Goal: Communication & Community: Answer question/provide support

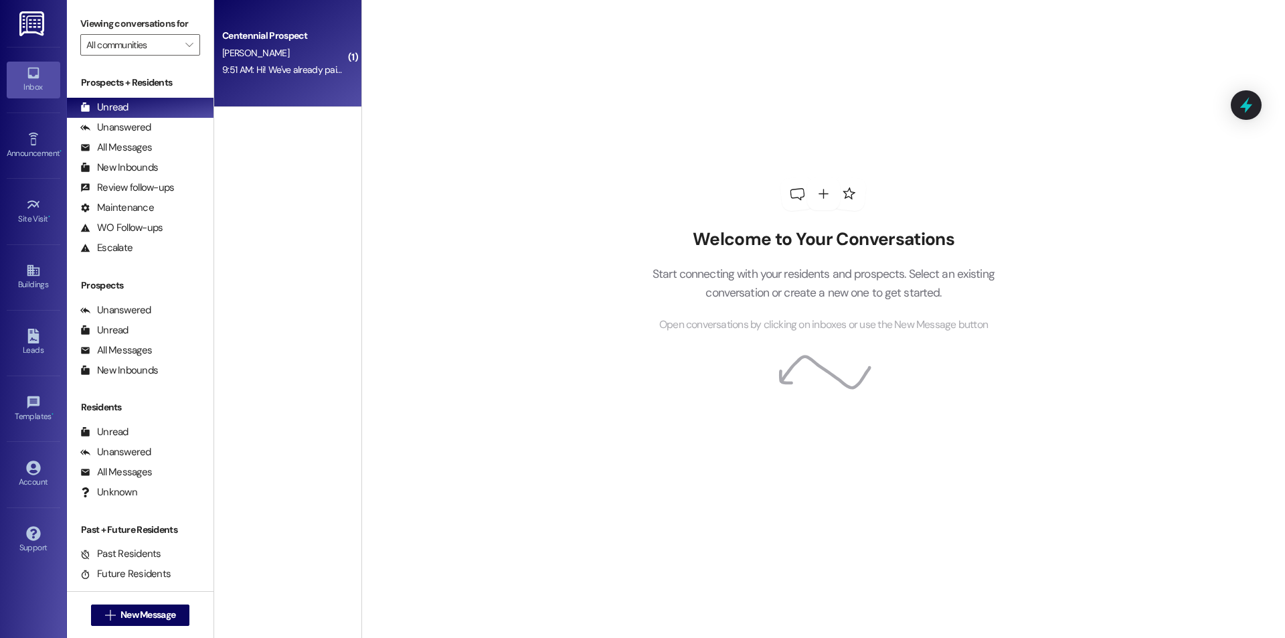
click at [238, 43] on div "Centennial Prospect" at bounding box center [284, 36] width 124 height 14
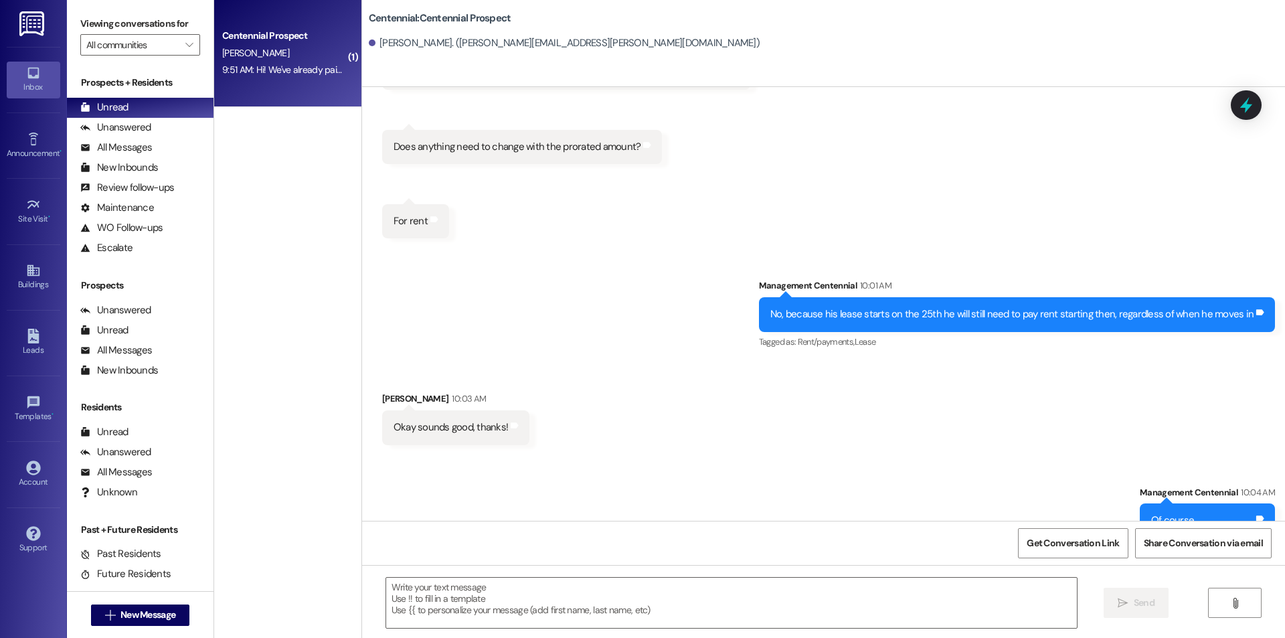
scroll to position [4577, 0]
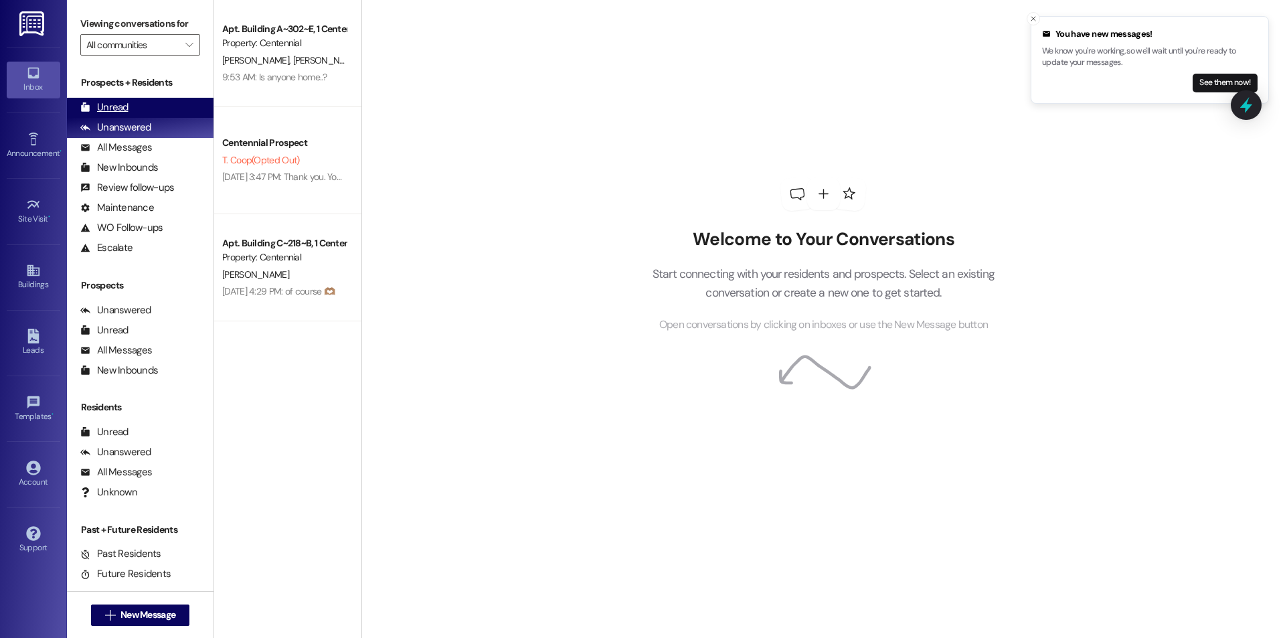
click at [126, 113] on div "Unread" at bounding box center [104, 107] width 48 height 14
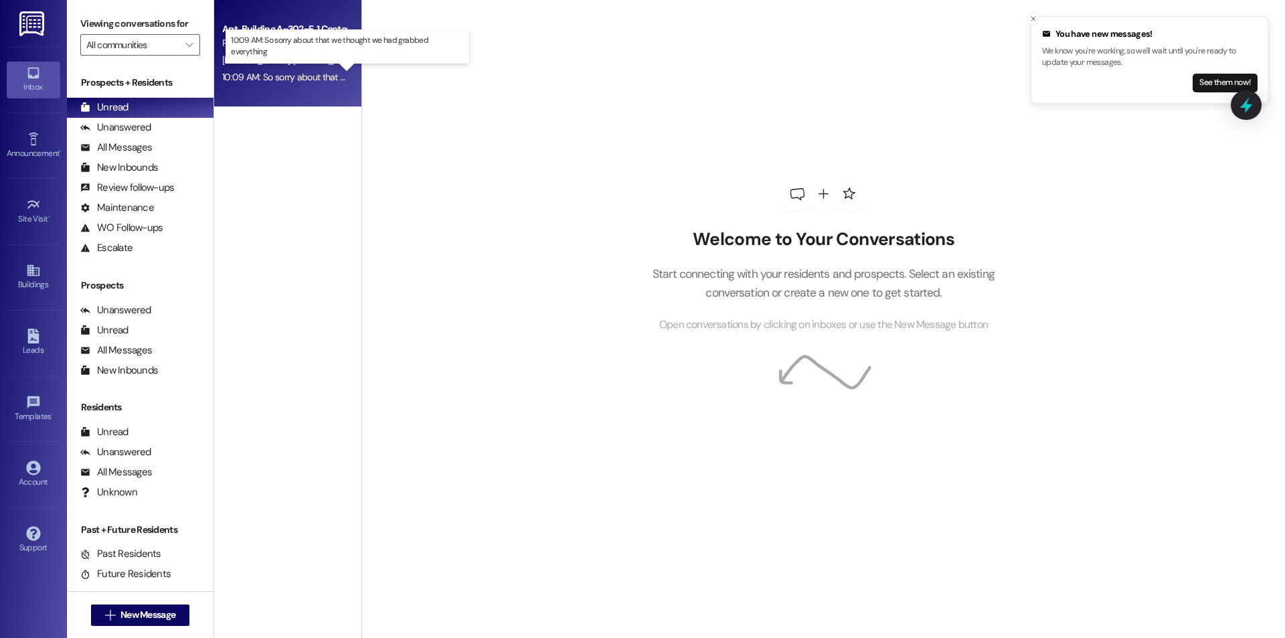
click at [287, 74] on div "10:09 AM: So sorry about that we thought we had grabbed everything 10:09 AM: So…" at bounding box center [358, 77] width 273 height 12
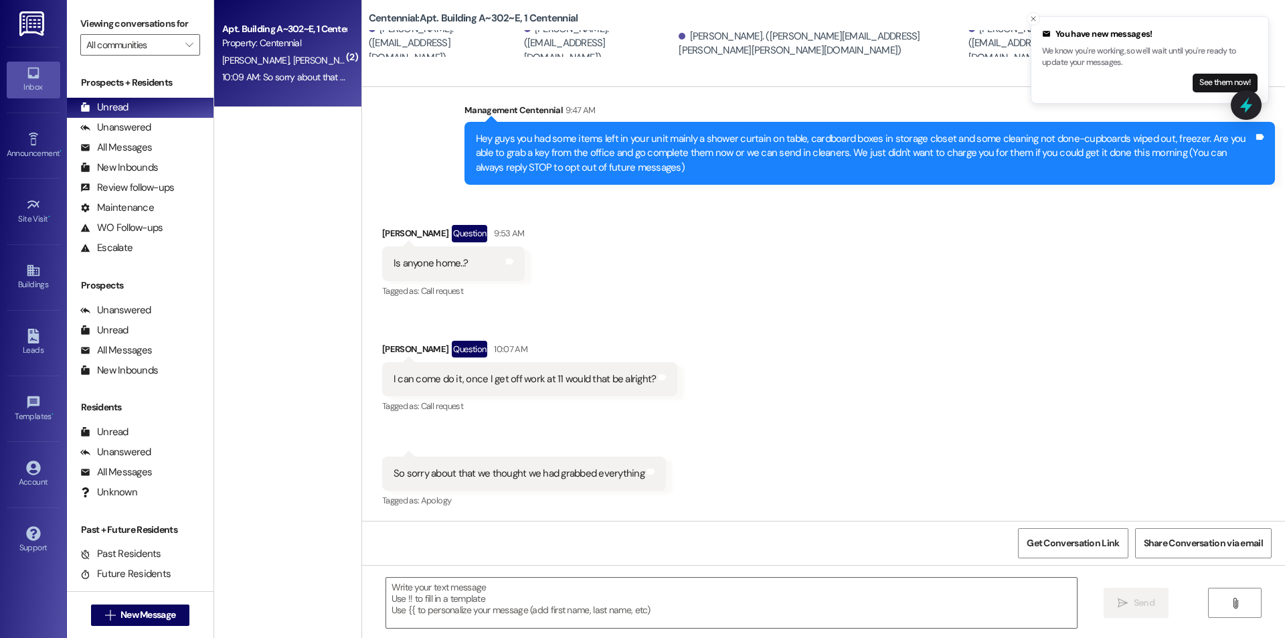
scroll to position [257, 0]
click at [845, 398] on div "Received via SMS Cassandra Rees Question 9:53 AM Is anyone home..? Tags and not…" at bounding box center [823, 356] width 923 height 325
click at [461, 600] on textarea at bounding box center [731, 603] width 691 height 50
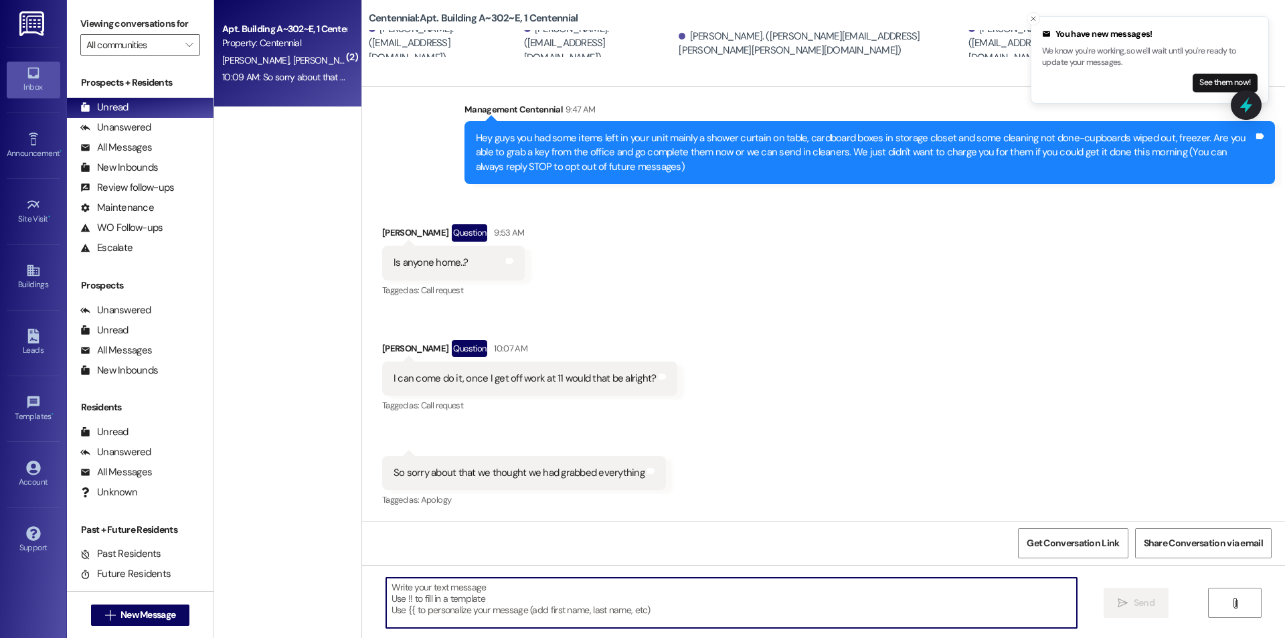
click at [525, 586] on textarea at bounding box center [731, 603] width 691 height 50
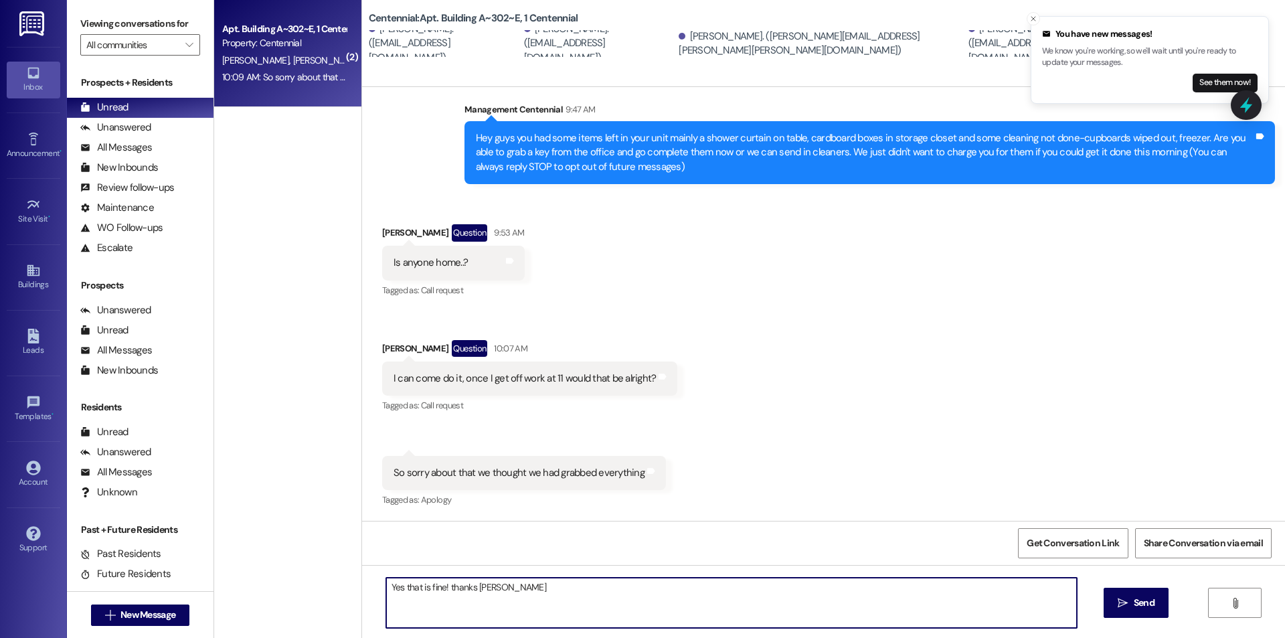
click at [442, 589] on textarea "Yes that is fine! thanks Allison" at bounding box center [731, 603] width 691 height 50
drag, startPoint x: 618, startPoint y: 597, endPoint x: 630, endPoint y: 572, distance: 28.1
click at [619, 597] on textarea "Yes that is fine! Thanks Allison" at bounding box center [731, 603] width 691 height 50
type textarea "Yes that is fine! Thanks Allison"
click at [1110, 595] on button " Send" at bounding box center [1136, 603] width 65 height 30
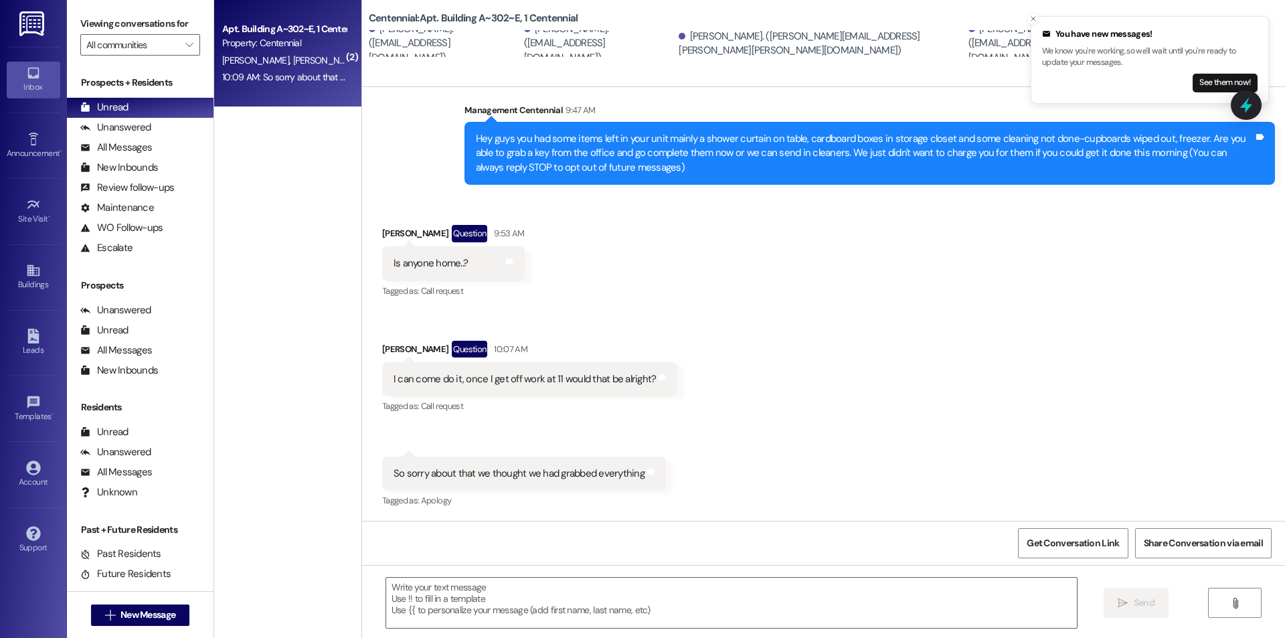
scroll to position [350, 0]
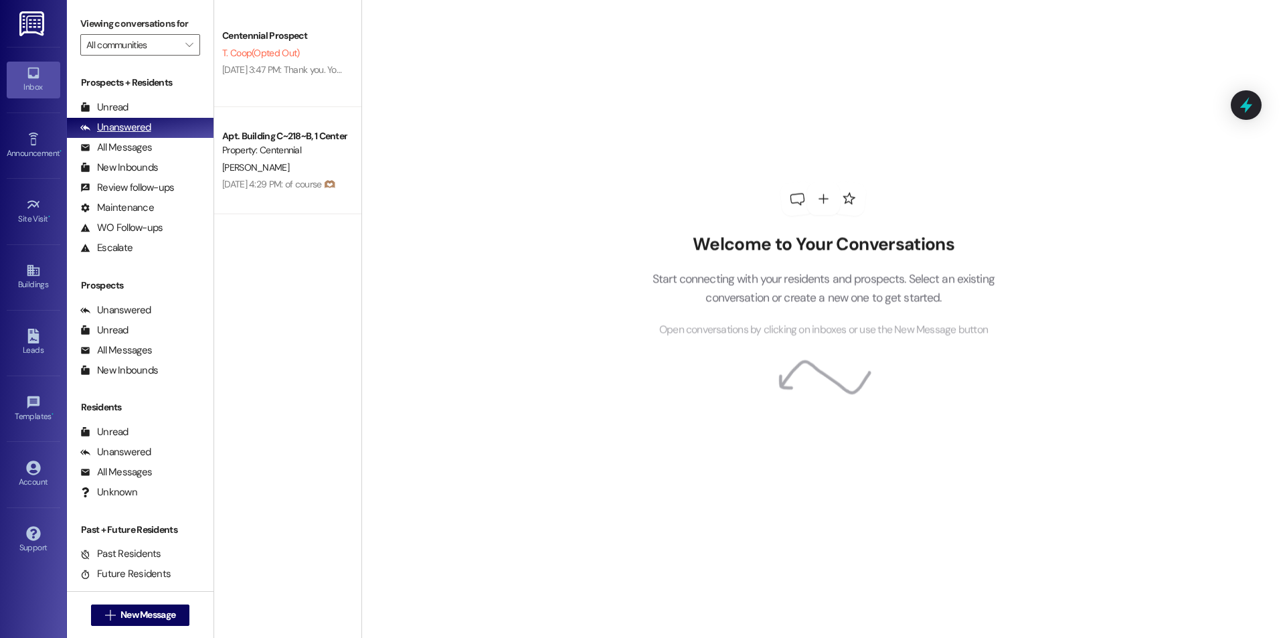
click at [139, 119] on div "Unanswered (0)" at bounding box center [140, 128] width 147 height 20
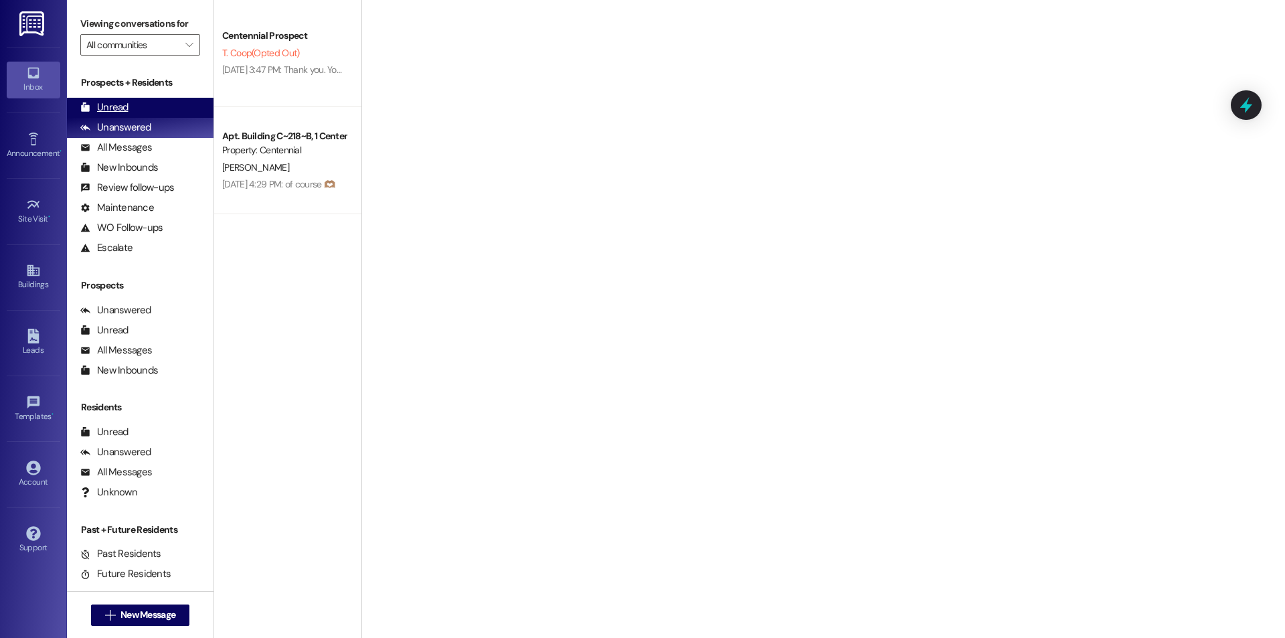
click at [136, 108] on div "Unread (0)" at bounding box center [140, 108] width 147 height 20
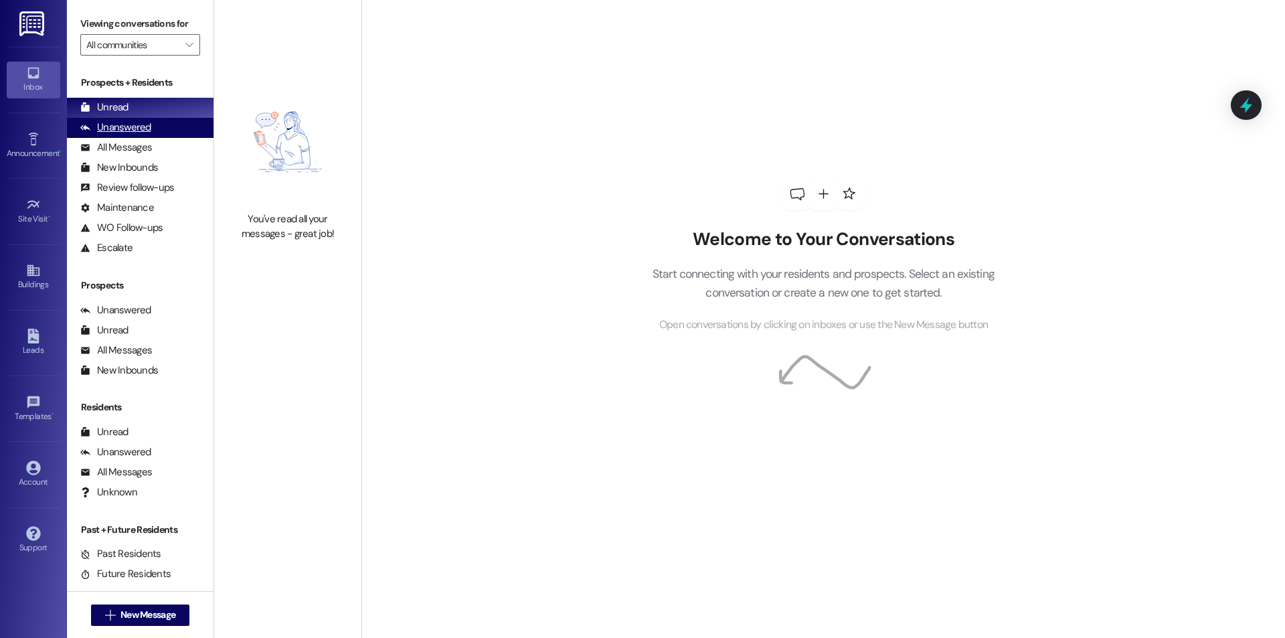
click at [145, 129] on div "Unanswered" at bounding box center [115, 127] width 71 height 14
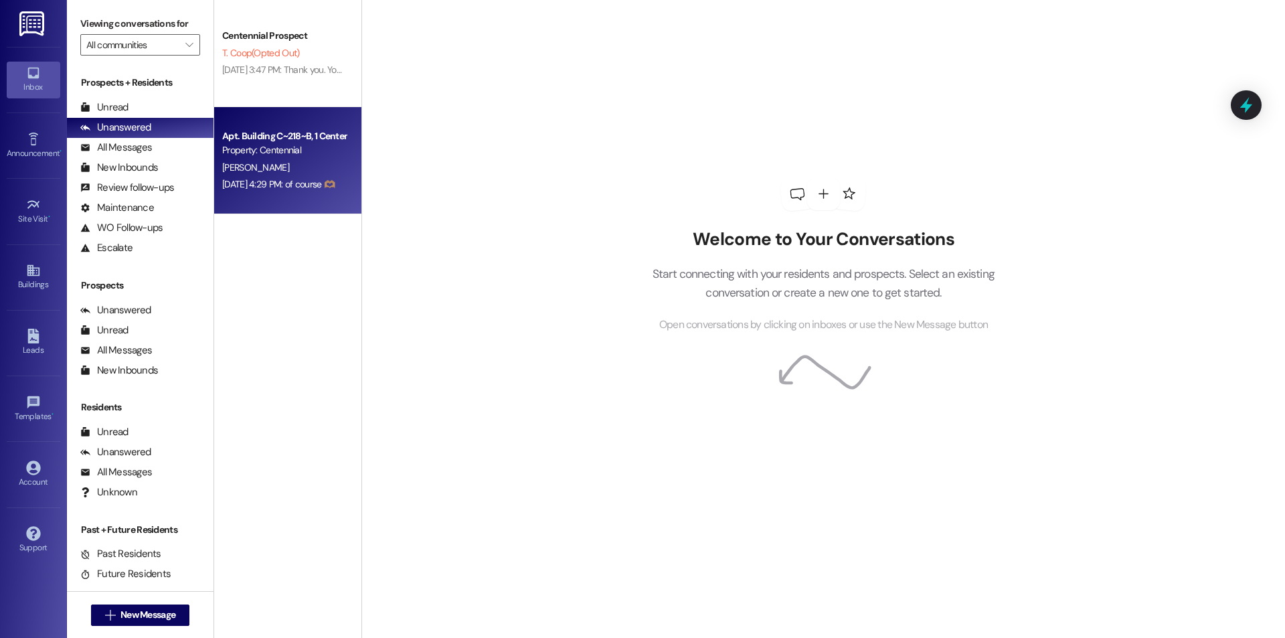
click at [307, 167] on div "[PERSON_NAME]" at bounding box center [284, 167] width 127 height 17
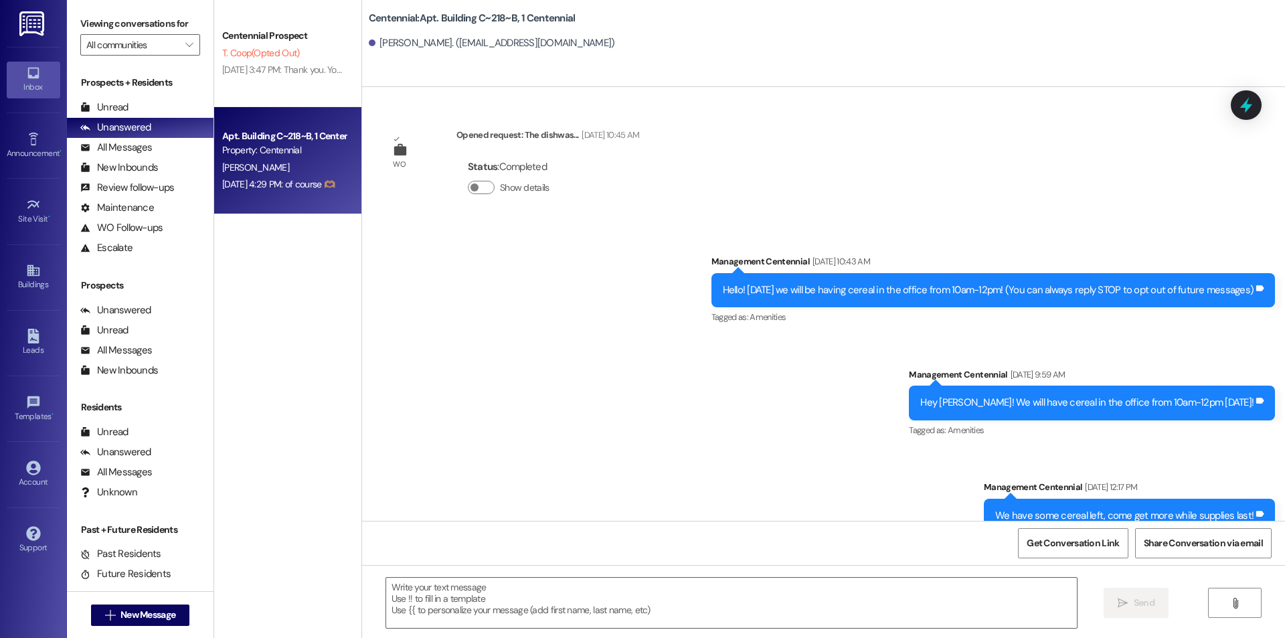
scroll to position [40770, 0]
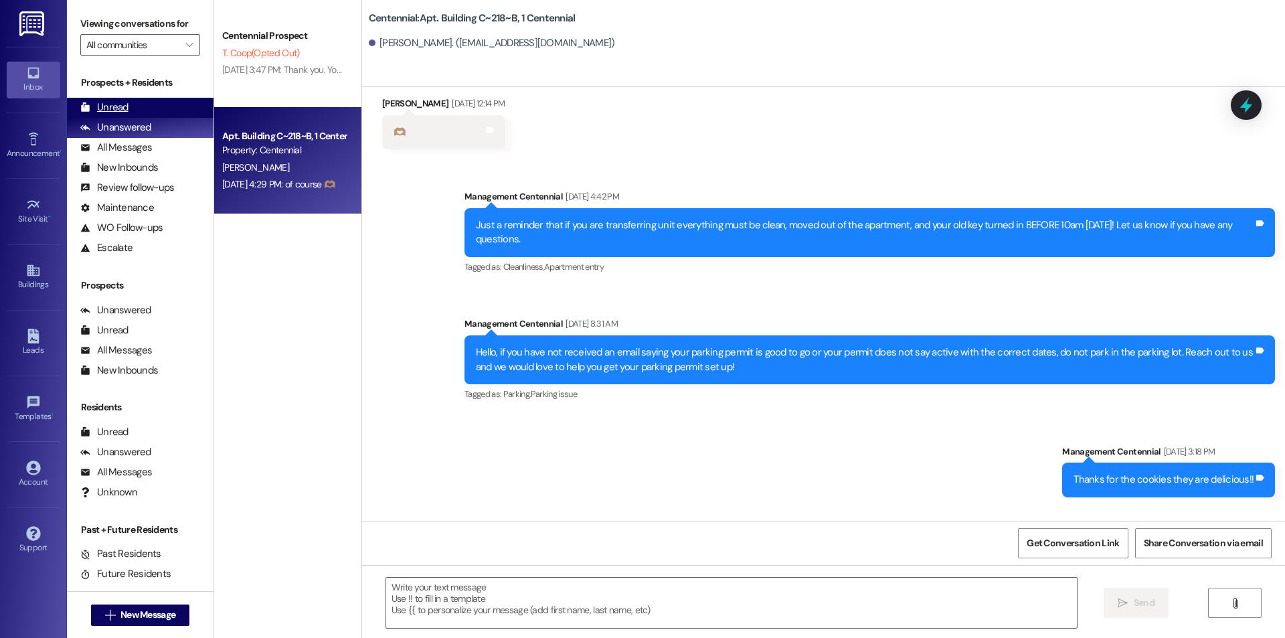
click at [161, 107] on div "Unread (0)" at bounding box center [140, 108] width 147 height 20
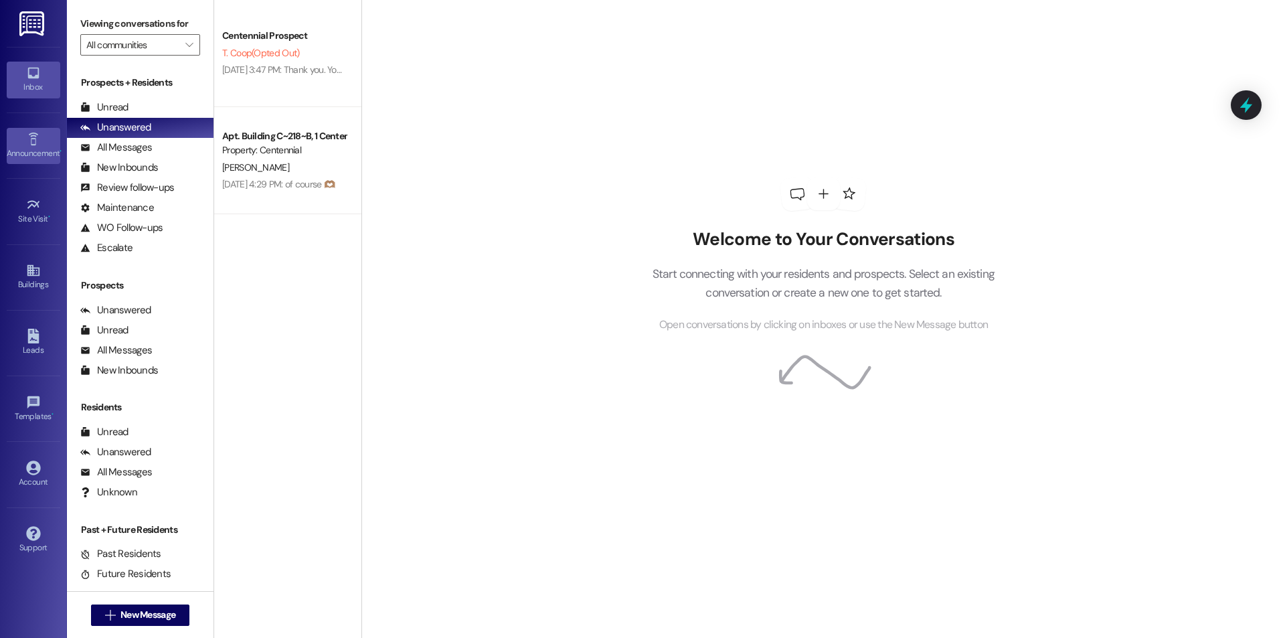
click at [52, 143] on link "Announcement •" at bounding box center [34, 146] width 54 height 36
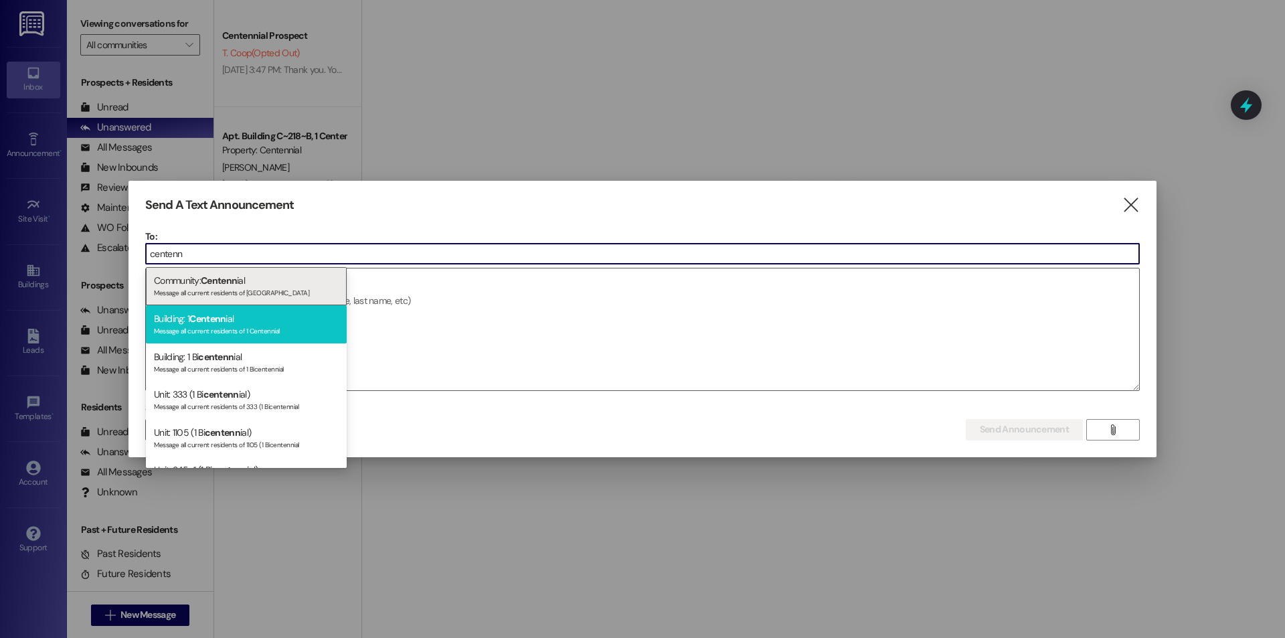
type input "centenn"
click at [292, 321] on div "Building: 1 Centenn ial Message all current residents of 1 Centennial" at bounding box center [246, 324] width 201 height 38
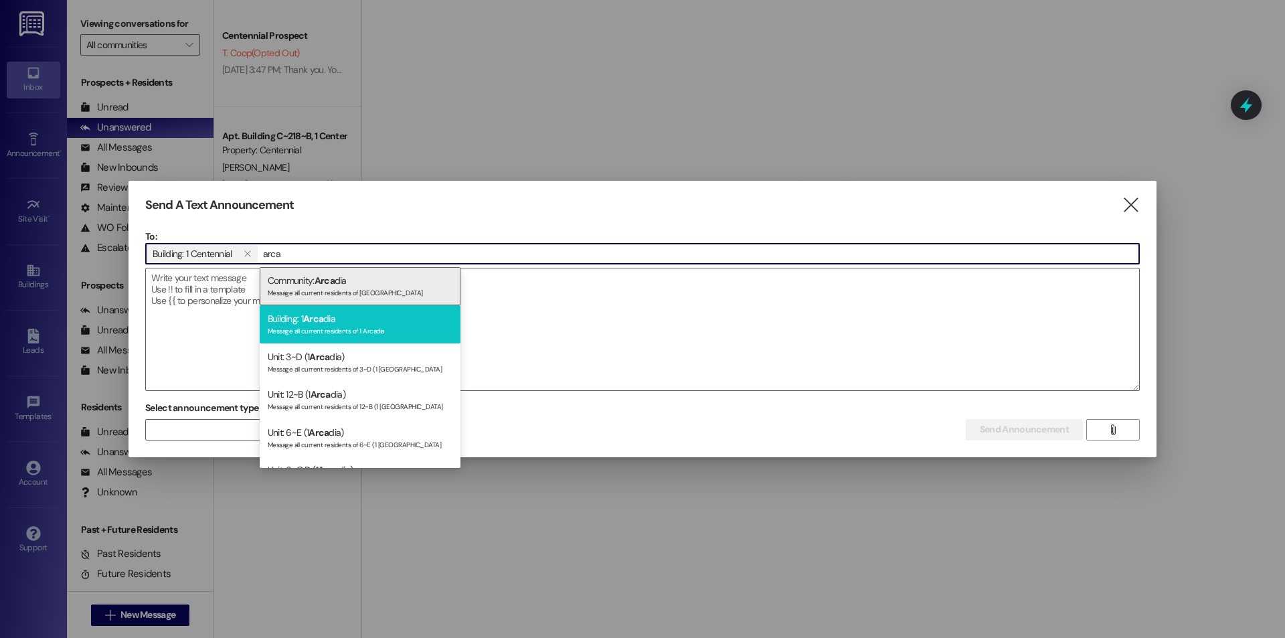
type input "arca"
click at [335, 310] on div "Building: 1 Arca dia Message all current residents of 1 Arcadia" at bounding box center [360, 324] width 201 height 38
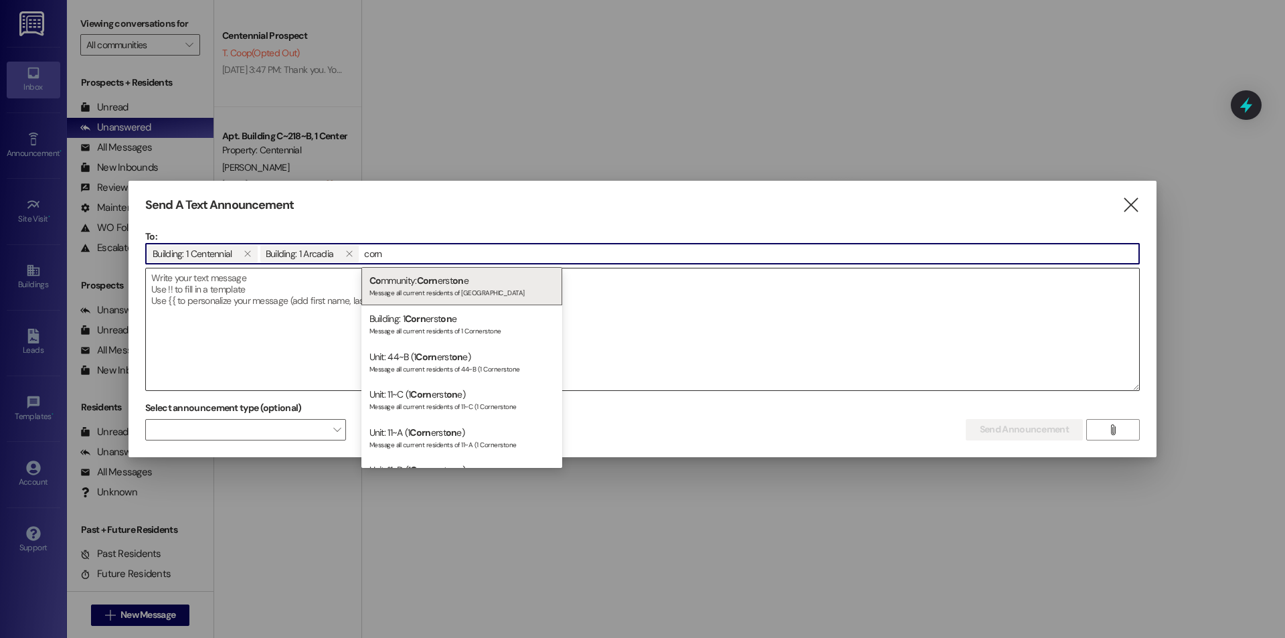
type input "corn"
click at [450, 316] on span "on" at bounding box center [445, 319] width 11 height 12
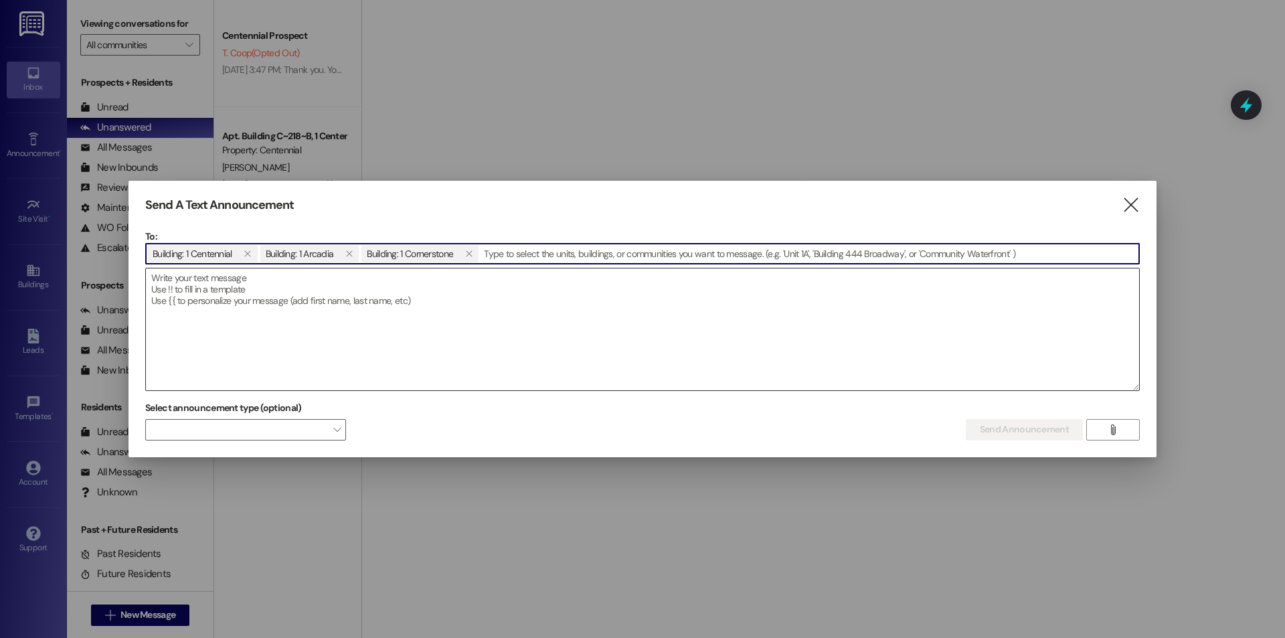
click at [414, 321] on textarea at bounding box center [642, 329] width 993 height 122
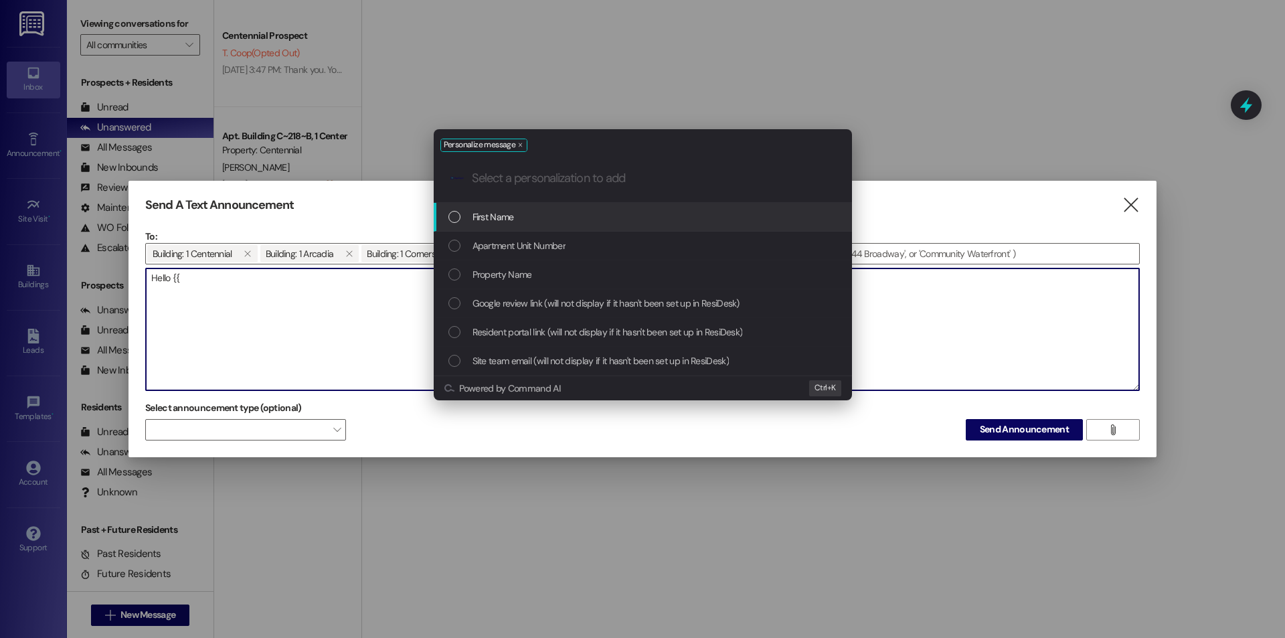
click at [573, 218] on div "First Name" at bounding box center [644, 217] width 392 height 15
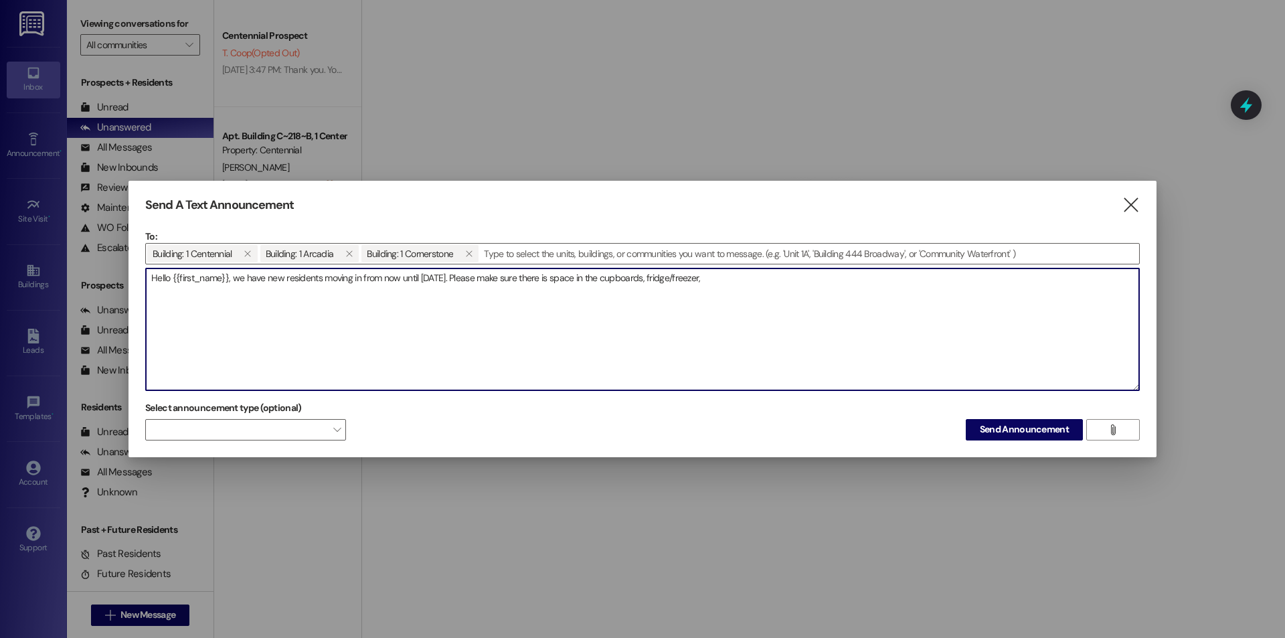
click at [743, 278] on textarea "Hello {{first_name}}, we have new residents moving in from now until August 25t…" at bounding box center [642, 329] width 993 height 122
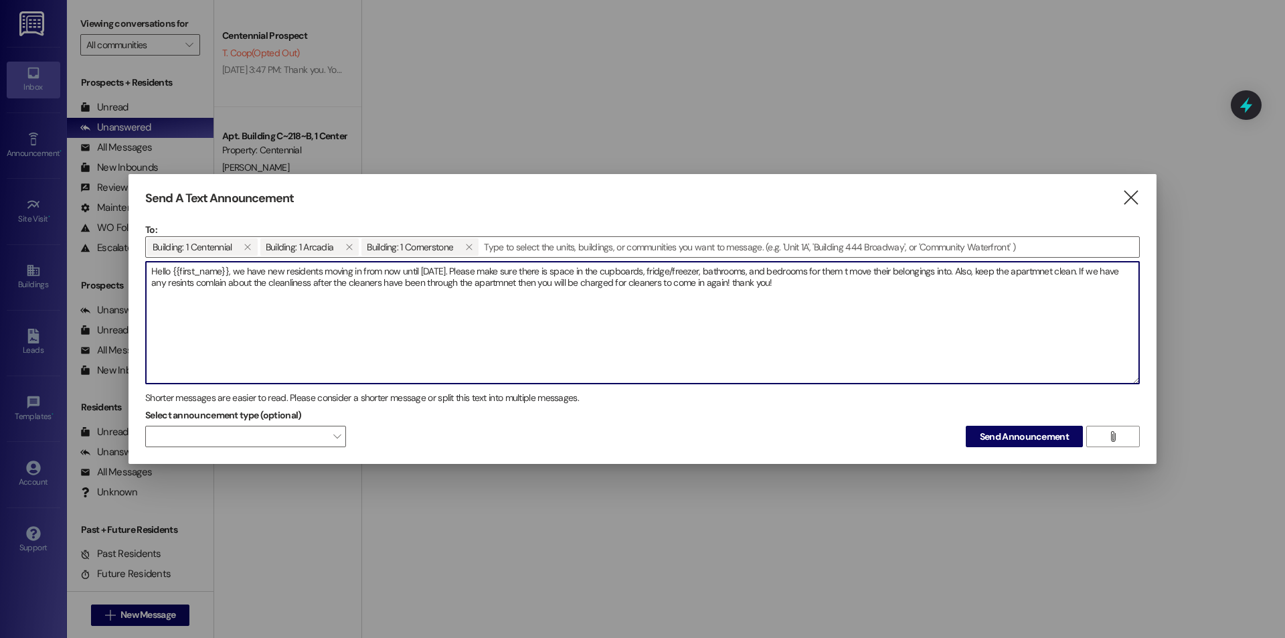
click at [866, 275] on textarea "Hello {{first_name}}, we have new residents moving in from now until August 25t…" at bounding box center [642, 323] width 993 height 122
click at [1071, 272] on textarea "Hello {{first_name}}, we have new residents moving in from now until August 25t…" at bounding box center [642, 323] width 993 height 122
click at [550, 284] on textarea "Hello {{first_name}}, we have new residents moving in from now until August 25t…" at bounding box center [642, 323] width 993 height 122
click at [549, 282] on textarea "Hello {{first_name}}, we have new residents moving in from now until August 25t…" at bounding box center [642, 323] width 993 height 122
click at [771, 282] on textarea "Hello {{first_name}}, we have new residents moving in from now until August 25t…" at bounding box center [642, 323] width 993 height 122
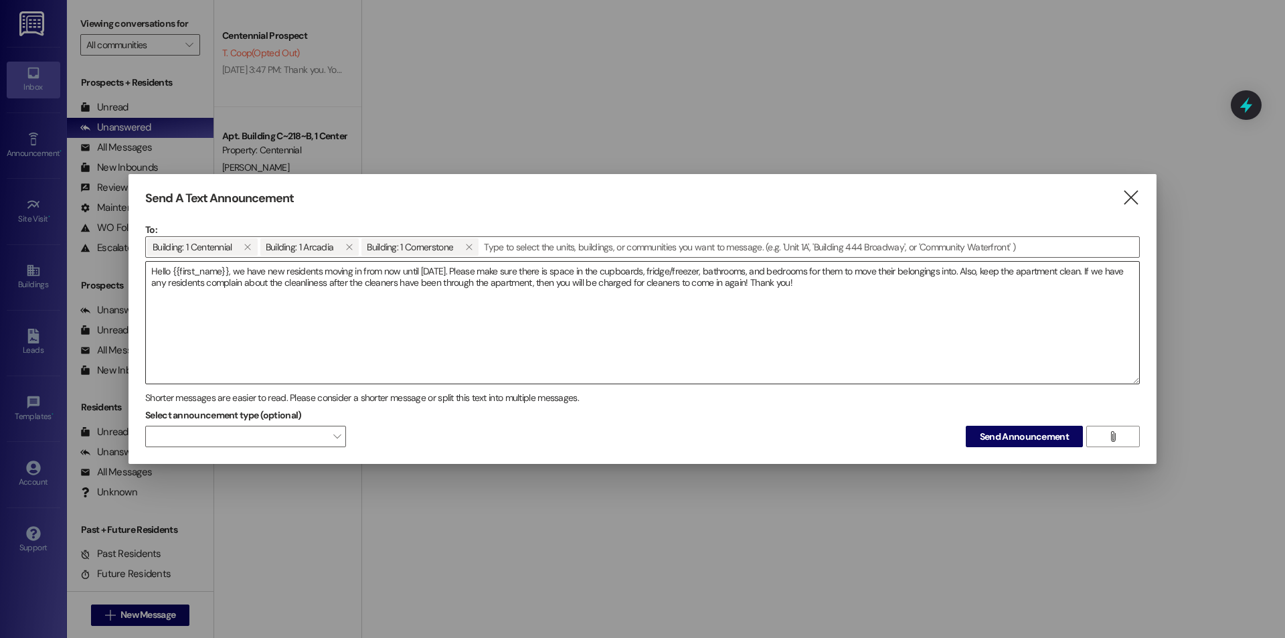
click at [856, 285] on textarea "Hello {{first_name}}, we have new residents moving in from now until August 25t…" at bounding box center [642, 323] width 993 height 122
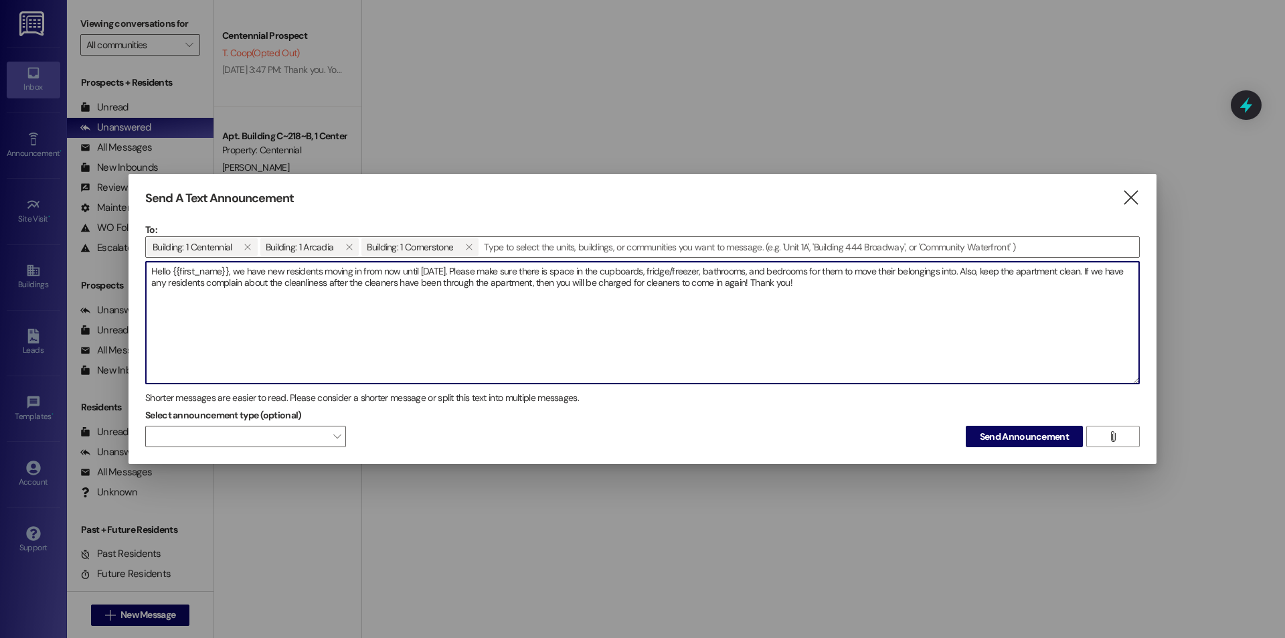
click at [884, 289] on textarea "Hello {{first_name}}, we have new residents moving in from now until August 25t…" at bounding box center [642, 323] width 993 height 122
click at [186, 285] on textarea "Hello {{first_name}}, we have new residents moving in from now until August 25t…" at bounding box center [642, 323] width 993 height 122
drag, startPoint x: 569, startPoint y: 282, endPoint x: 1113, endPoint y: 266, distance: 543.8
click at [1113, 266] on textarea "Hello {{first_name}}, we have new residents moving in from now until August 25t…" at bounding box center [642, 323] width 993 height 122
click at [733, 290] on textarea "Hello {{first_name}}, we have new residents moving in from now until August 25t…" at bounding box center [642, 323] width 993 height 122
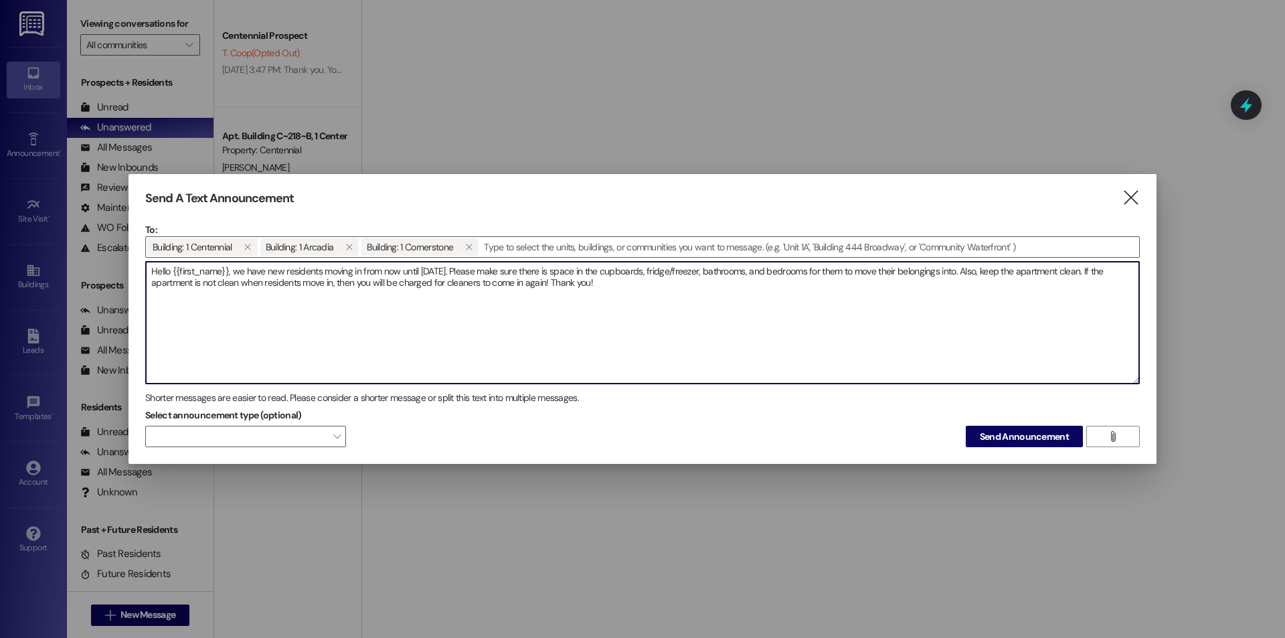
click at [606, 286] on textarea "Hello {{first_name}}, we have new residents moving in from now until August 25t…" at bounding box center [642, 323] width 993 height 122
click at [1100, 277] on textarea "Hello {{first_name}}, we have new residents moving in from now until August 25t…" at bounding box center [642, 323] width 993 height 122
click at [1101, 272] on textarea "Hello {{first_name}}, we have new residents moving in from now until August 25t…" at bounding box center [642, 323] width 993 height 122
click at [321, 305] on textarea "Hello {{first_name}}, we have new residents moving in from now until August 25t…" at bounding box center [642, 323] width 993 height 122
drag, startPoint x: 402, startPoint y: 298, endPoint x: 393, endPoint y: 296, distance: 9.6
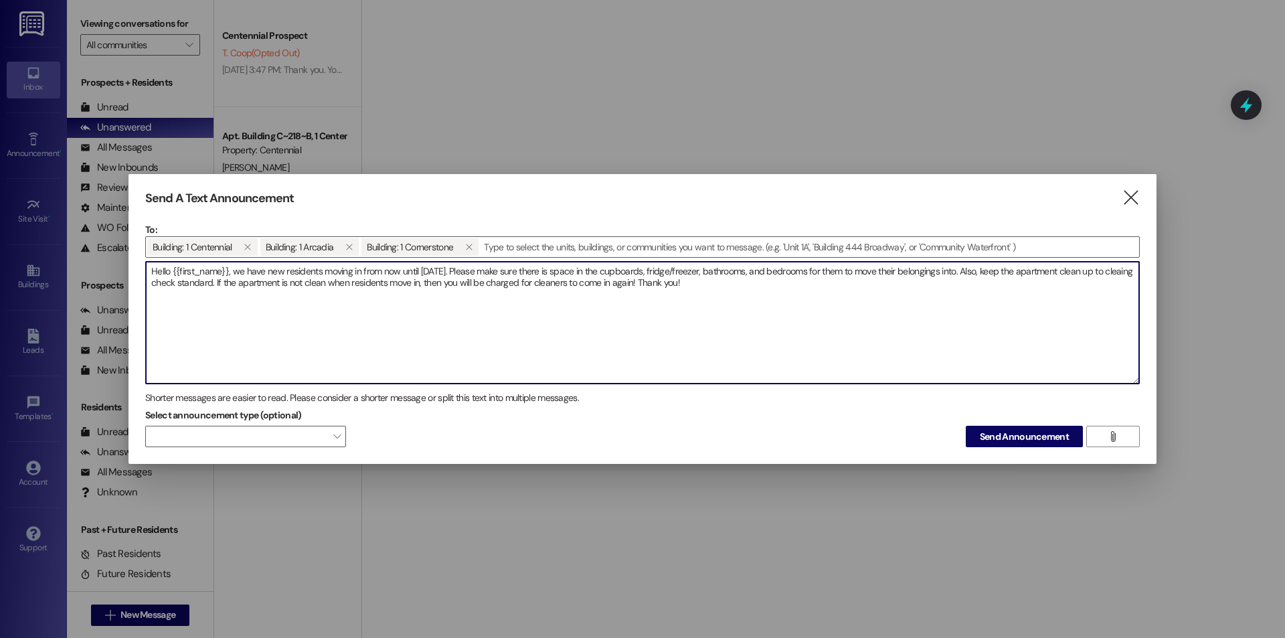
click at [397, 298] on textarea "Hello {{first_name}}, we have new residents moving in from now until August 25t…" at bounding box center [642, 323] width 993 height 122
click at [250, 282] on textarea "Hello {{first_name}}, we have new residents moving in from now until August 25t…" at bounding box center [642, 323] width 993 height 122
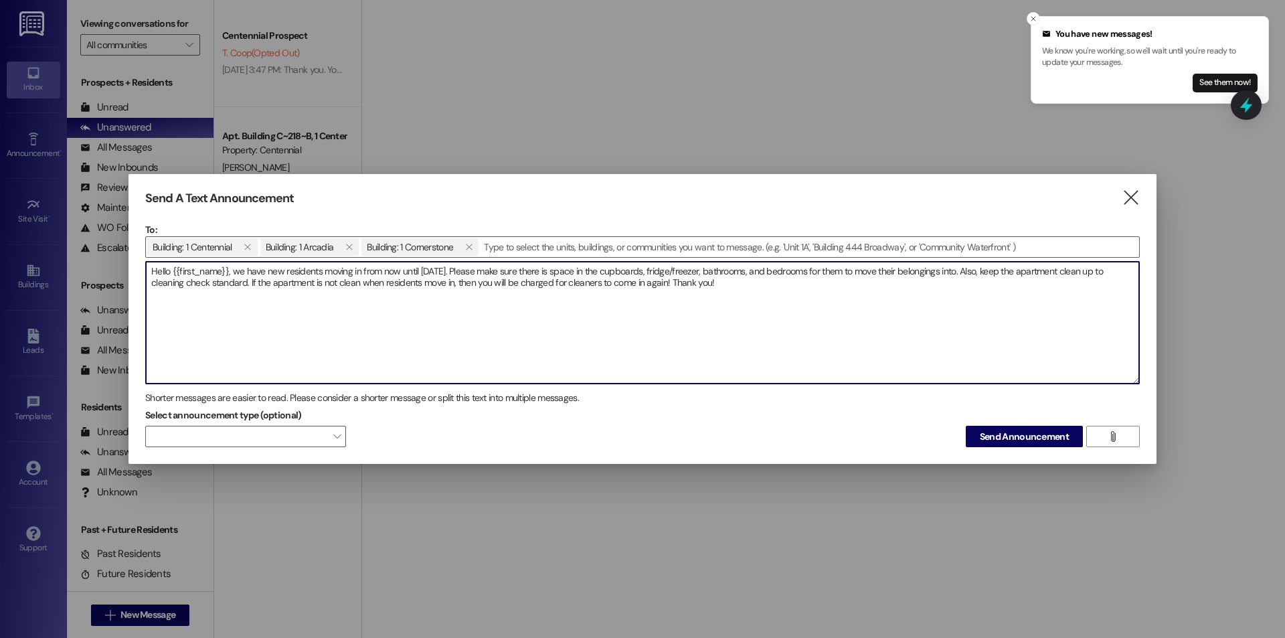
type textarea "Hello {{first_name}}, we have new residents moving in from now until August 25t…"
drag, startPoint x: 730, startPoint y: 293, endPoint x: 48, endPoint y: 272, distance: 682.4
click at [104, 273] on div "Send A Text Announcement  To: Building: 1 Centennial  Building: 1 Arcadia  B…" at bounding box center [642, 319] width 1285 height 638
click at [1080, 367] on textarea "Hello {{first_name}}, we have new residents moving in from now until August 25t…" at bounding box center [642, 323] width 993 height 122
click at [1015, 435] on span "Send Announcement" at bounding box center [1024, 437] width 89 height 14
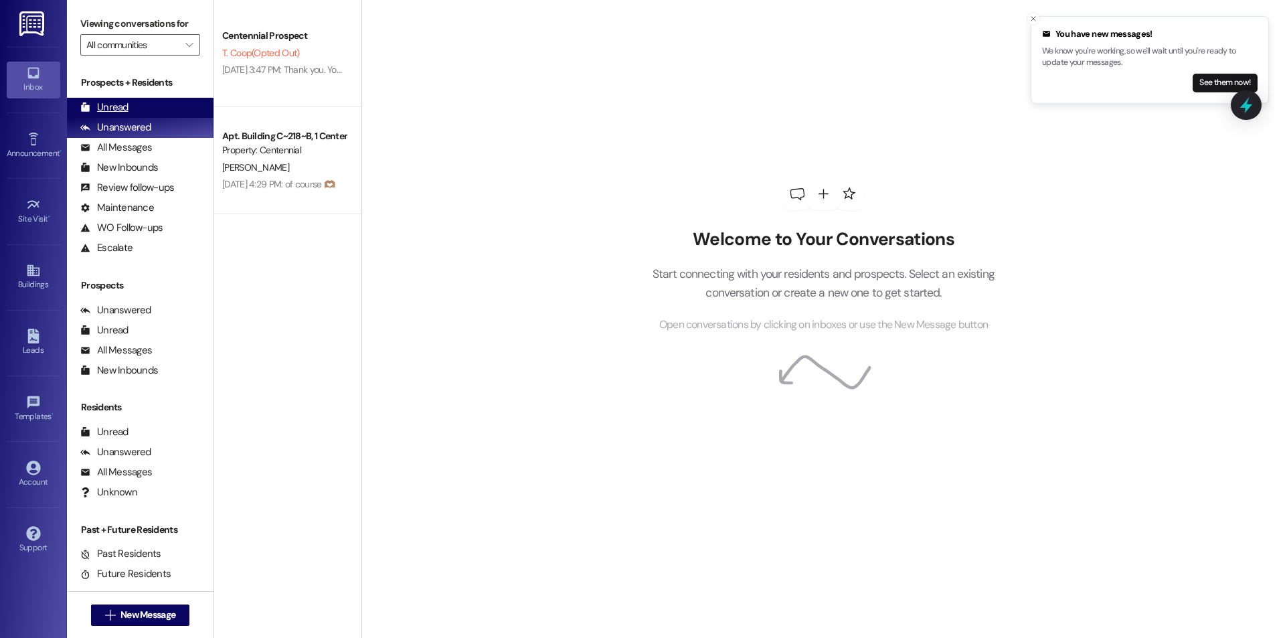
click at [143, 108] on div "Unread (0)" at bounding box center [140, 108] width 147 height 20
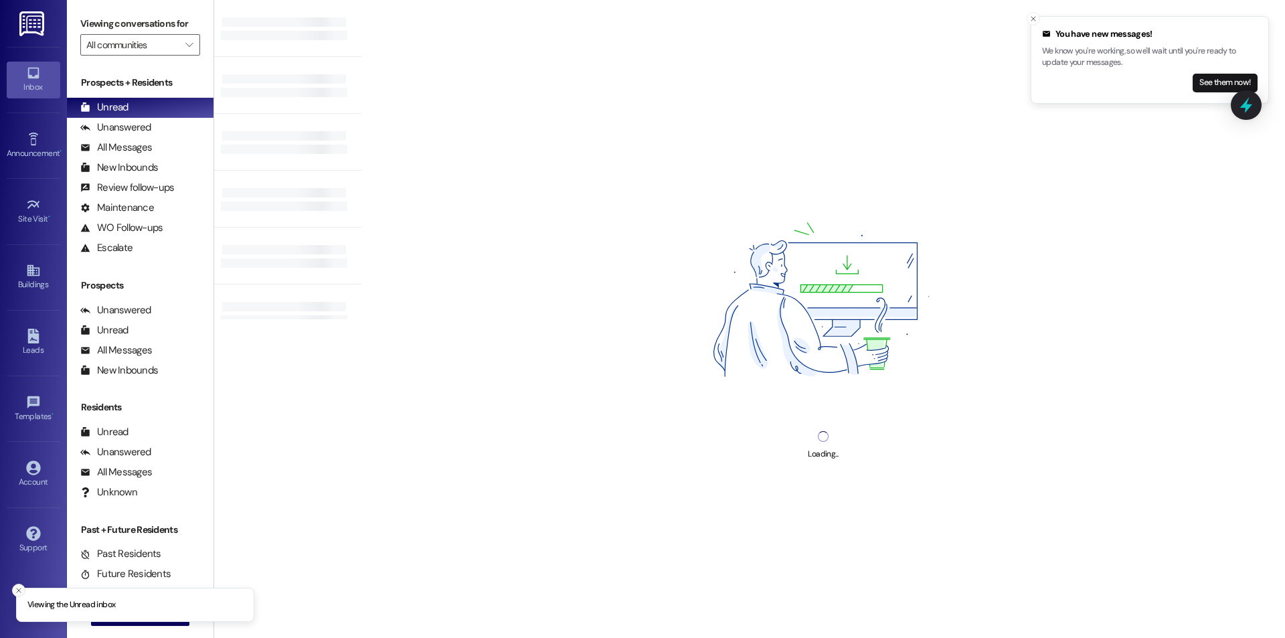
click at [15, 590] on icon "Close toast" at bounding box center [19, 590] width 8 height 8
click at [150, 607] on button " New Message" at bounding box center [140, 614] width 99 height 21
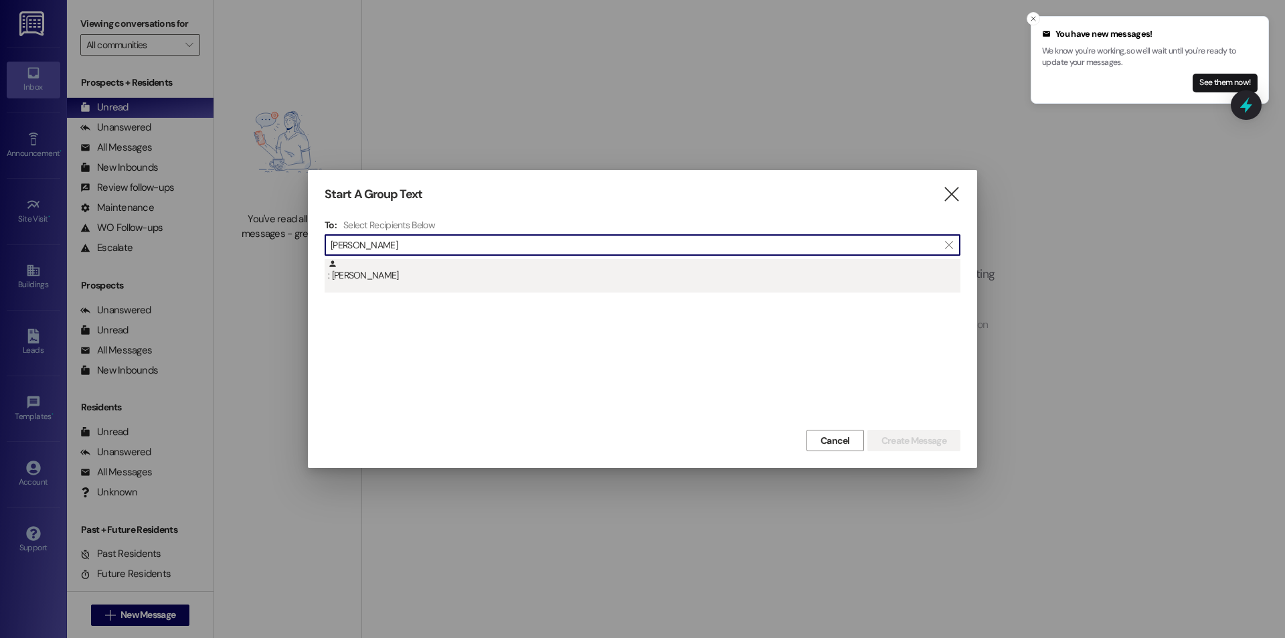
type input "spencer gr"
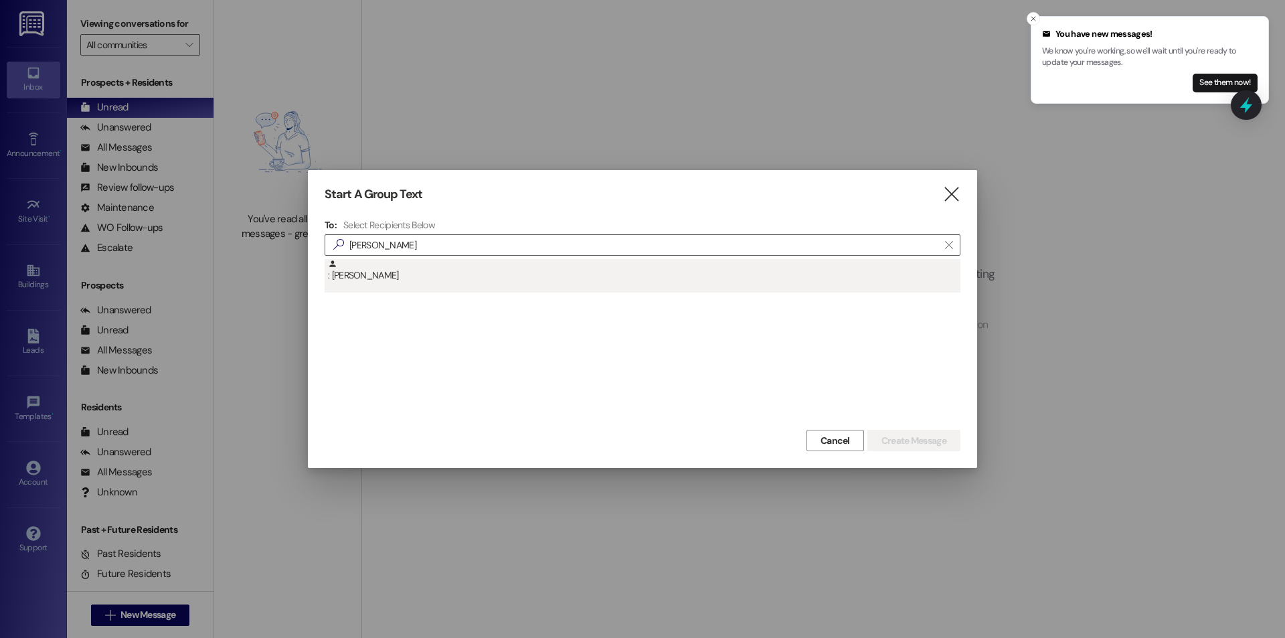
click at [547, 260] on div ": Spencer Groll" at bounding box center [644, 270] width 633 height 23
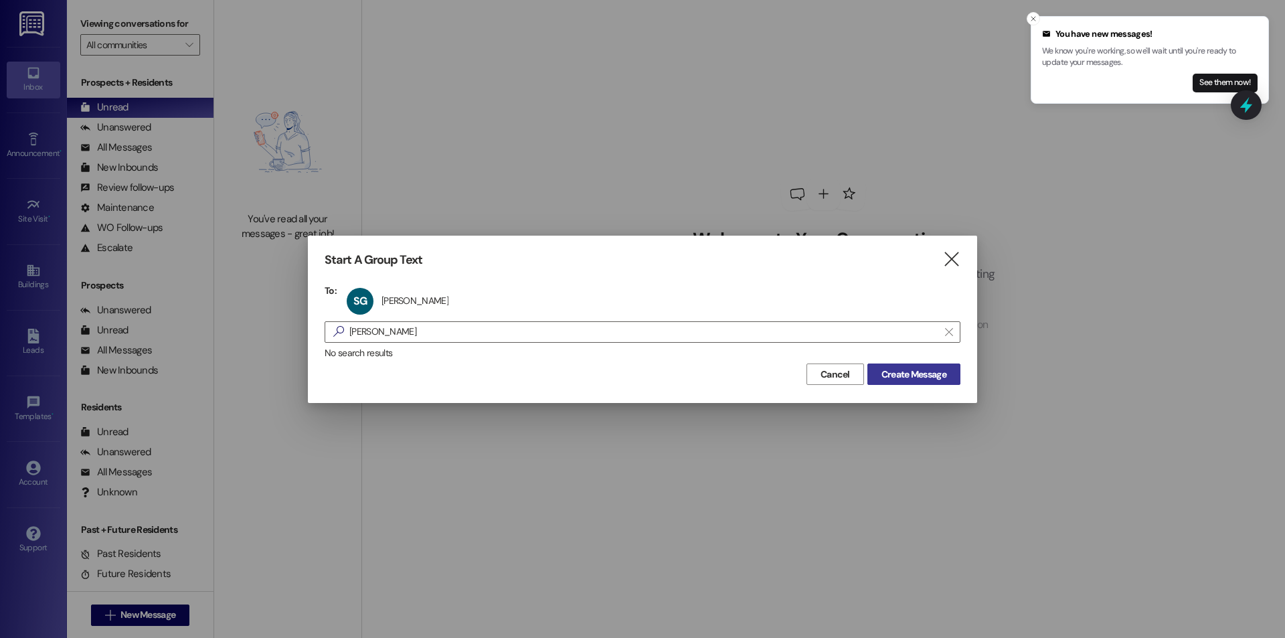
click at [927, 377] on span "Create Message" at bounding box center [914, 374] width 65 height 14
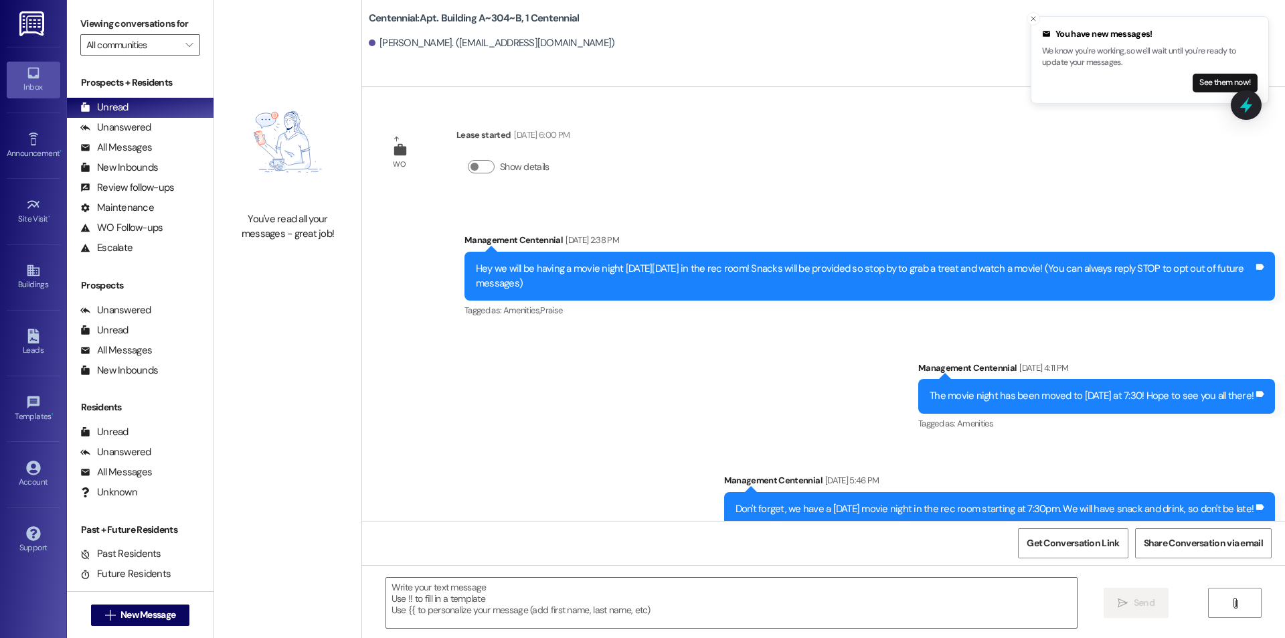
scroll to position [13074, 0]
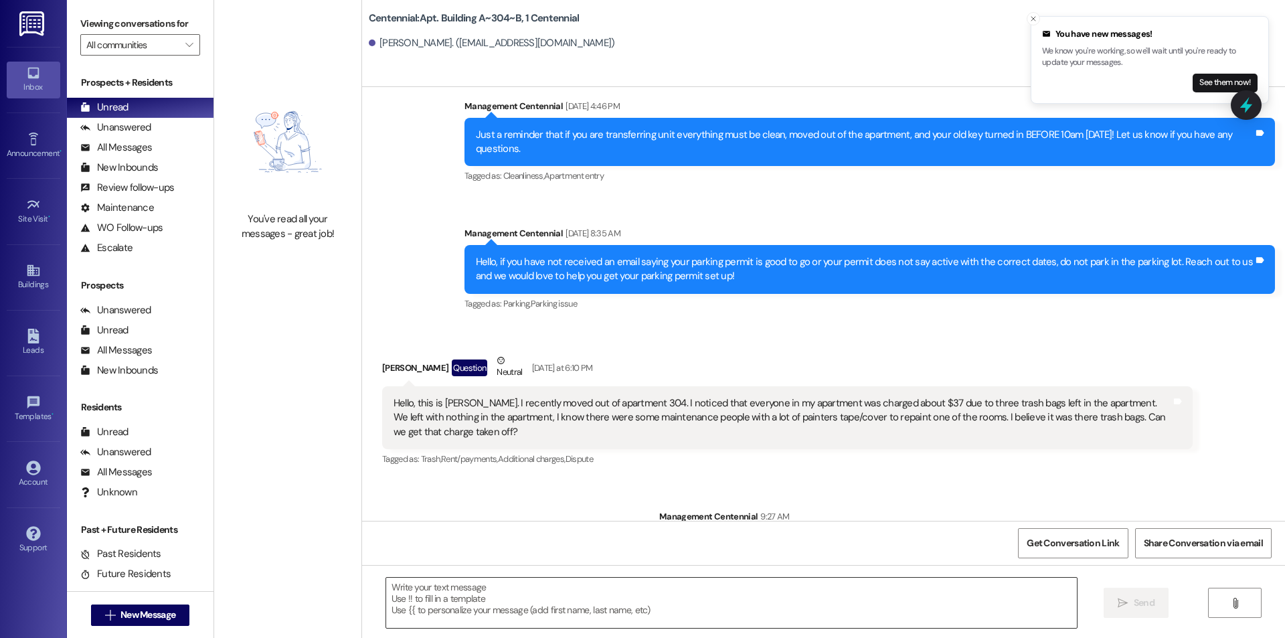
click at [578, 589] on textarea at bounding box center [731, 603] width 691 height 50
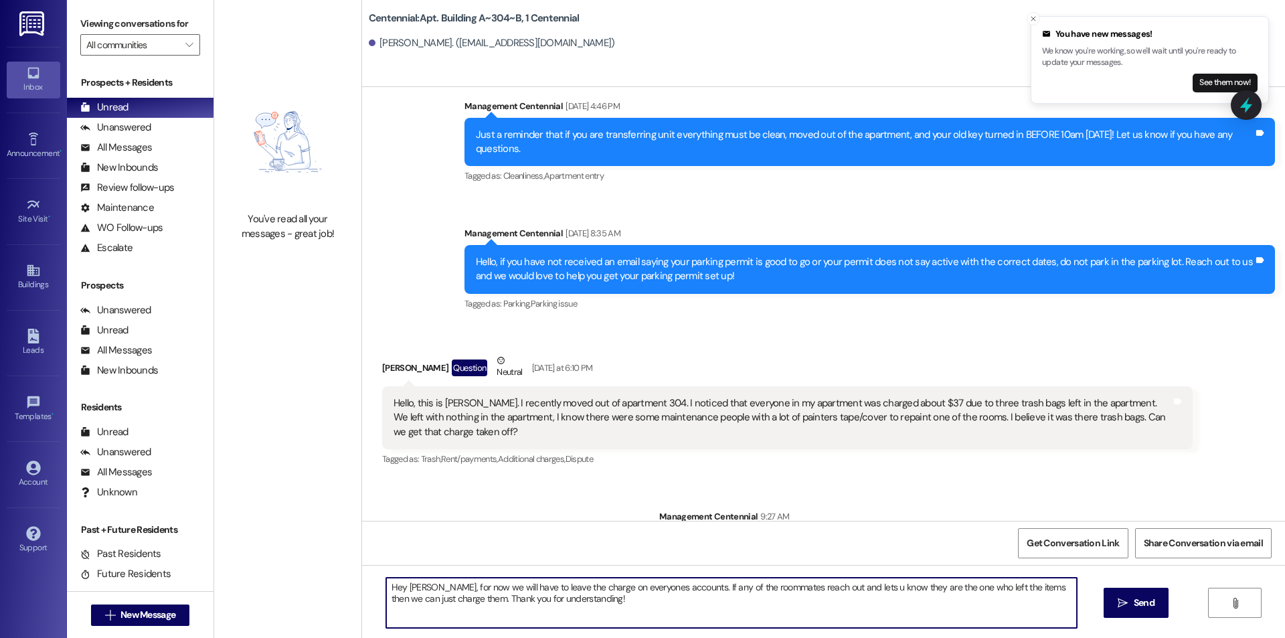
click at [843, 590] on textarea "Hey Spencer, for now we will have to leave the charge on everyones accounts. If…" at bounding box center [731, 603] width 691 height 50
click at [849, 589] on textarea "Hey Spencer, for now we will have to leave the charge on everyones accounts. If…" at bounding box center [731, 603] width 691 height 50
click at [851, 585] on textarea "Hey Spencer, for now we will have to leave the charge on everyones accounts. If…" at bounding box center [731, 603] width 691 height 50
click at [940, 589] on textarea "Hey Spencer, for now we will have to leave the charge on everyones accounts. If…" at bounding box center [731, 603] width 691 height 50
click at [942, 588] on textarea "Hey Spencer, for now we will have to leave the charge on everyones accounts. If…" at bounding box center [731, 603] width 691 height 50
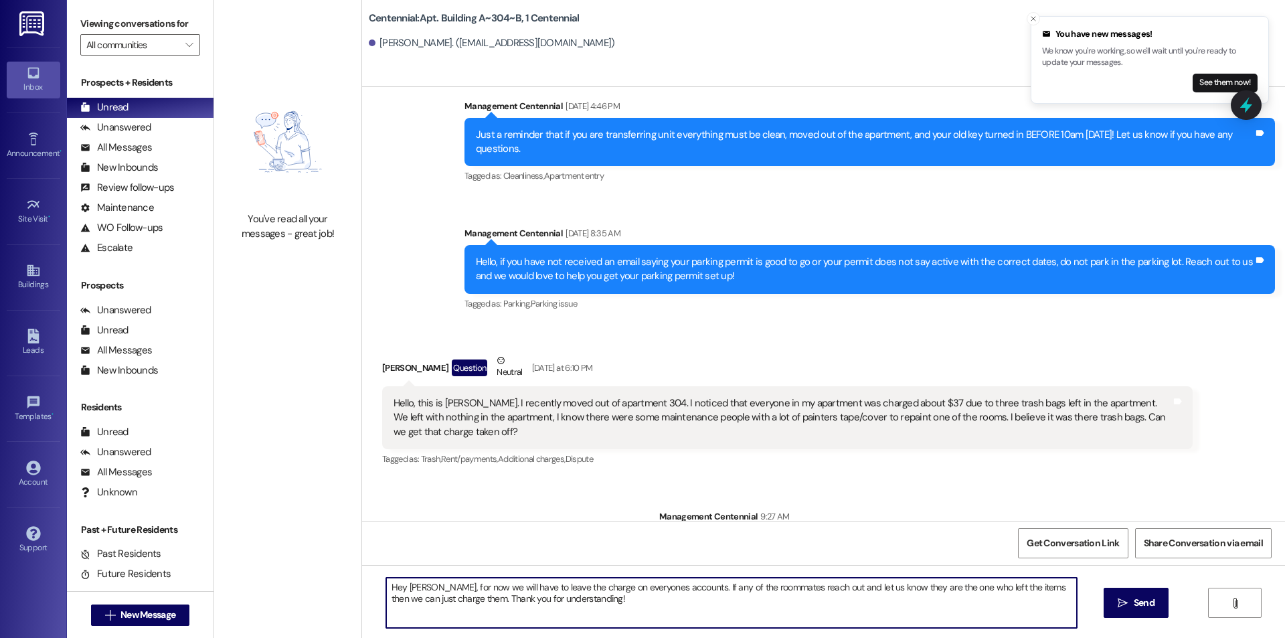
click at [1017, 592] on textarea "Hey Spencer, for now we will have to leave the charge on everyones accounts. If…" at bounding box center [731, 603] width 691 height 50
type textarea "Hey Spencer, for now we will have to leave the charge on everyones accounts. If…"
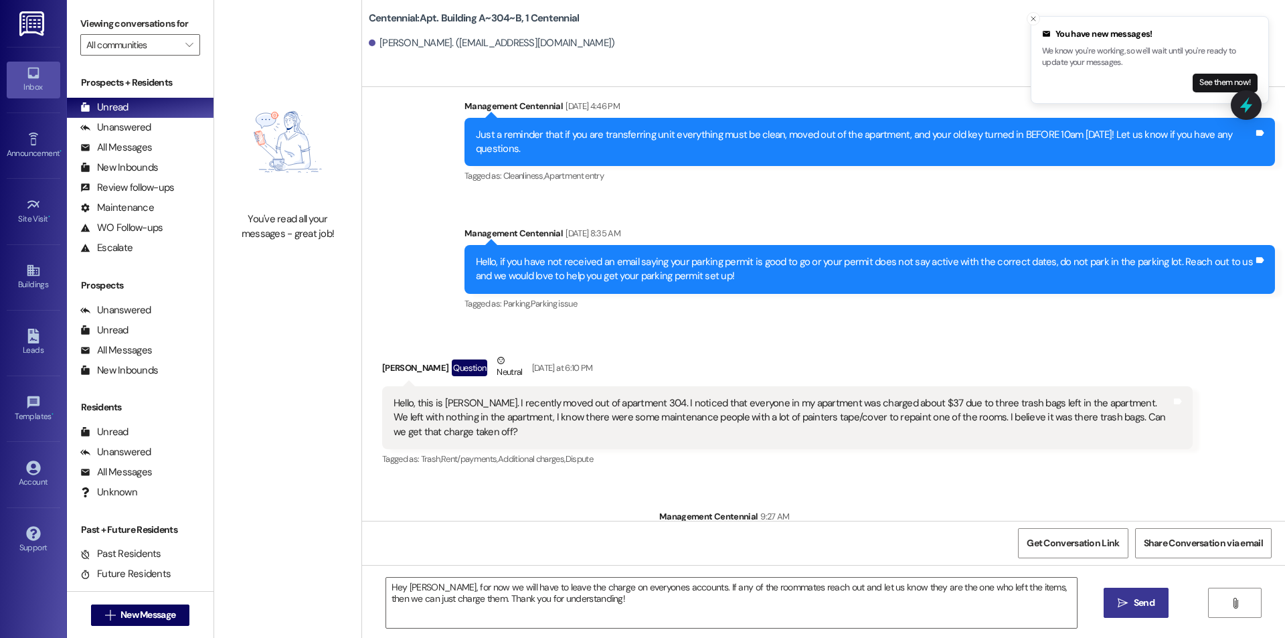
click at [1152, 599] on span "Send" at bounding box center [1144, 603] width 21 height 14
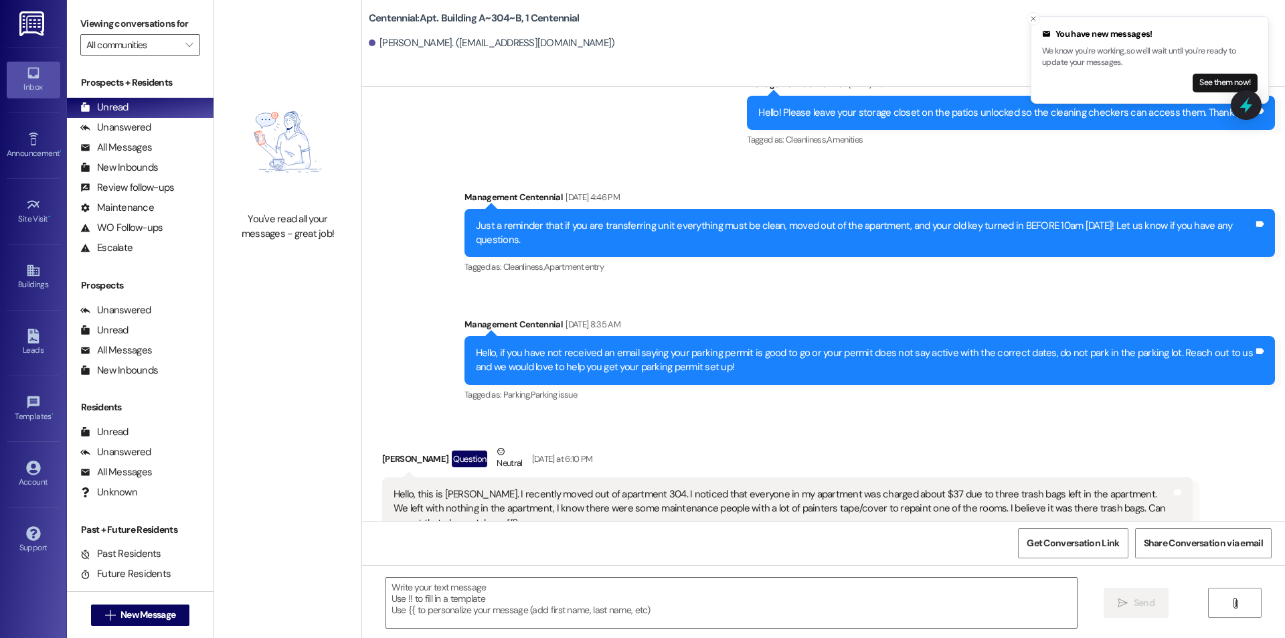
scroll to position [12960, 0]
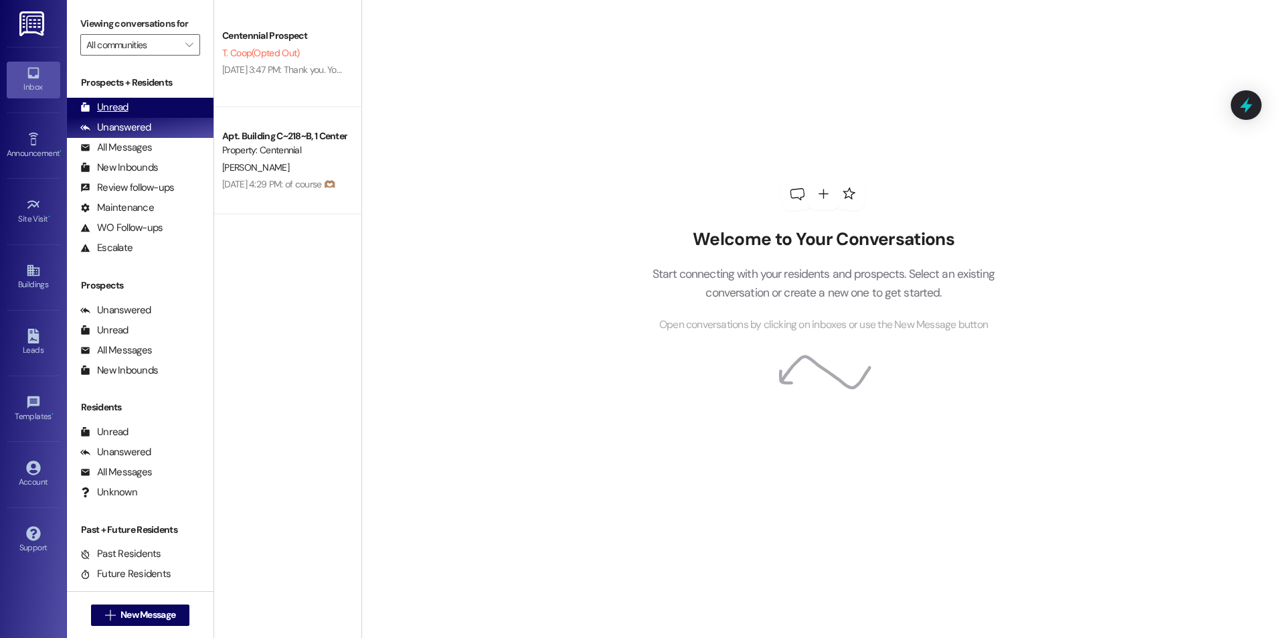
click at [139, 116] on div "Unread (0)" at bounding box center [140, 108] width 147 height 20
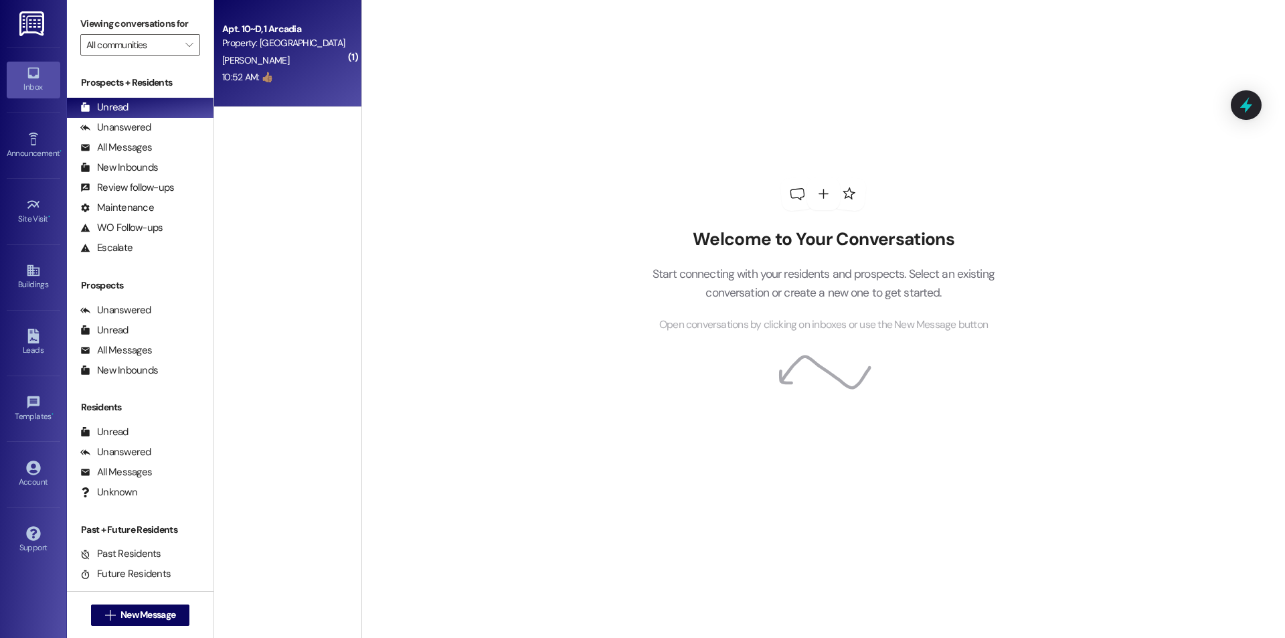
click at [282, 44] on div "Property: [GEOGRAPHIC_DATA]" at bounding box center [284, 43] width 124 height 14
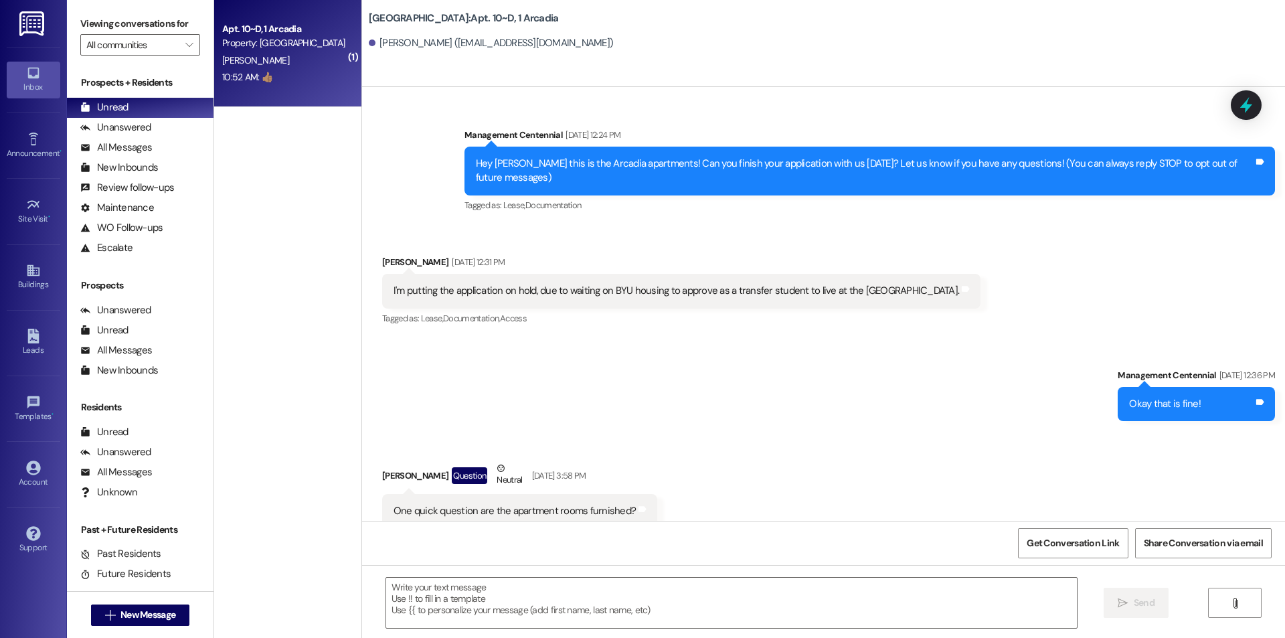
scroll to position [15133, 0]
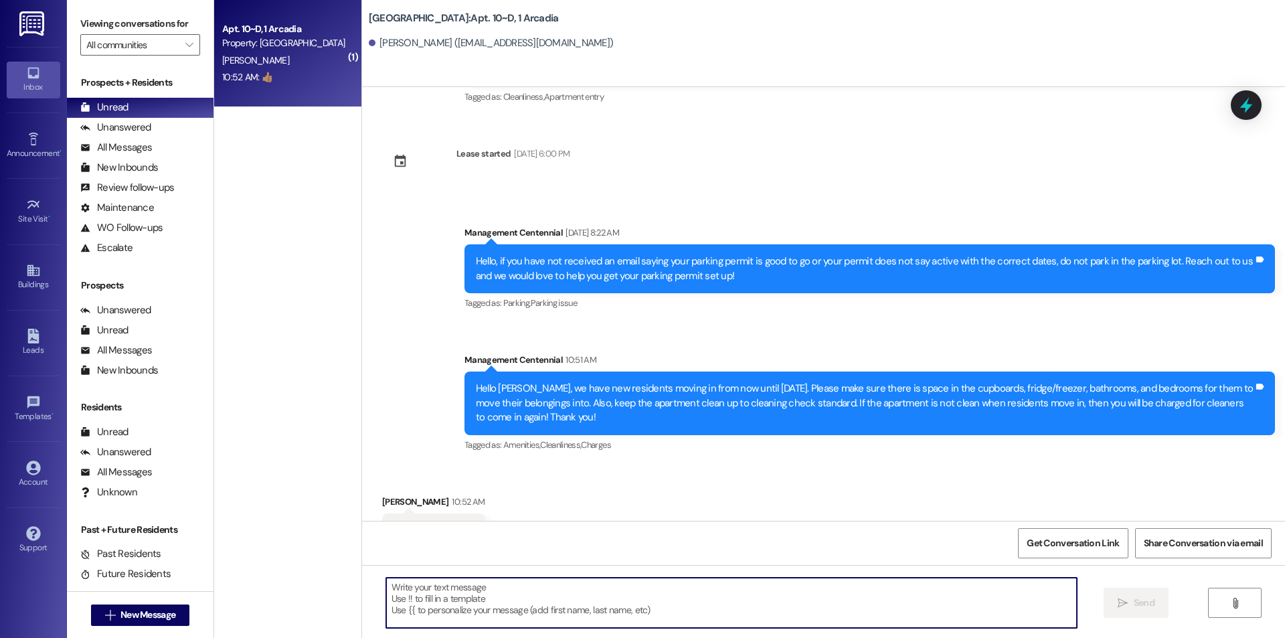
click at [527, 608] on textarea at bounding box center [731, 603] width 691 height 50
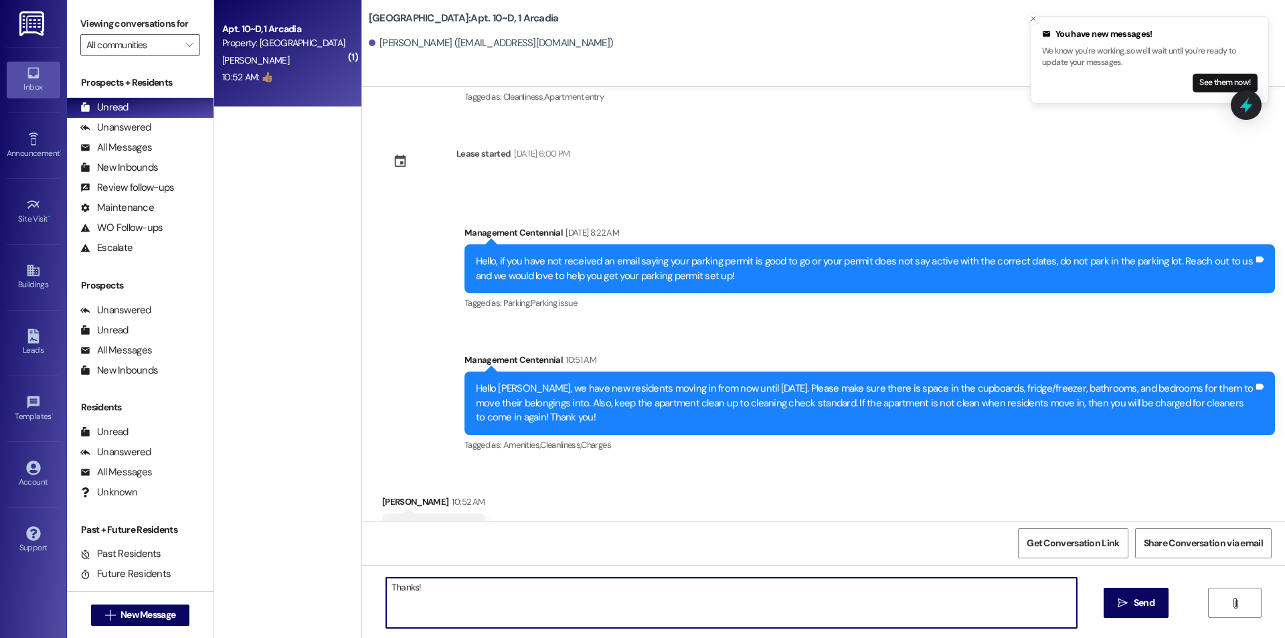
type textarea "Thanks!"
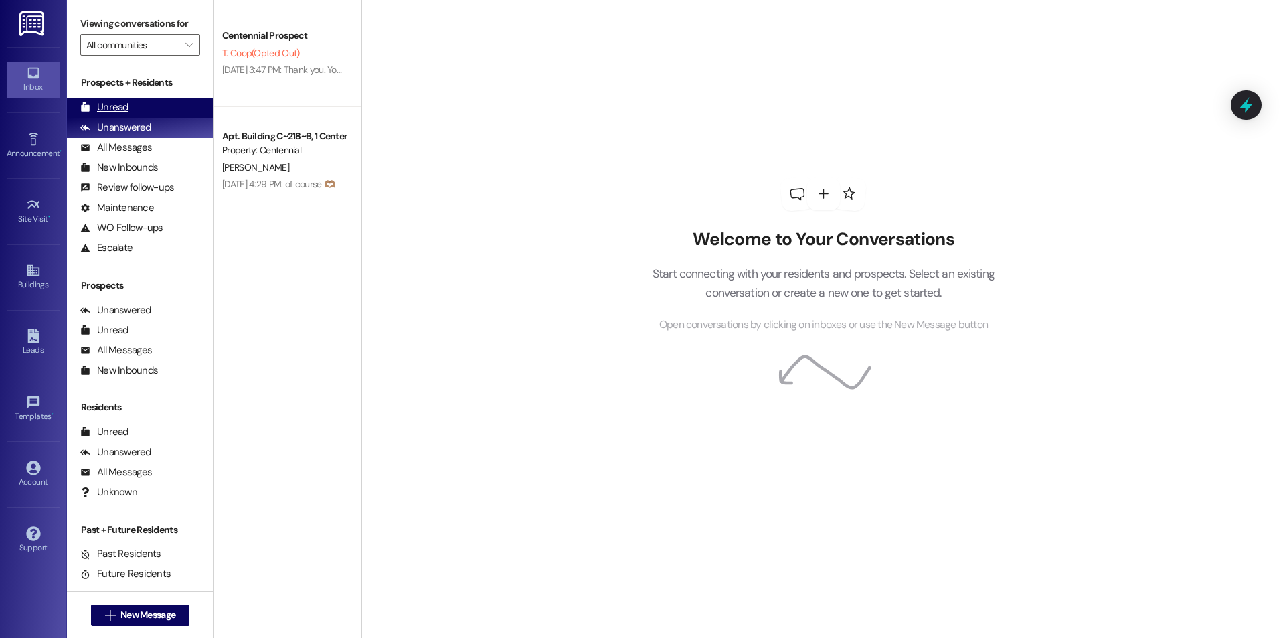
click at [131, 106] on div "Unread (0)" at bounding box center [140, 108] width 147 height 20
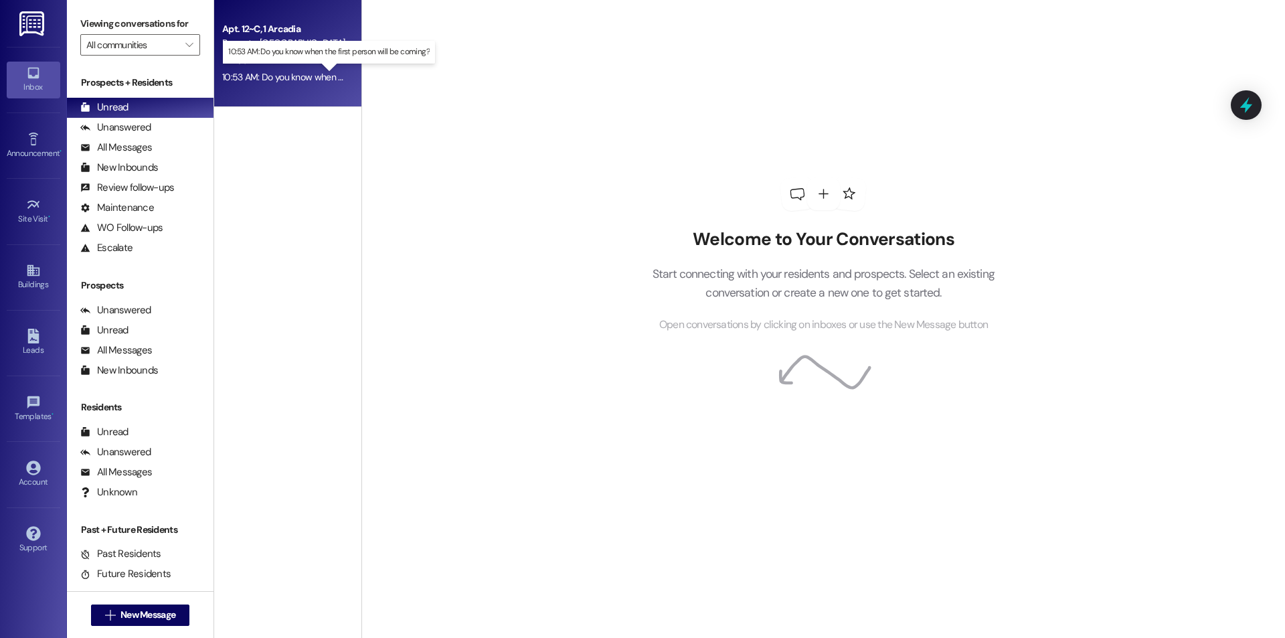
click at [301, 81] on div "10:53 AM: Do you know when the first person will be coming? 10:53 AM: Do you kn…" at bounding box center [340, 77] width 236 height 12
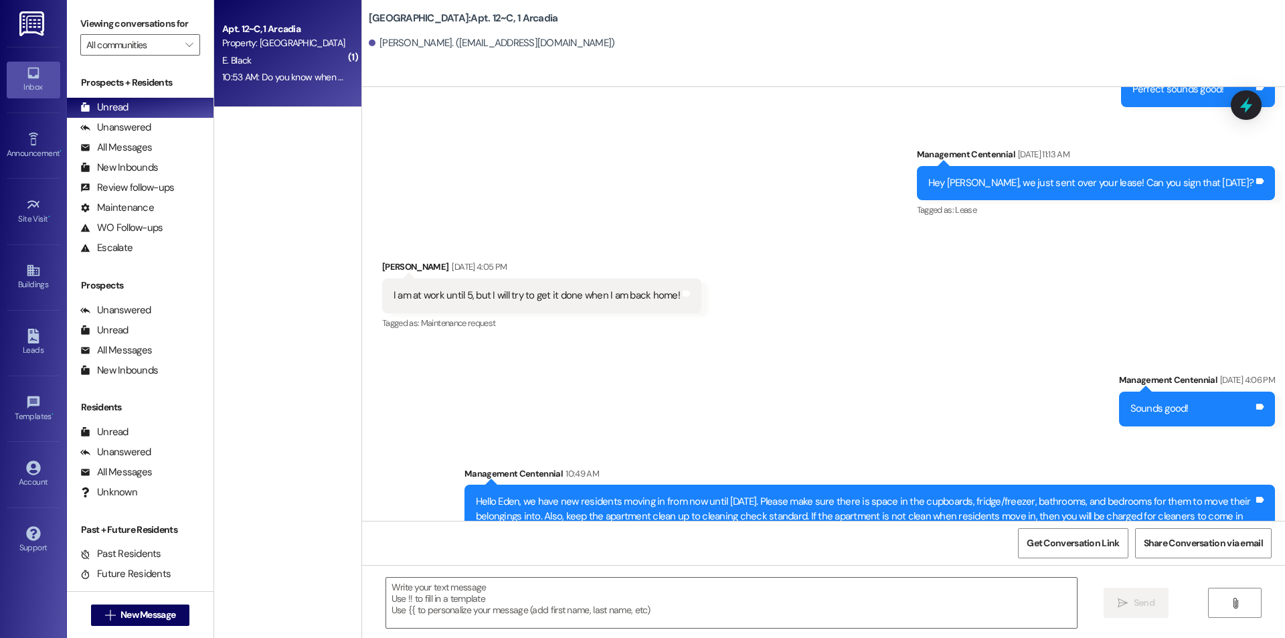
scroll to position [3083, 0]
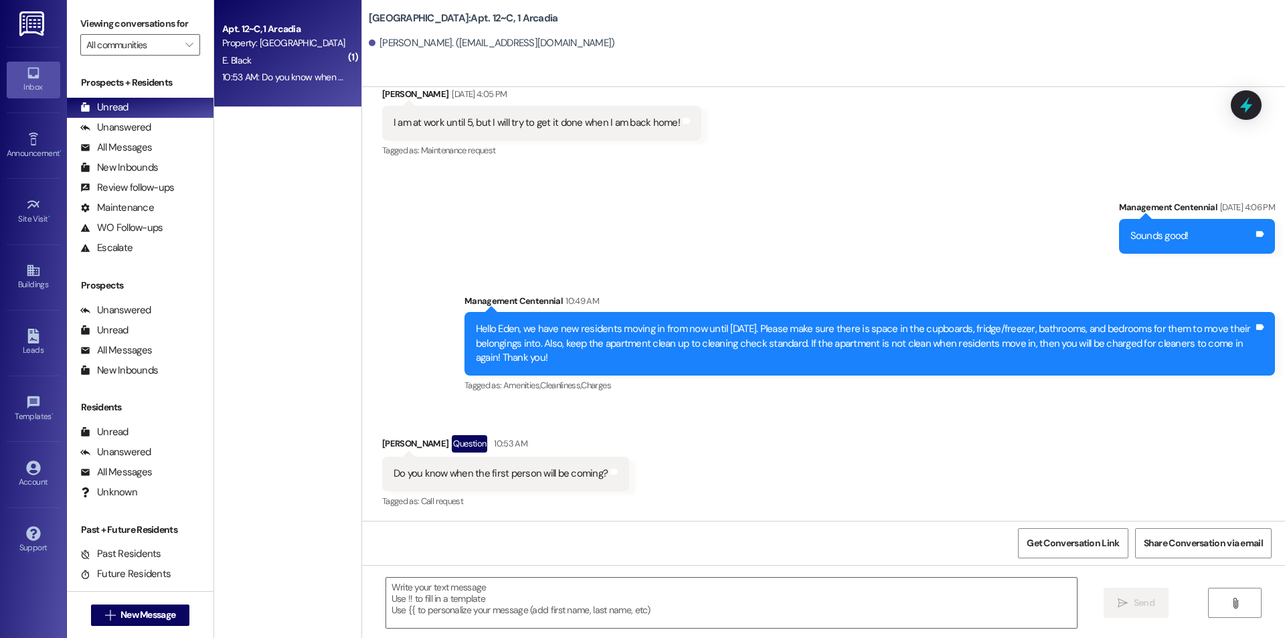
drag, startPoint x: 650, startPoint y: 240, endPoint x: 709, endPoint y: 140, distance: 115.8
click at [709, 140] on div "Received via SMS [PERSON_NAME] [DATE] 4:05 PM I am at work until 5, but I will …" at bounding box center [823, 113] width 923 height 113
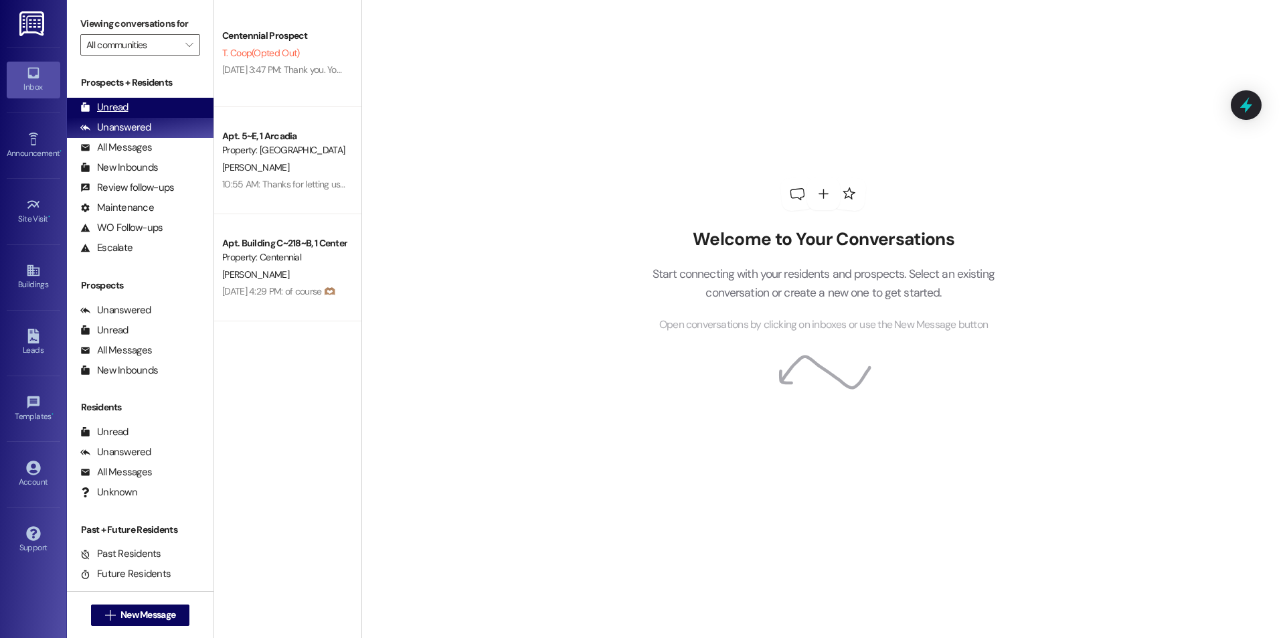
click at [165, 111] on div "Unread (0)" at bounding box center [140, 108] width 147 height 20
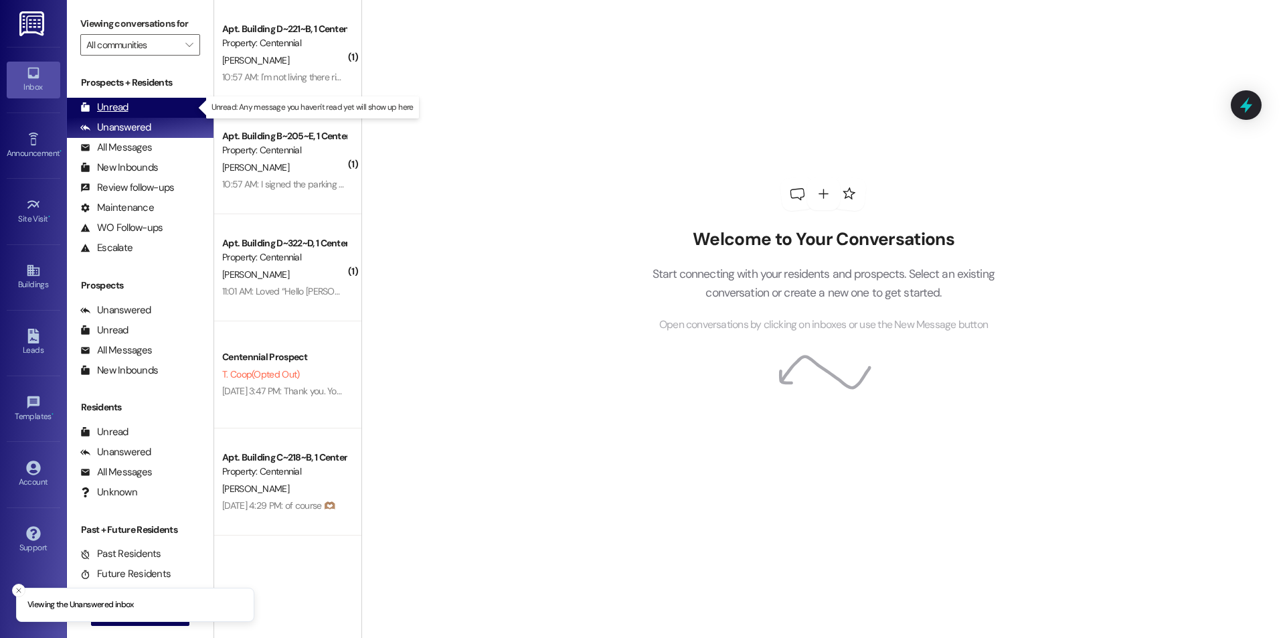
click at [169, 111] on div "Unread (0)" at bounding box center [140, 108] width 147 height 20
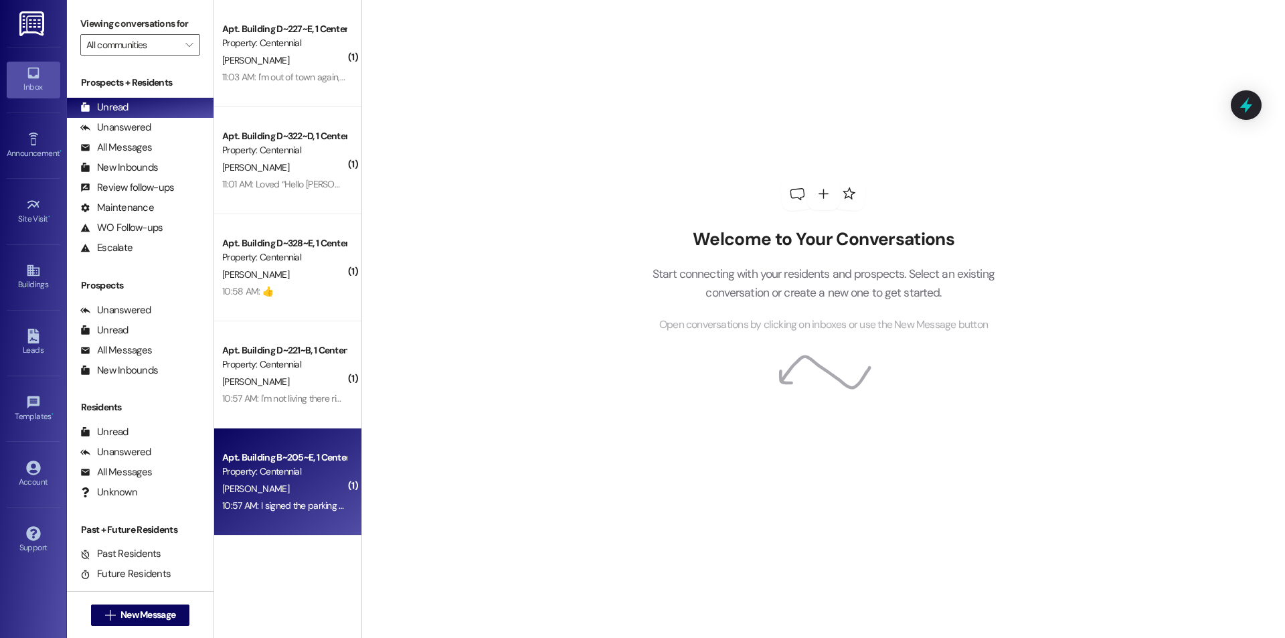
click at [242, 516] on div "Apt. Building B~205~E, 1 Centennial Property: Centennial J. Herr 10:57 AM: I si…" at bounding box center [287, 481] width 147 height 107
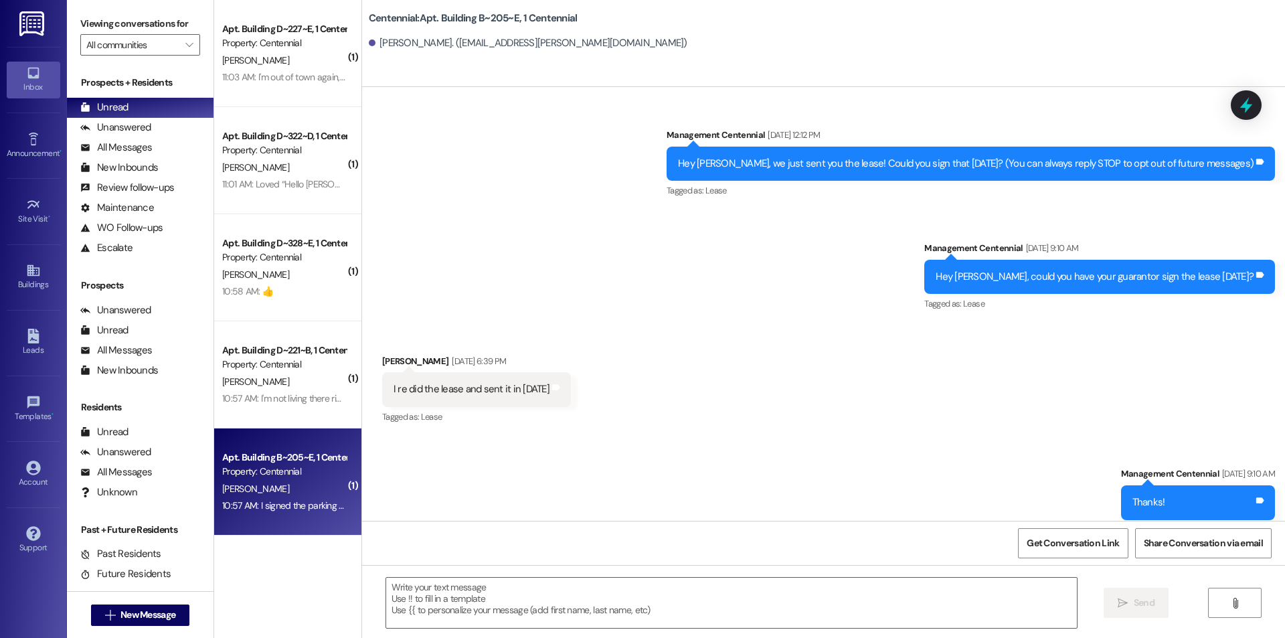
scroll to position [16209, 0]
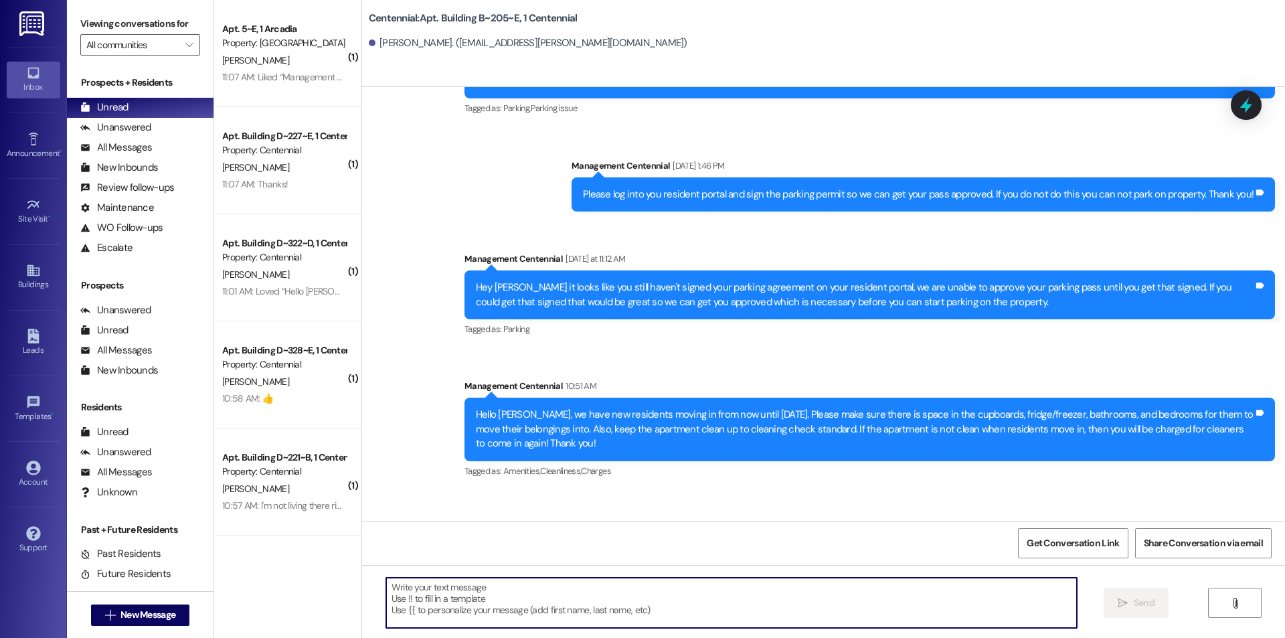
drag, startPoint x: 536, startPoint y: 596, endPoint x: 526, endPoint y: 621, distance: 25.9
click at [548, 594] on textarea at bounding box center [731, 603] width 691 height 50
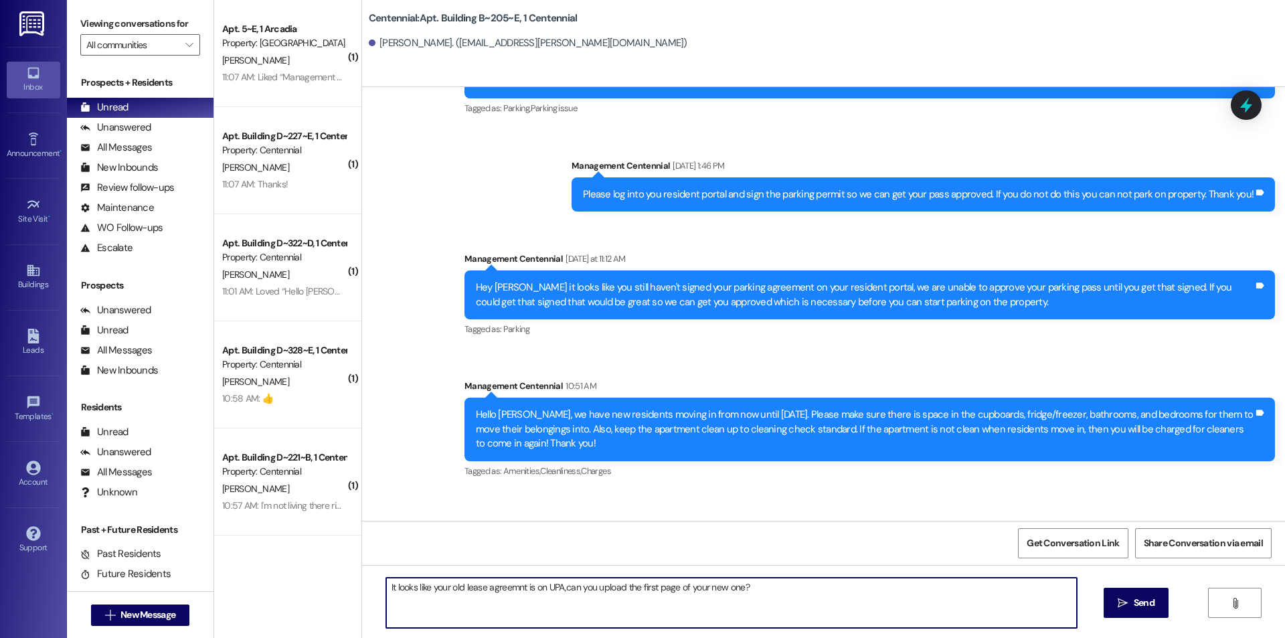
drag, startPoint x: 556, startPoint y: 584, endPoint x: 563, endPoint y: 590, distance: 9.5
click at [554, 583] on textarea "It looks like your old lease agreemnt is on UPA,can you upload the first page o…" at bounding box center [731, 603] width 691 height 50
drag, startPoint x: 511, startPoint y: 578, endPoint x: 570, endPoint y: 317, distance: 267.5
click at [570, 398] on div "Hello Jeremy, we have new residents moving in from now until August 25th. Pleas…" at bounding box center [870, 429] width 811 height 63
click at [565, 587] on textarea "It looks like your old lease agreement is on UPA, ,can you upload the first pag…" at bounding box center [731, 603] width 691 height 50
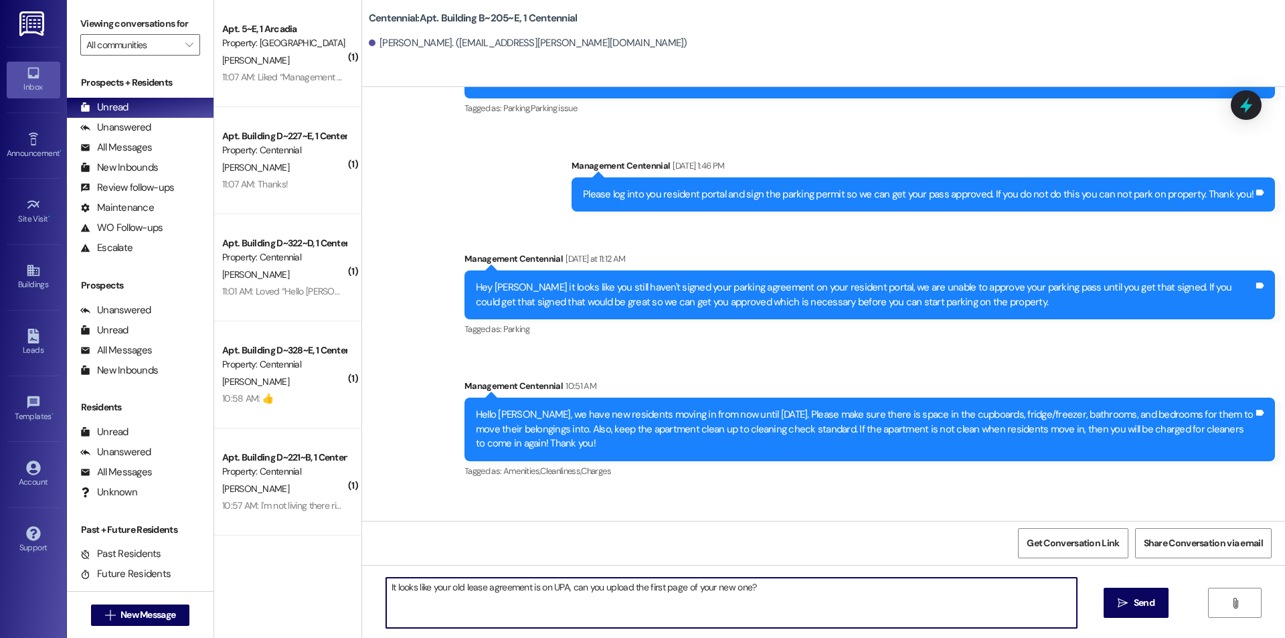
click at [833, 604] on textarea "It looks like your old lease agreement is on UPA, can you upload the first page…" at bounding box center [731, 603] width 691 height 50
type textarea "It looks like your old lease agreement is on UPA, can you upload the first page…"
click at [1142, 610] on button " Send" at bounding box center [1136, 603] width 65 height 30
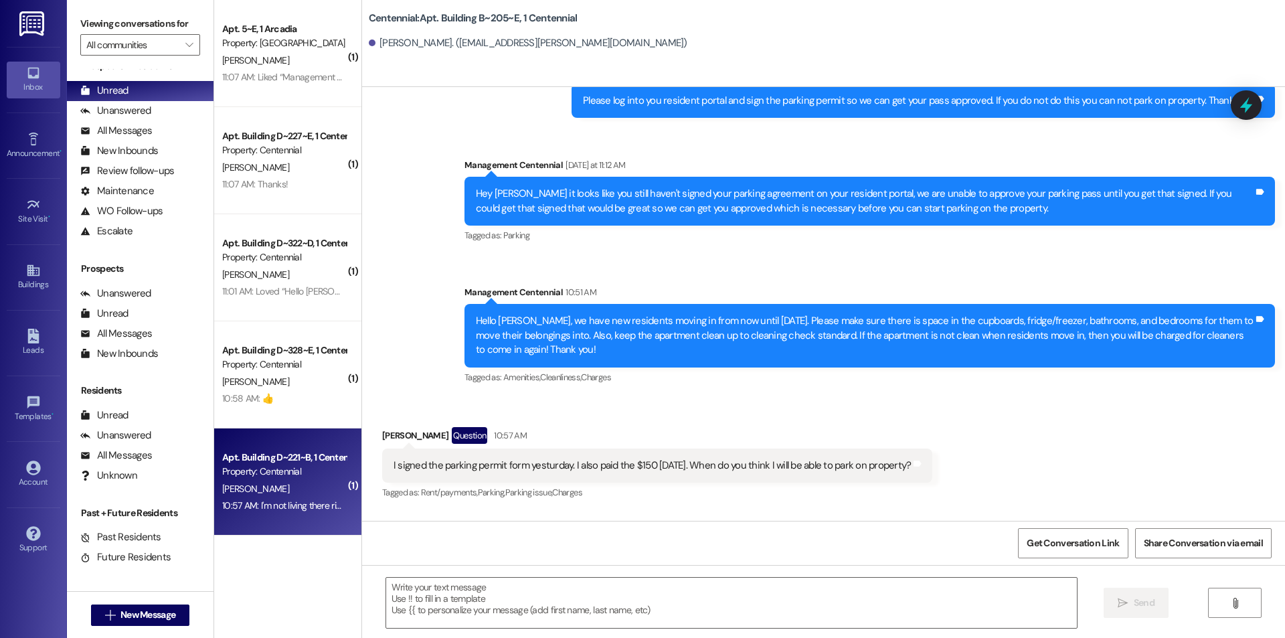
scroll to position [25, 0]
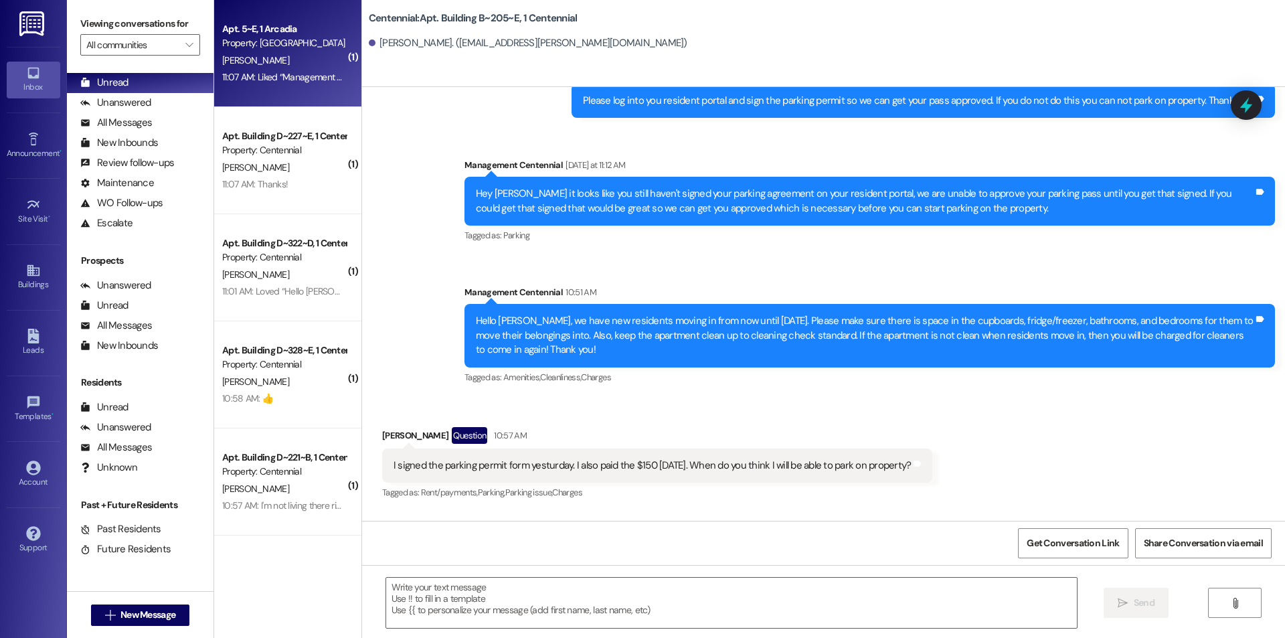
click at [244, 76] on div "11:07 AM: Liked “Management Centennial (Arcadia): Thanks for letting us know!” …" at bounding box center [401, 77] width 359 height 12
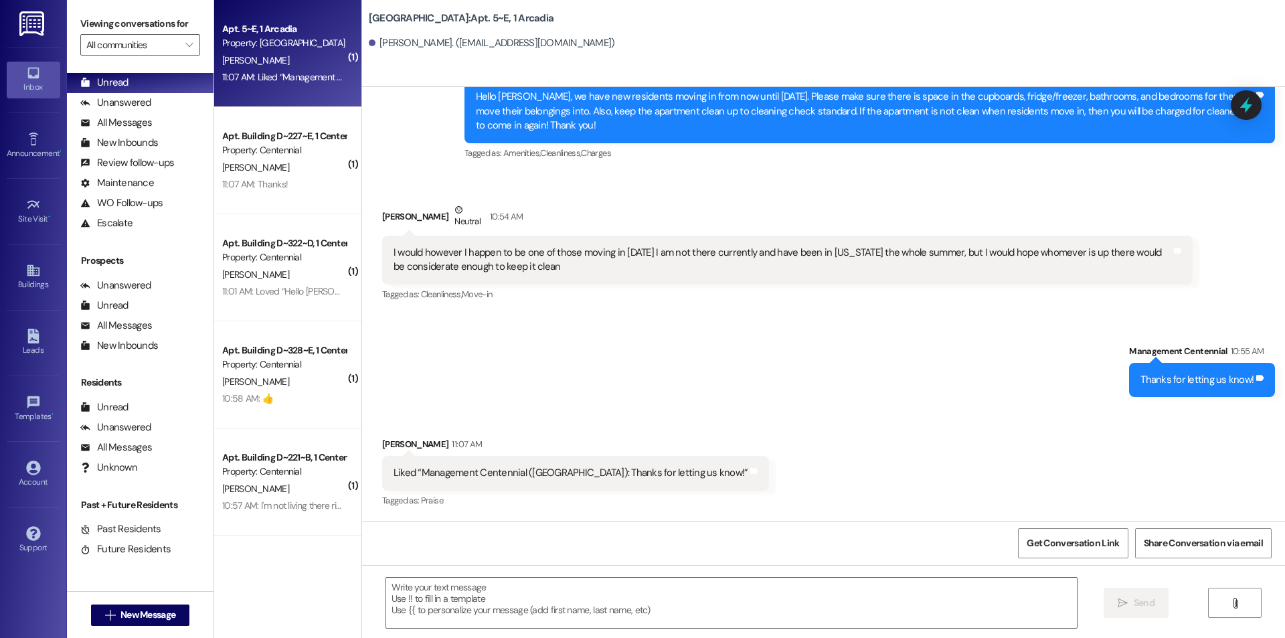
scroll to position [6839, 0]
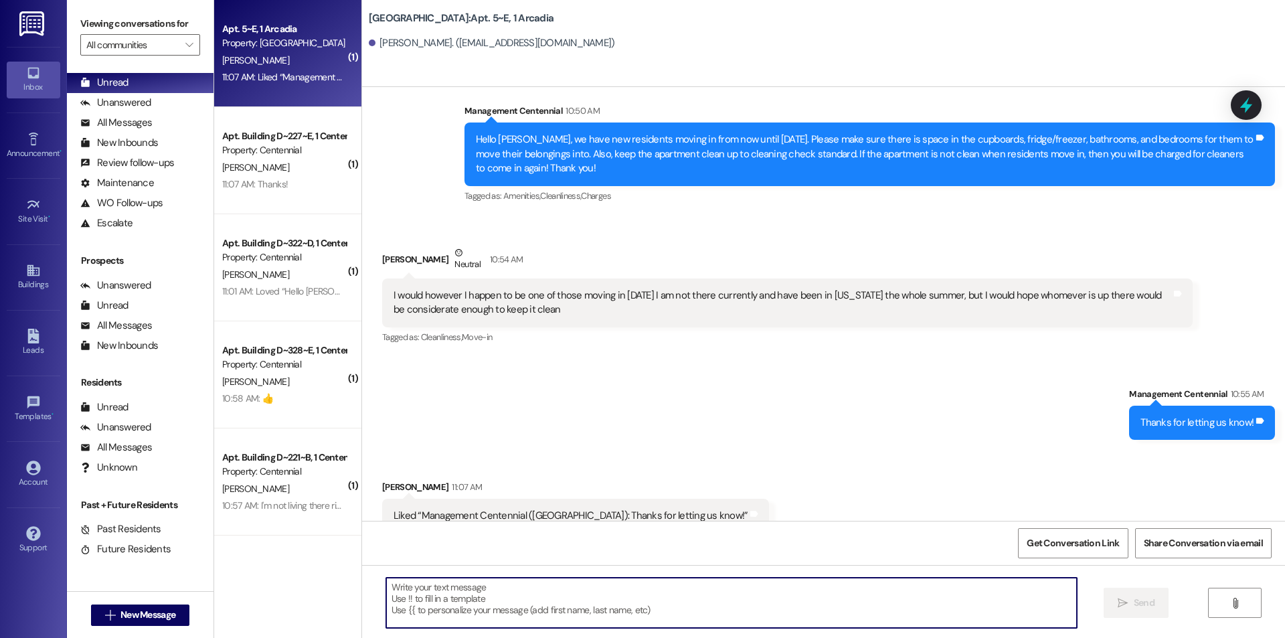
click at [574, 592] on textarea at bounding box center [731, 603] width 691 height 50
type textarea ":)"
click at [1125, 595] on button " Send" at bounding box center [1136, 603] width 65 height 30
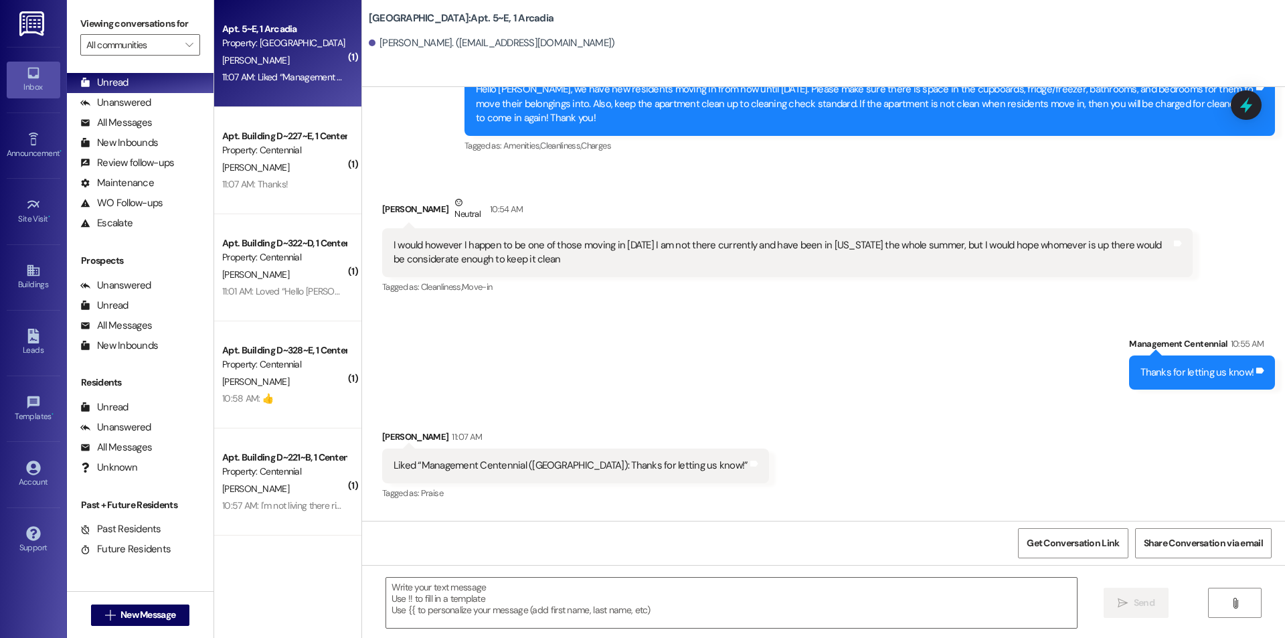
scroll to position [6932, 0]
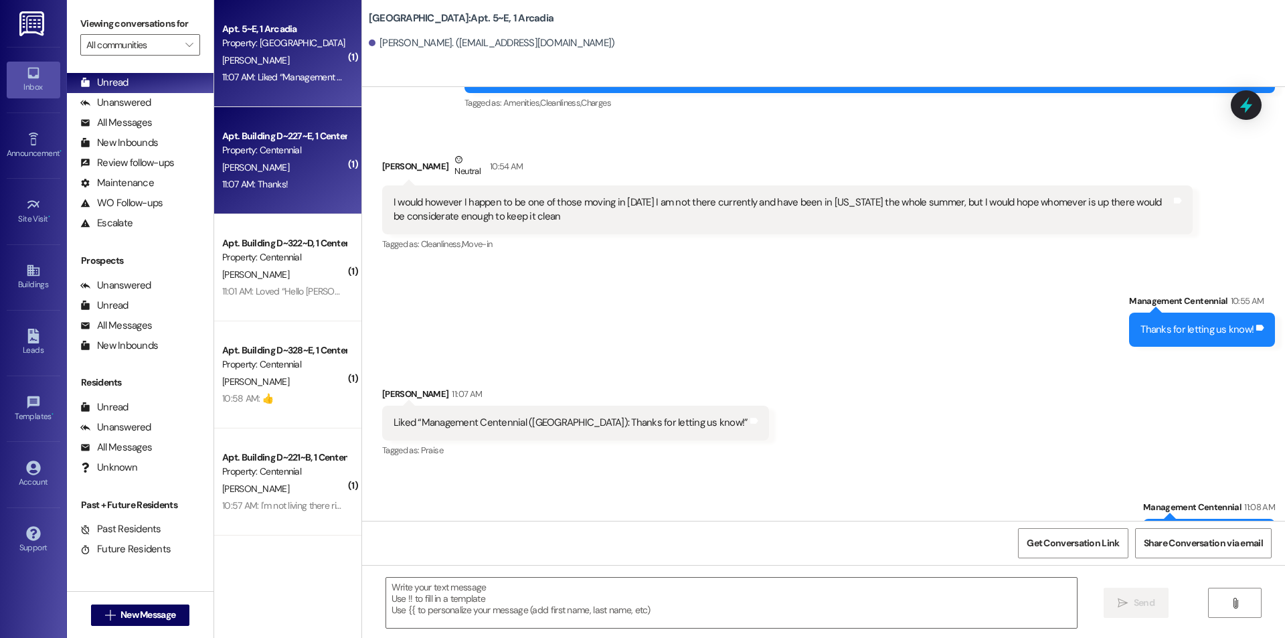
click at [295, 176] on div "11:07 AM: Thanks! 11:07 AM: Thanks!" at bounding box center [284, 184] width 127 height 17
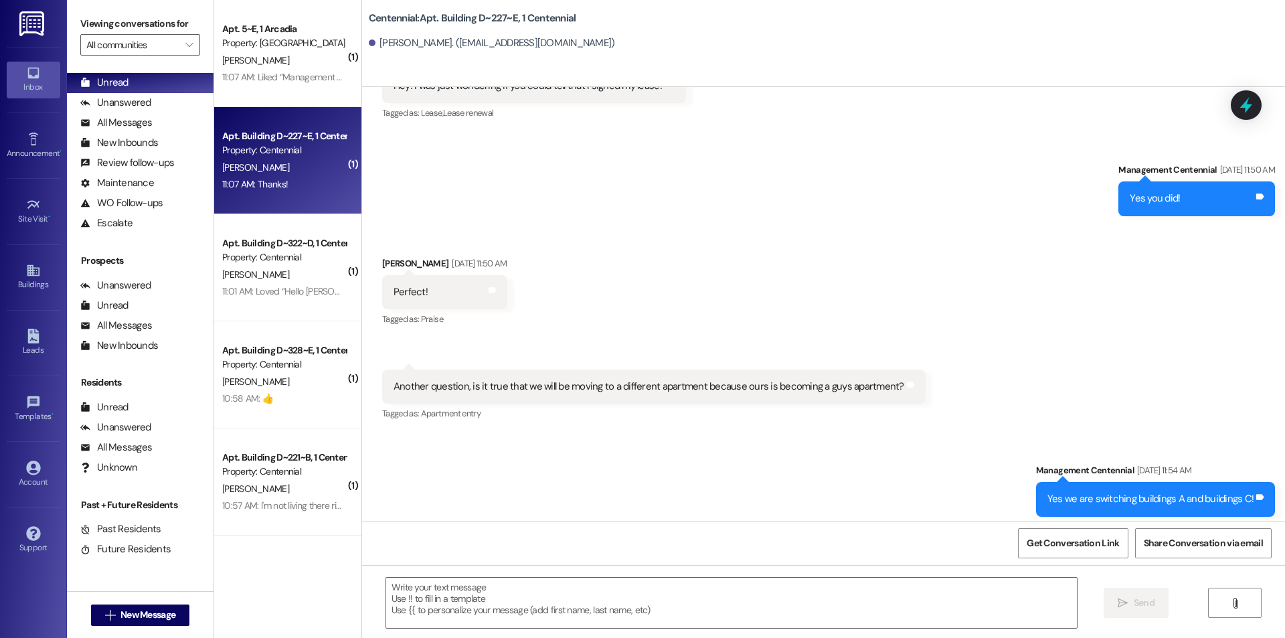
scroll to position [15567, 0]
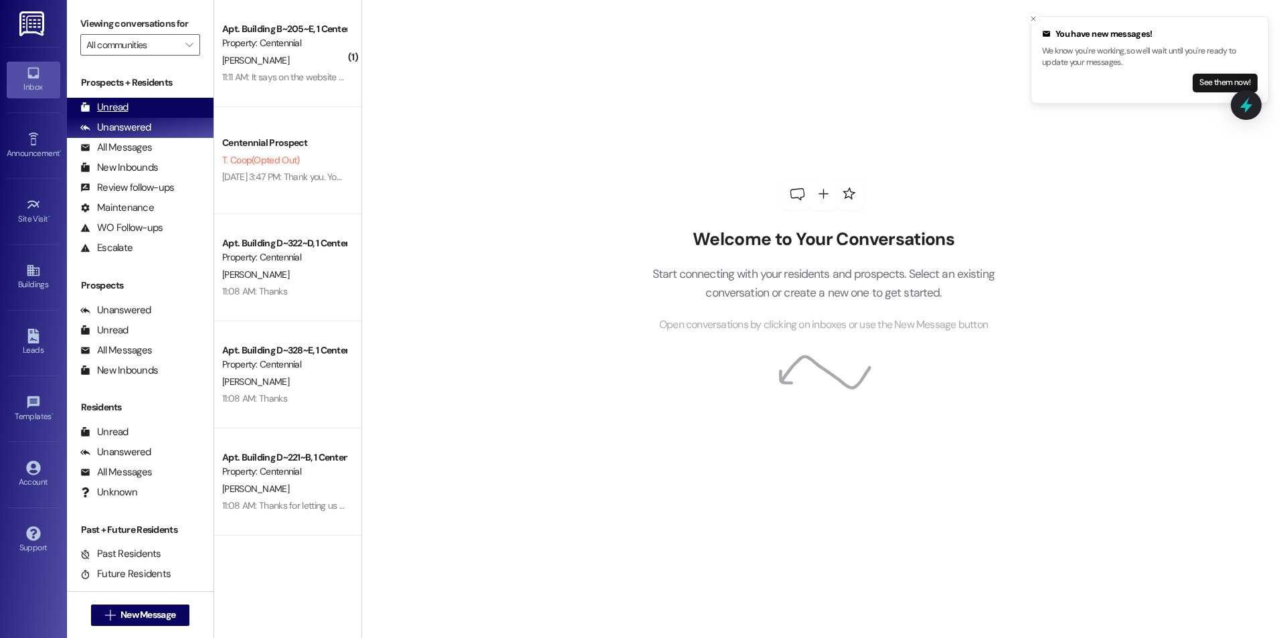
click at [163, 100] on div "Unread (0)" at bounding box center [140, 108] width 147 height 20
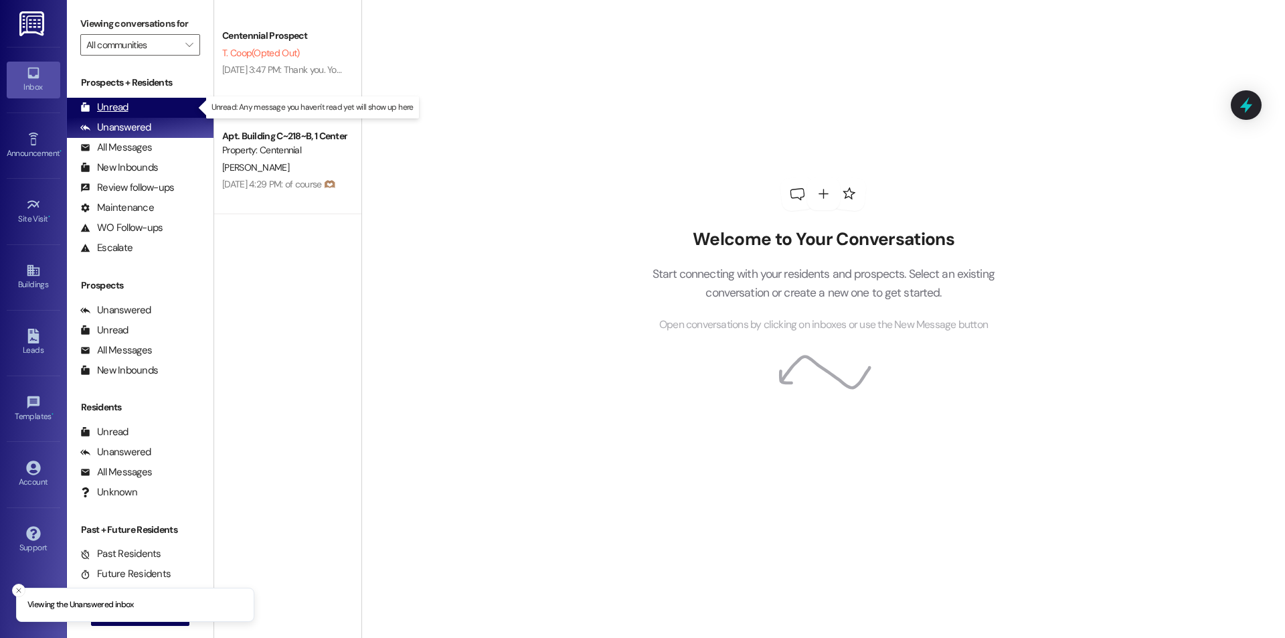
click at [127, 108] on div "Unread" at bounding box center [104, 107] width 48 height 14
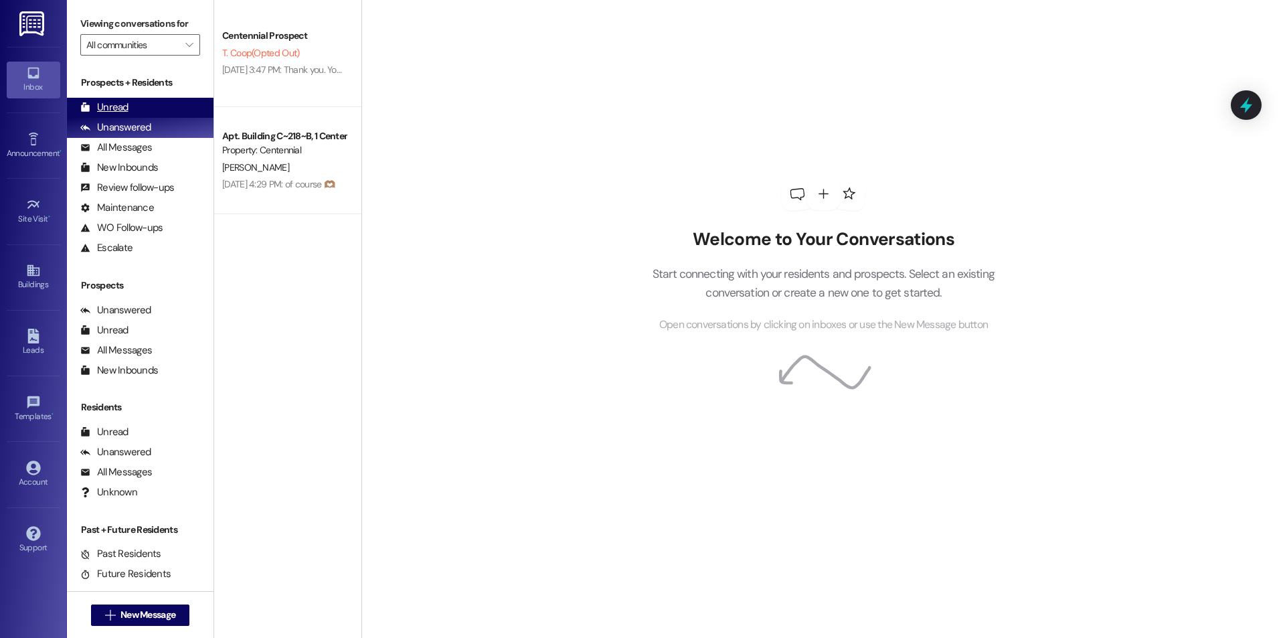
click at [177, 116] on div "Unread (0)" at bounding box center [140, 108] width 147 height 20
click at [112, 112] on div "Unread" at bounding box center [104, 107] width 48 height 14
click at [149, 114] on div "Unread (0)" at bounding box center [140, 108] width 147 height 20
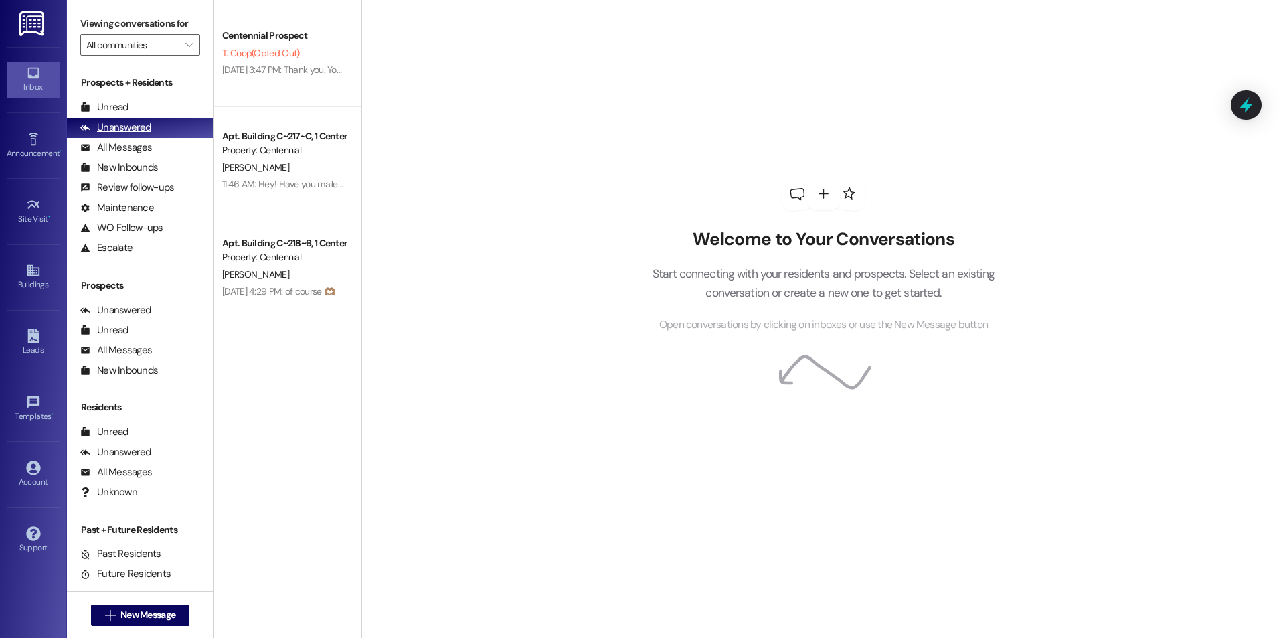
click at [133, 118] on div "Unanswered (0)" at bounding box center [140, 128] width 147 height 20
click at [139, 108] on div "Unread (0)" at bounding box center [140, 108] width 147 height 20
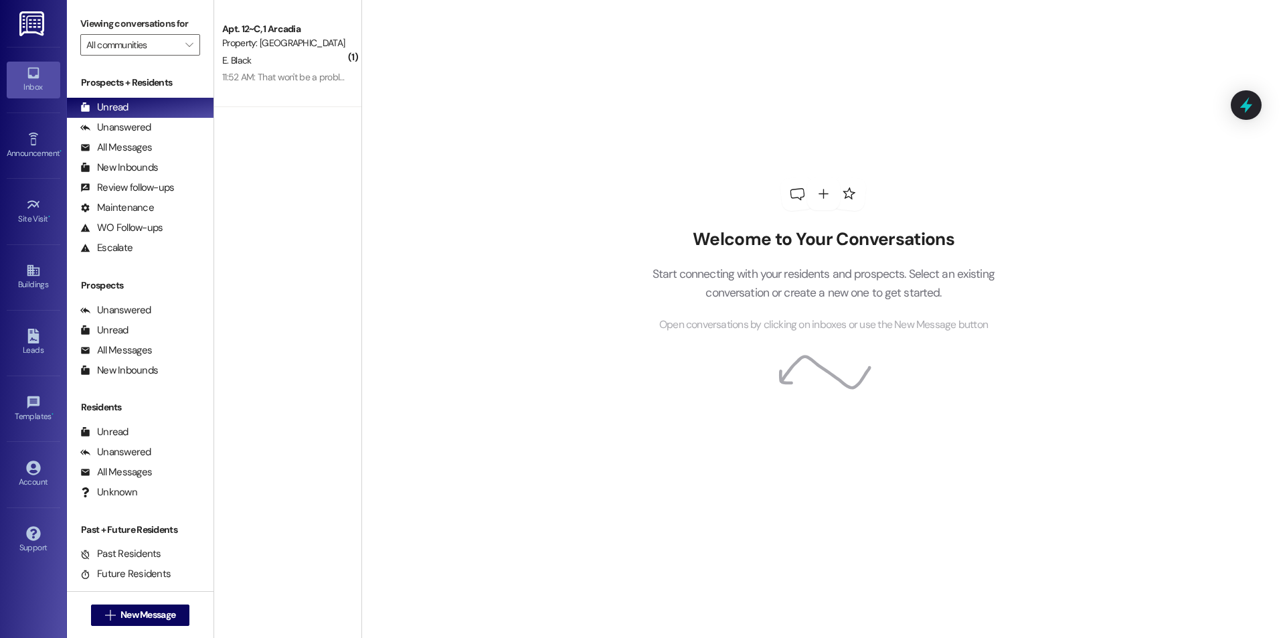
click at [293, 72] on div "11:52 AM: That won't be a problem :) 11:52 AM: That won't be a problem :)" at bounding box center [290, 77] width 137 height 12
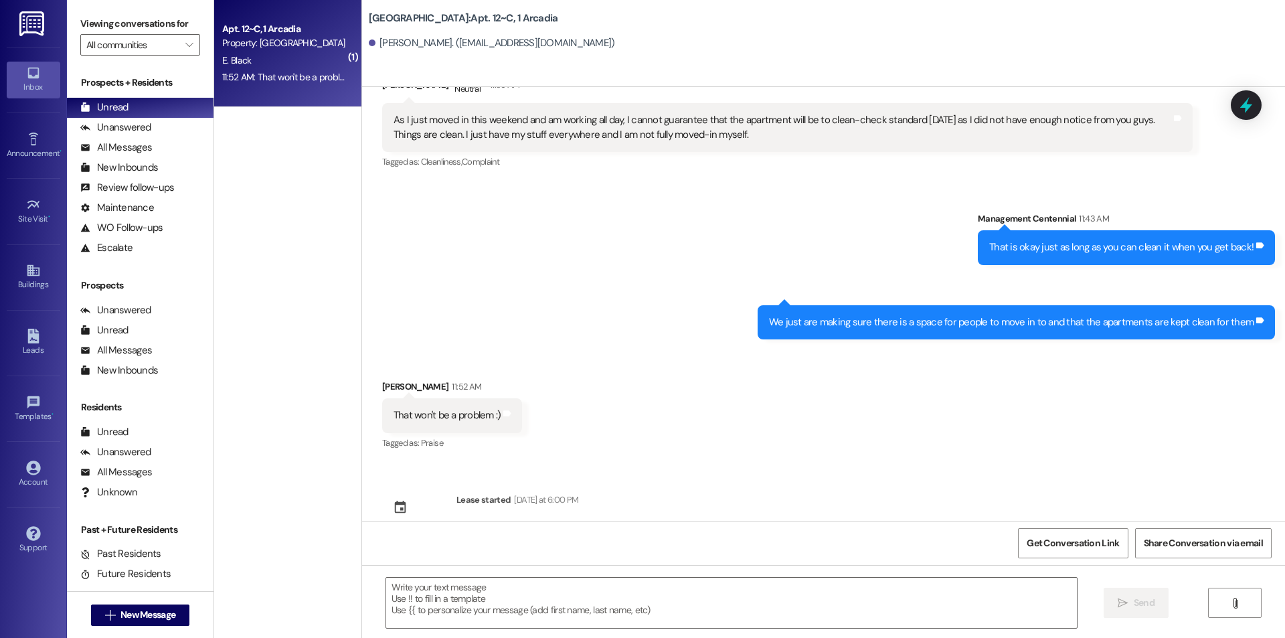
scroll to position [3678, 0]
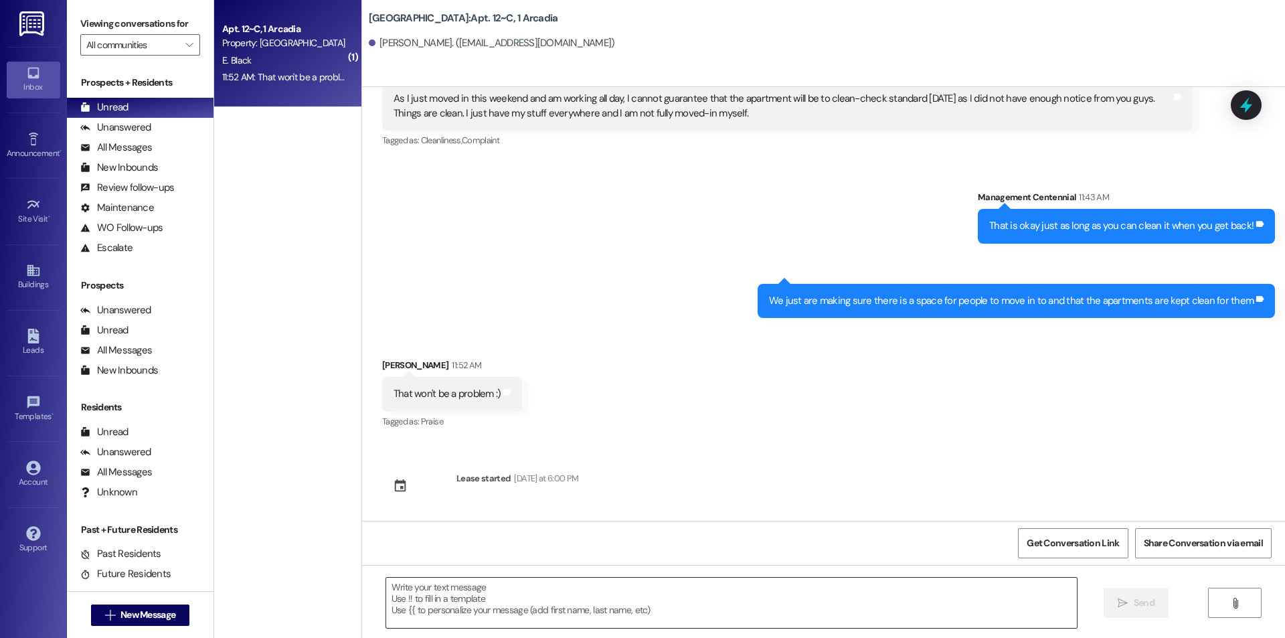
click at [505, 598] on textarea at bounding box center [731, 603] width 691 height 50
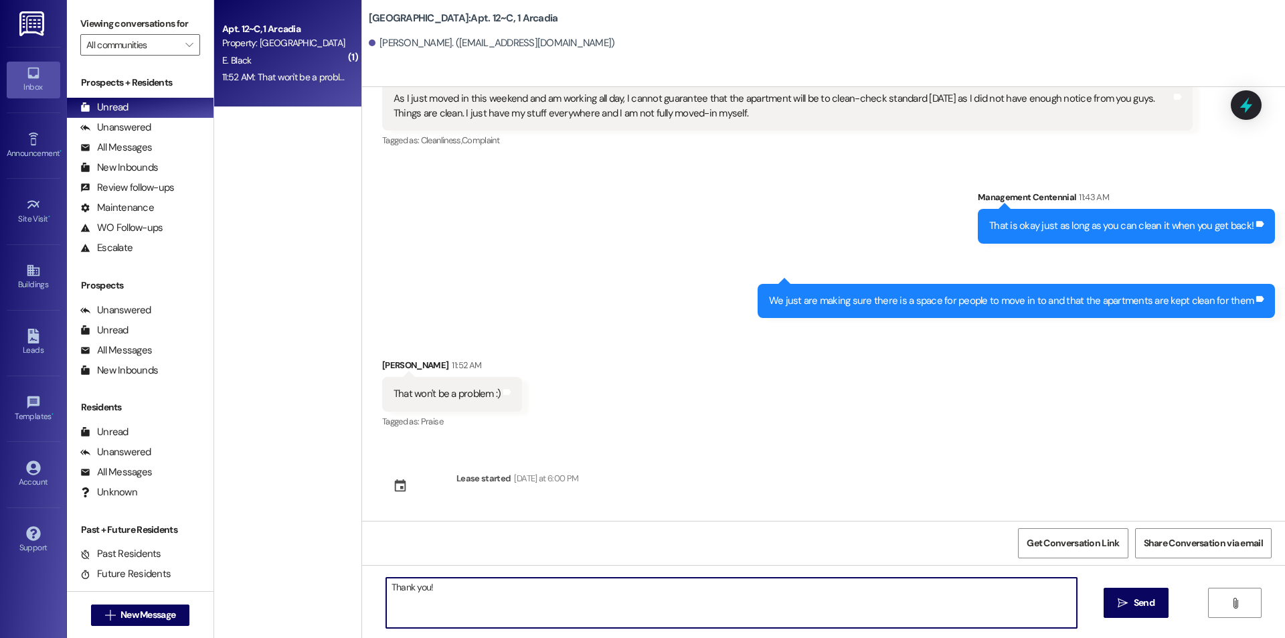
type textarea "Thank you!"
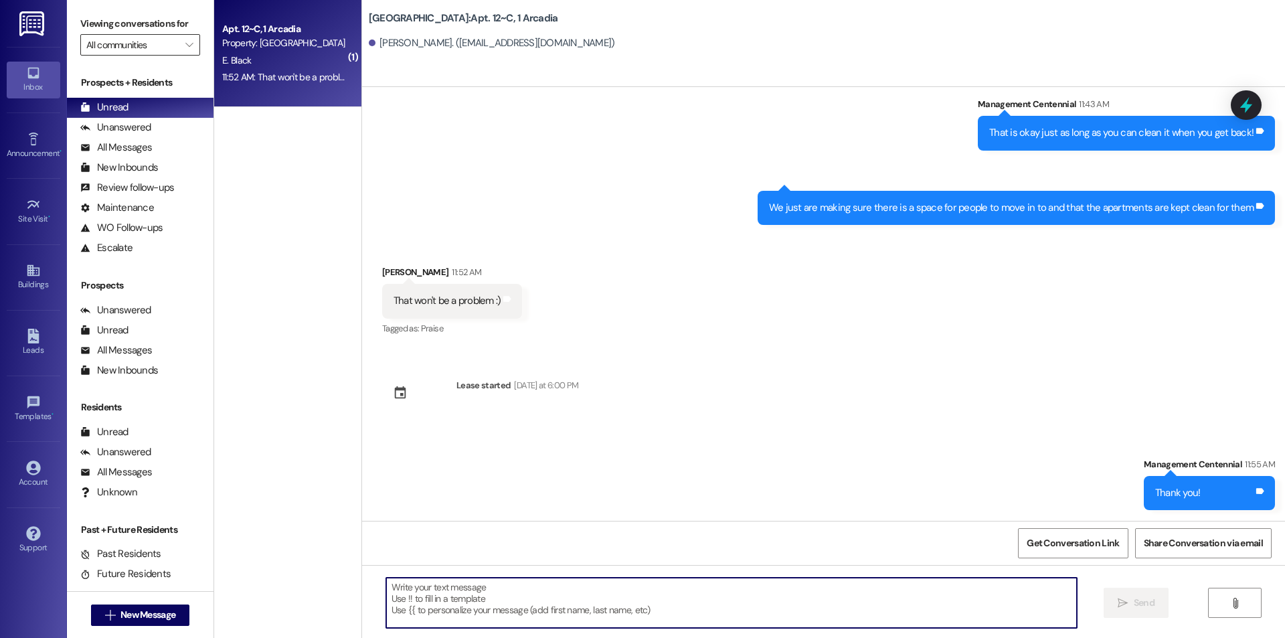
scroll to position [25, 0]
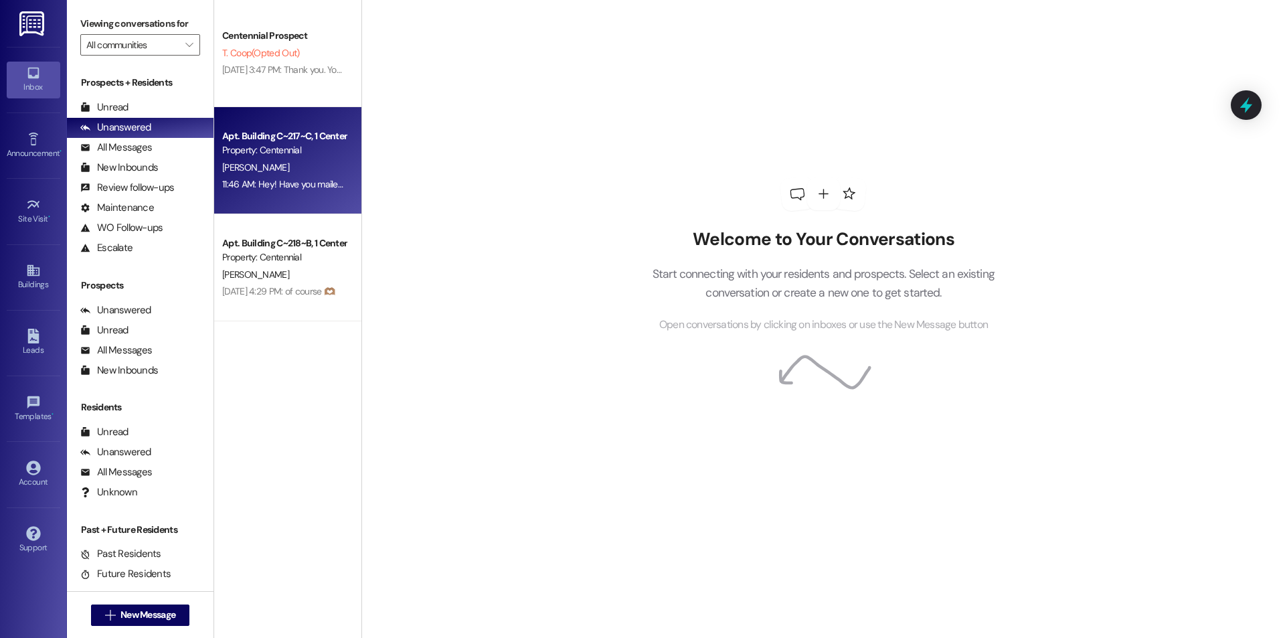
click at [303, 168] on div "[PERSON_NAME]" at bounding box center [284, 167] width 127 height 17
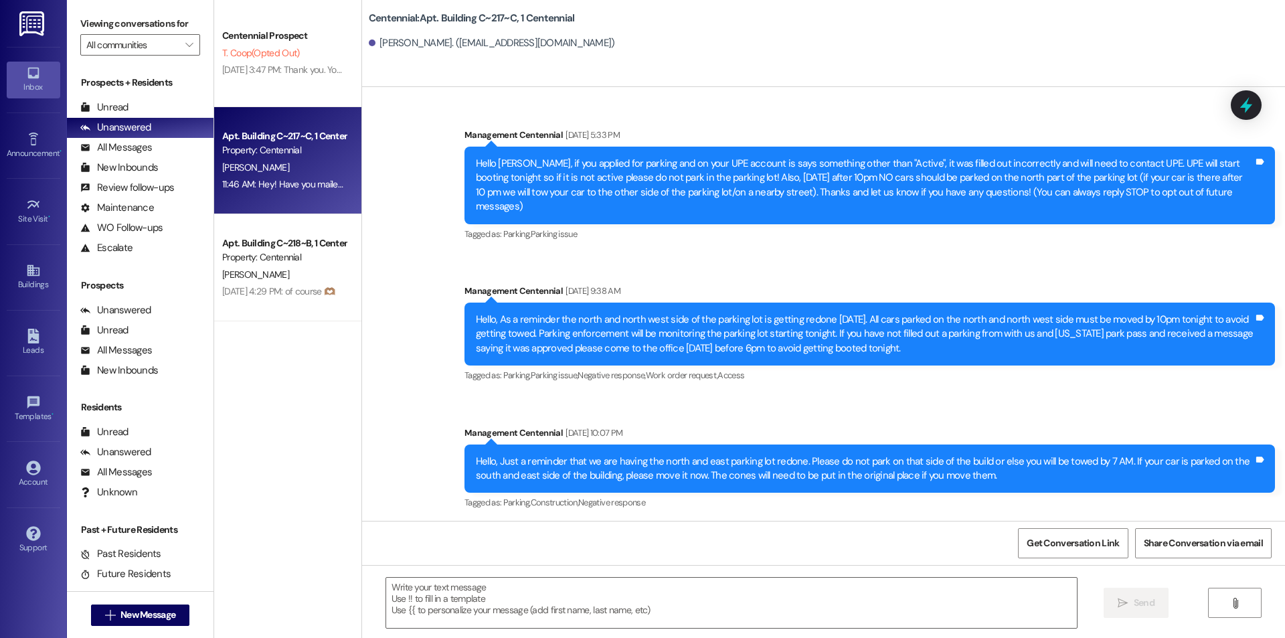
scroll to position [34213, 0]
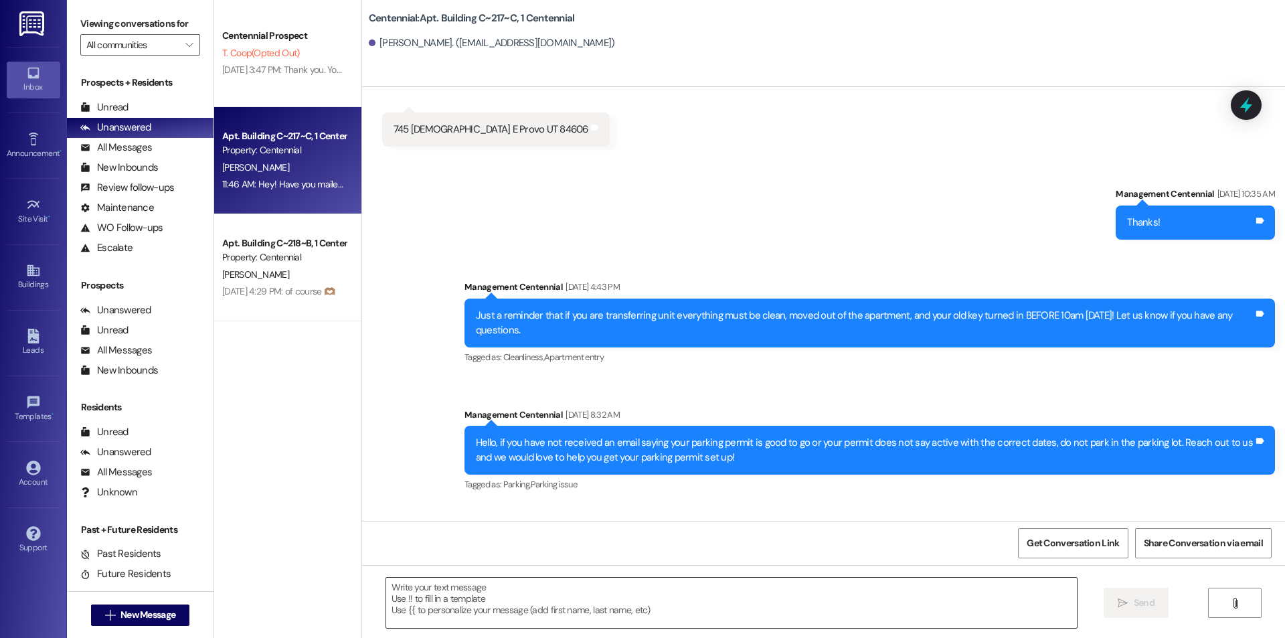
click at [708, 593] on textarea at bounding box center [731, 603] width 691 height 50
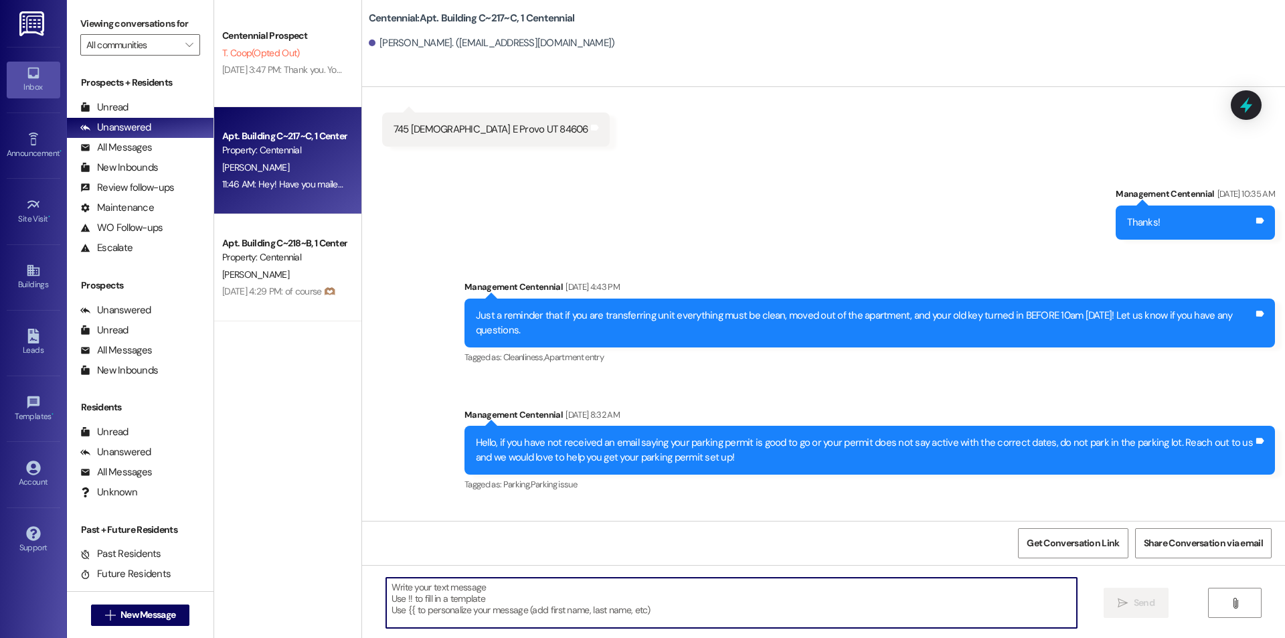
click at [772, 598] on textarea at bounding box center [731, 603] width 691 height 50
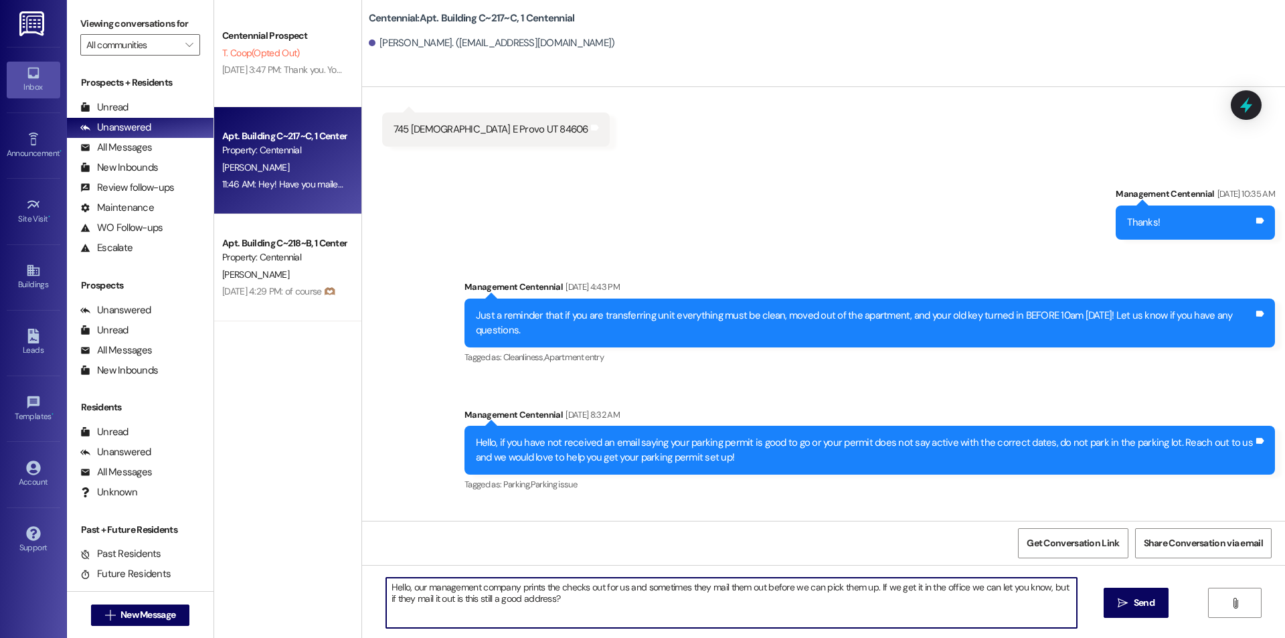
click at [619, 612] on textarea "Hello, our management company prints the checks out for us and sometimes they m…" at bounding box center [731, 603] width 691 height 50
paste textarea "745 N 400 E PROVO, UTAH 84606-1870 United States"
drag, startPoint x: 1059, startPoint y: 587, endPoint x: 1040, endPoint y: 588, distance: 18.8
click at [1040, 588] on textarea "Hello, our management company prints the checks out for us and sometimes they m…" at bounding box center [731, 603] width 691 height 50
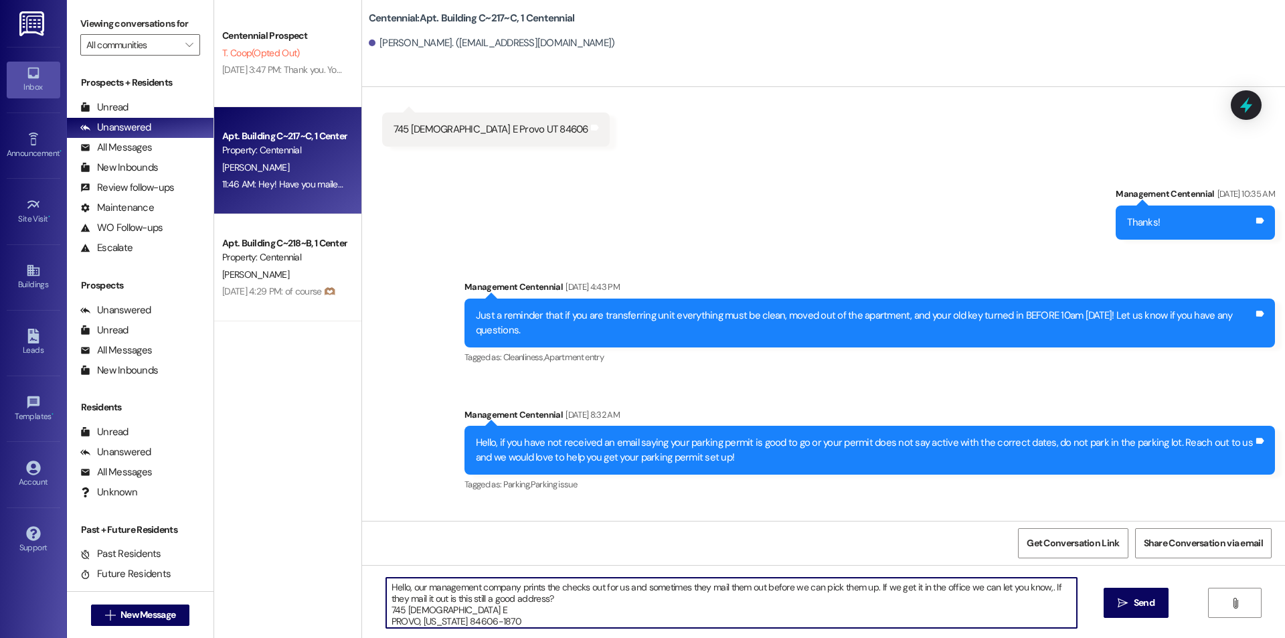
drag, startPoint x: 760, startPoint y: 588, endPoint x: 867, endPoint y: 590, distance: 107.1
click at [867, 590] on textarea "Hello, our management company prints the checks out for us and sometimes they m…" at bounding box center [731, 603] width 691 height 50
click at [779, 615] on textarea "Hello, our management company prints the checks out for us and sometimes they m…" at bounding box center [731, 603] width 691 height 50
drag, startPoint x: 781, startPoint y: 589, endPoint x: 758, endPoint y: 592, distance: 23.0
click at [758, 592] on textarea "Hello, our management company prints the checks out for us and sometimes they m…" at bounding box center [731, 603] width 691 height 50
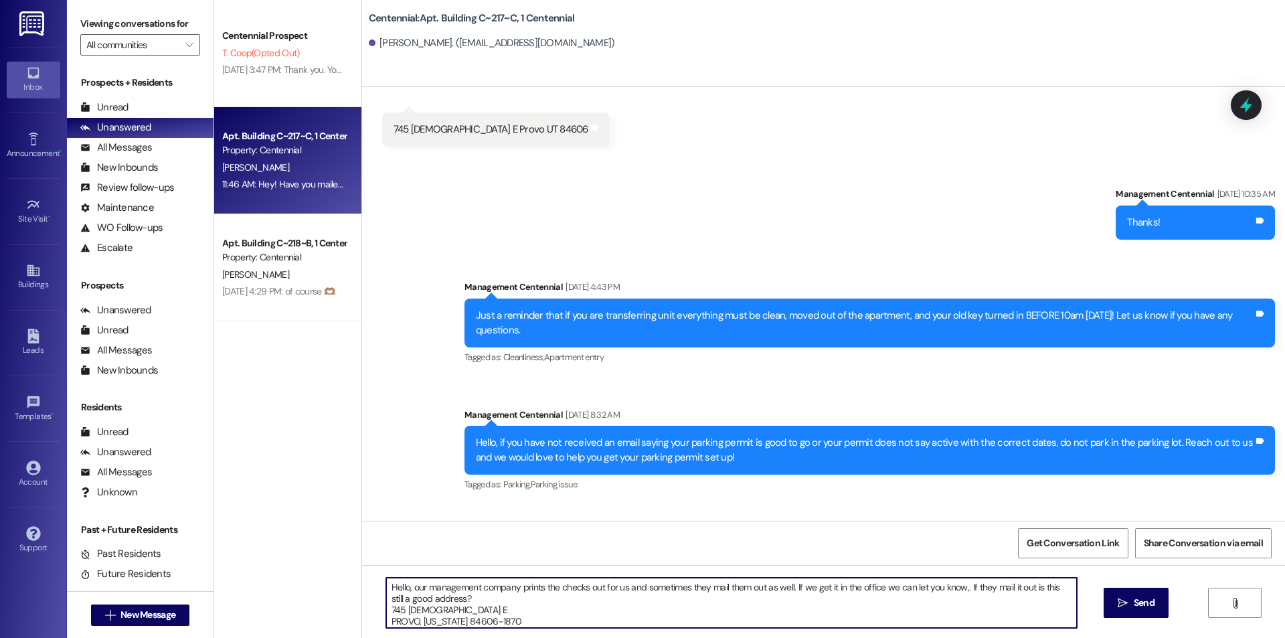
click at [706, 624] on textarea "Hello, our management company prints the checks out for us and sometimes they m…" at bounding box center [731, 603] width 691 height 50
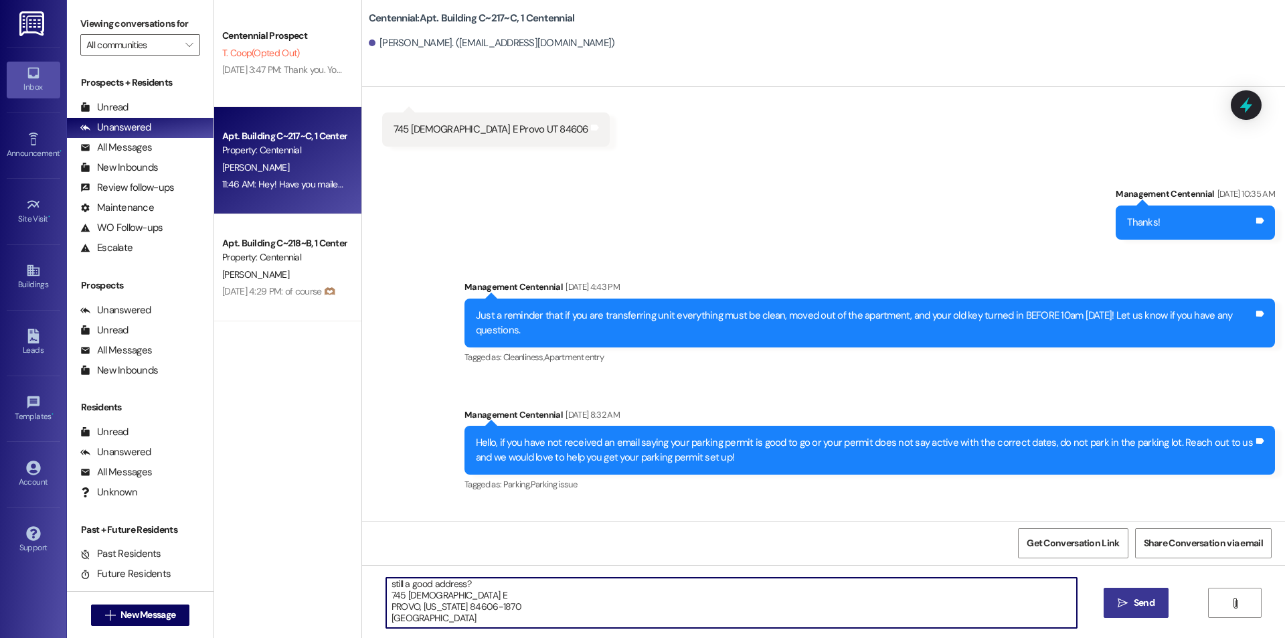
type textarea "Hello, our management company prints the checks out for us and sometimes they m…"
click at [1125, 601] on icon "" at bounding box center [1123, 603] width 10 height 11
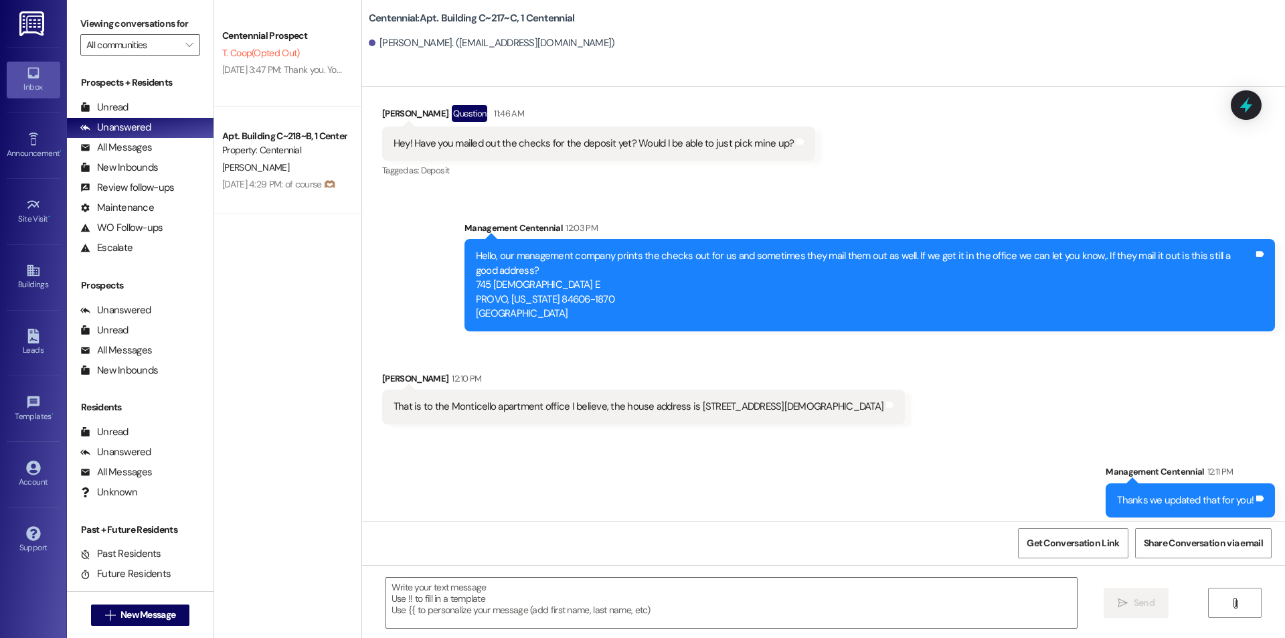
scroll to position [34736, 0]
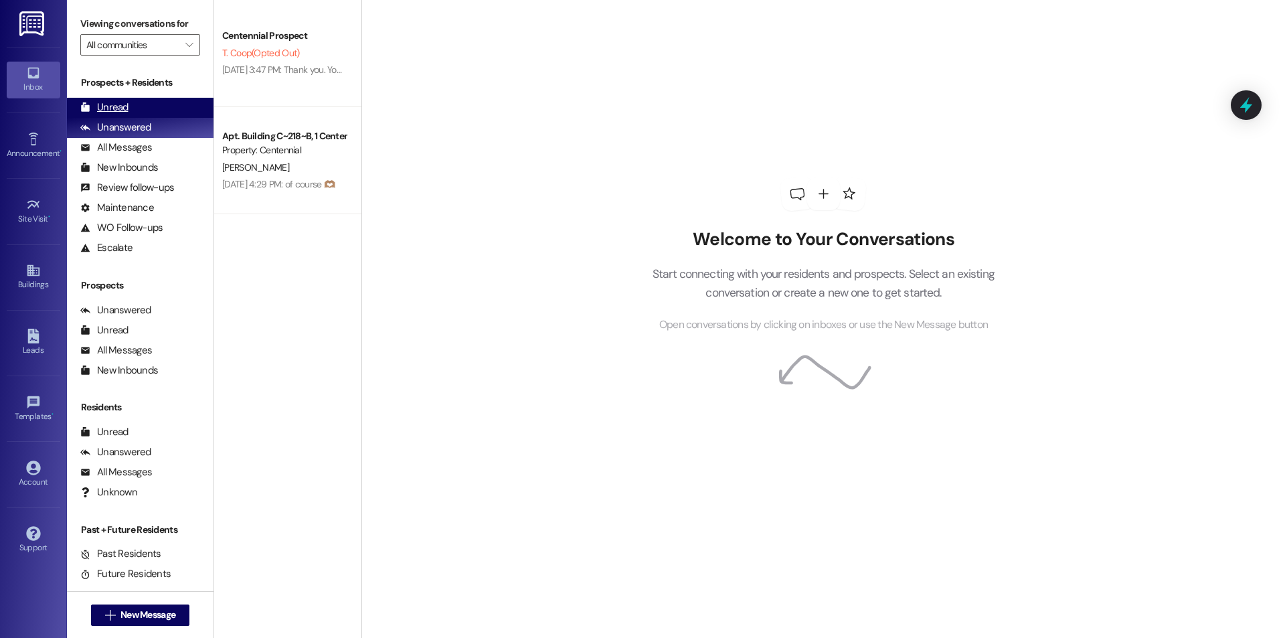
click at [161, 105] on div "Unread (0)" at bounding box center [140, 108] width 147 height 20
click at [129, 103] on div "Unread (0)" at bounding box center [140, 108] width 147 height 20
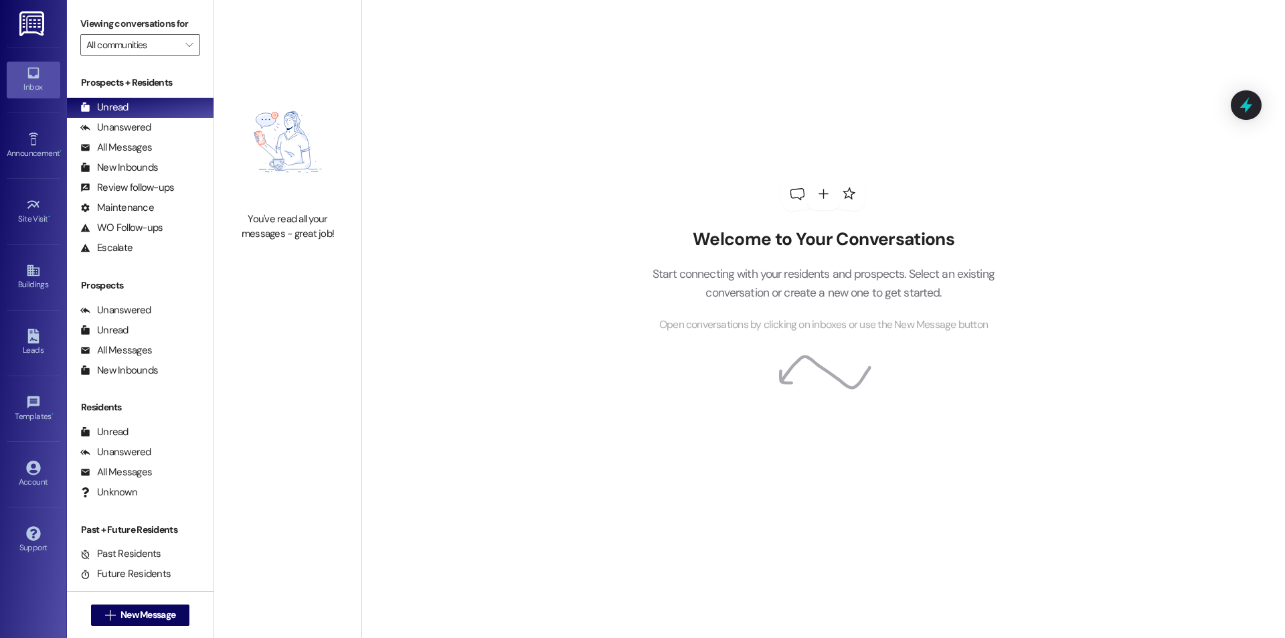
click at [175, 626] on div " New Message" at bounding box center [140, 614] width 99 height 33
click at [173, 619] on span "New Message" at bounding box center [148, 615] width 60 height 14
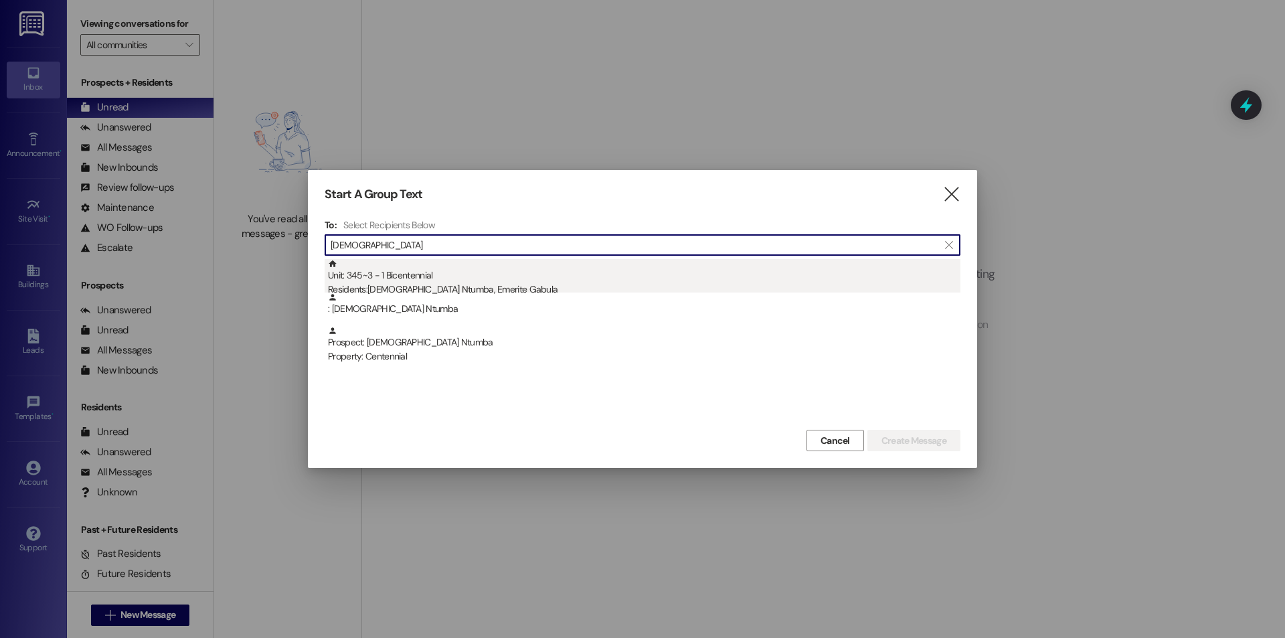
type input "[DEMOGRAPHIC_DATA]"
click at [463, 286] on div "Residents: [DEMOGRAPHIC_DATA] Ntumba, Emerite Gabula" at bounding box center [644, 289] width 633 height 14
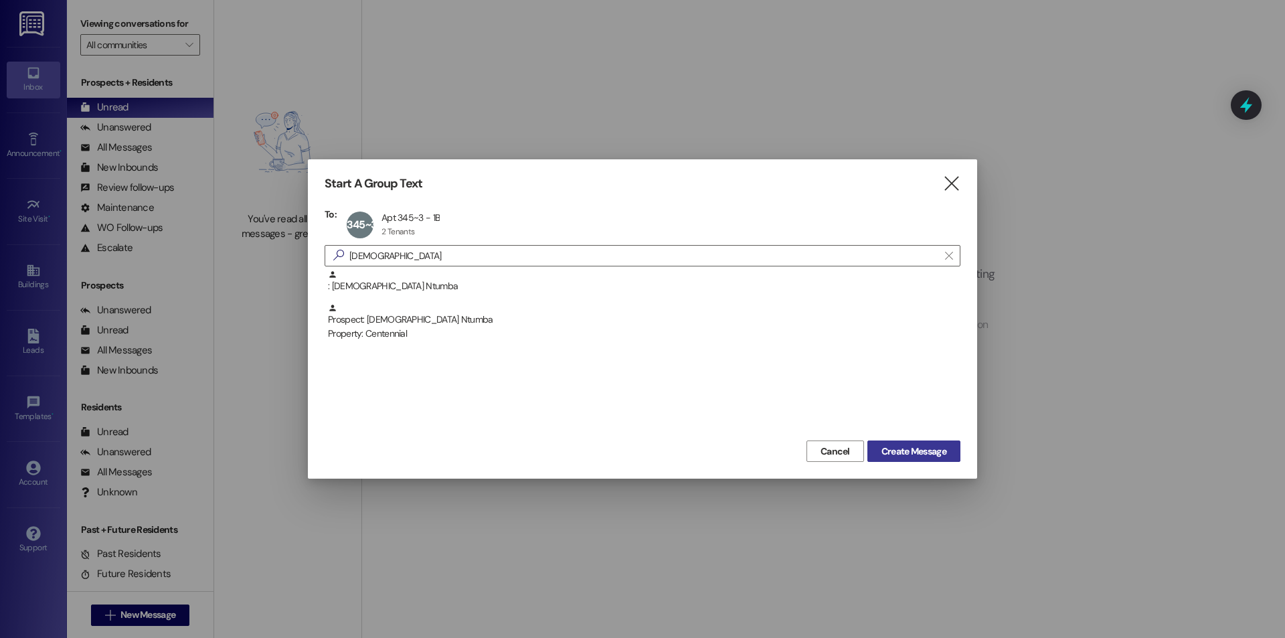
click at [886, 454] on span "Create Message" at bounding box center [914, 451] width 65 height 14
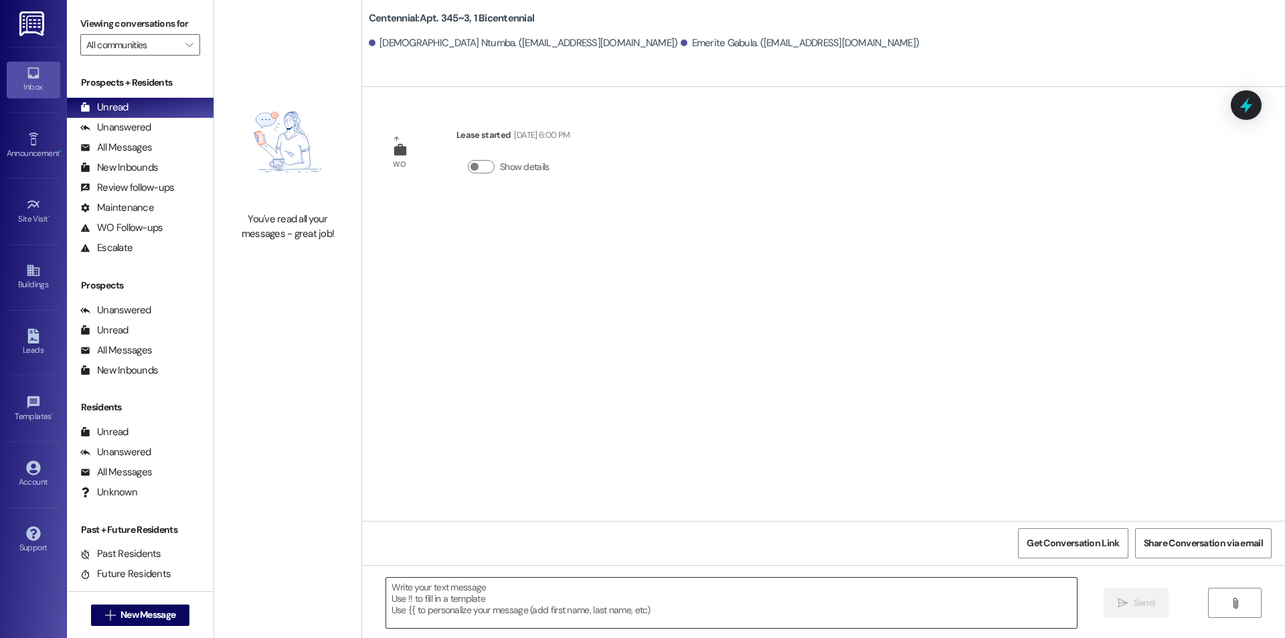
click at [515, 601] on textarea at bounding box center [731, 603] width 691 height 50
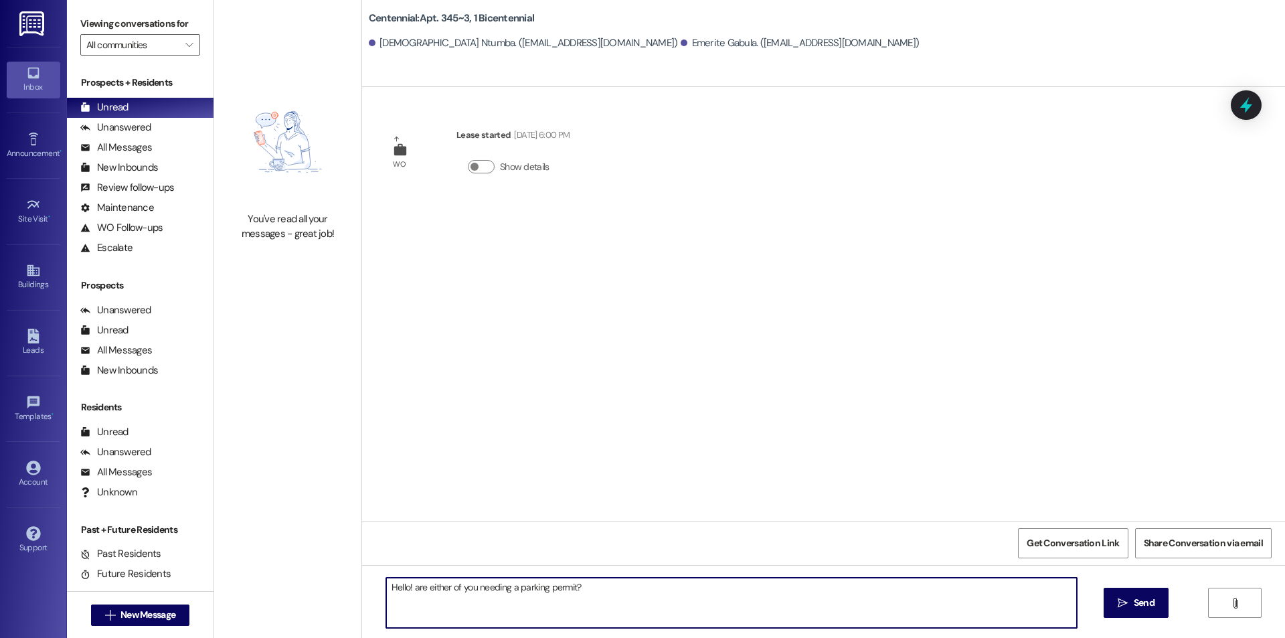
click at [407, 584] on textarea "Hello! are either of you needing a parking permit?" at bounding box center [731, 603] width 691 height 50
drag, startPoint x: 794, startPoint y: 590, endPoint x: 203, endPoint y: 590, distance: 591.1
click at [203, 590] on div "Viewing conversations for All communities  Prospects + Residents Unread (0) Un…" at bounding box center [676, 319] width 1218 height 638
click at [745, 580] on textarea "Hello! This is the Bicentennial office, are either of you needing a parking per…" at bounding box center [731, 603] width 691 height 50
type textarea "Hello! This is the Bicentennial office, are either of you needing a parking per…"
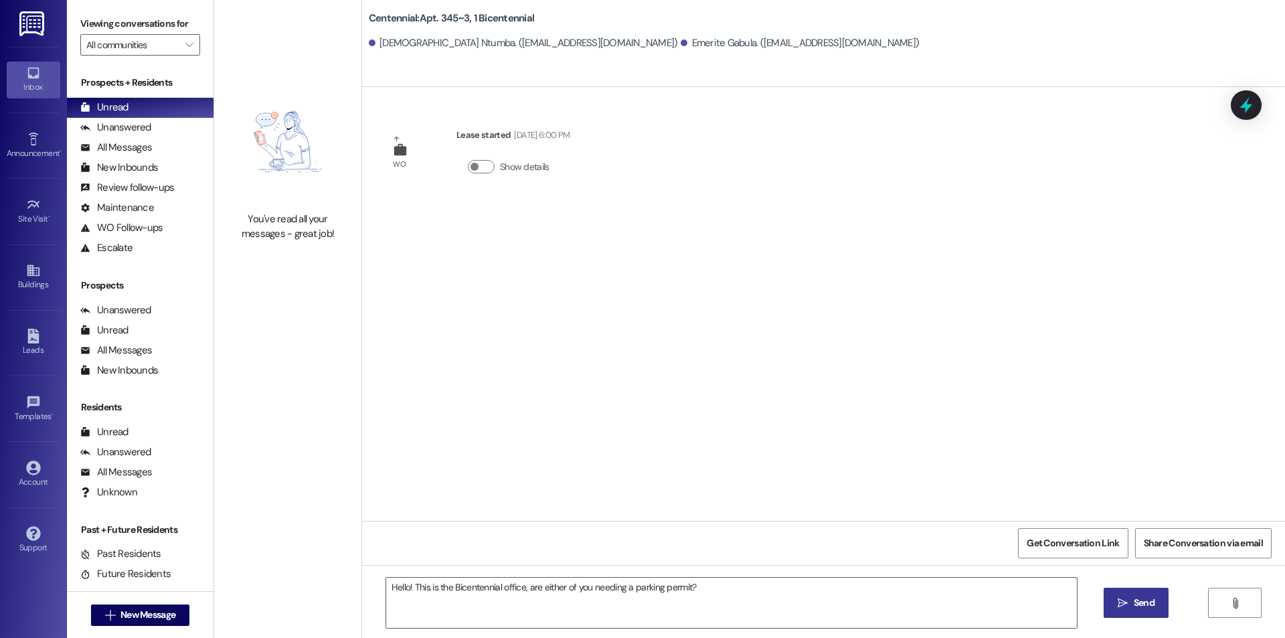
click at [1167, 592] on button " Send" at bounding box center [1136, 603] width 65 height 30
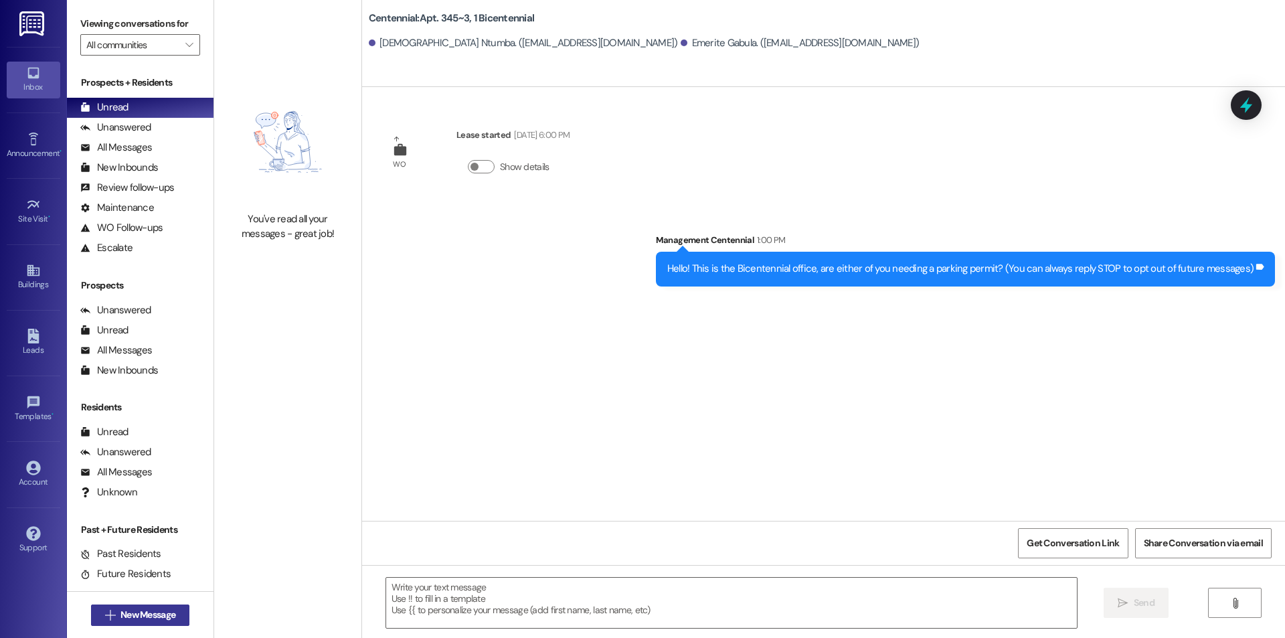
click at [157, 613] on span "New Message" at bounding box center [147, 615] width 55 height 14
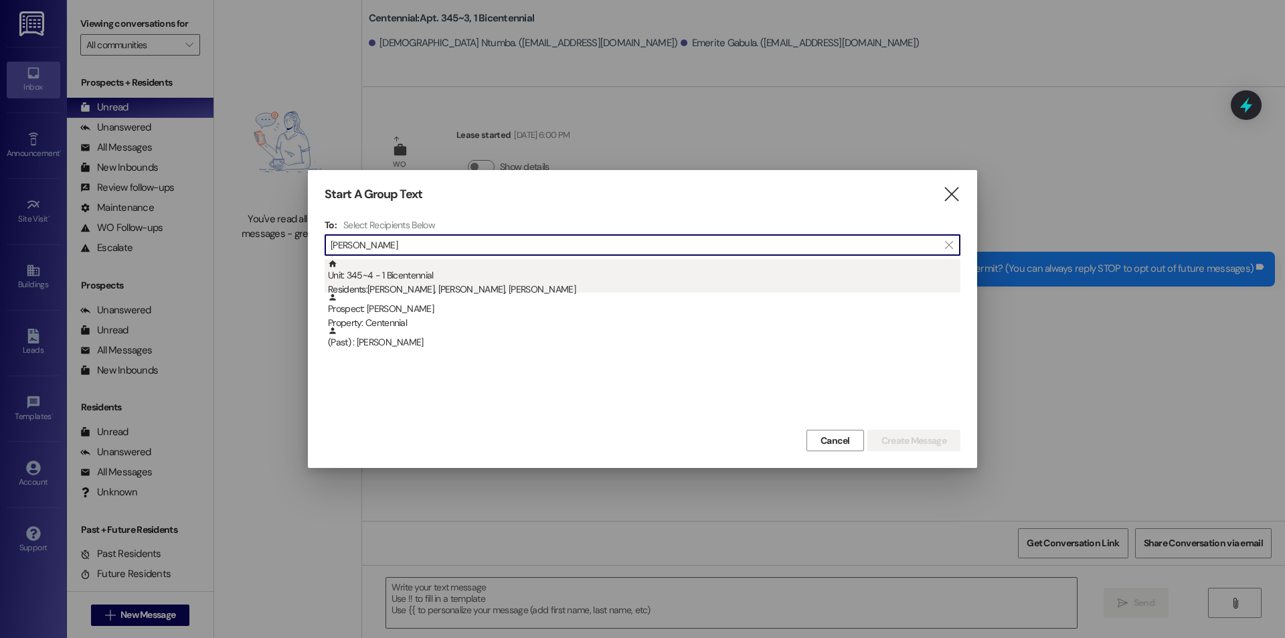
type input "elise owens"
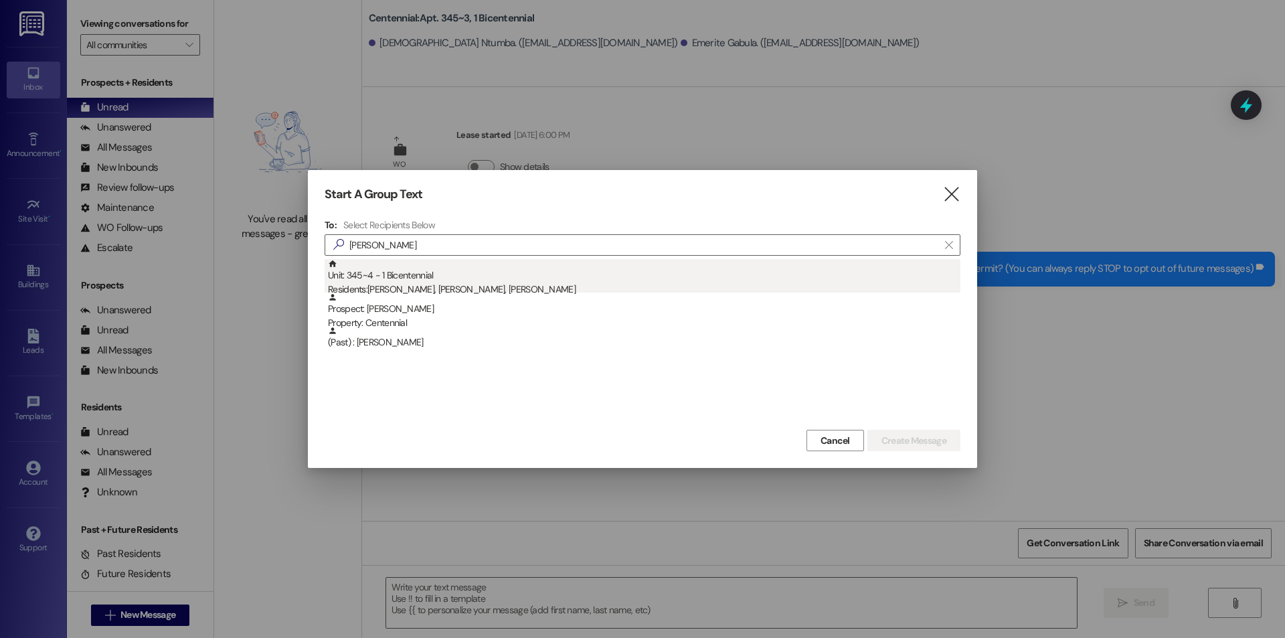
click at [568, 276] on div "Unit: 345~4 - 1 Bicentennial Residents: Abigail Willes, Megan Allen, Elise Owens" at bounding box center [644, 278] width 633 height 38
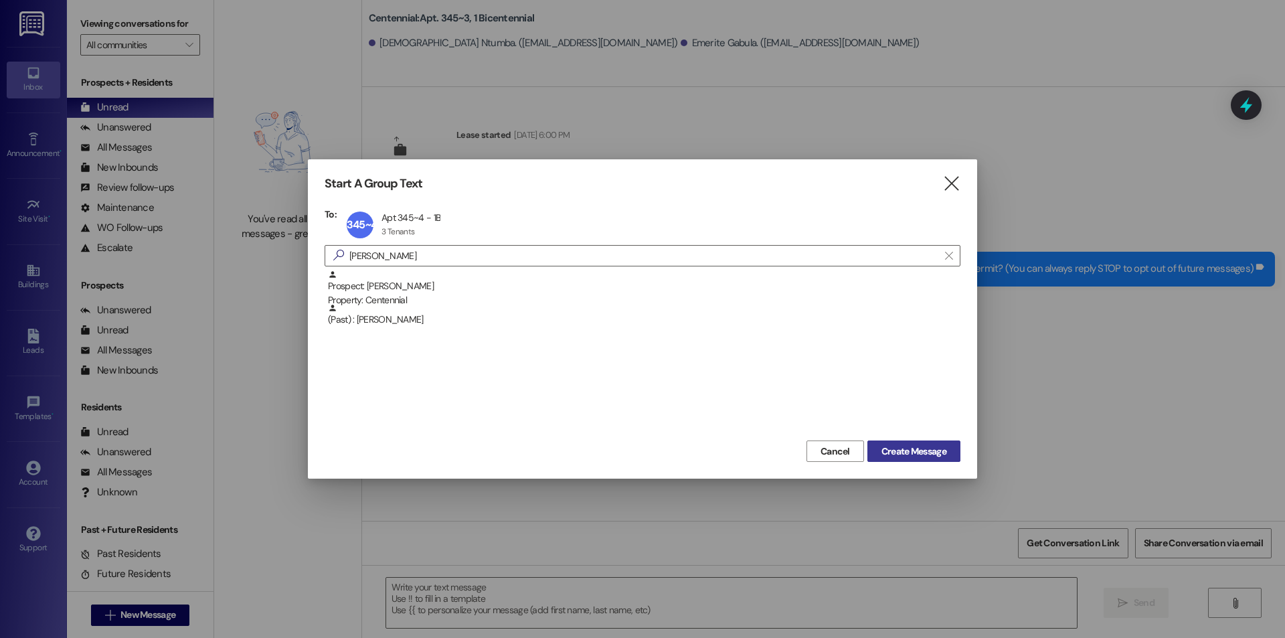
click at [924, 456] on span "Create Message" at bounding box center [914, 451] width 65 height 14
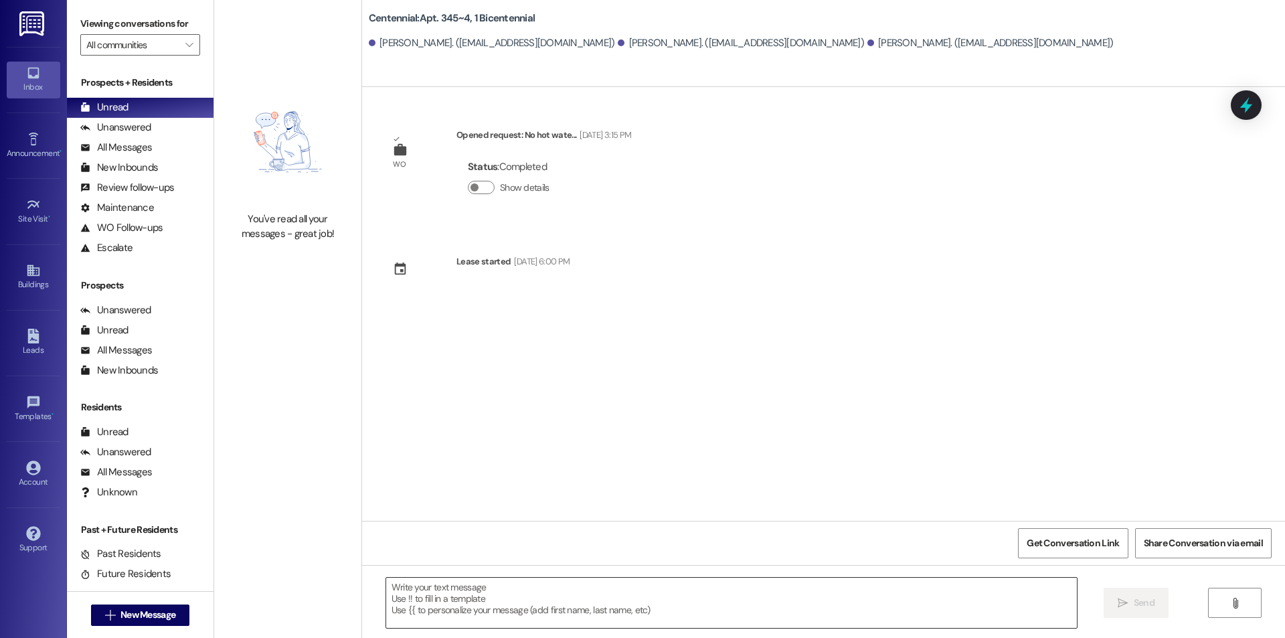
click at [607, 599] on textarea at bounding box center [731, 603] width 691 height 50
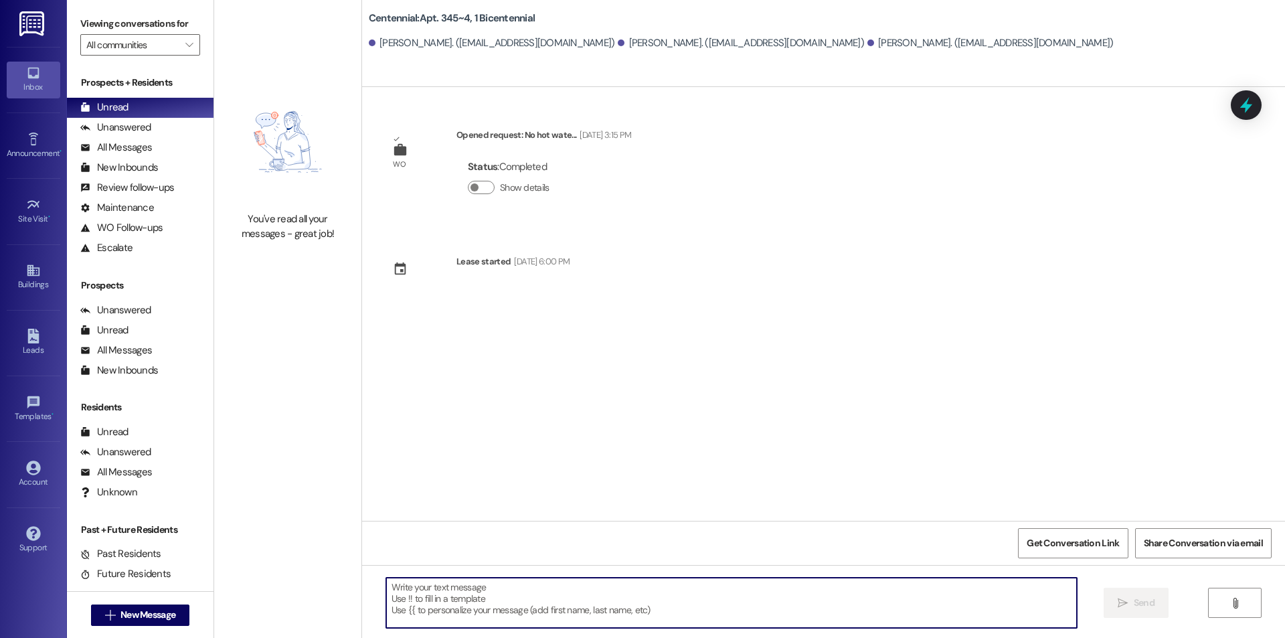
paste textarea "Hello! This is the Bicentennial office, are either of you needing a parking per…"
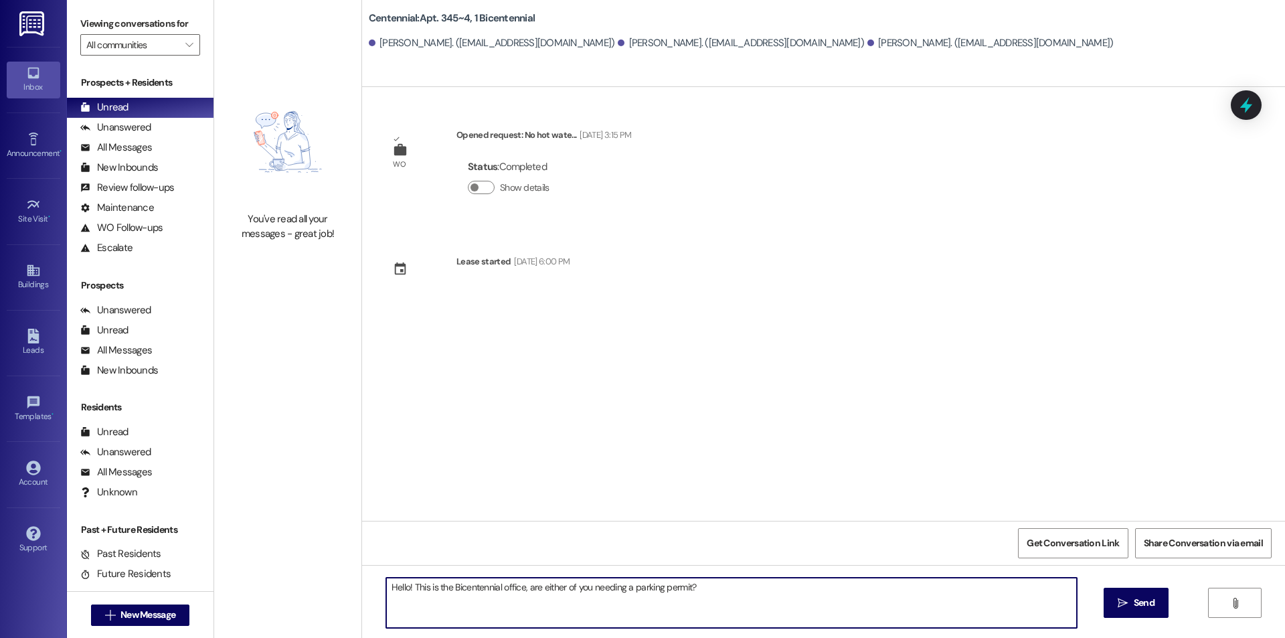
drag, startPoint x: 560, startPoint y: 588, endPoint x: 535, endPoint y: 591, distance: 25.0
click at [535, 591] on textarea "Hello! This is the Bicentennial office, are either of you needing a parking per…" at bounding box center [731, 603] width 691 height 50
click at [720, 605] on textarea "Hello! This is the Bicentennial office, are any of you needing a parking permit?" at bounding box center [731, 603] width 691 height 50
type textarea "Hello! This is the Bicentennial office, are any of you needing a parking permit?"
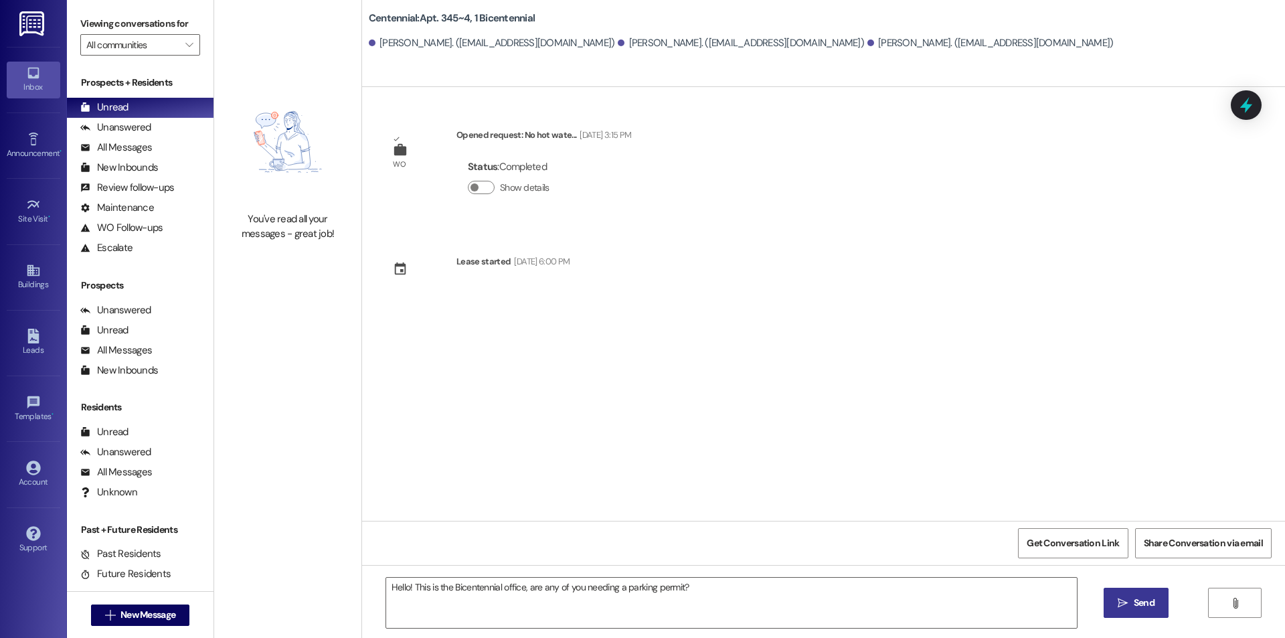
click at [1140, 609] on span "Send" at bounding box center [1144, 603] width 21 height 14
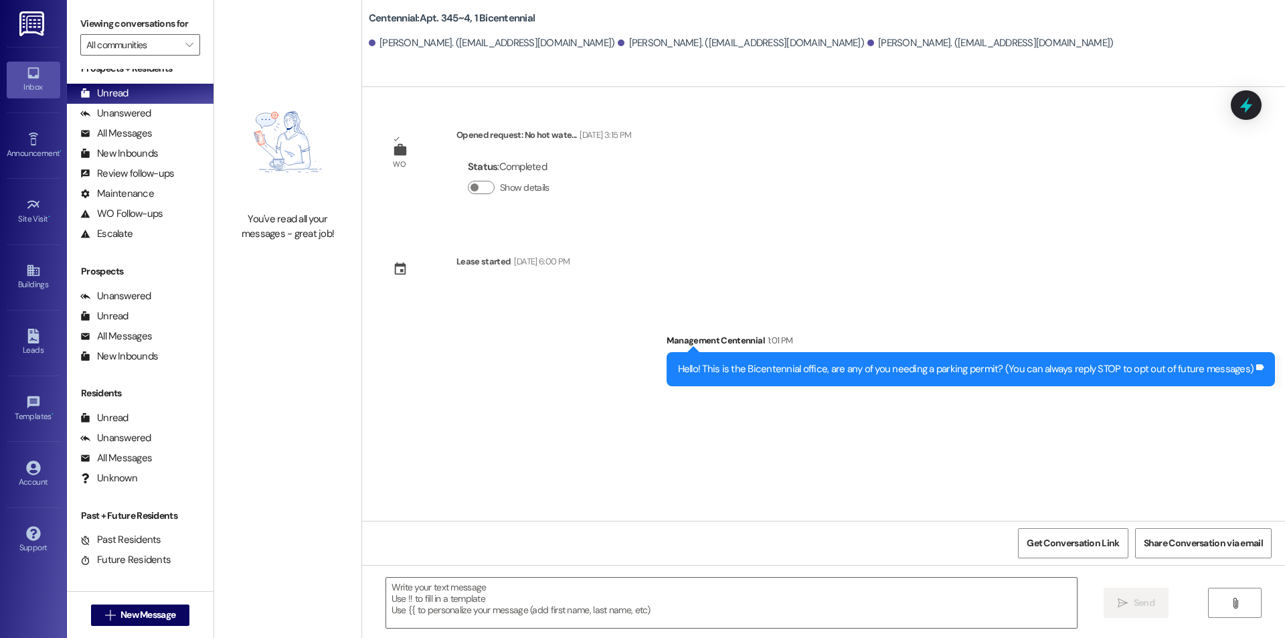
scroll to position [25, 0]
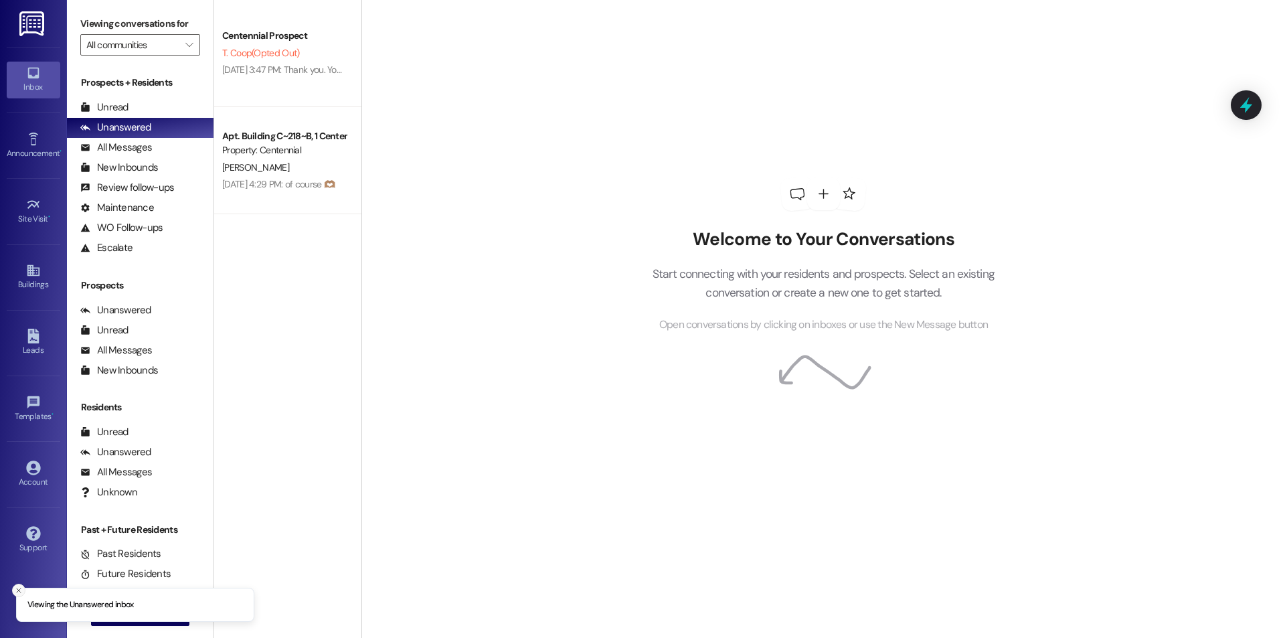
click at [17, 590] on icon "Close toast" at bounding box center [19, 590] width 8 height 8
click at [120, 616] on span "New Message" at bounding box center [147, 615] width 55 height 14
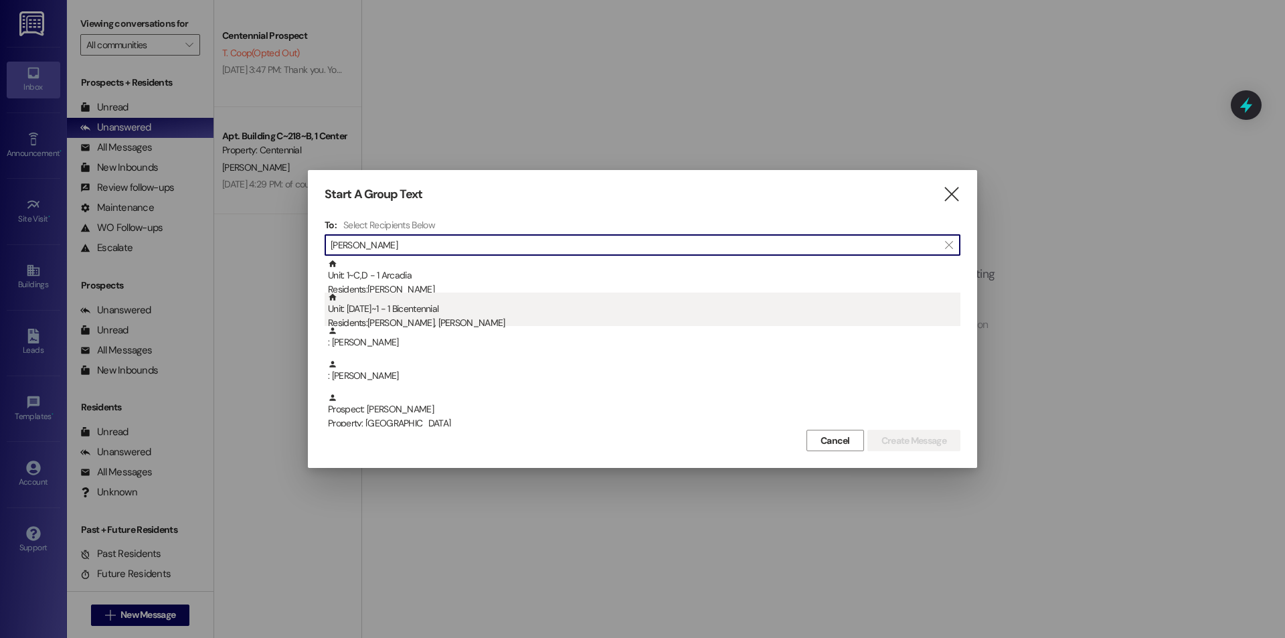
type input "[PERSON_NAME]"
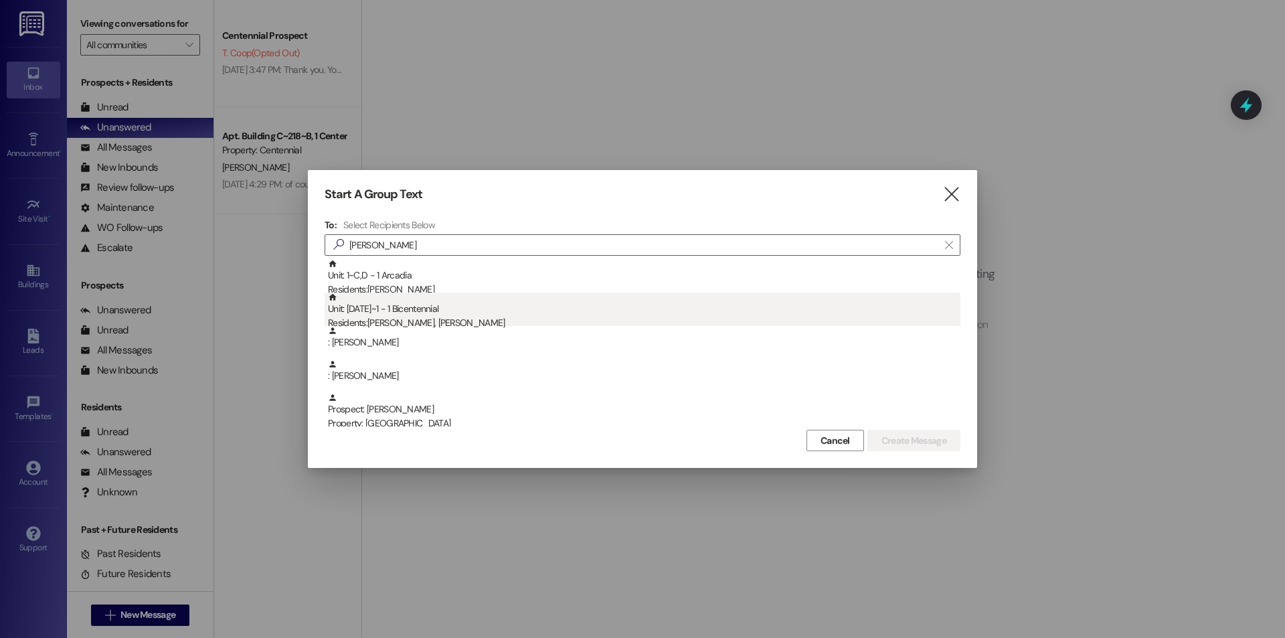
click at [543, 317] on div "Residents: [PERSON_NAME], [PERSON_NAME]" at bounding box center [644, 323] width 633 height 14
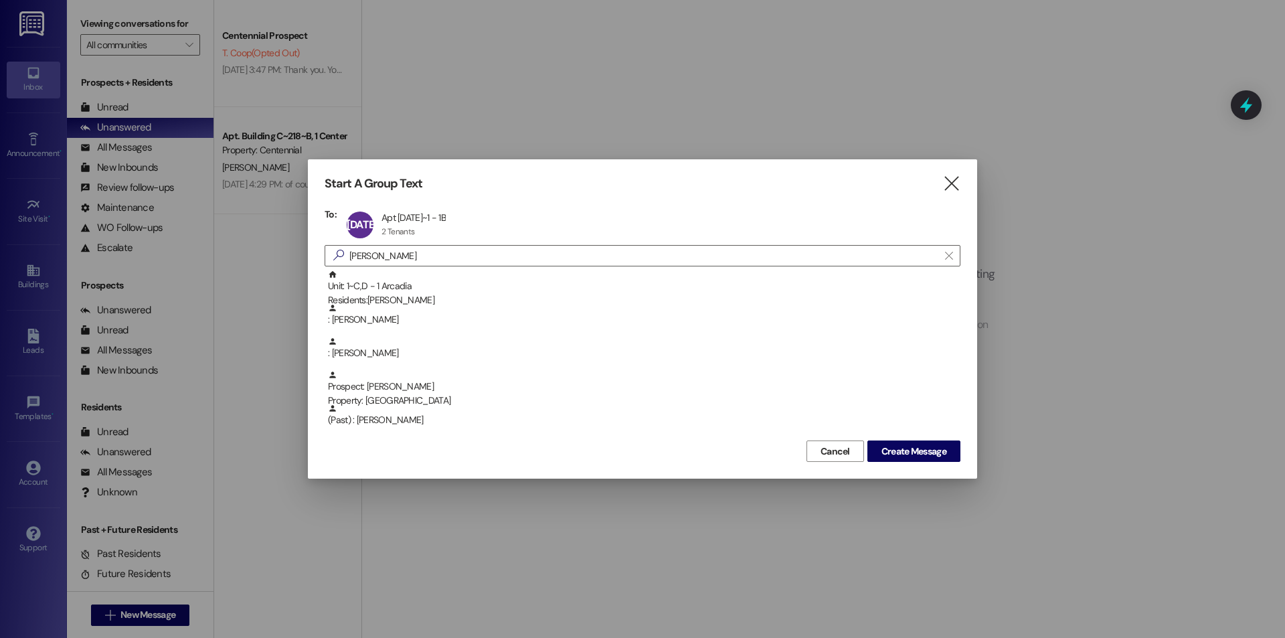
click at [892, 440] on div "Cancel Create Message" at bounding box center [643, 449] width 636 height 25
click at [894, 448] on span "Create Message" at bounding box center [914, 451] width 65 height 14
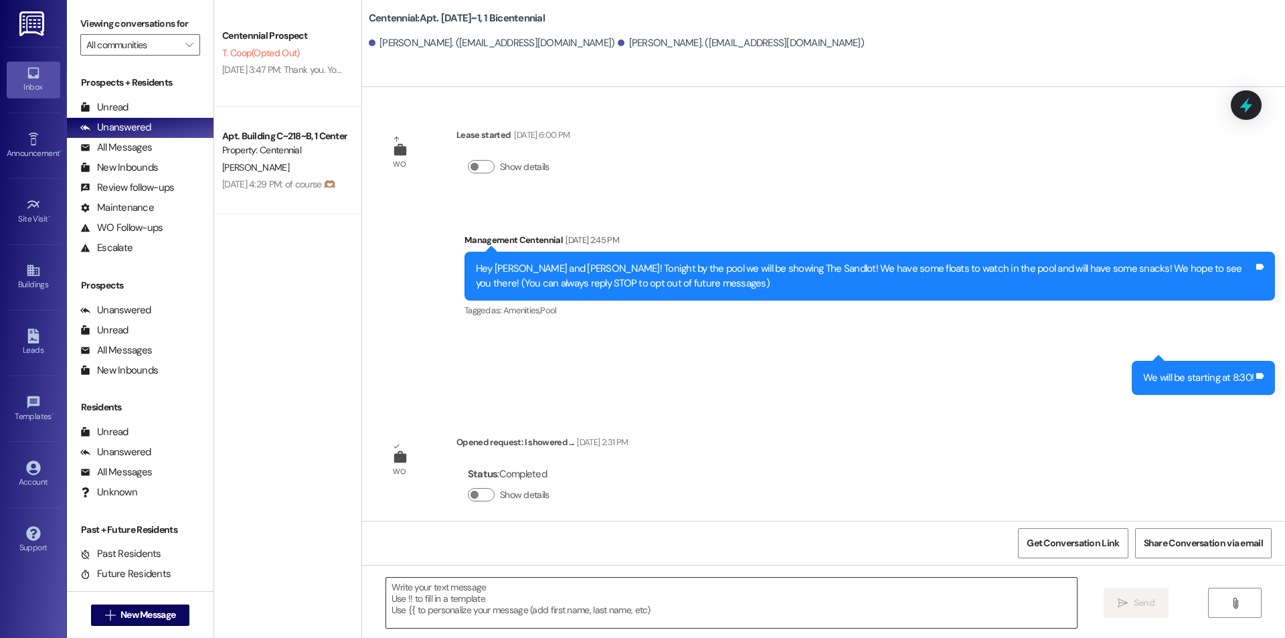
click at [568, 593] on textarea at bounding box center [731, 603] width 691 height 50
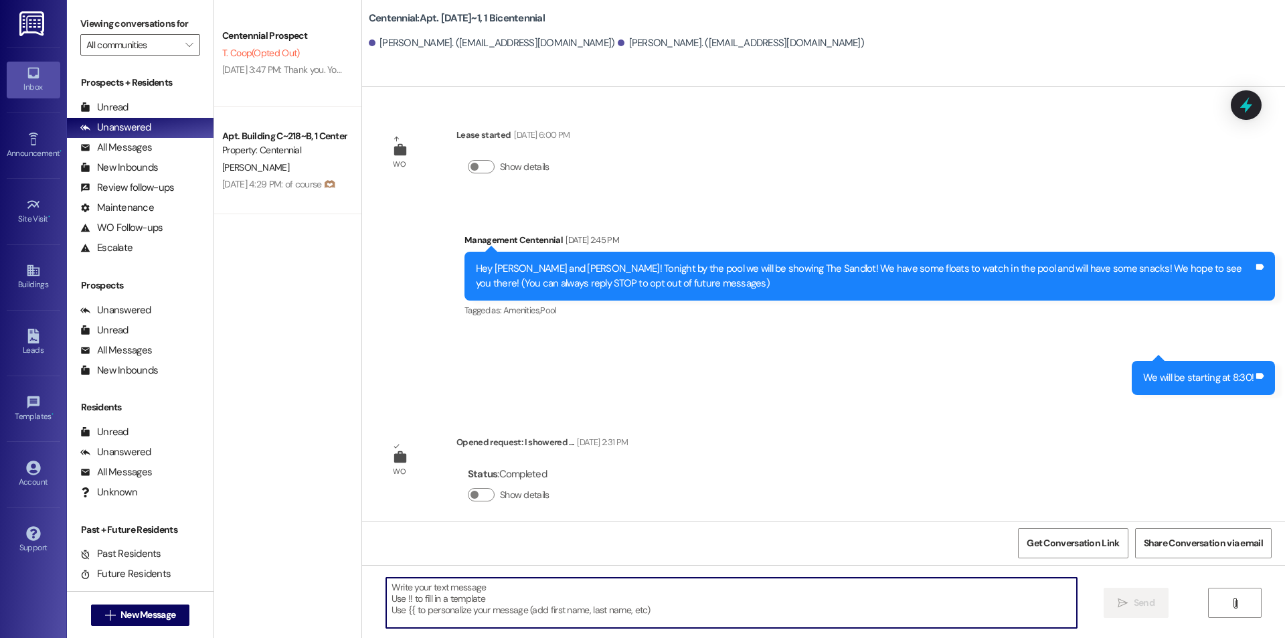
paste textarea "Hello! This is the Bicentennial office, are either of you needing a parking per…"
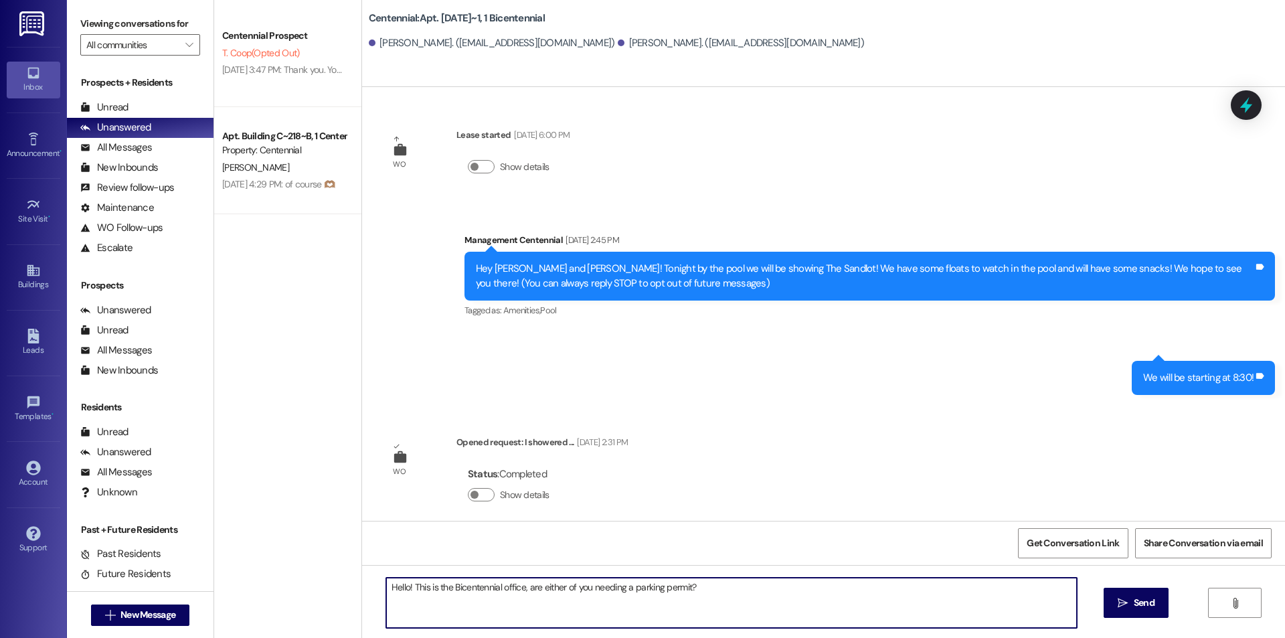
scroll to position [11, 0]
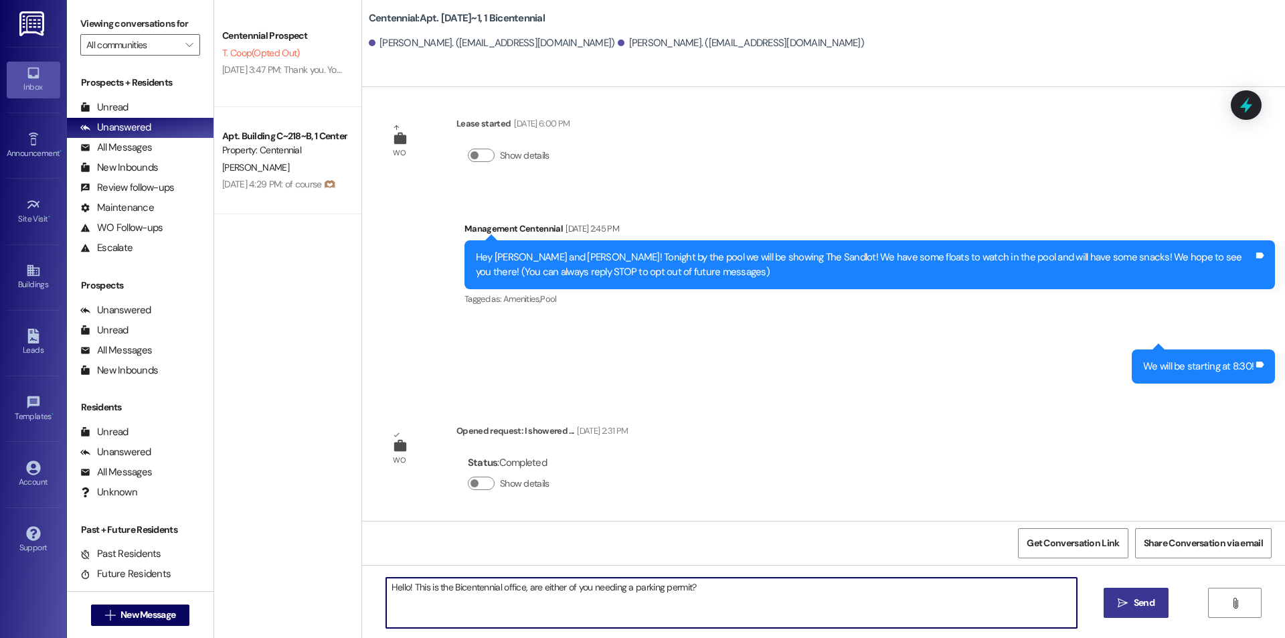
type textarea "Hello! This is the Bicentennial office, are either of you needing a parking per…"
click at [1159, 602] on button " Send" at bounding box center [1136, 603] width 65 height 30
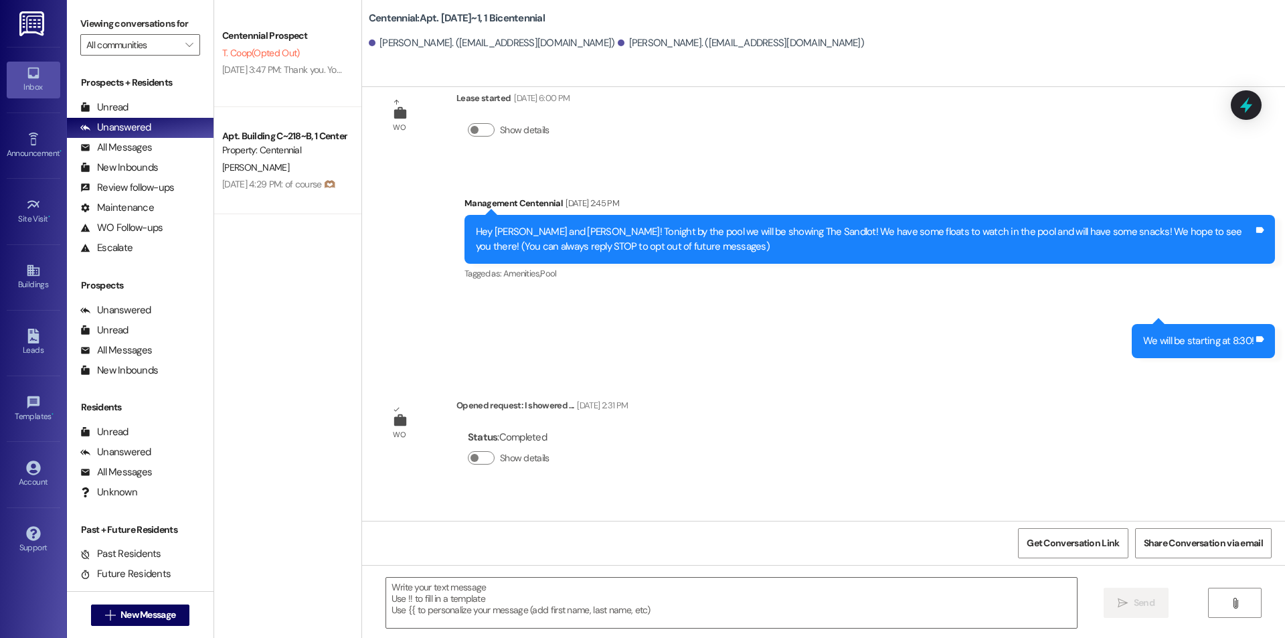
scroll to position [104, 0]
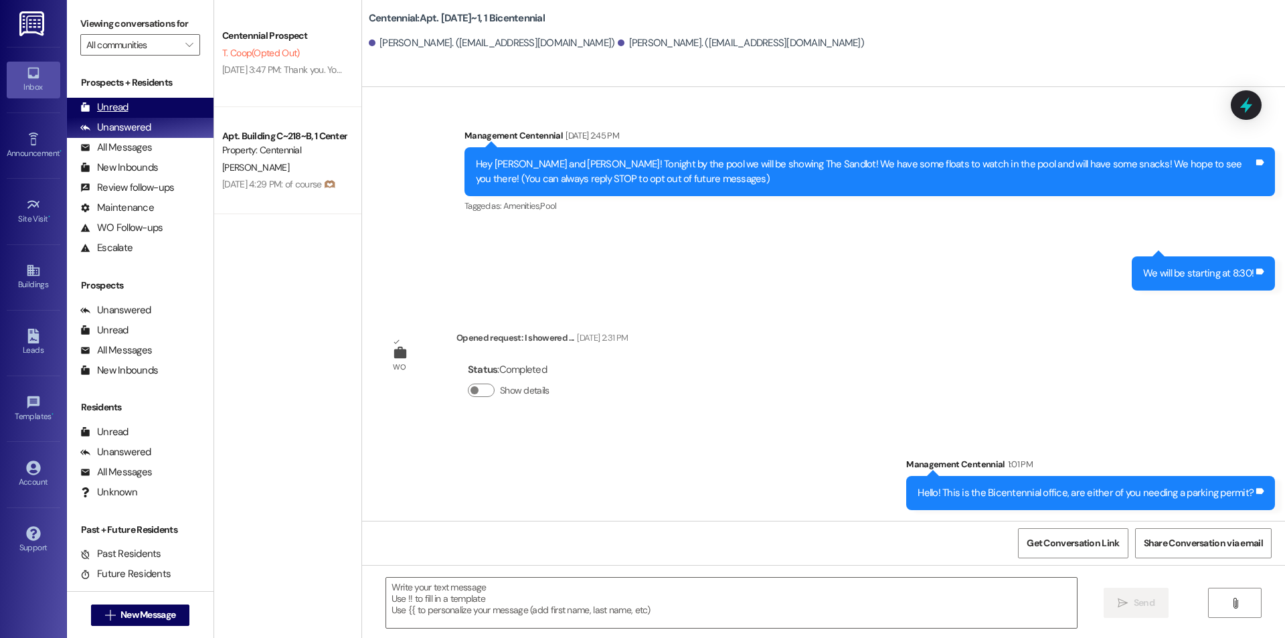
click at [125, 105] on div "Unread" at bounding box center [104, 107] width 48 height 14
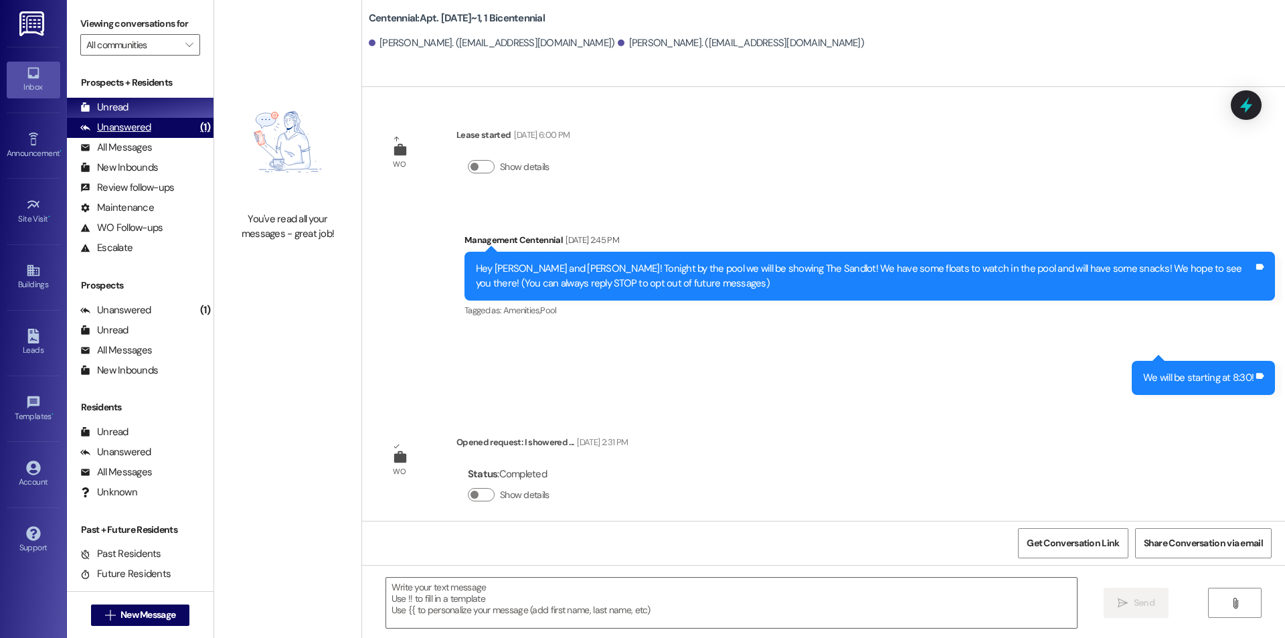
click at [120, 120] on div "Unanswered (1)" at bounding box center [140, 128] width 147 height 20
click at [126, 108] on div "Unread" at bounding box center [104, 107] width 48 height 14
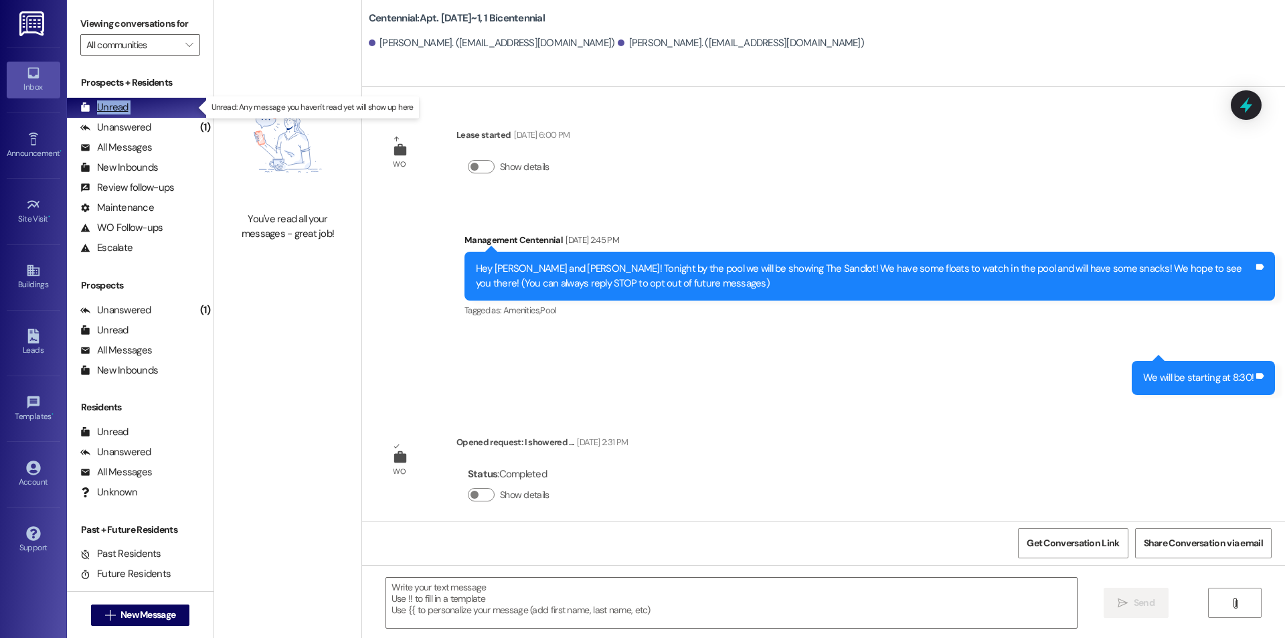
click at [126, 108] on div "Unread" at bounding box center [104, 107] width 48 height 14
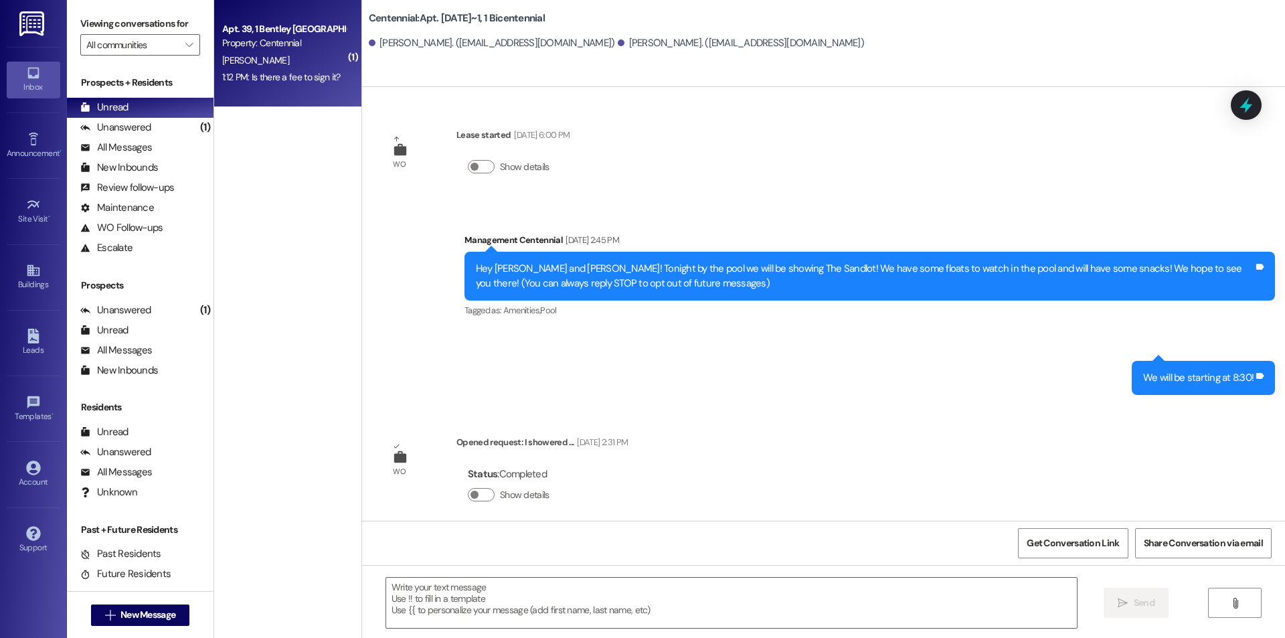
click at [311, 56] on div "[PERSON_NAME]" at bounding box center [284, 60] width 127 height 17
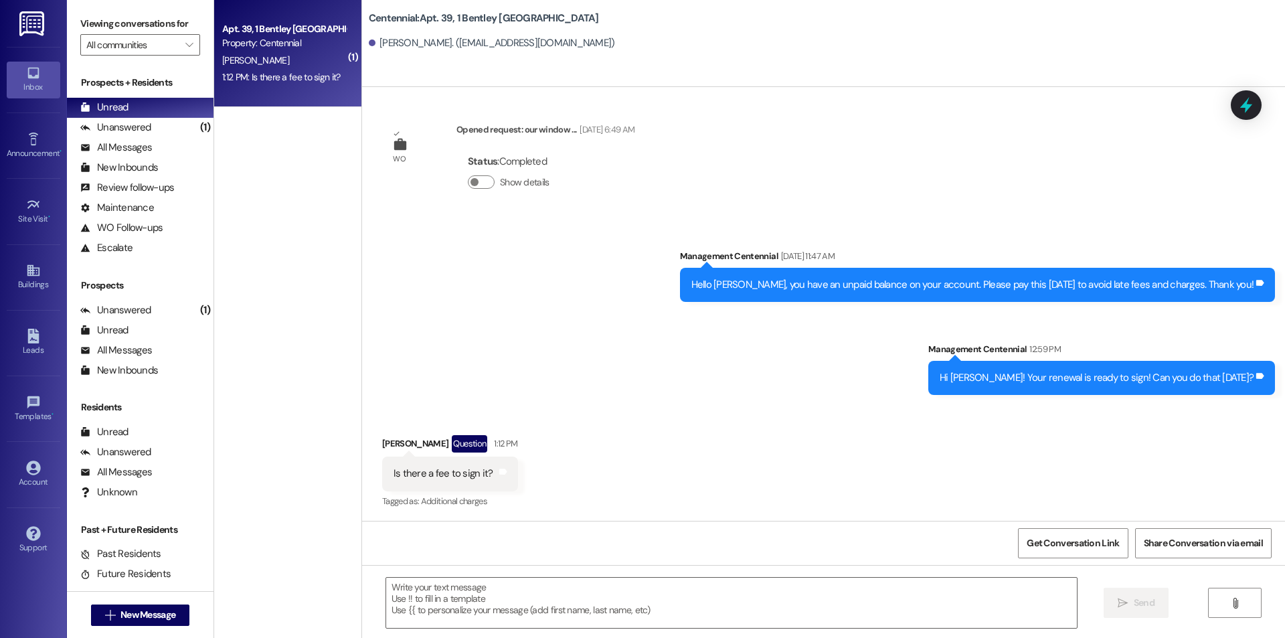
scroll to position [1541, 0]
click at [651, 597] on textarea at bounding box center [731, 603] width 691 height 50
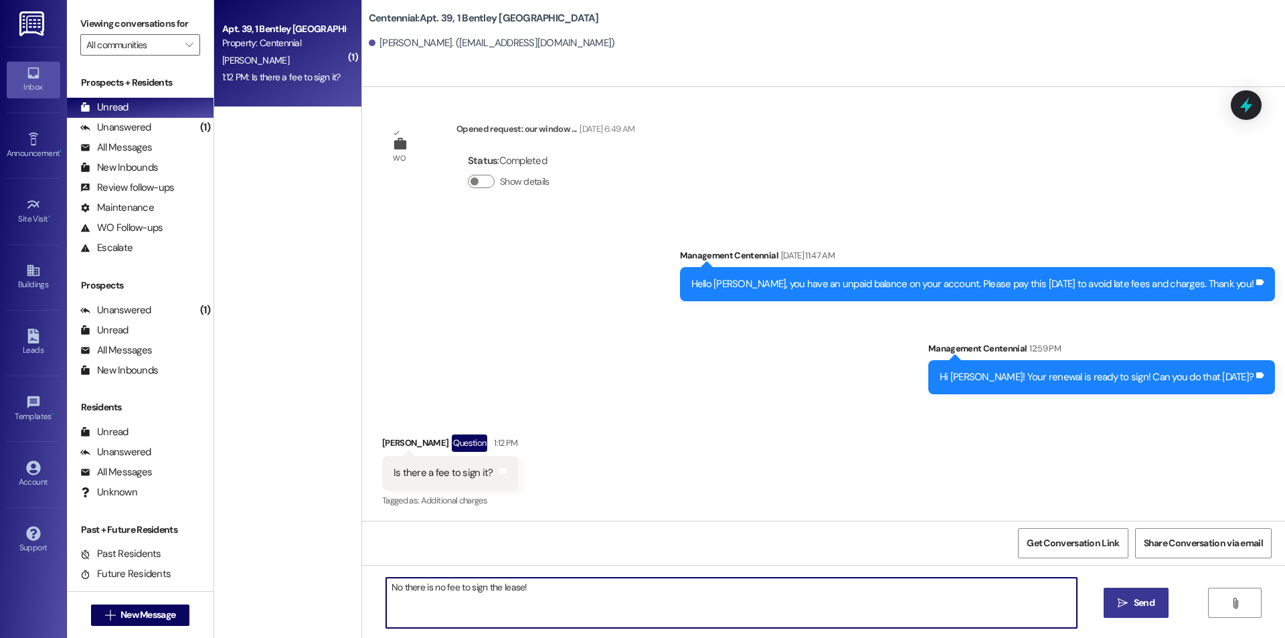
type textarea "No there is no fee to sign the lease!"
click at [1134, 600] on span "Send" at bounding box center [1144, 603] width 21 height 14
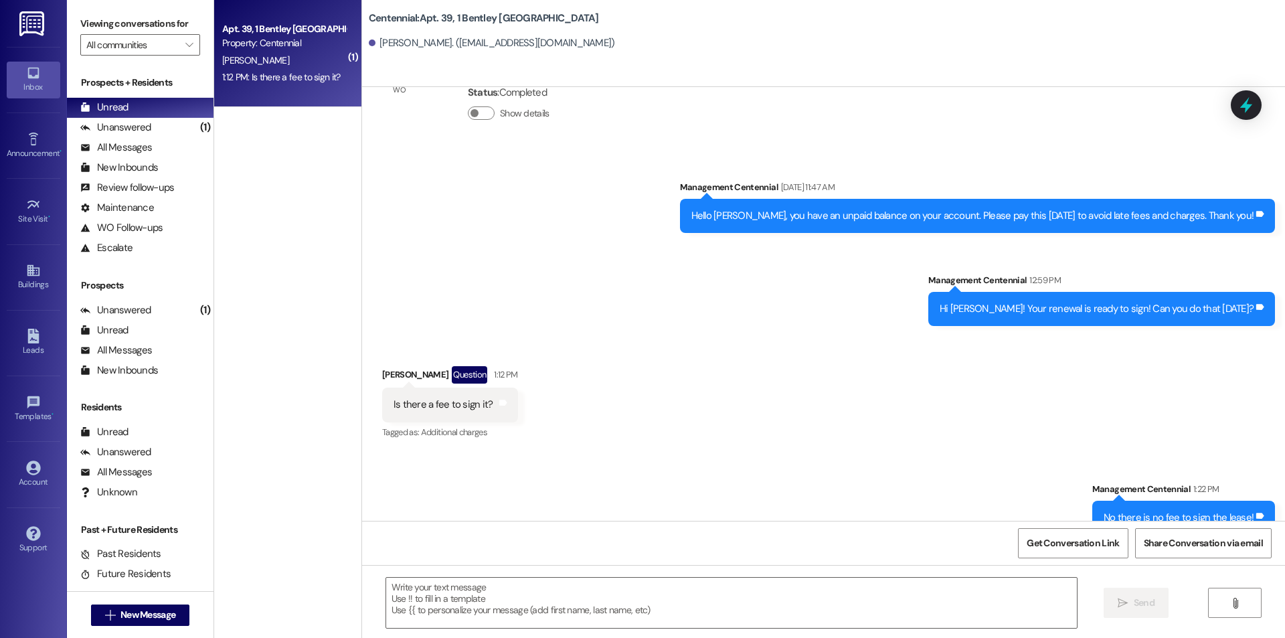
scroll to position [1635, 0]
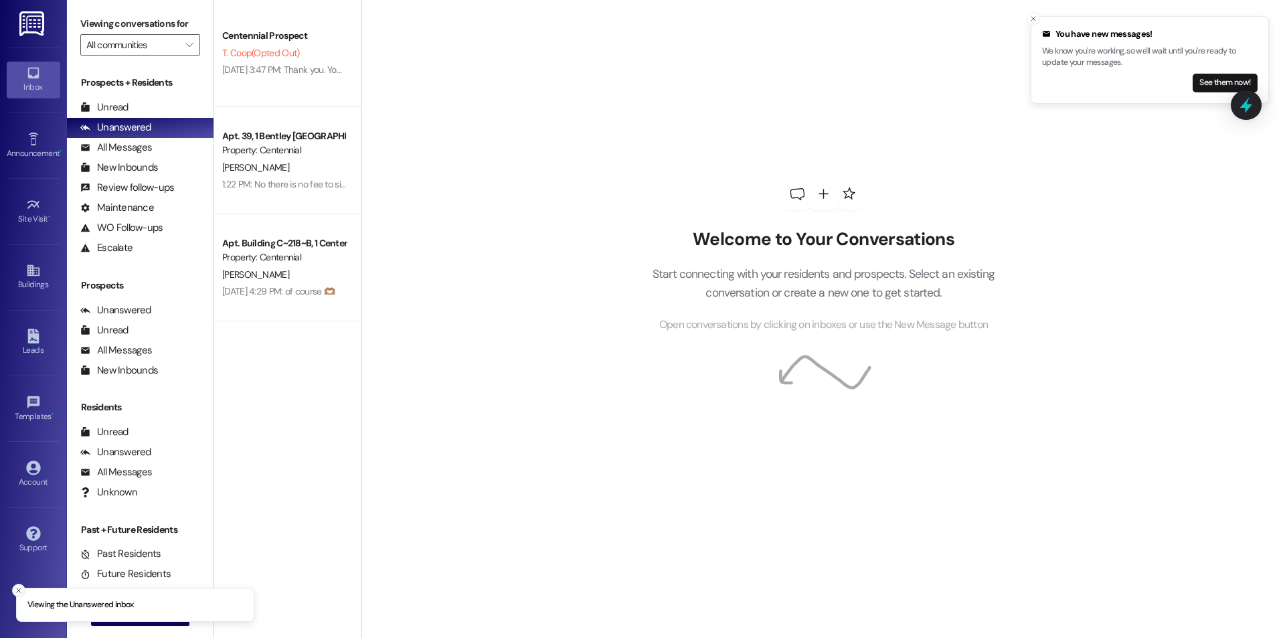
click at [15, 592] on icon "Close toast" at bounding box center [19, 590] width 8 height 8
click at [118, 621] on span "New Message" at bounding box center [148, 615] width 60 height 14
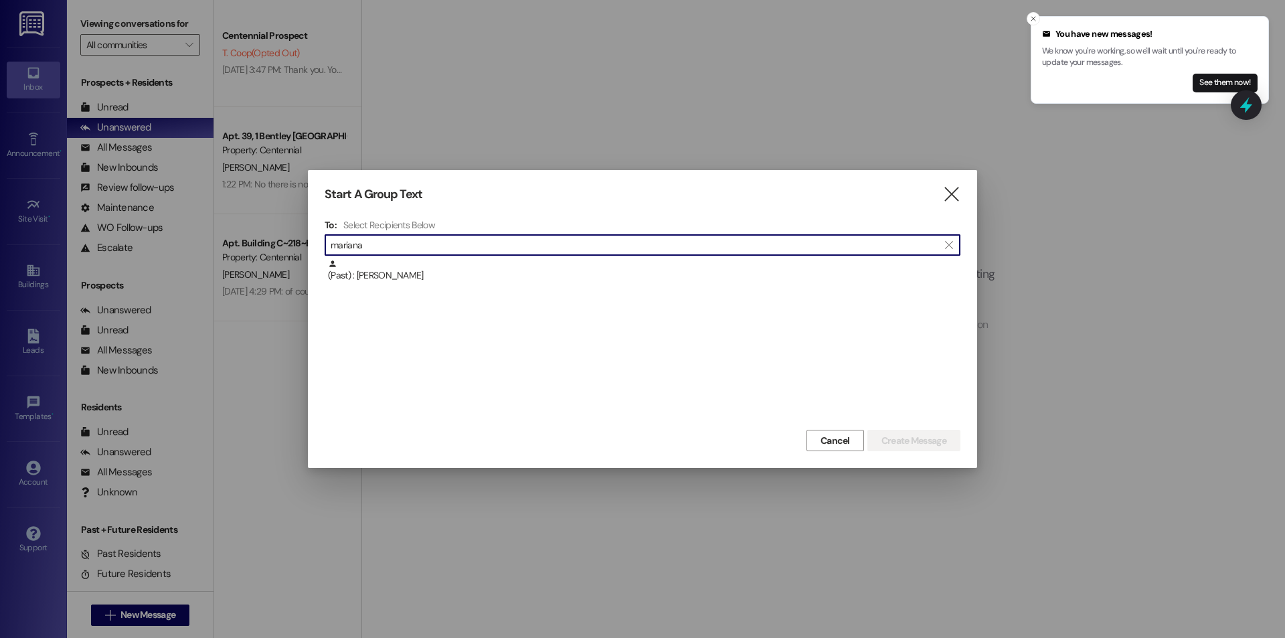
drag, startPoint x: 400, startPoint y: 246, endPoint x: 312, endPoint y: 250, distance: 87.8
click at [312, 250] on div "Start A Group Text  To: Select Recipients Below  mariana  (Past) : Mariana S…" at bounding box center [642, 319] width 669 height 298
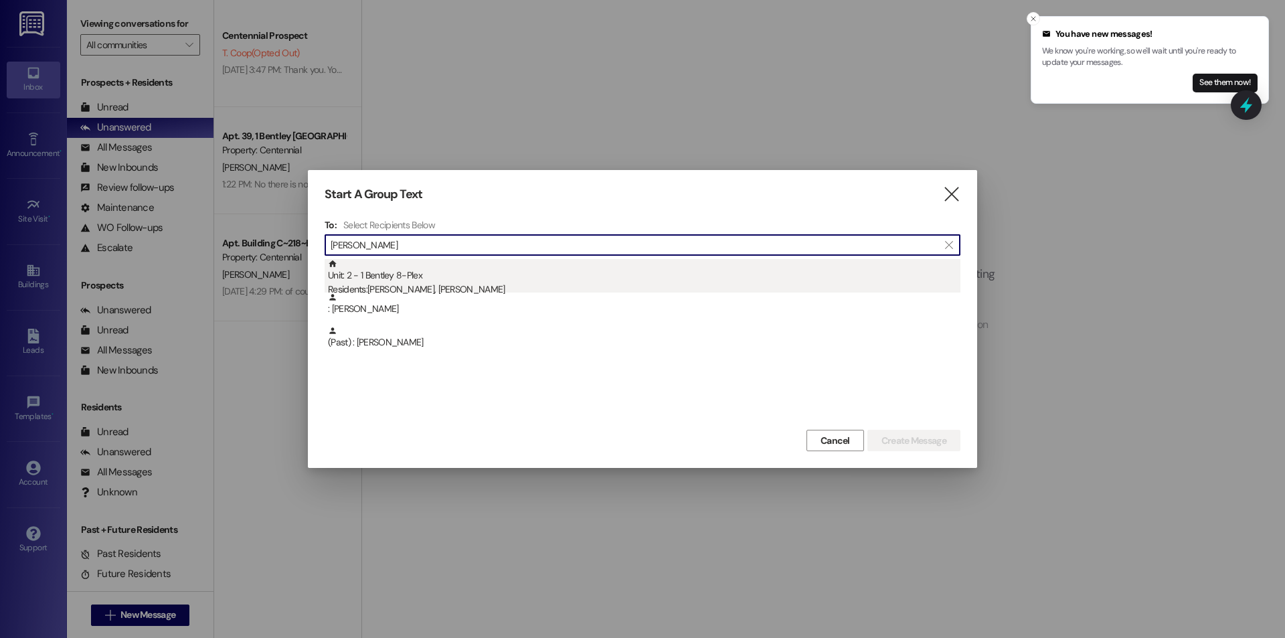
type input "ivan"
click at [469, 276] on div "Unit: 2 - 1 Bentley 8-Plex Residents: Marina Cazares, Ivan Rivera" at bounding box center [644, 278] width 633 height 38
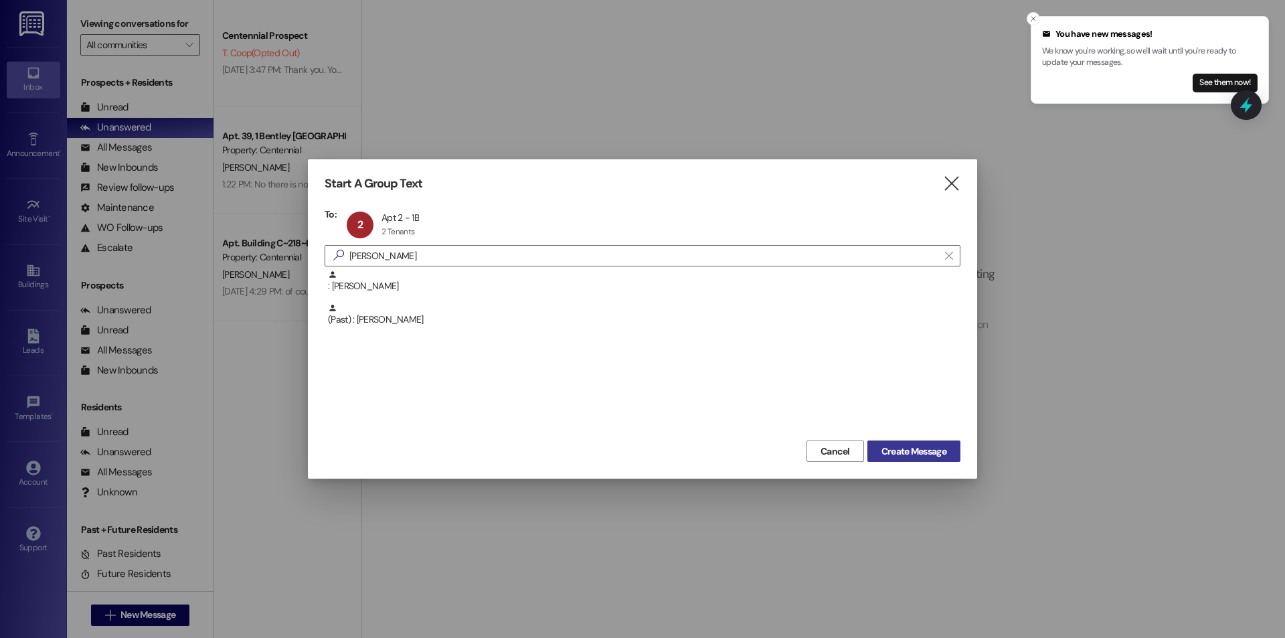
click at [918, 444] on span "Create Message" at bounding box center [914, 451] width 65 height 14
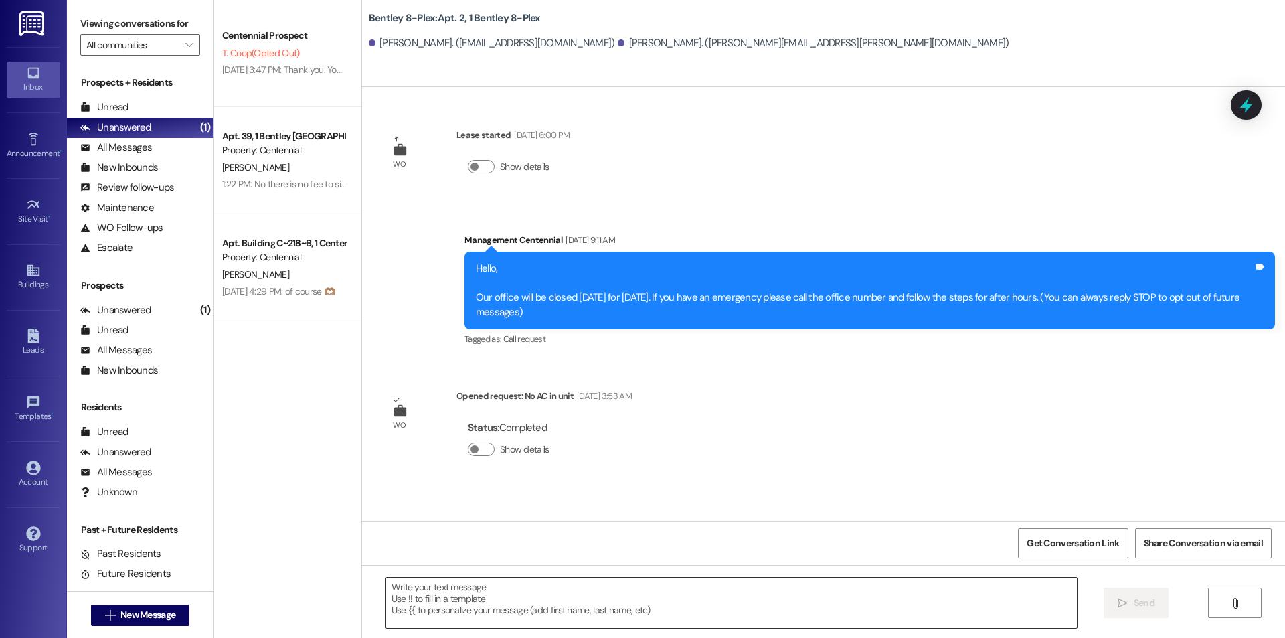
click at [515, 586] on textarea at bounding box center [731, 603] width 691 height 50
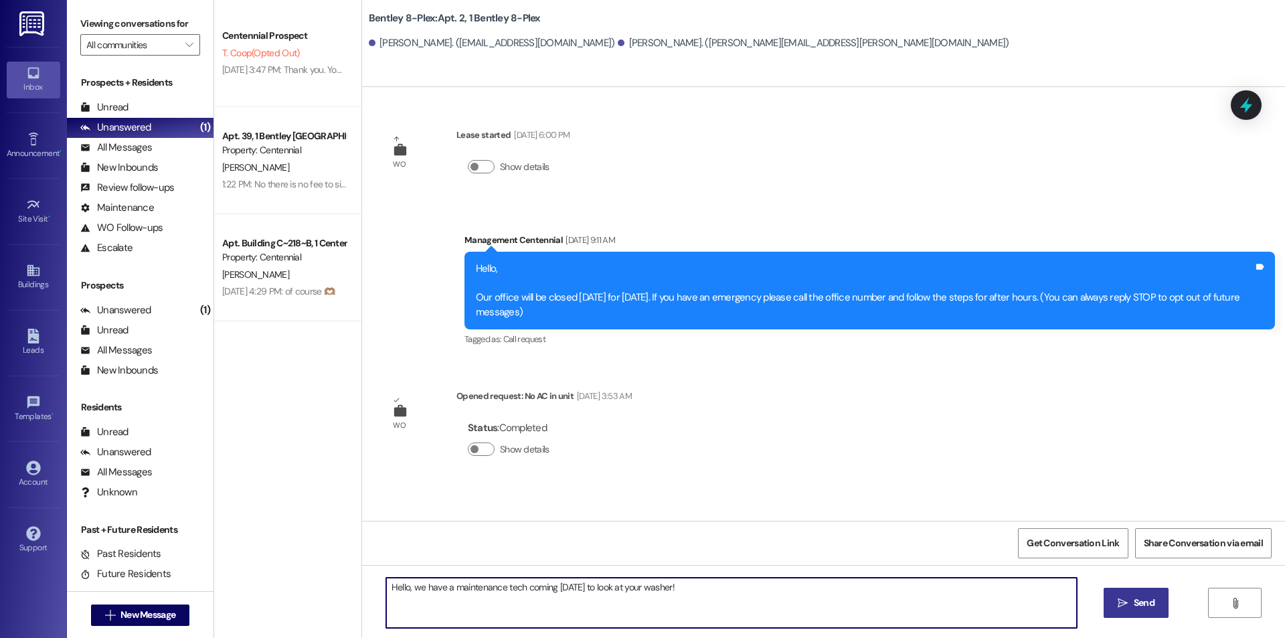
type textarea "Hello, we have a maintenance tech coming today to look at your washer!"
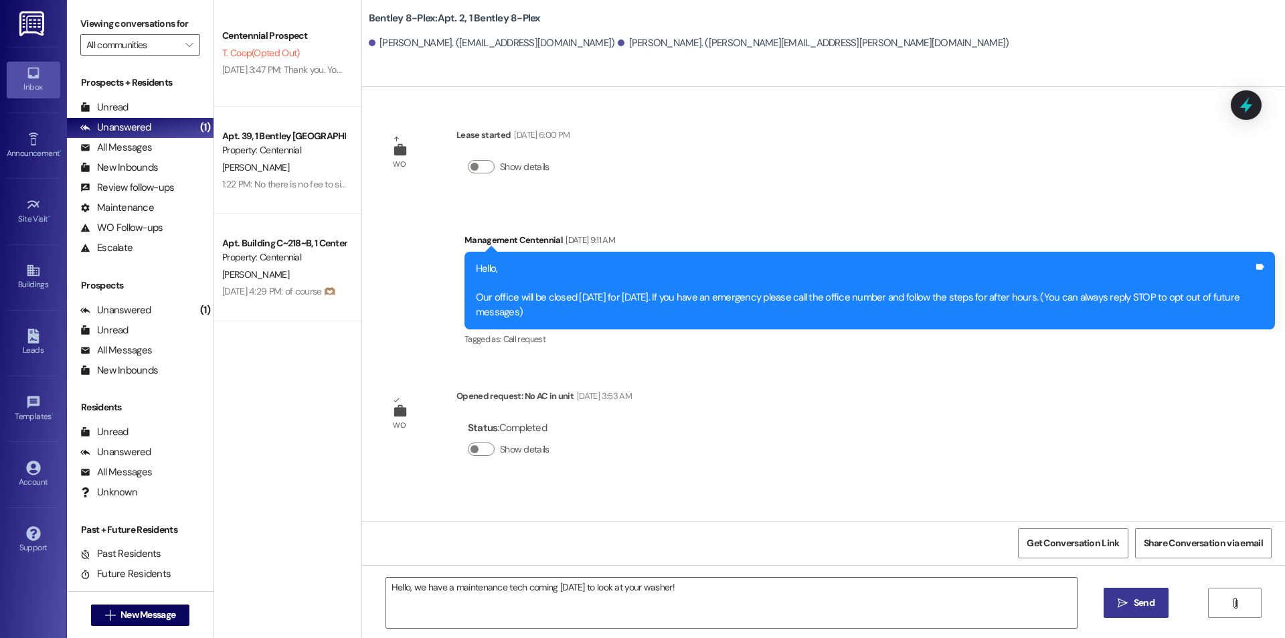
click at [1119, 606] on icon "" at bounding box center [1123, 603] width 10 height 11
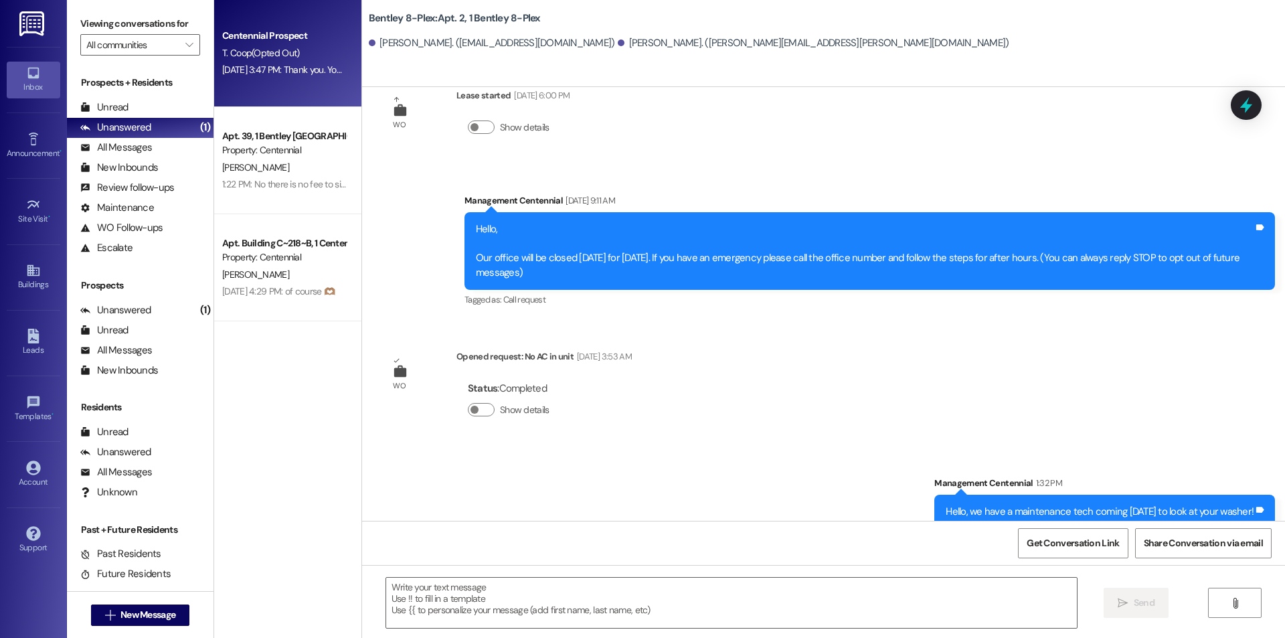
scroll to position [58, 0]
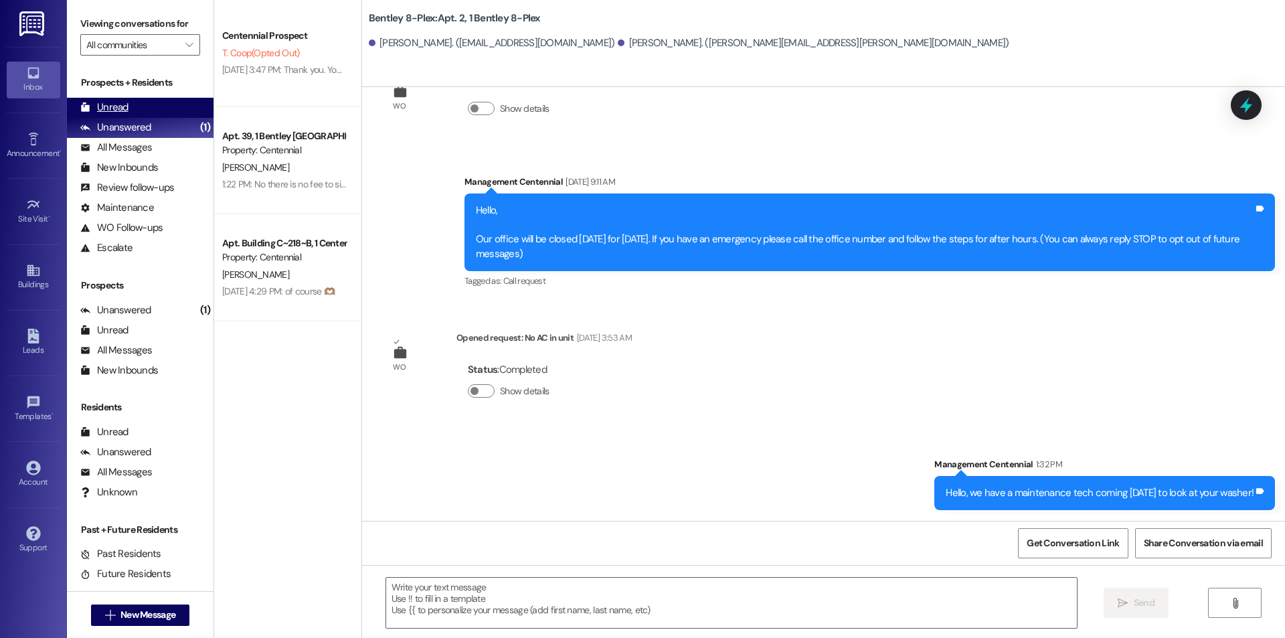
click at [152, 106] on div "Unread (0)" at bounding box center [140, 108] width 147 height 20
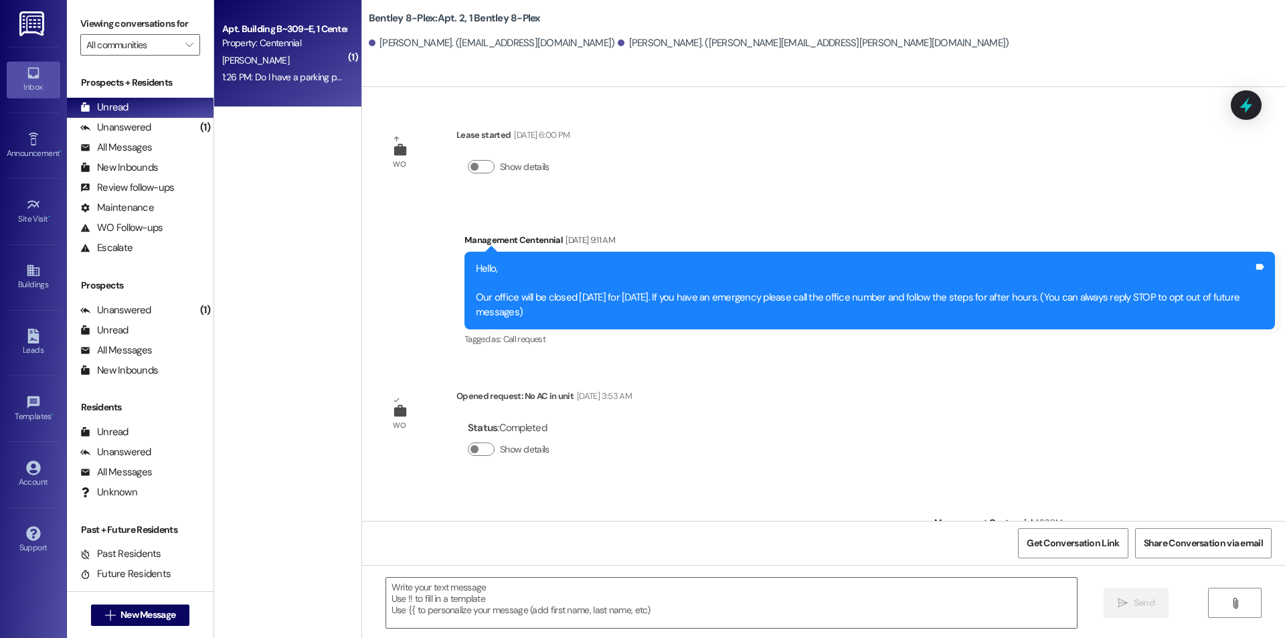
click at [227, 56] on span "[PERSON_NAME]" at bounding box center [255, 60] width 67 height 12
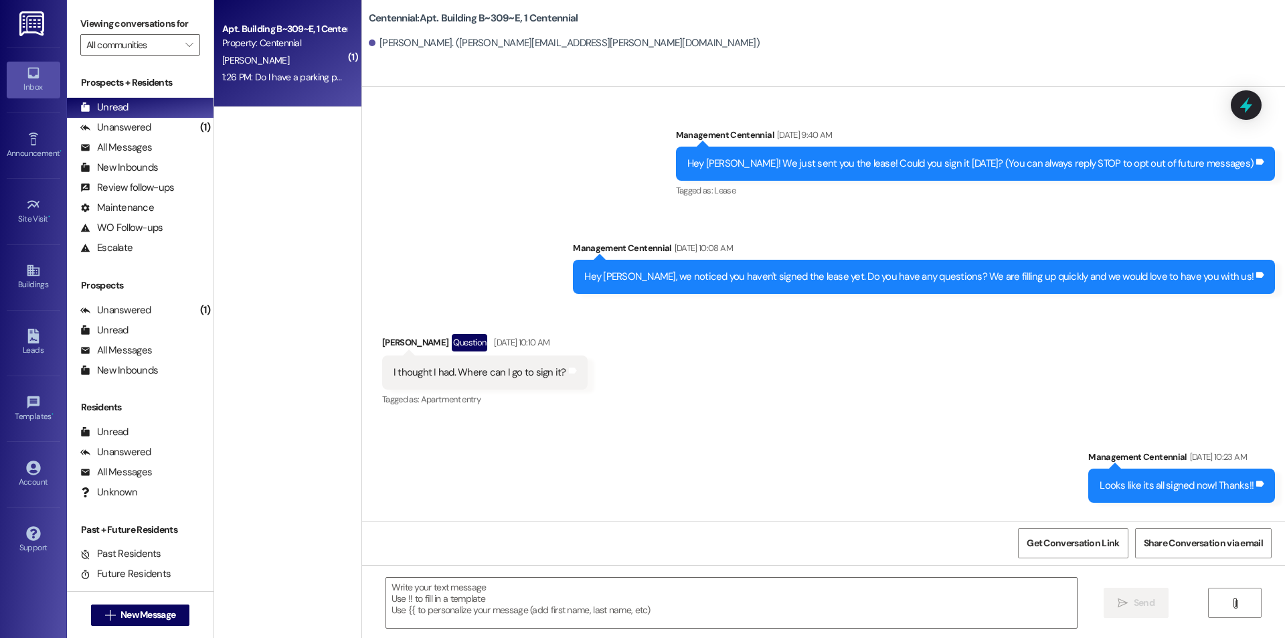
scroll to position [26673, 0]
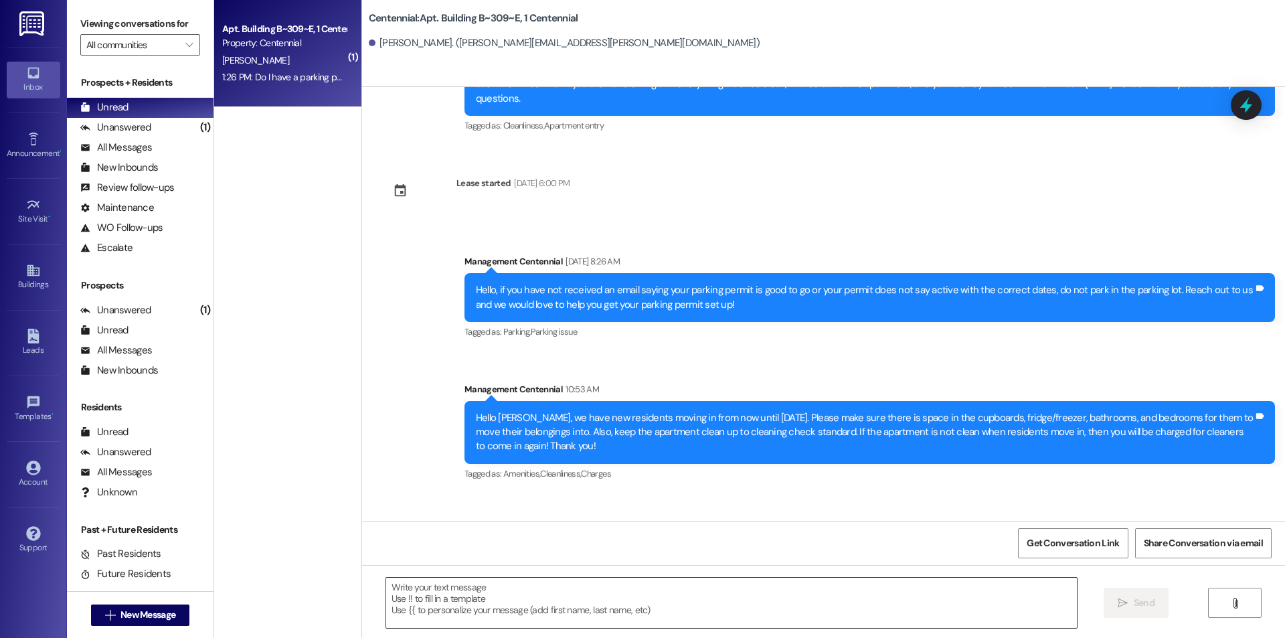
click at [649, 610] on textarea at bounding box center [731, 603] width 691 height 50
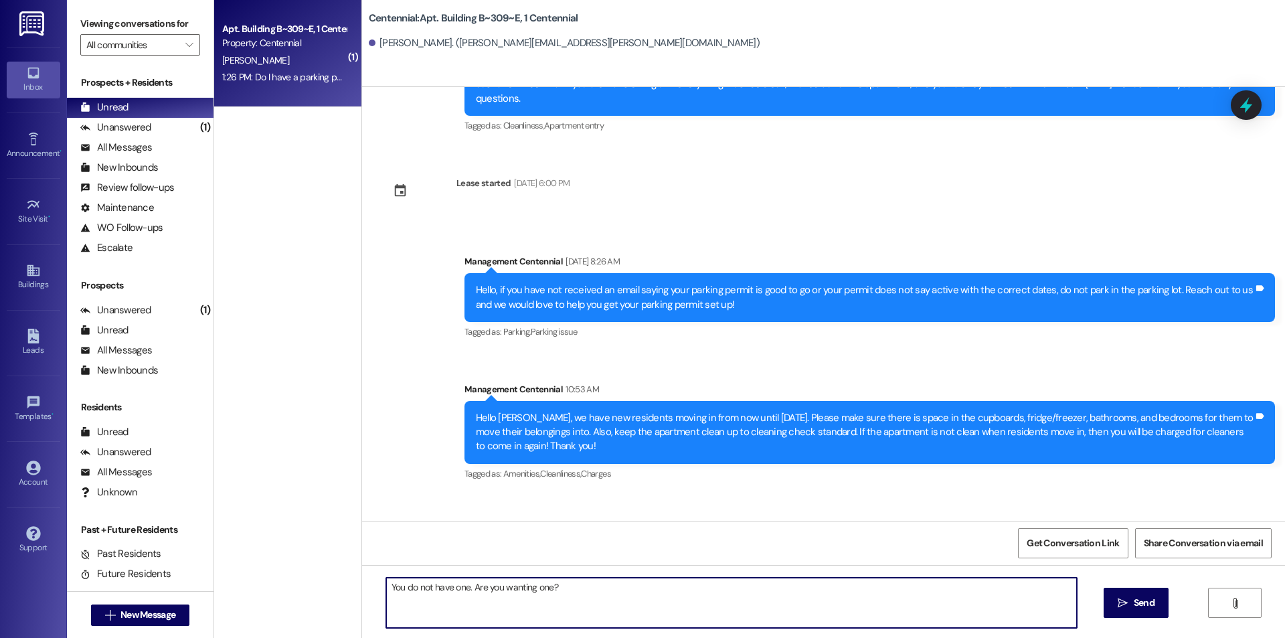
drag, startPoint x: 580, startPoint y: 603, endPoint x: 529, endPoint y: 596, distance: 50.6
click at [529, 596] on textarea "You do not have one. Are you wanting one?" at bounding box center [731, 603] width 691 height 50
type textarea "You do not have one. Are you wanting to get one?"
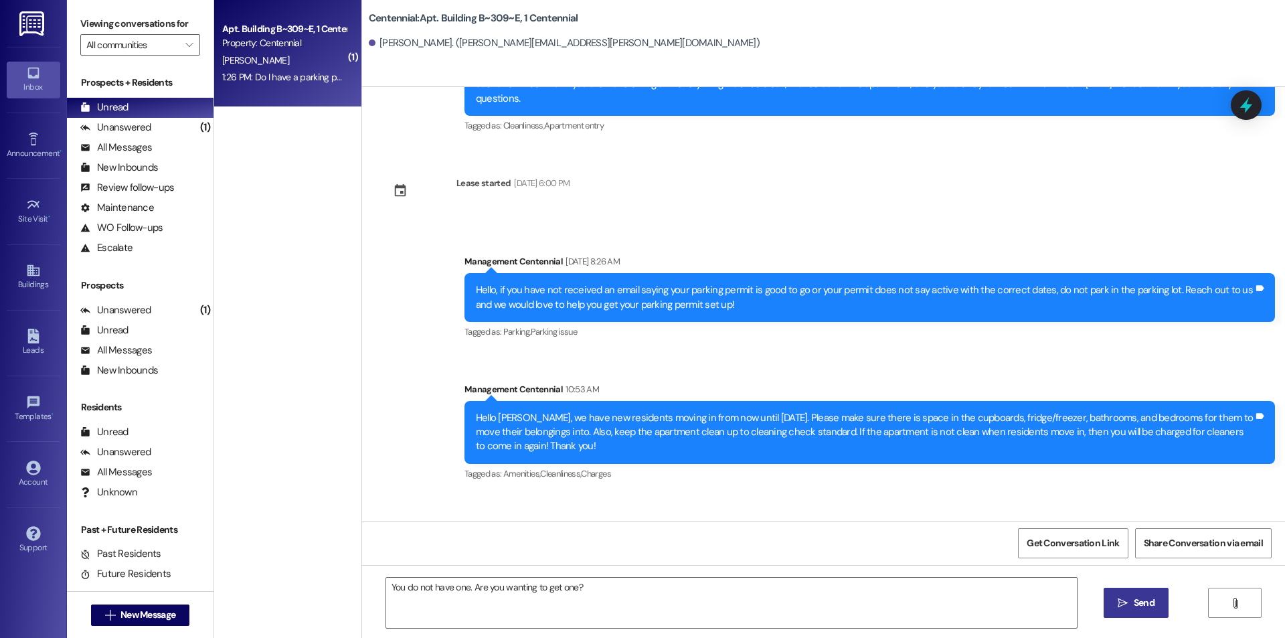
click at [1153, 600] on span "Send" at bounding box center [1144, 603] width 21 height 14
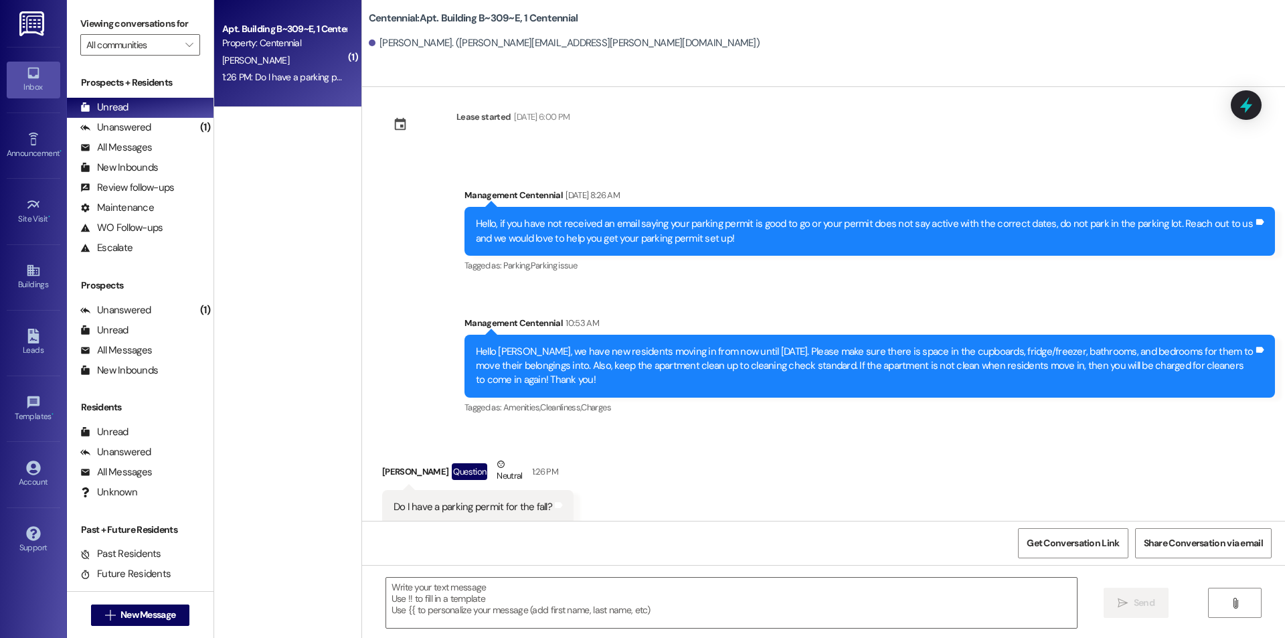
scroll to position [26766, 0]
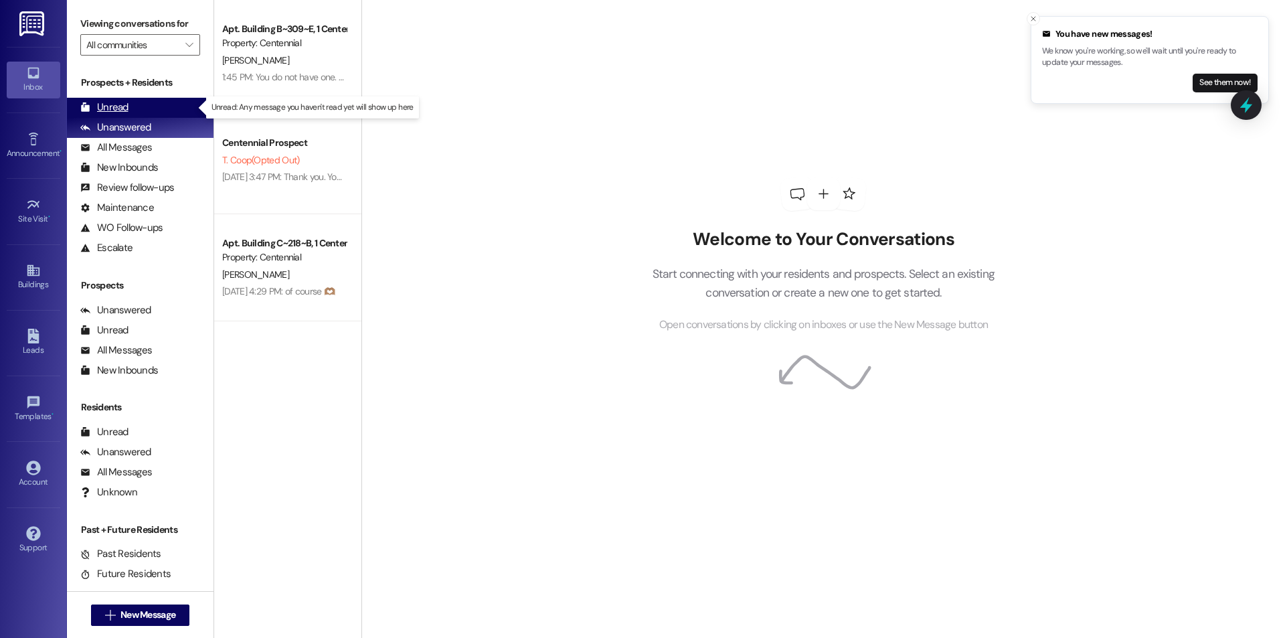
click at [139, 106] on div "Unread (0)" at bounding box center [140, 108] width 147 height 20
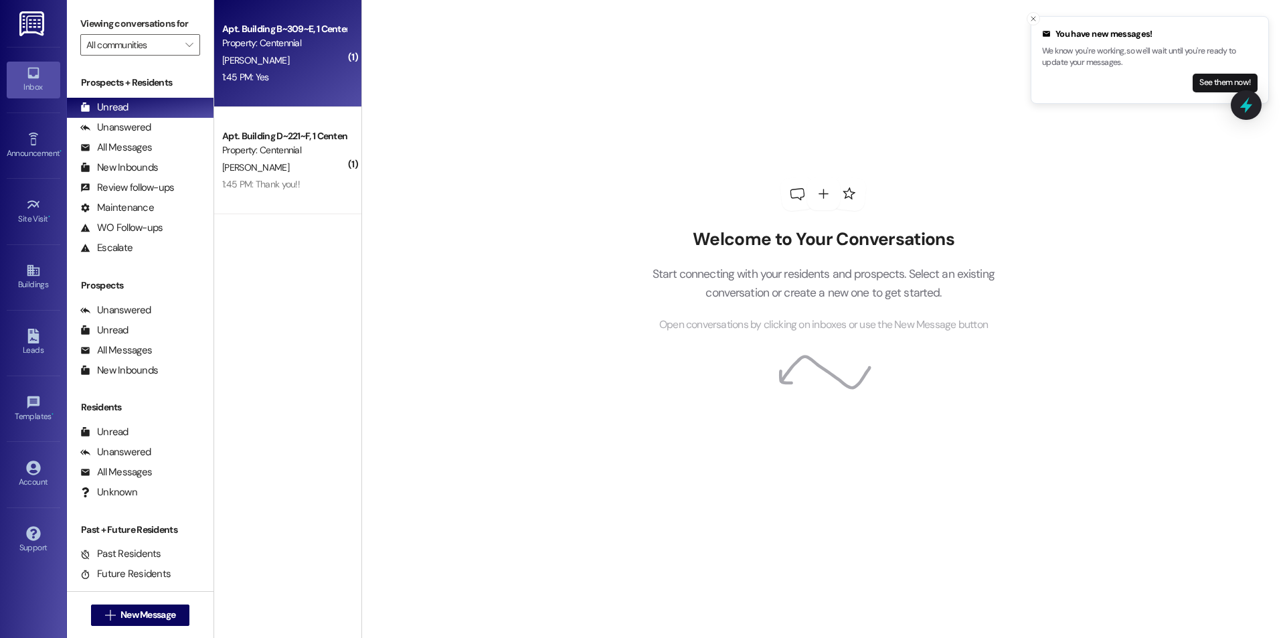
drag, startPoint x: 302, startPoint y: 99, endPoint x: 304, endPoint y: 92, distance: 7.6
click at [304, 92] on div "Apt. Building B~309~E, 1 Centennial Property: Centennial S. Millward 1:45 PM: Y…" at bounding box center [287, 53] width 147 height 107
click at [263, 81] on div "1:45 PM: Yes 1:45 PM: Yes" at bounding box center [284, 77] width 127 height 17
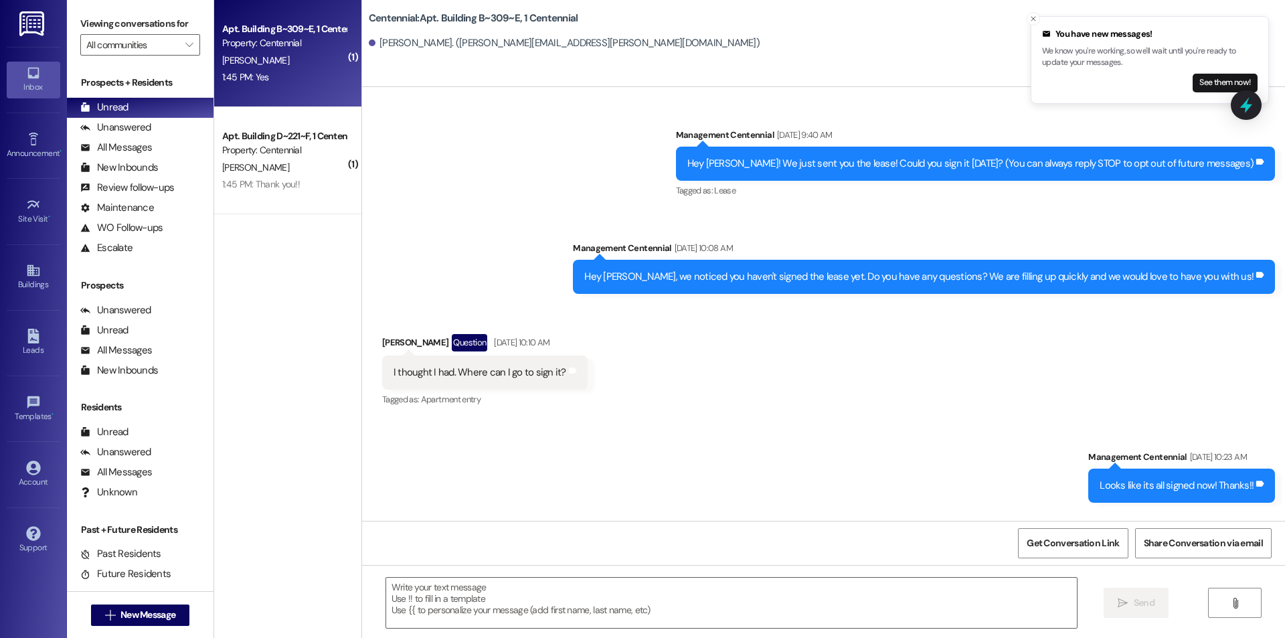
scroll to position [26879, 0]
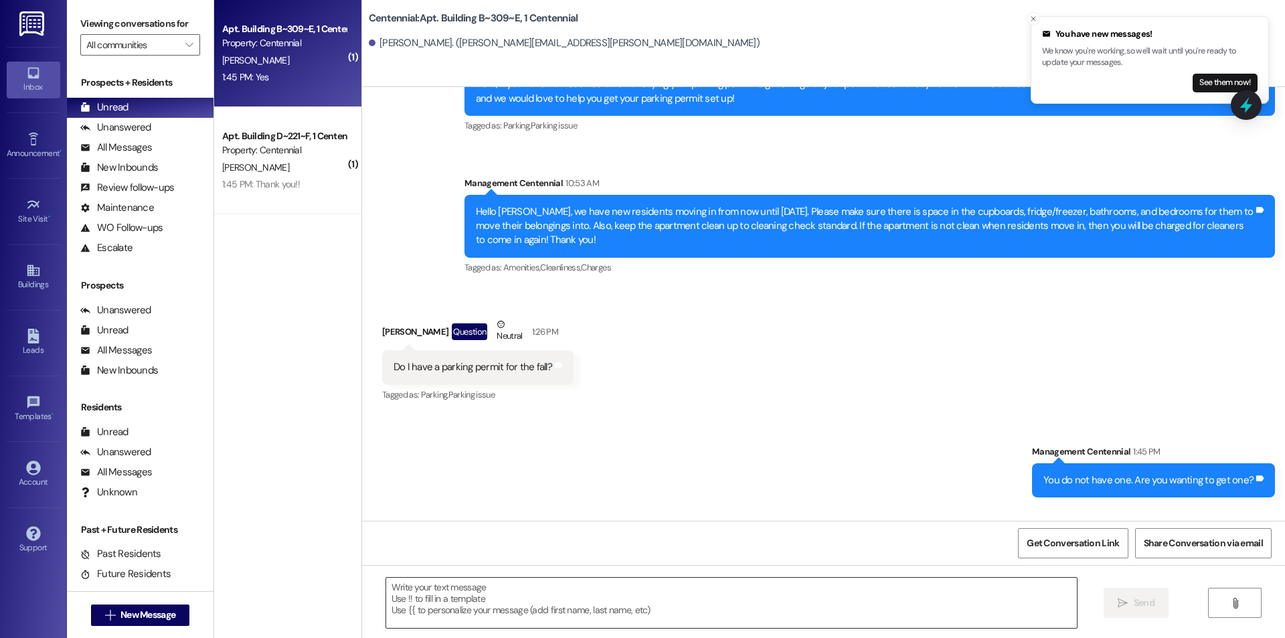
click at [477, 602] on textarea at bounding box center [731, 603] width 691 height 50
click at [413, 617] on textarea at bounding box center [731, 603] width 691 height 50
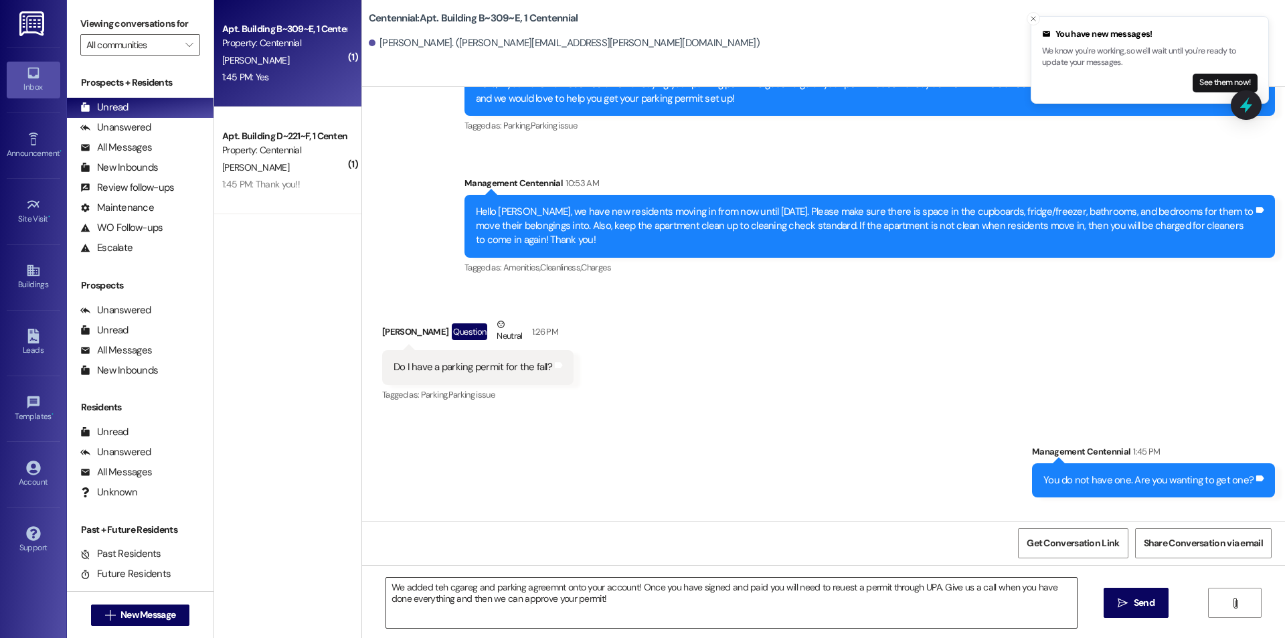
click at [436, 587] on textarea "We added teh cgareg and parking agreemnt onto your account! Once you have signe…" at bounding box center [731, 603] width 691 height 50
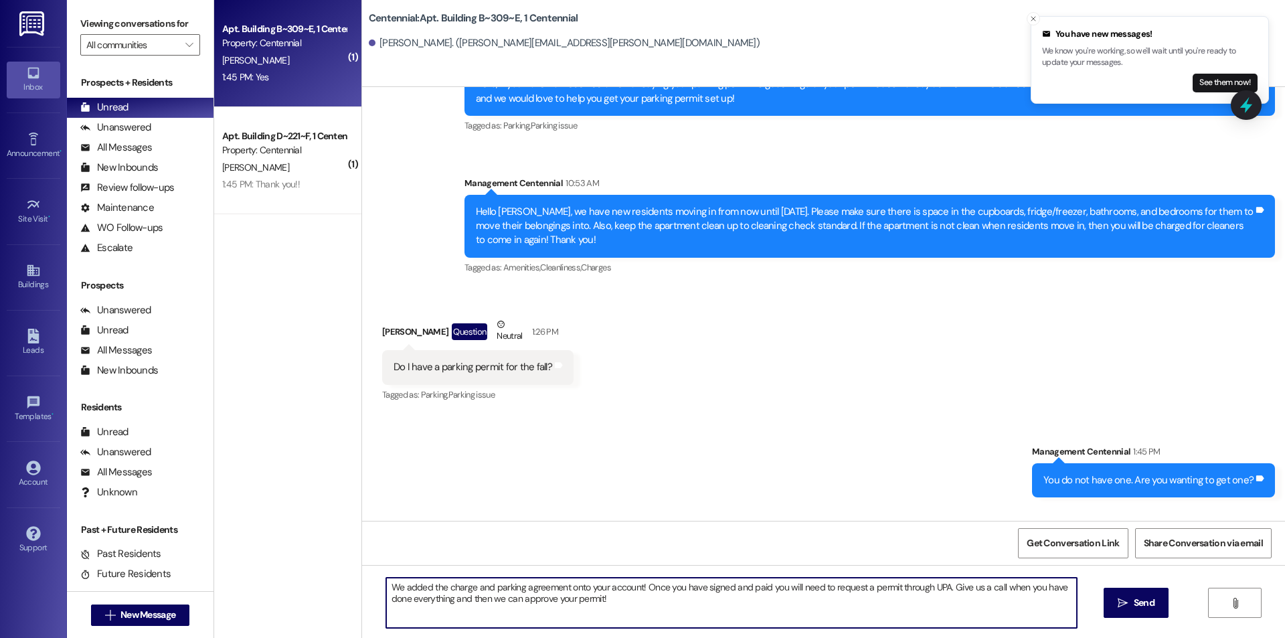
type textarea "We added the charge and parking agreement onto your account! Once you have sign…"
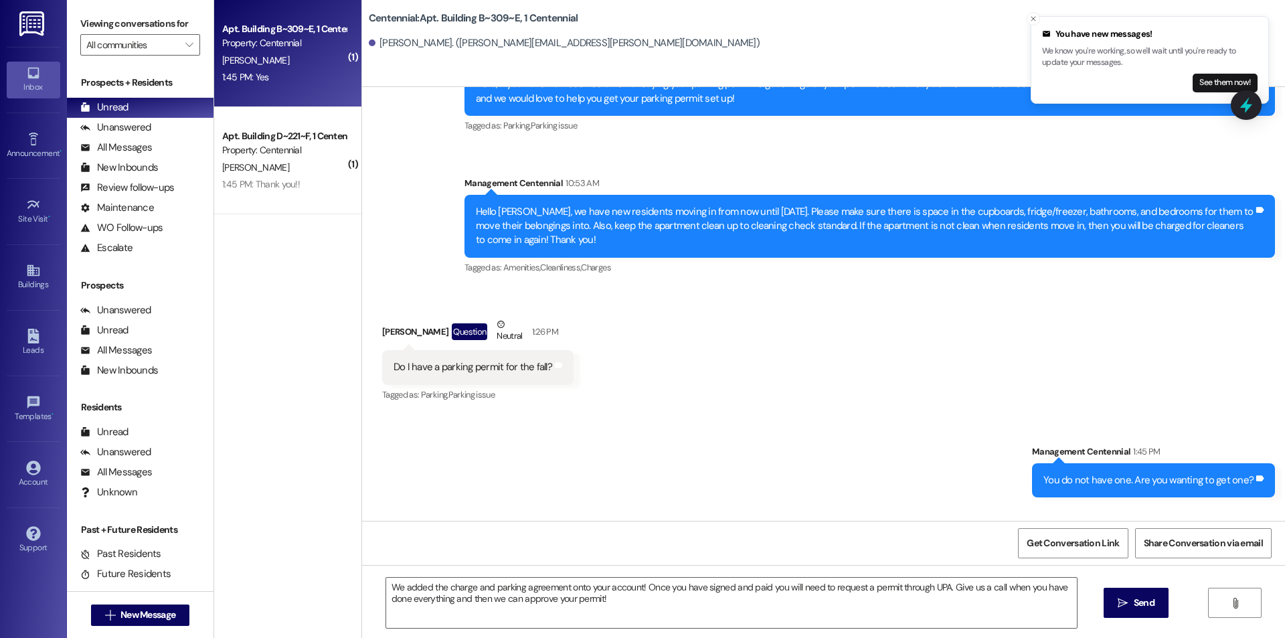
drag, startPoint x: 1122, startPoint y: 610, endPoint x: 1094, endPoint y: 606, distance: 28.4
click at [1122, 609] on span " Send" at bounding box center [1136, 603] width 42 height 14
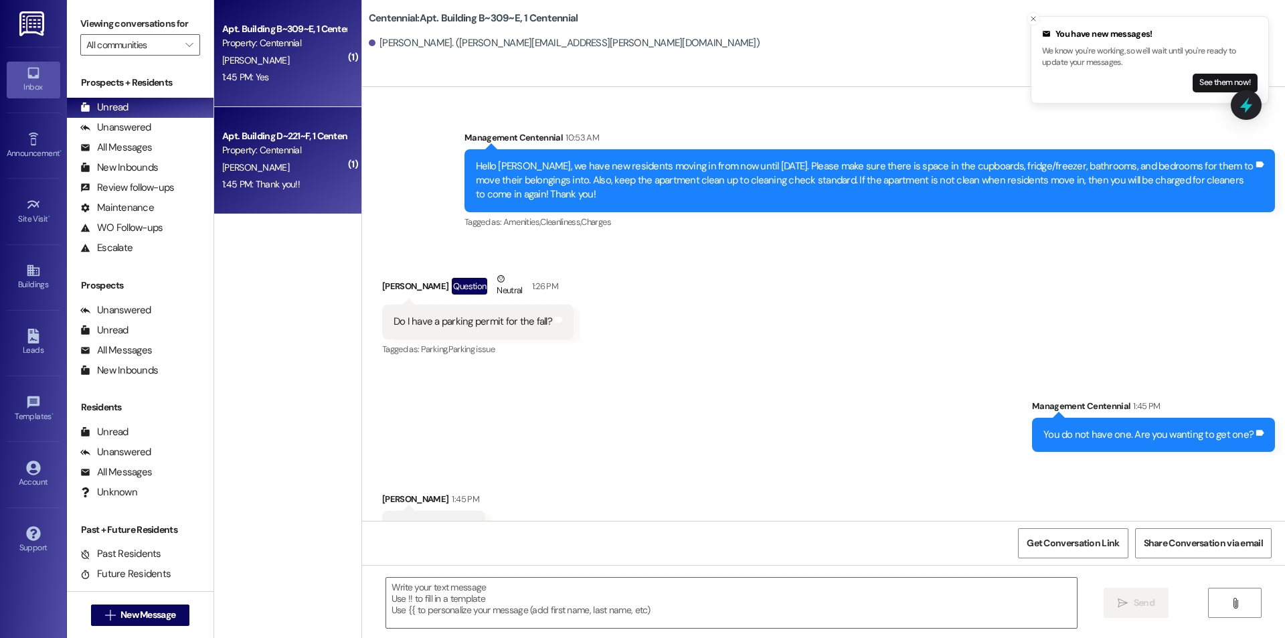
scroll to position [26987, 0]
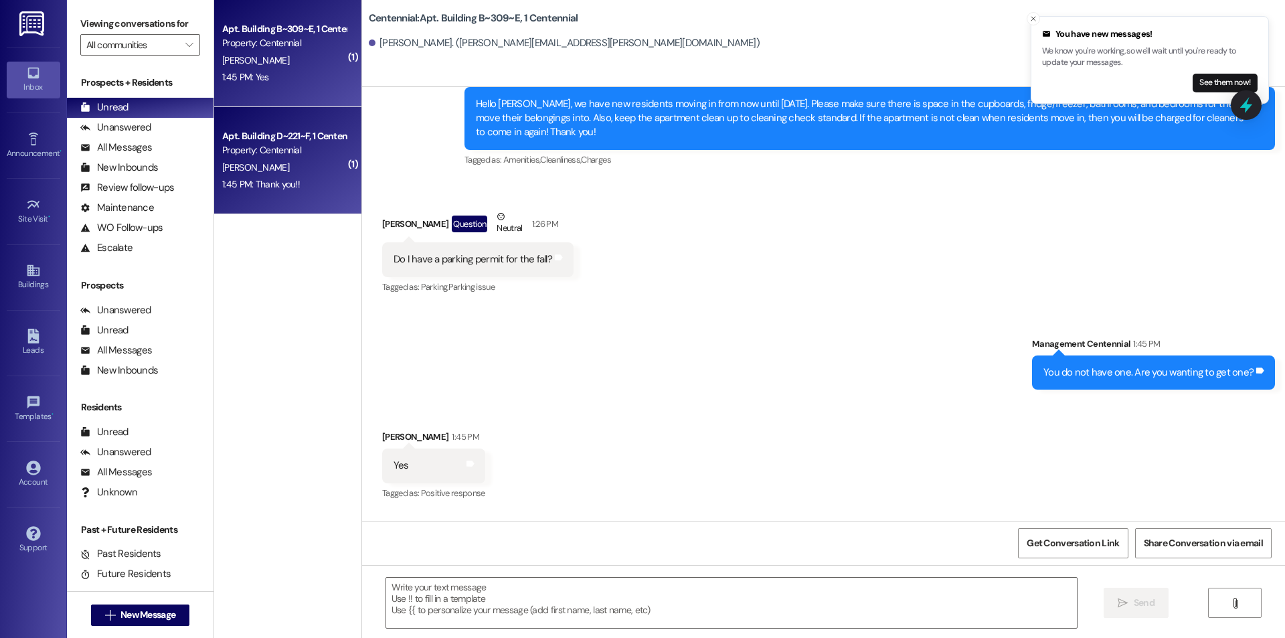
click at [270, 137] on div "Apt. Building D~221~F, 1 Centennial" at bounding box center [284, 136] width 124 height 14
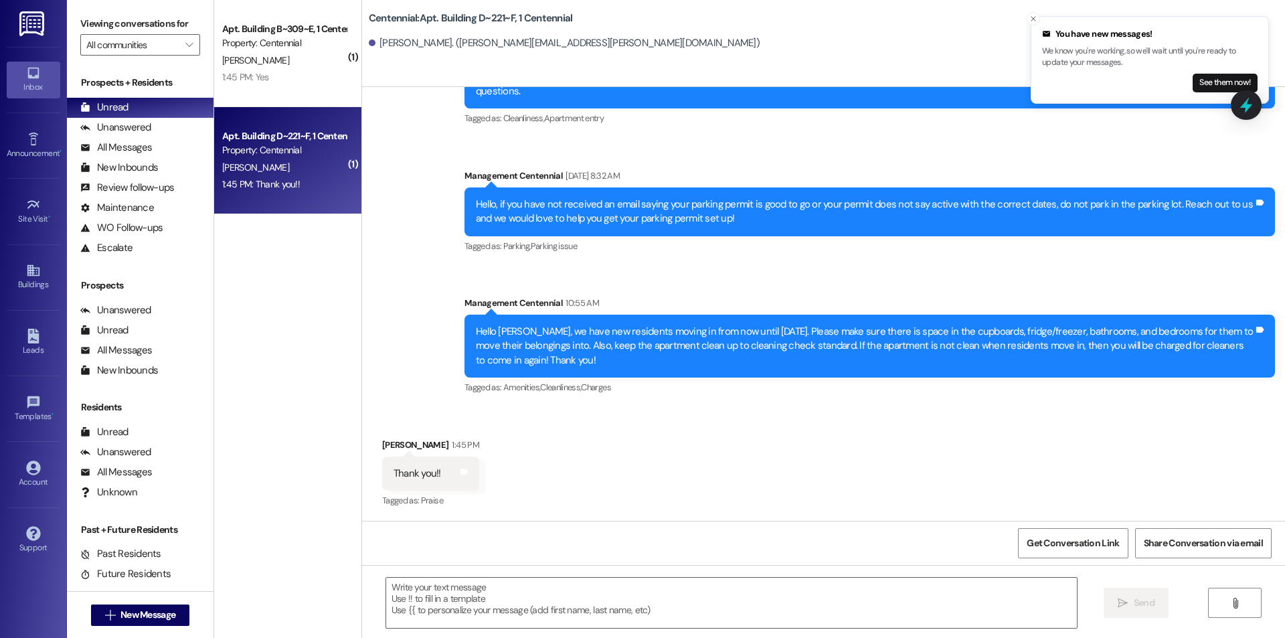
scroll to position [7595, 0]
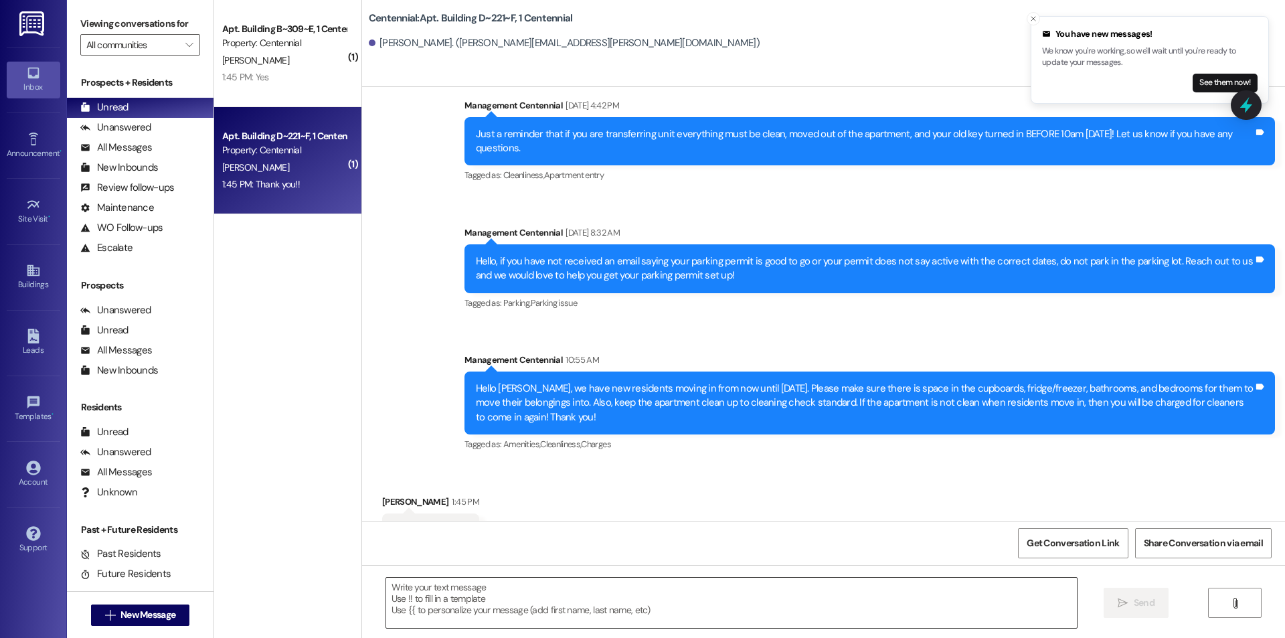
click at [559, 599] on textarea at bounding box center [731, 603] width 691 height 50
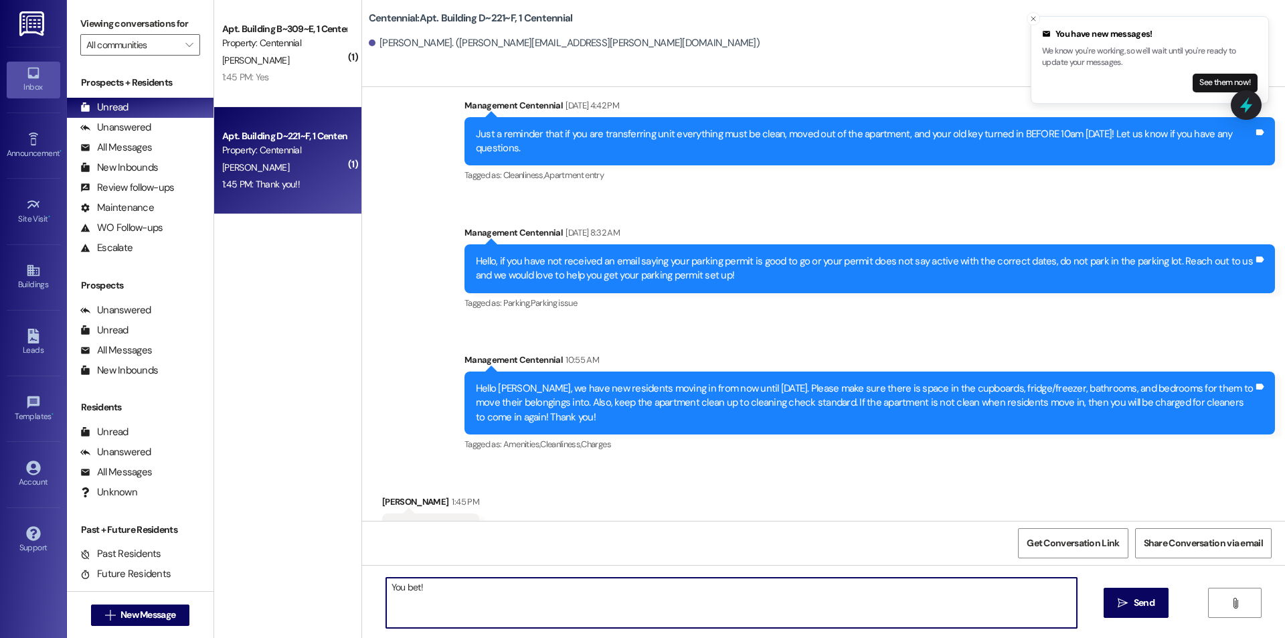
type textarea "You bet!"
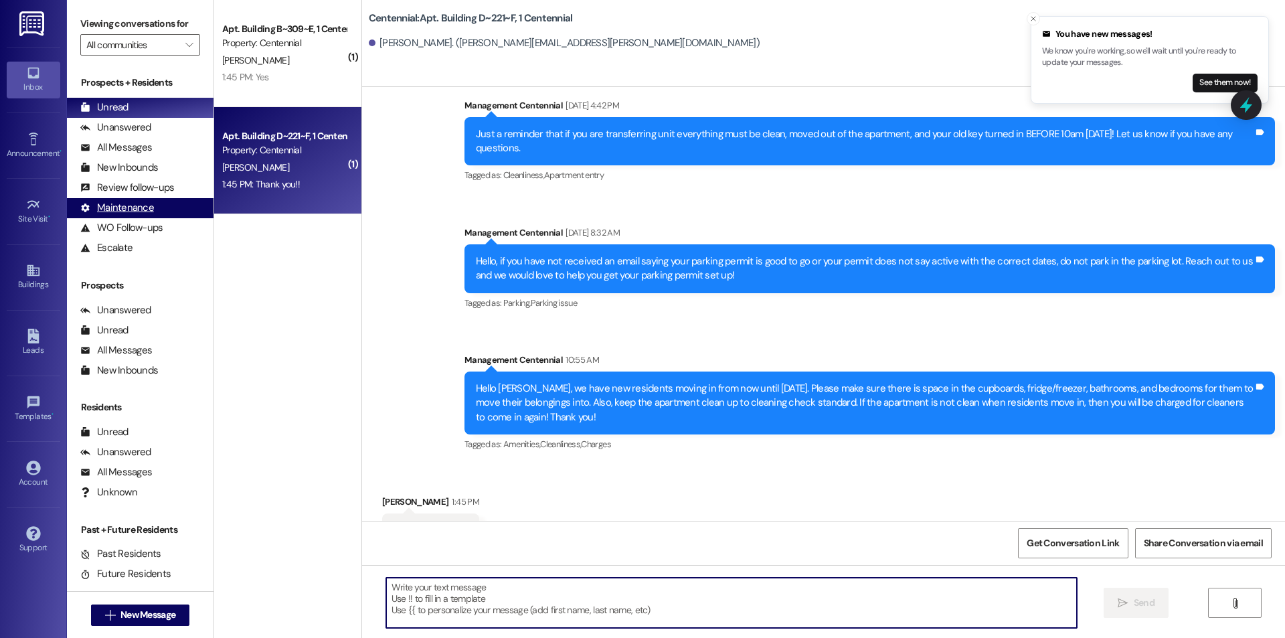
scroll to position [7688, 0]
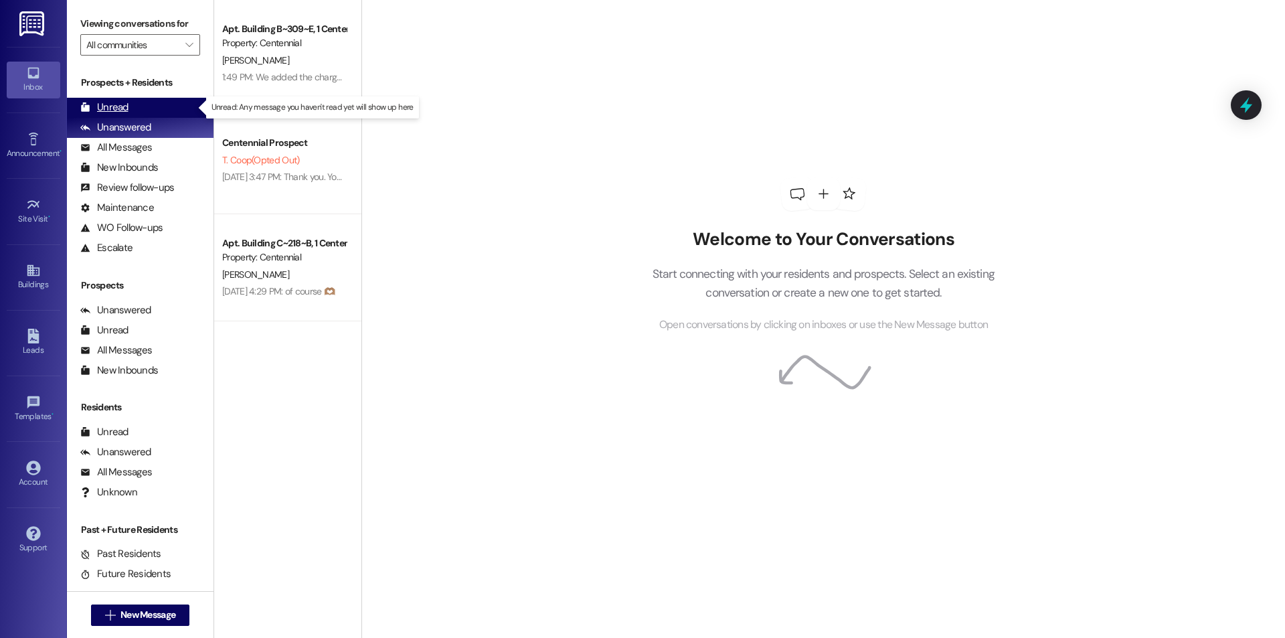
click at [168, 110] on div "Unread (0)" at bounding box center [140, 108] width 147 height 20
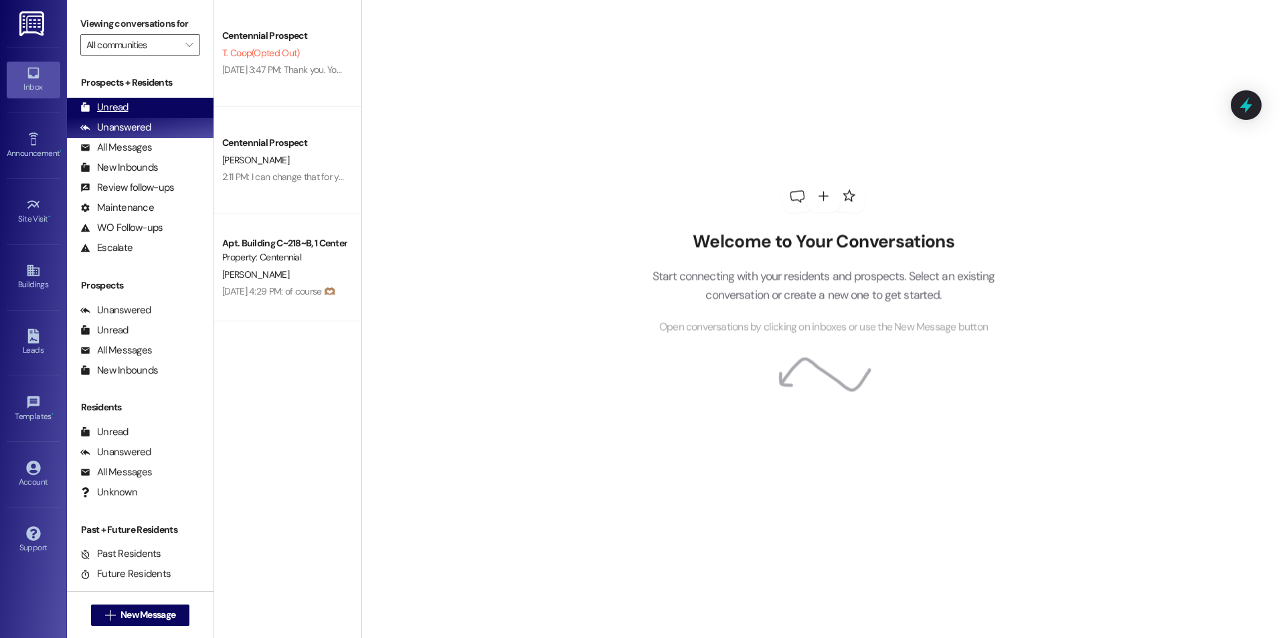
click at [129, 102] on div "Unread (0)" at bounding box center [140, 108] width 147 height 20
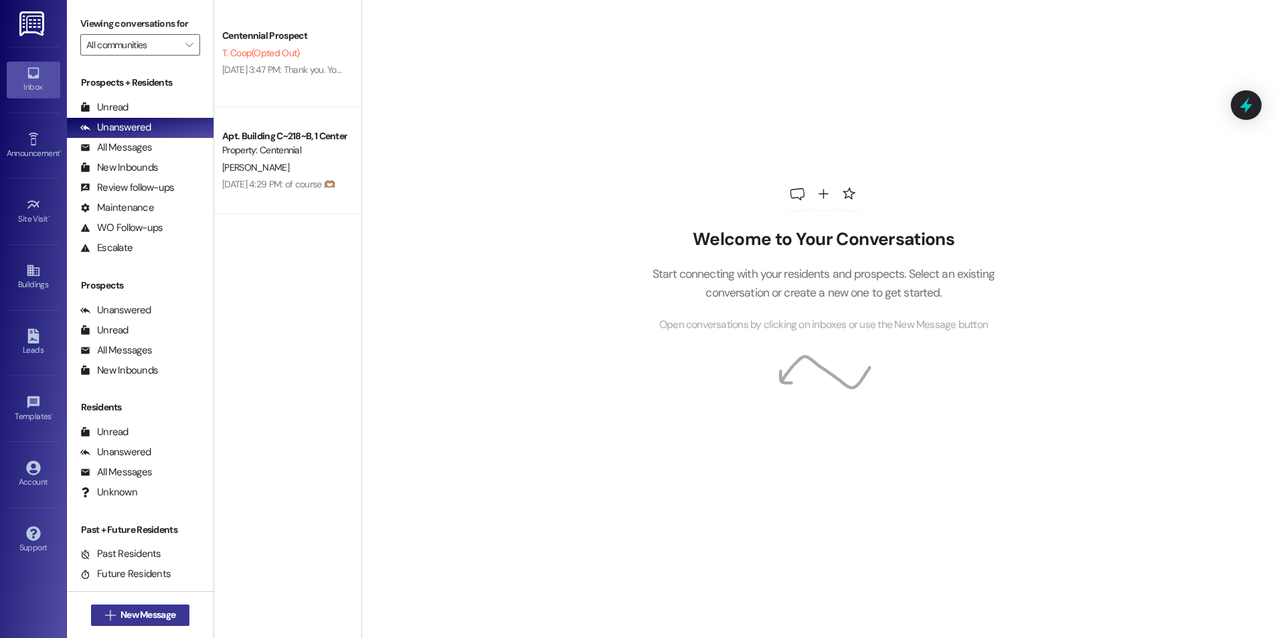
click at [120, 619] on span "New Message" at bounding box center [147, 615] width 55 height 14
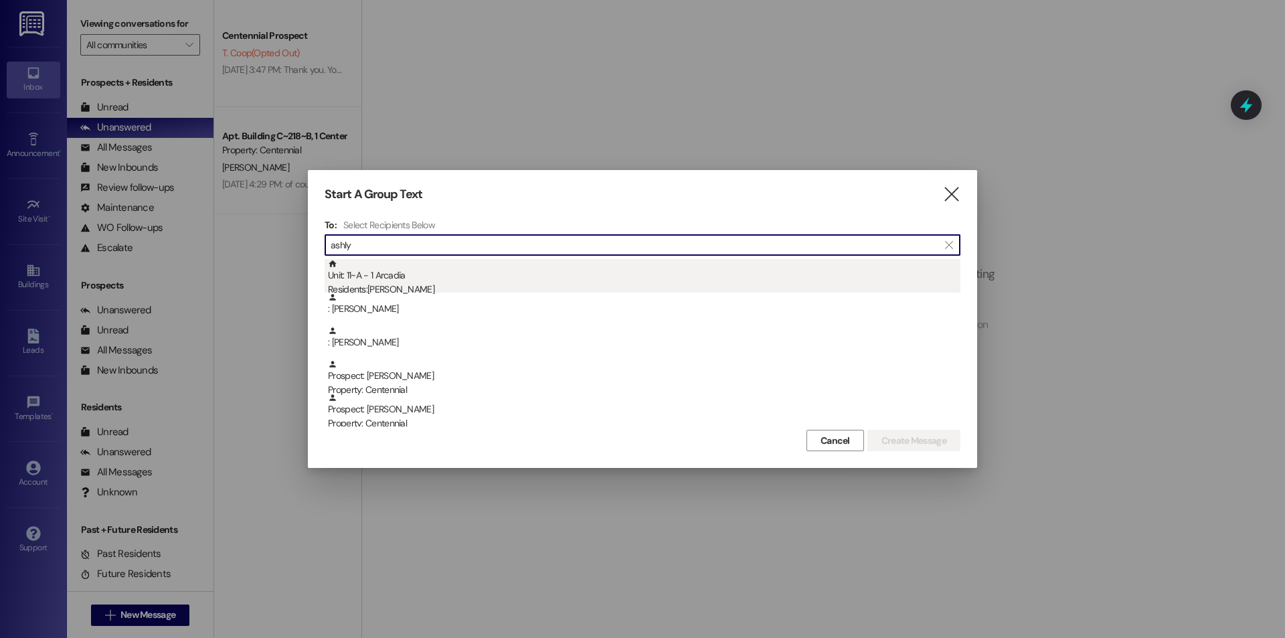
type input "ashly"
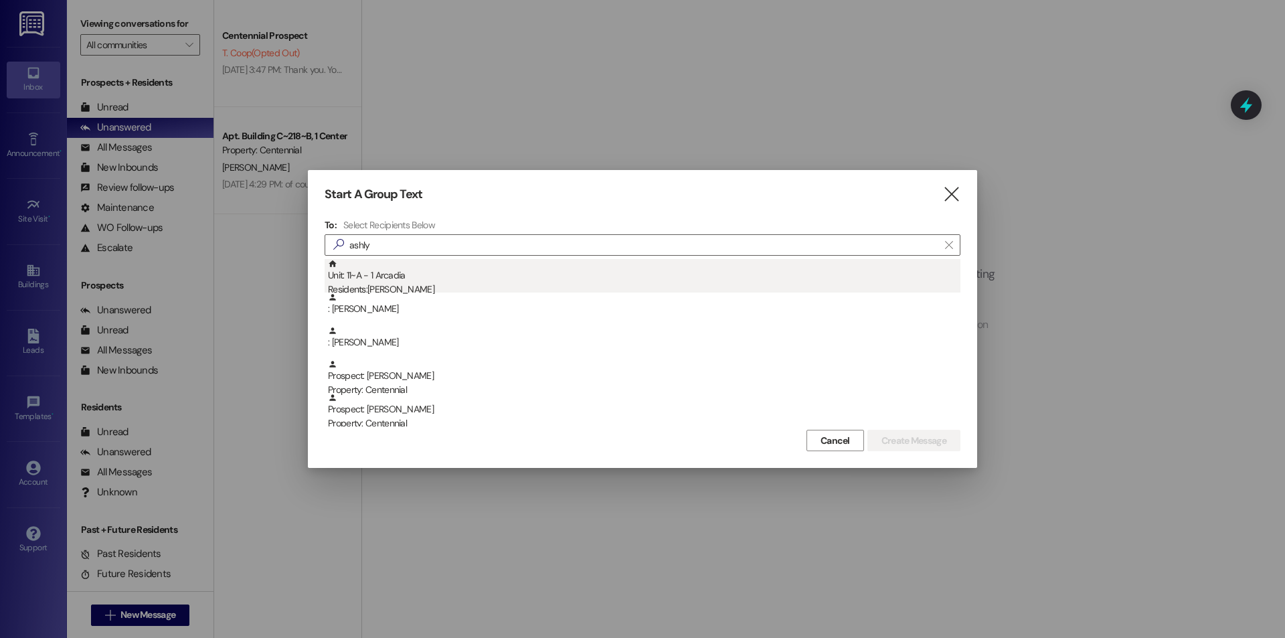
click at [415, 270] on div "Unit: 11~A - 1 Arcadia Residents: AshLynn Winn" at bounding box center [644, 278] width 633 height 38
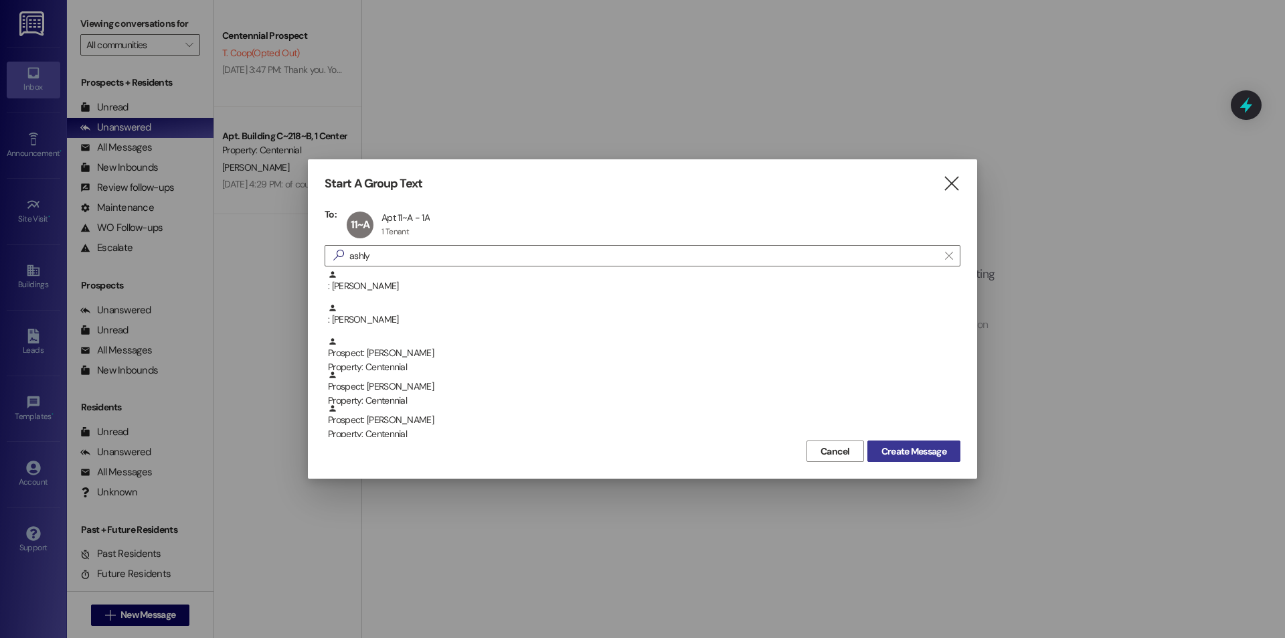
click at [904, 451] on span "Create Message" at bounding box center [914, 451] width 65 height 14
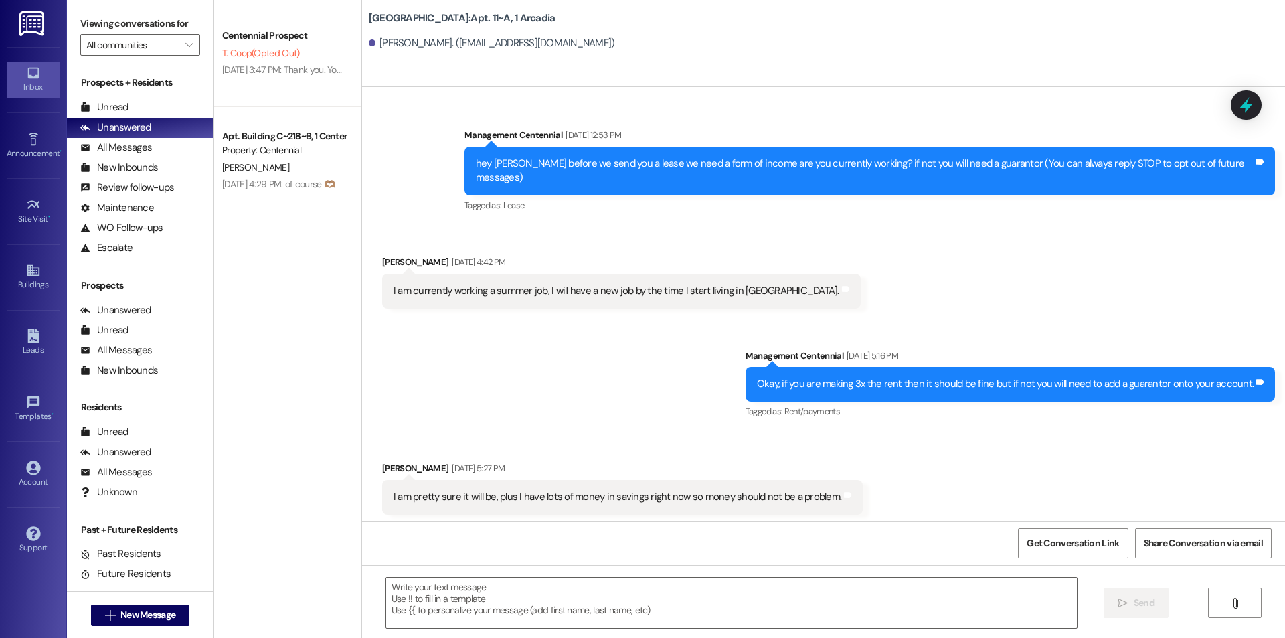
scroll to position [23445, 0]
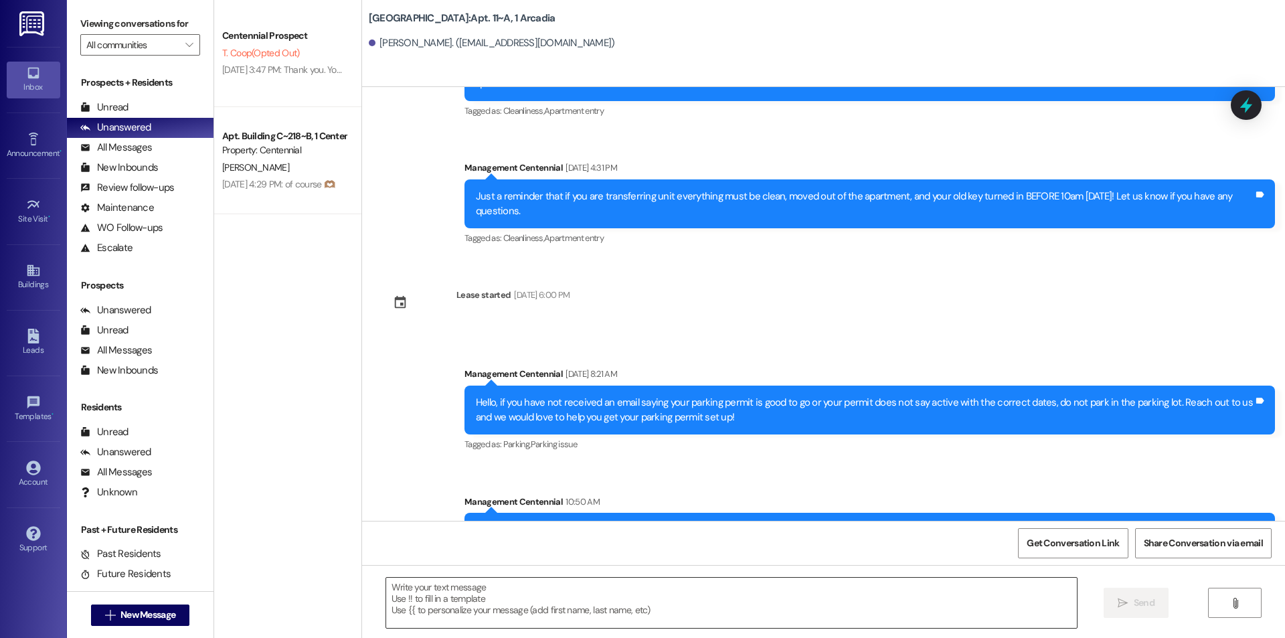
click at [819, 613] on textarea at bounding box center [731, 603] width 691 height 50
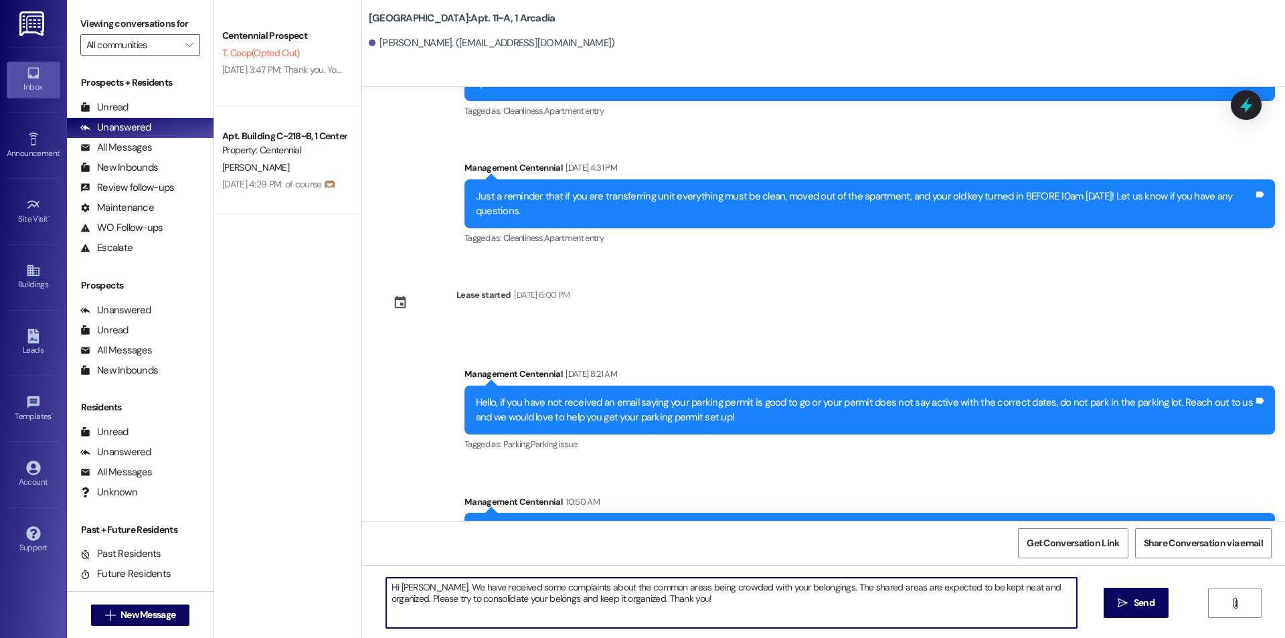
click at [679, 607] on textarea "Hi Ashlynn. We have received some complaints about the common areas being crowd…" at bounding box center [731, 603] width 691 height 50
type textarea "Hi Ashlynn. We have received some complaints about the common areas being crowd…"
click at [1115, 607] on span " Send" at bounding box center [1136, 603] width 42 height 14
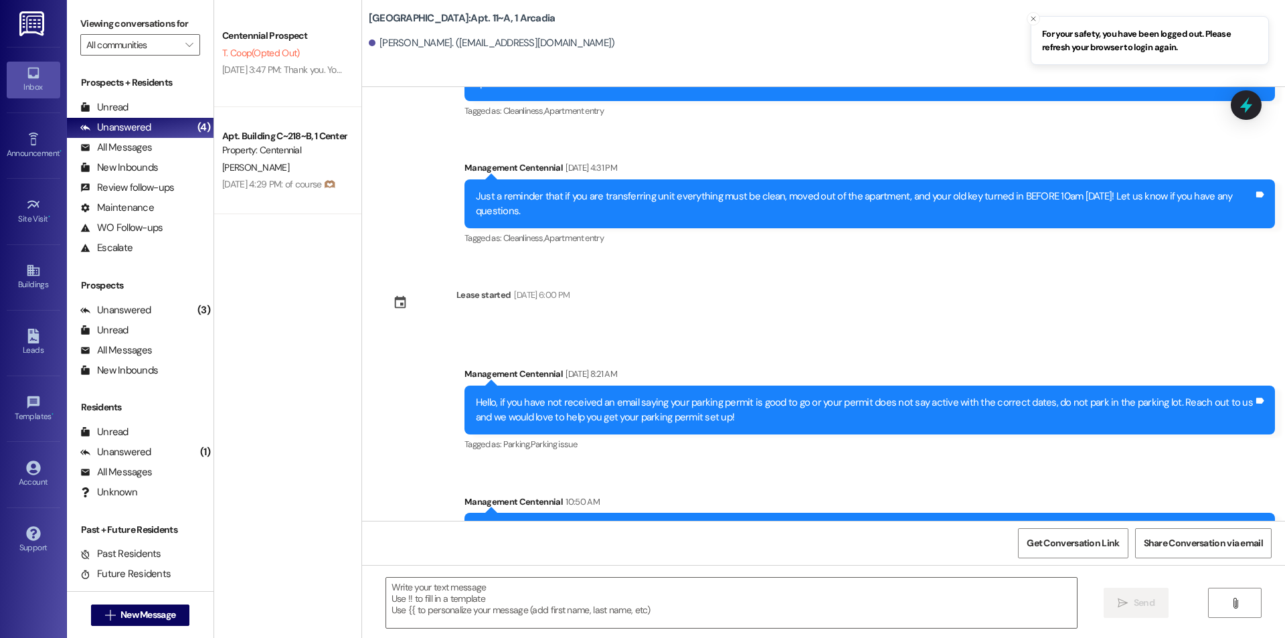
scroll to position [16301, 0]
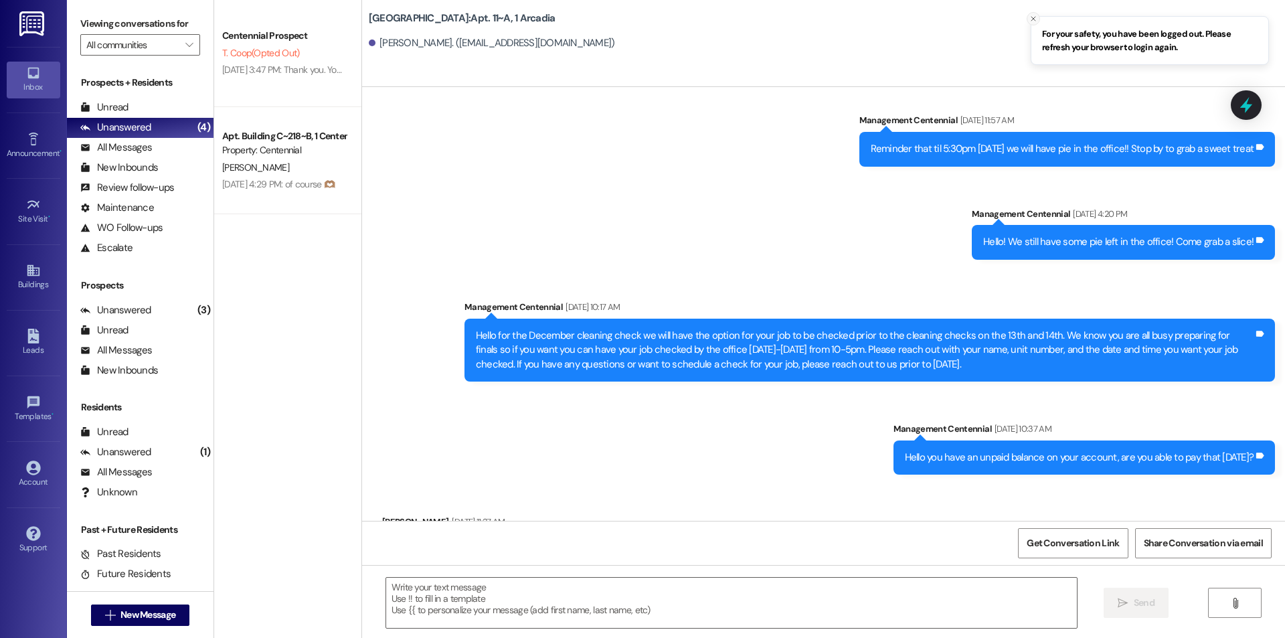
click at [1033, 17] on icon "Close toast" at bounding box center [1034, 19] width 8 height 8
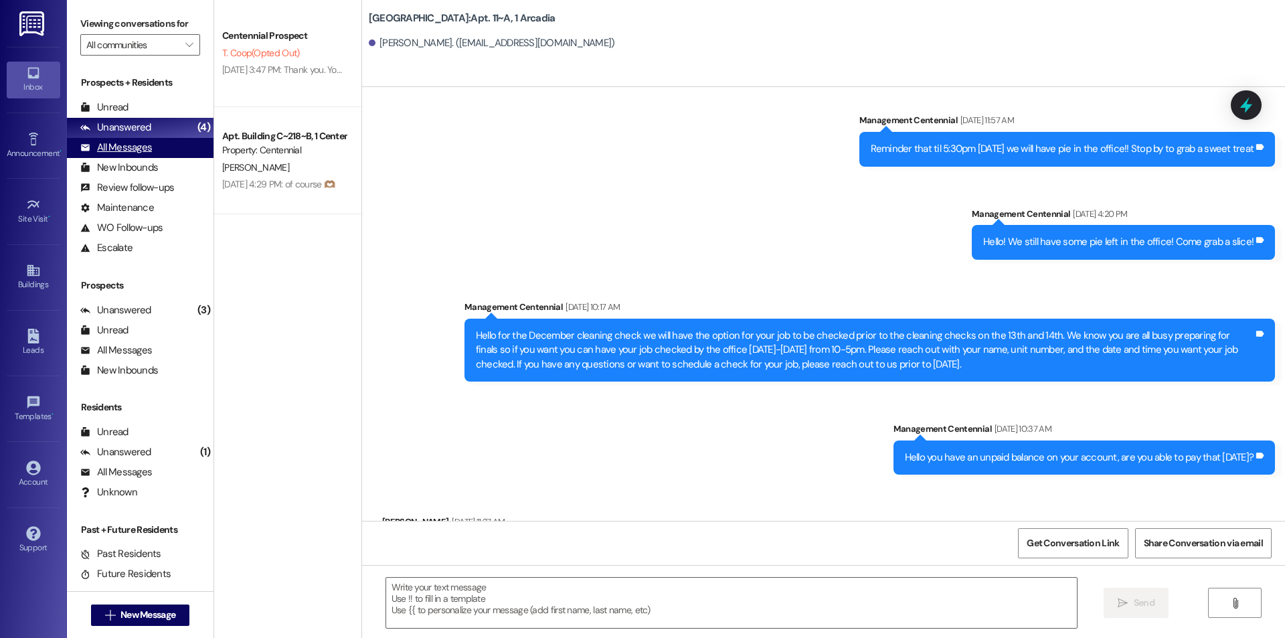
click at [158, 144] on div "All Messages (undefined)" at bounding box center [140, 148] width 147 height 20
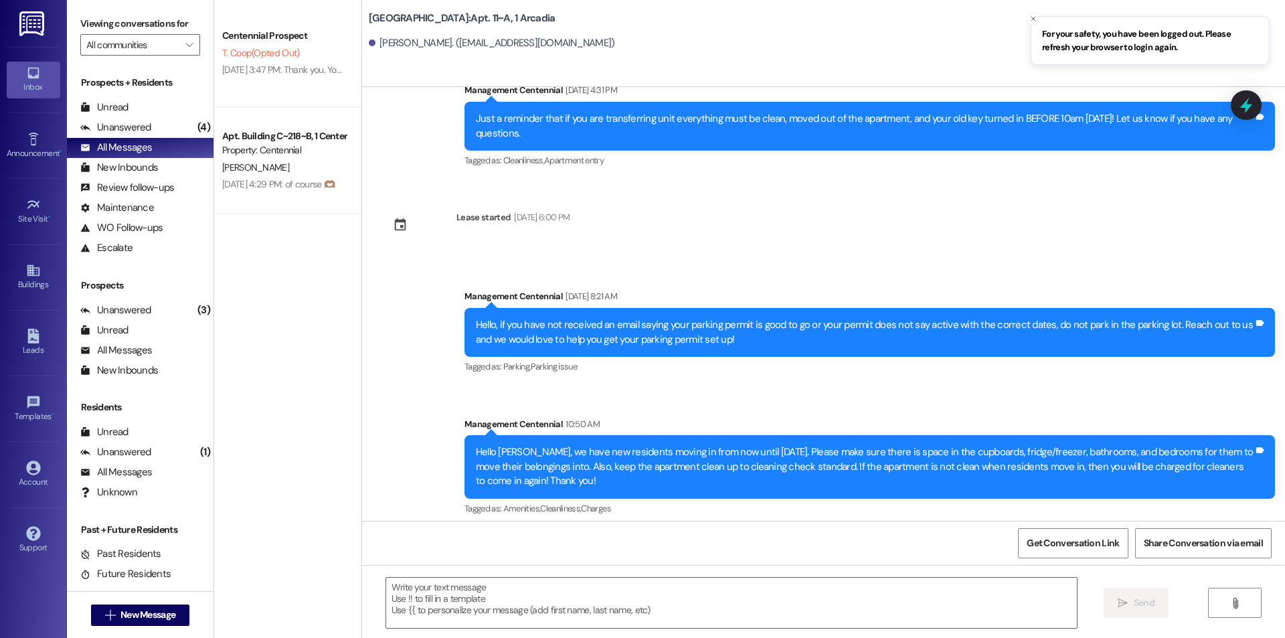
scroll to position [23552, 0]
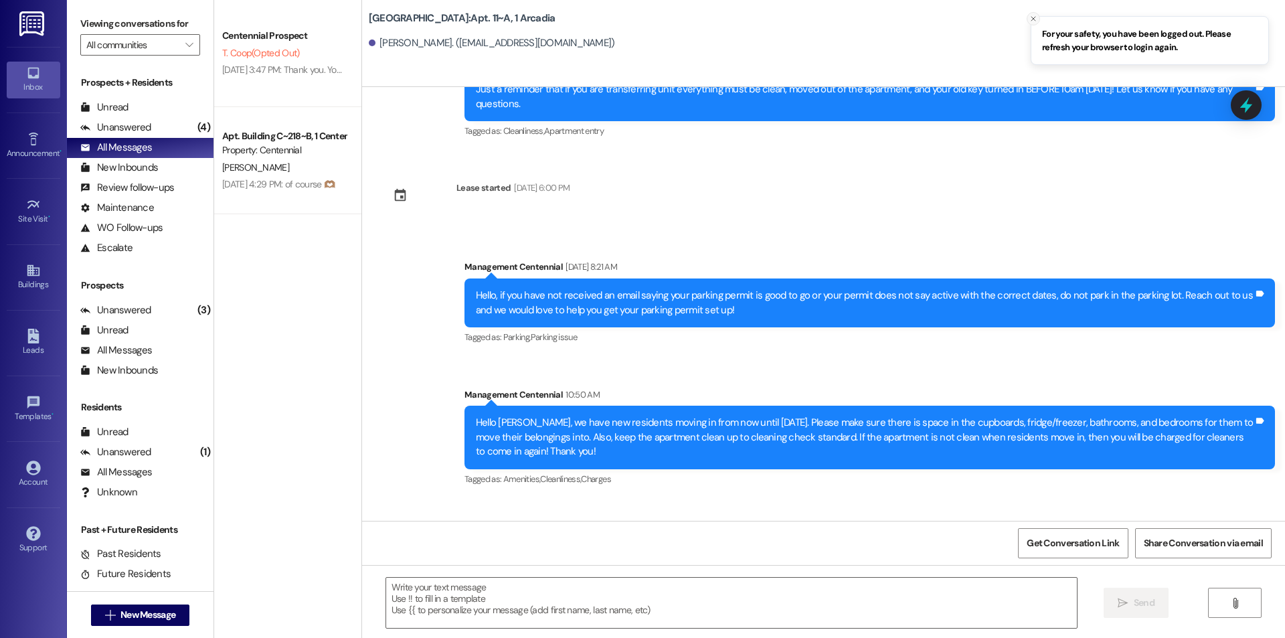
click at [1029, 16] on button "Close toast" at bounding box center [1033, 18] width 13 height 13
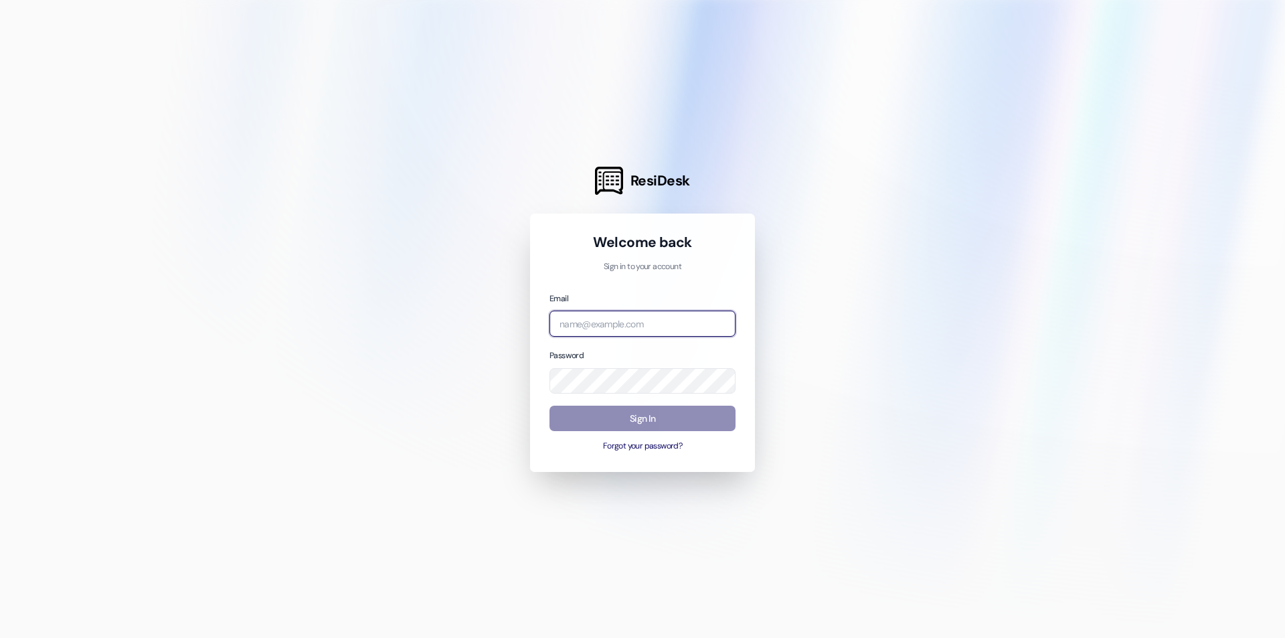
type input "[EMAIL_ADDRESS][DOMAIN_NAME]"
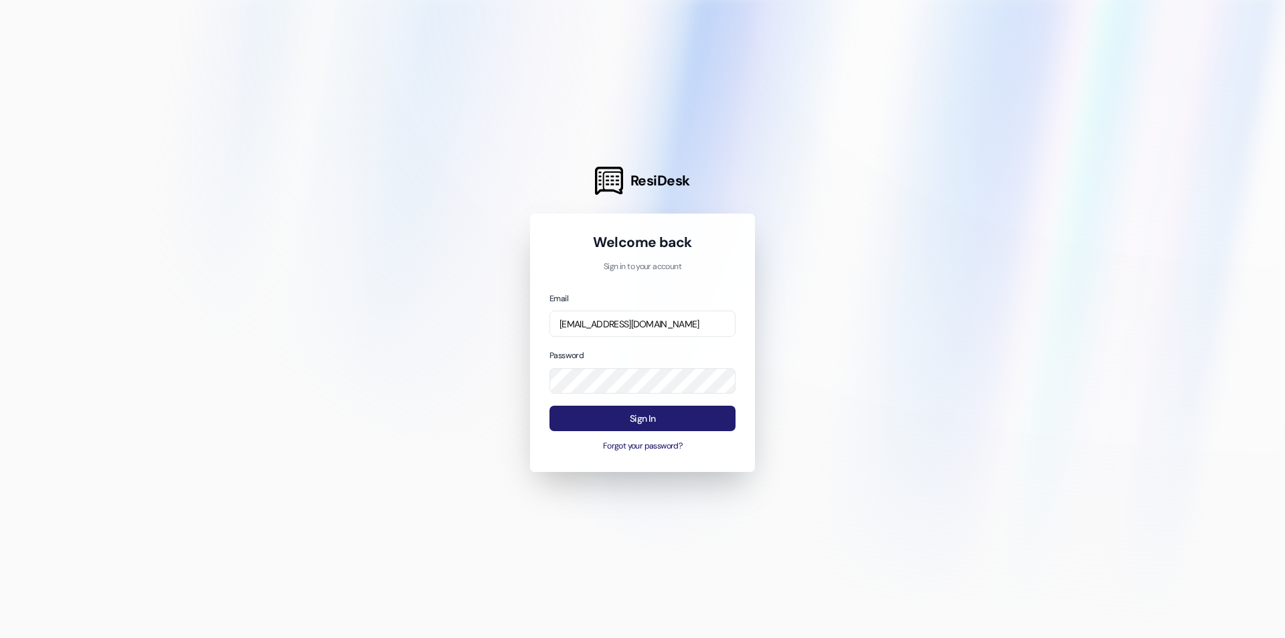
click at [679, 415] on button "Sign In" at bounding box center [643, 419] width 186 height 26
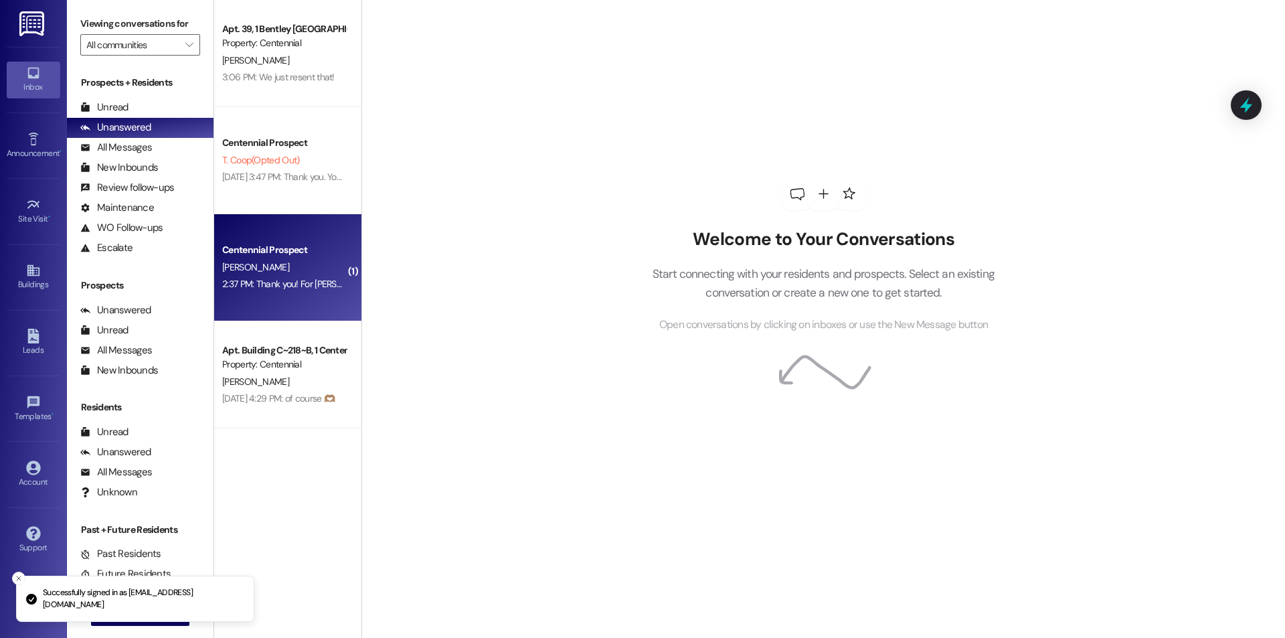
click at [280, 267] on div "[PERSON_NAME]" at bounding box center [284, 267] width 127 height 17
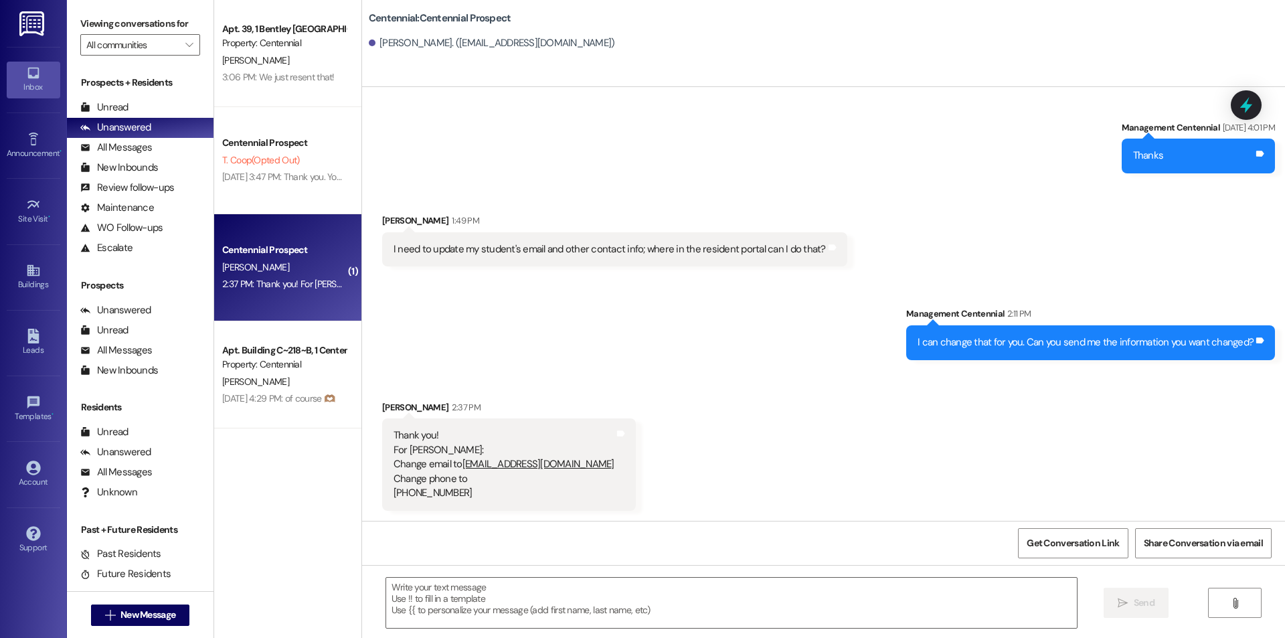
scroll to position [868, 0]
click at [466, 614] on textarea at bounding box center [731, 603] width 691 height 50
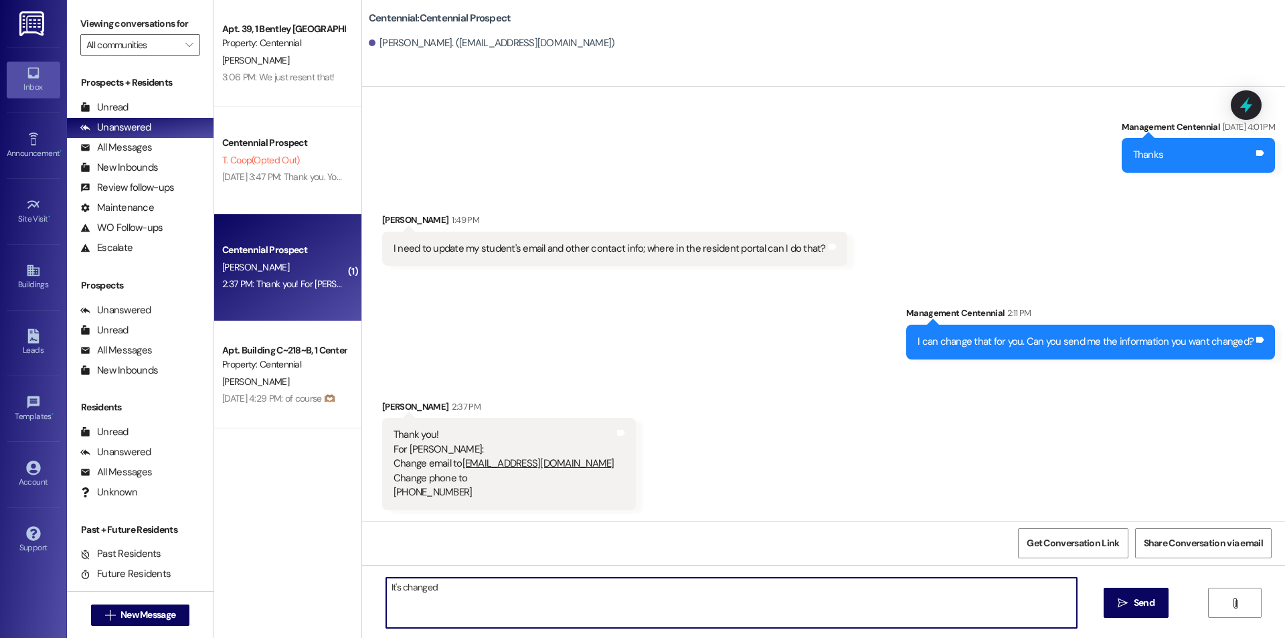
type textarea "It's changed!"
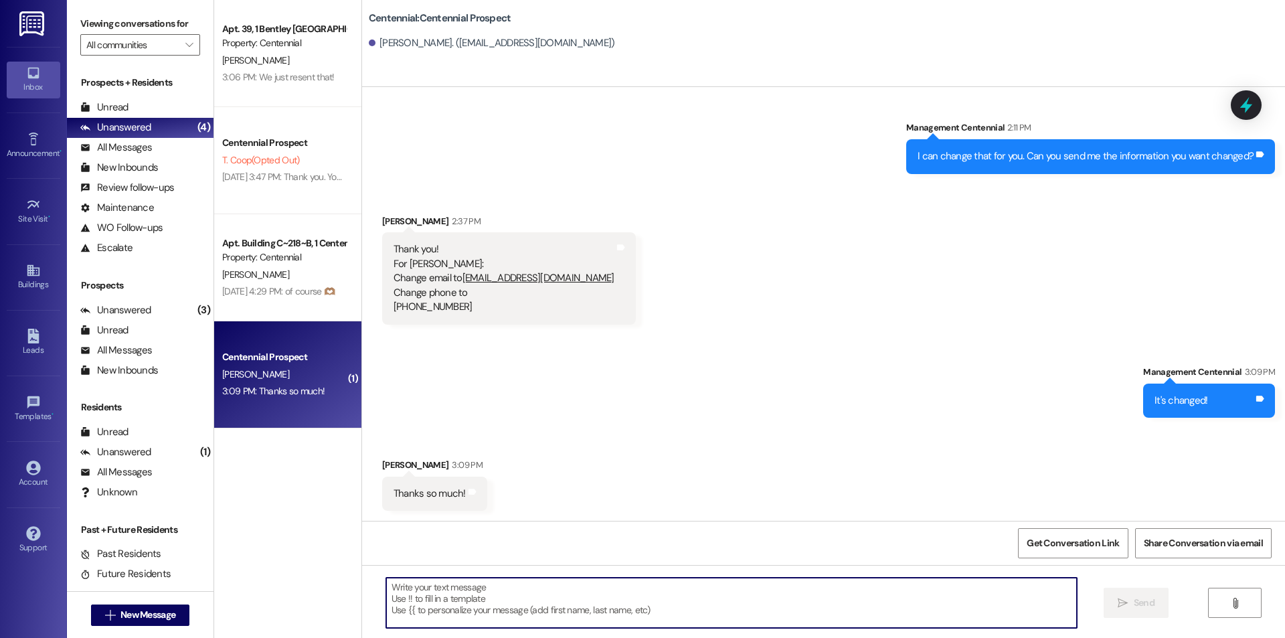
scroll to position [1054, 0]
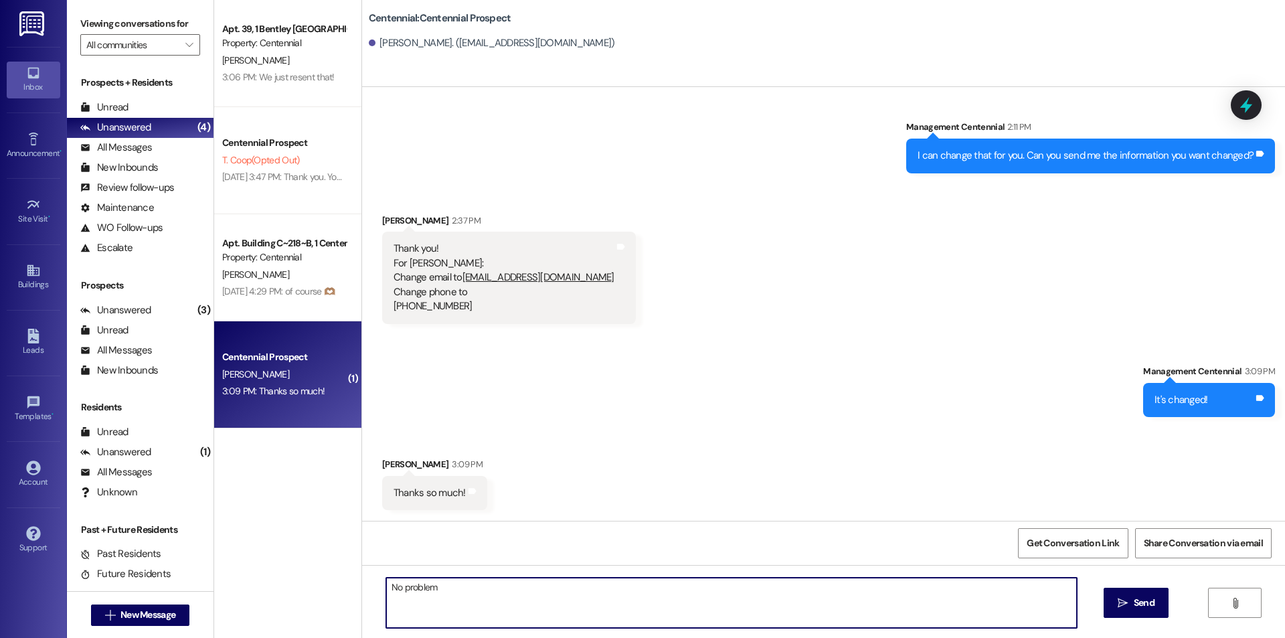
type textarea "No problem!"
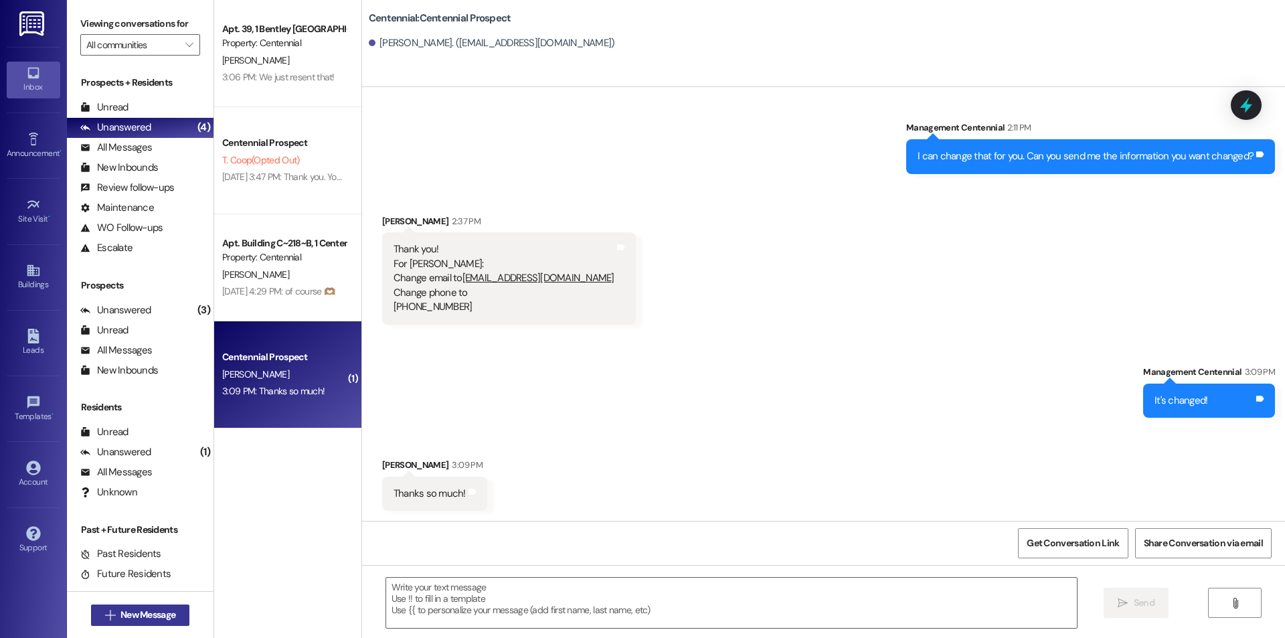
click at [118, 619] on span "New Message" at bounding box center [148, 615] width 60 height 14
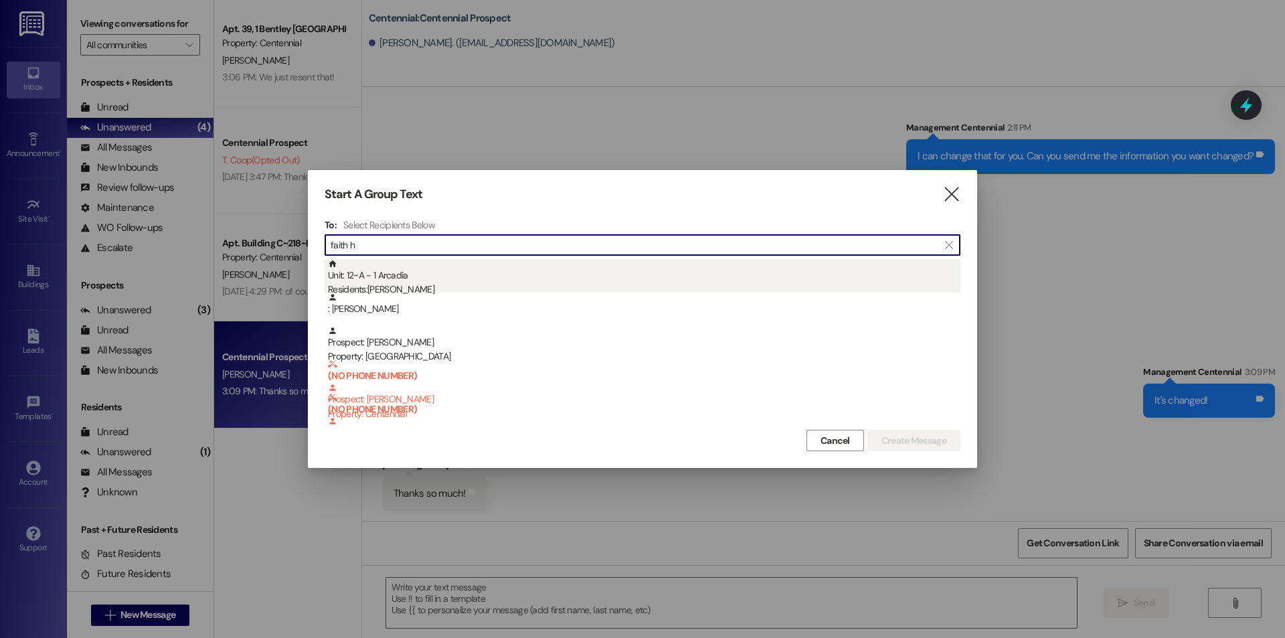
type input "faith h"
click at [437, 285] on div "Residents: [PERSON_NAME]" at bounding box center [644, 289] width 633 height 14
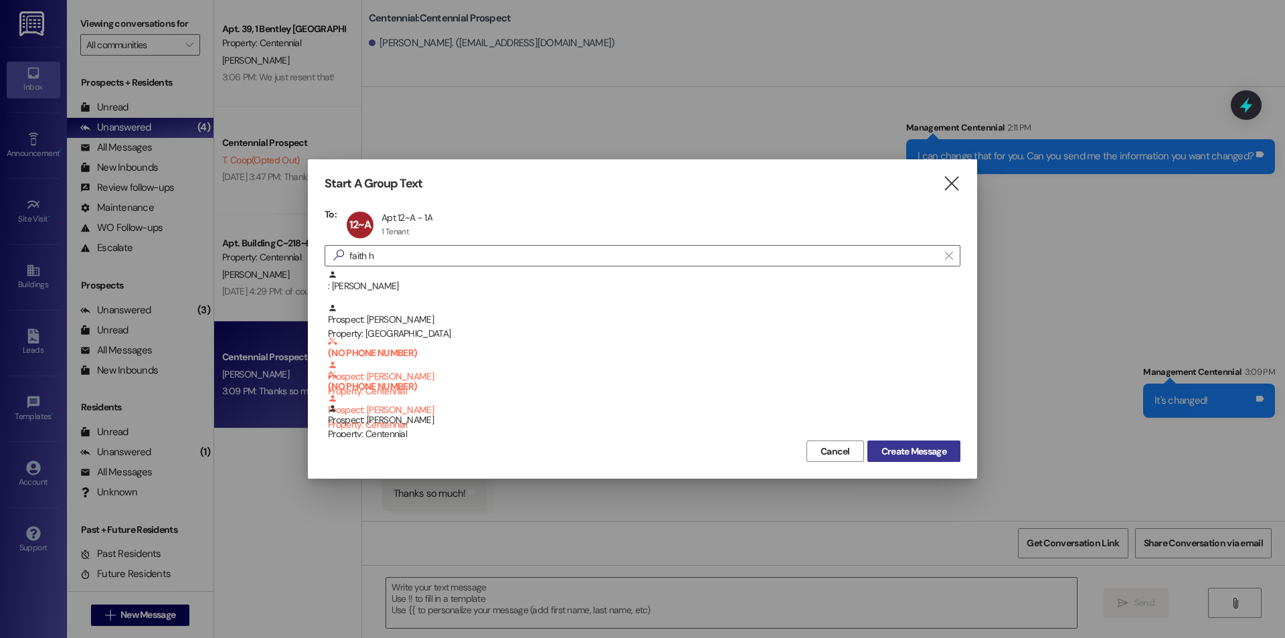
click at [900, 446] on span "Create Message" at bounding box center [914, 451] width 65 height 14
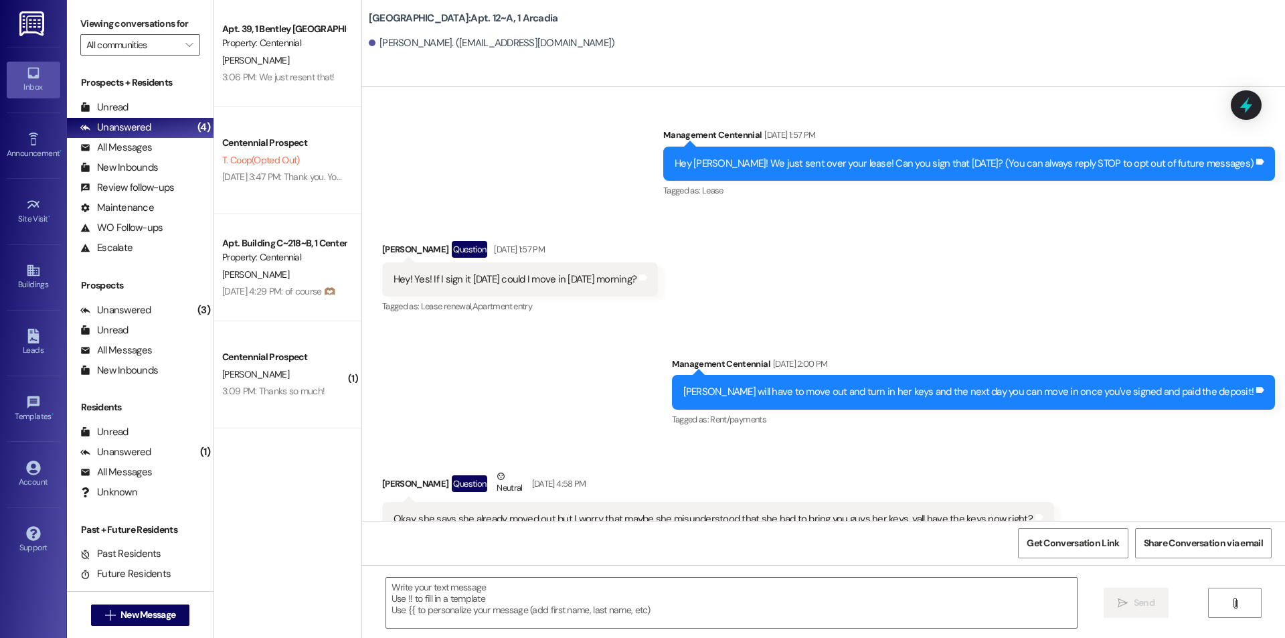
scroll to position [8913, 0]
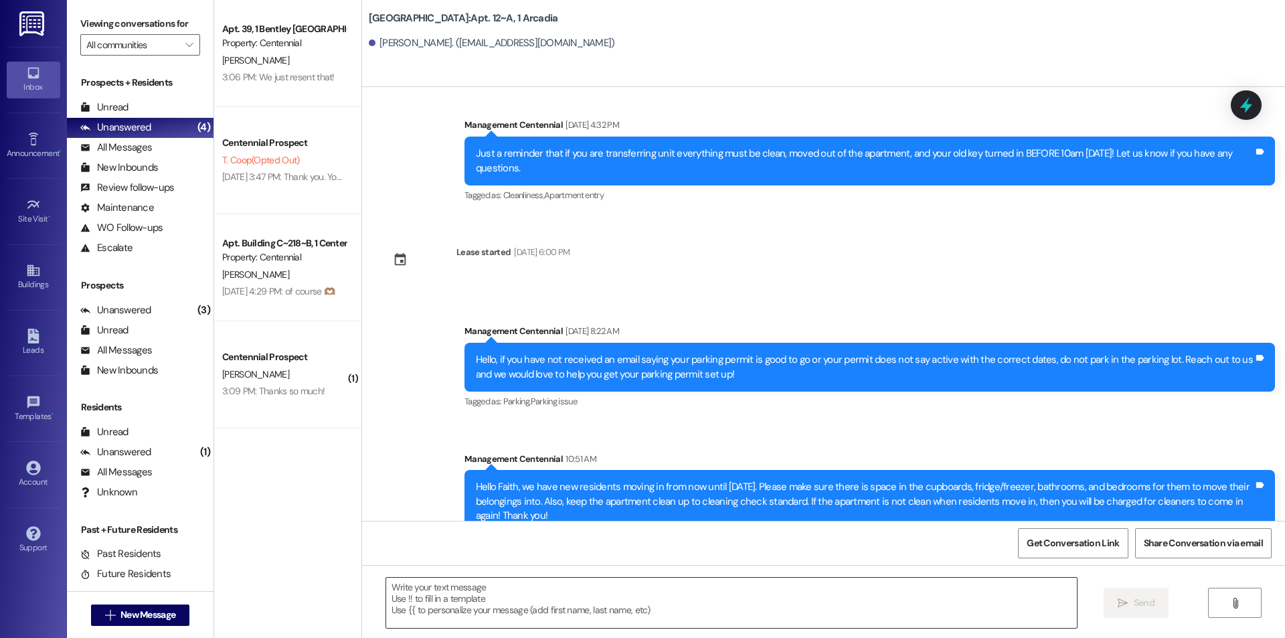
click at [511, 598] on textarea at bounding box center [731, 603] width 691 height 50
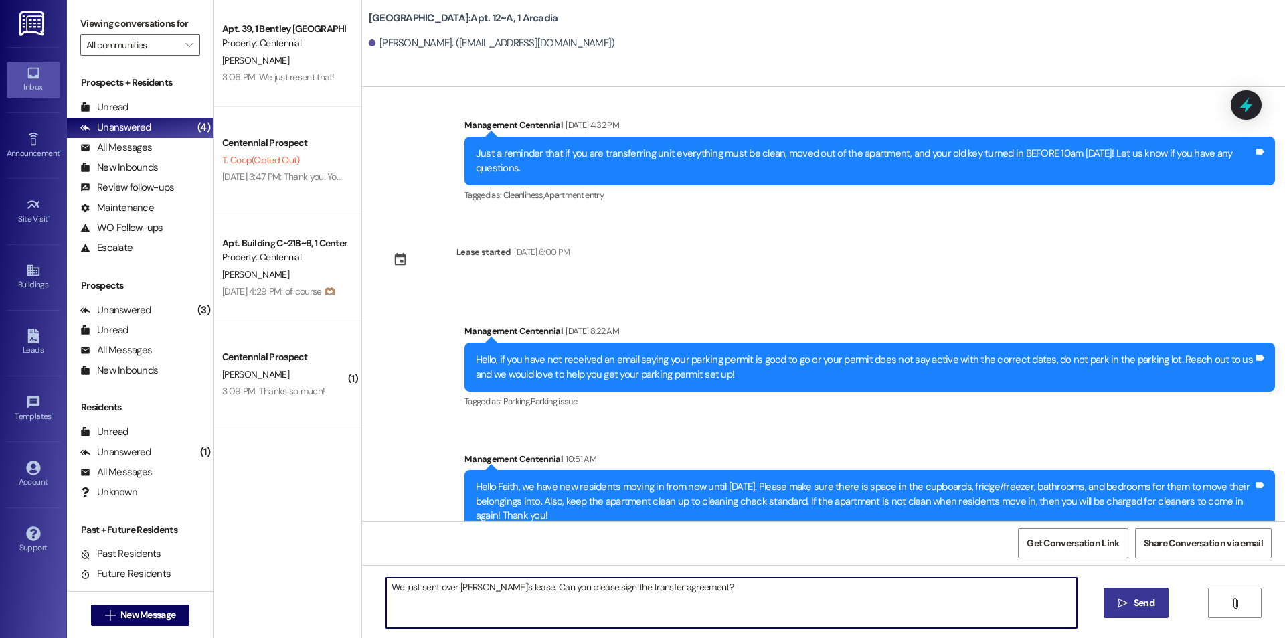
type textarea "We just sent over [PERSON_NAME]'s lease. Can you please sign the transfer agree…"
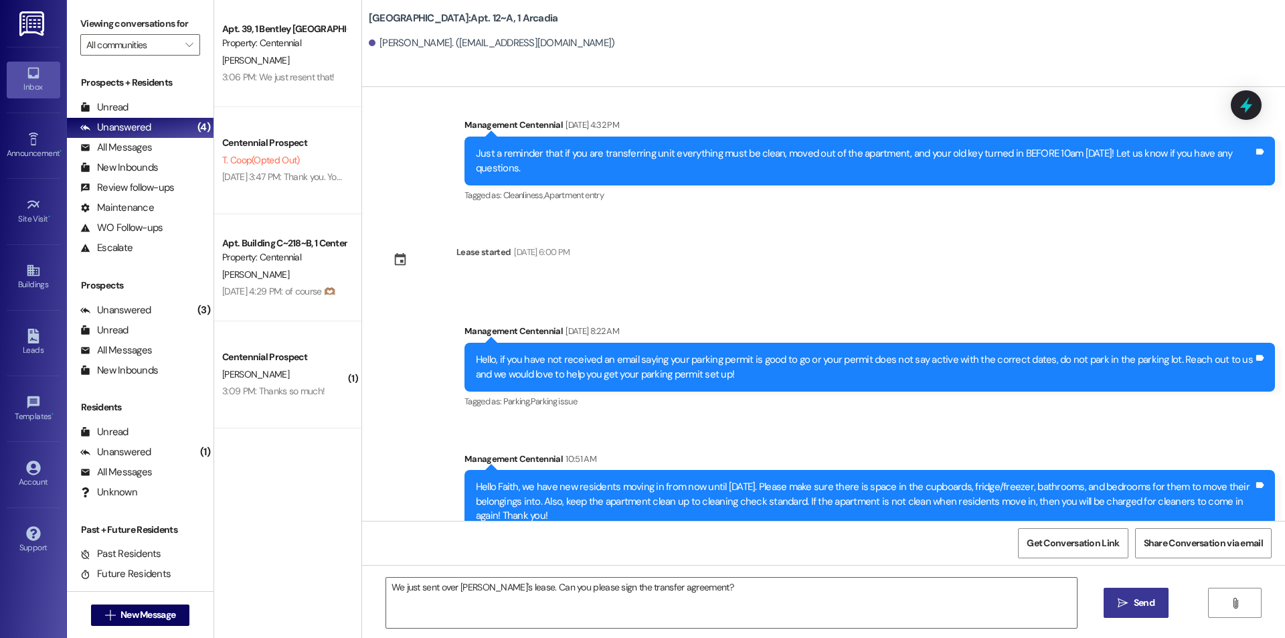
click at [1155, 600] on span "Send" at bounding box center [1144, 603] width 26 height 14
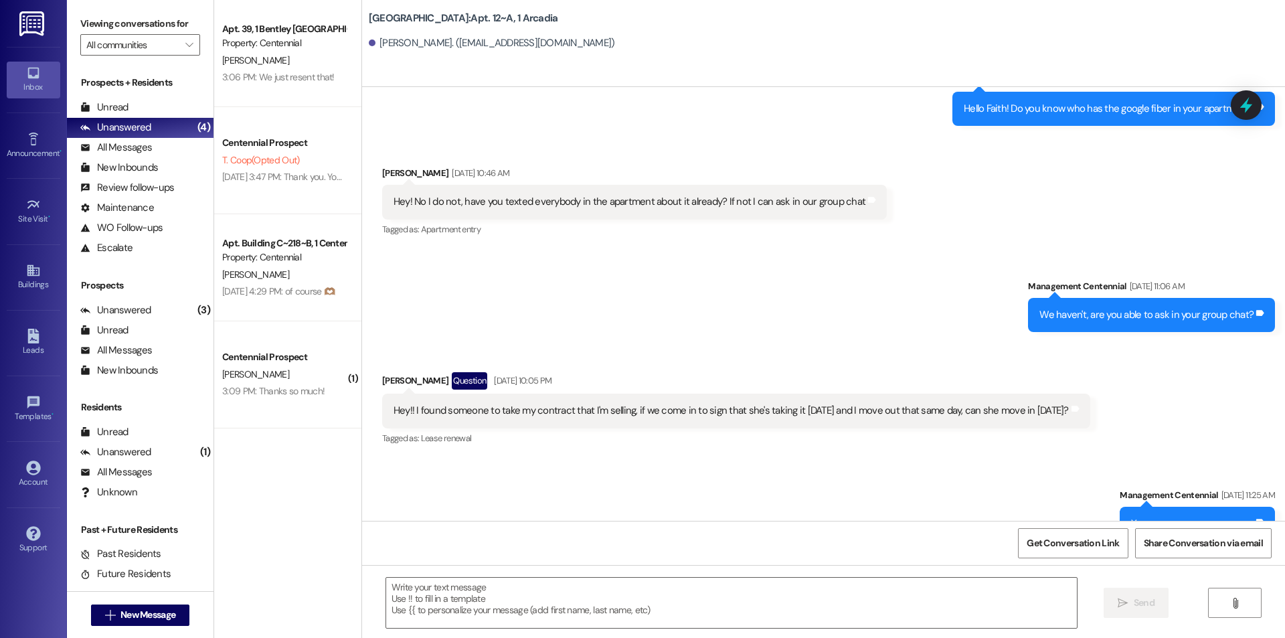
scroll to position [7840, 0]
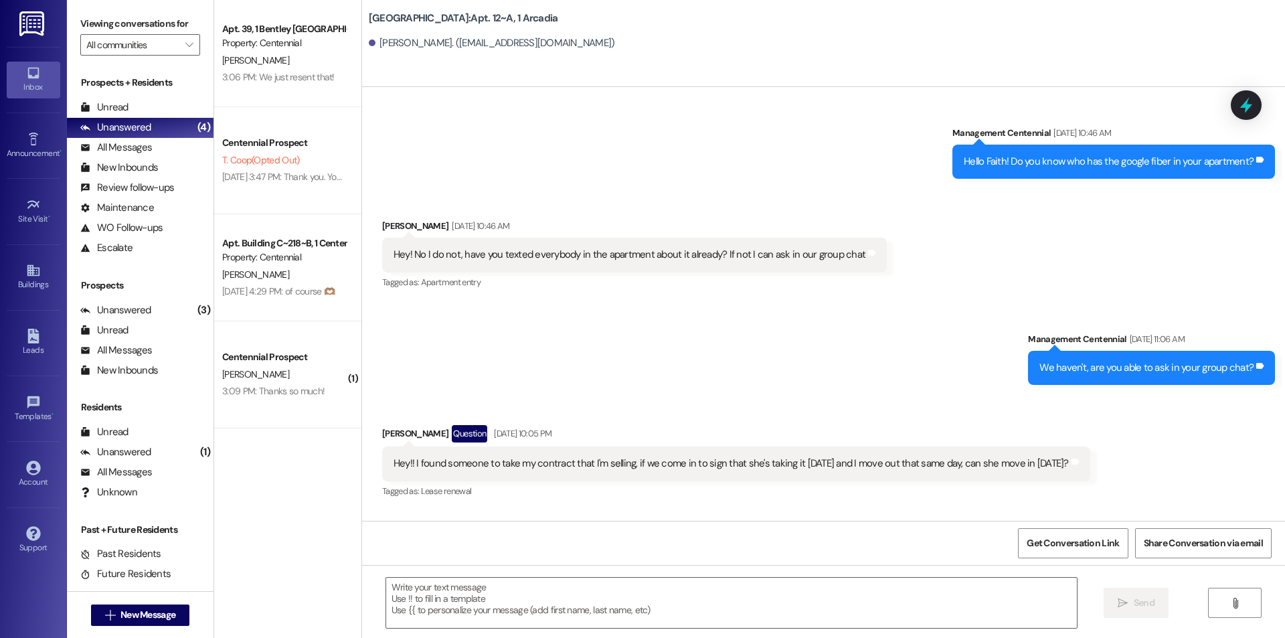
click at [485, 70] on div "Arcadia: Apt. 12~A, 1 Arcadia [PERSON_NAME]. ([EMAIL_ADDRESS][DOMAIN_NAME])" at bounding box center [823, 43] width 923 height 87
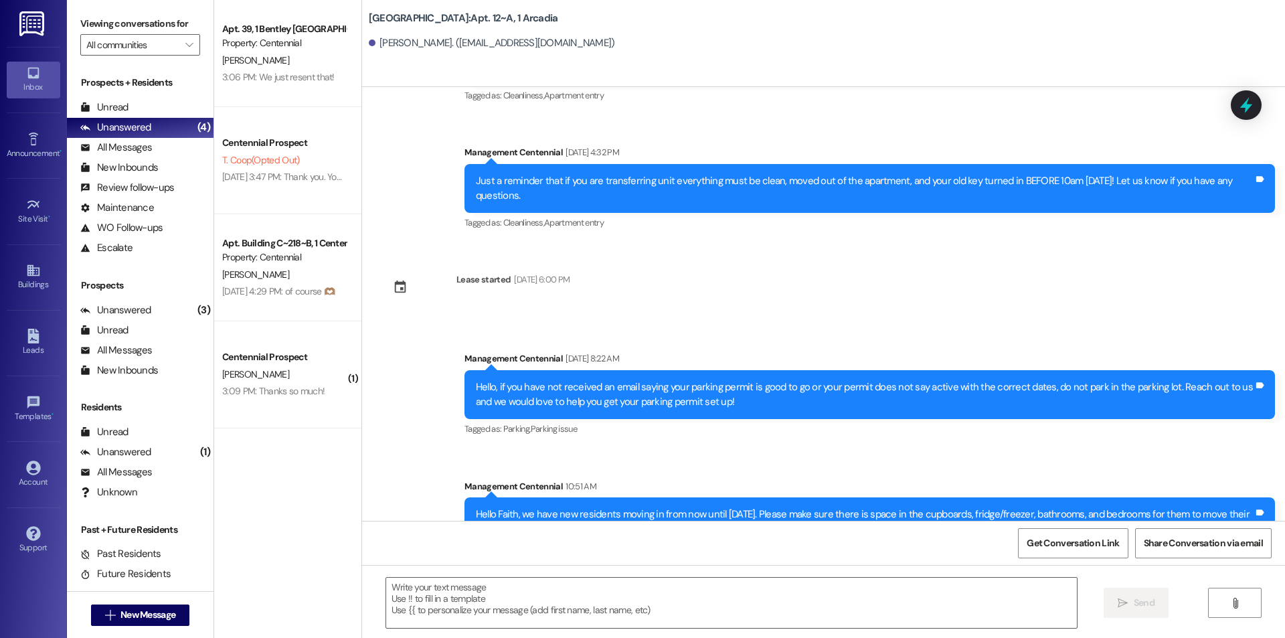
scroll to position [8911, 0]
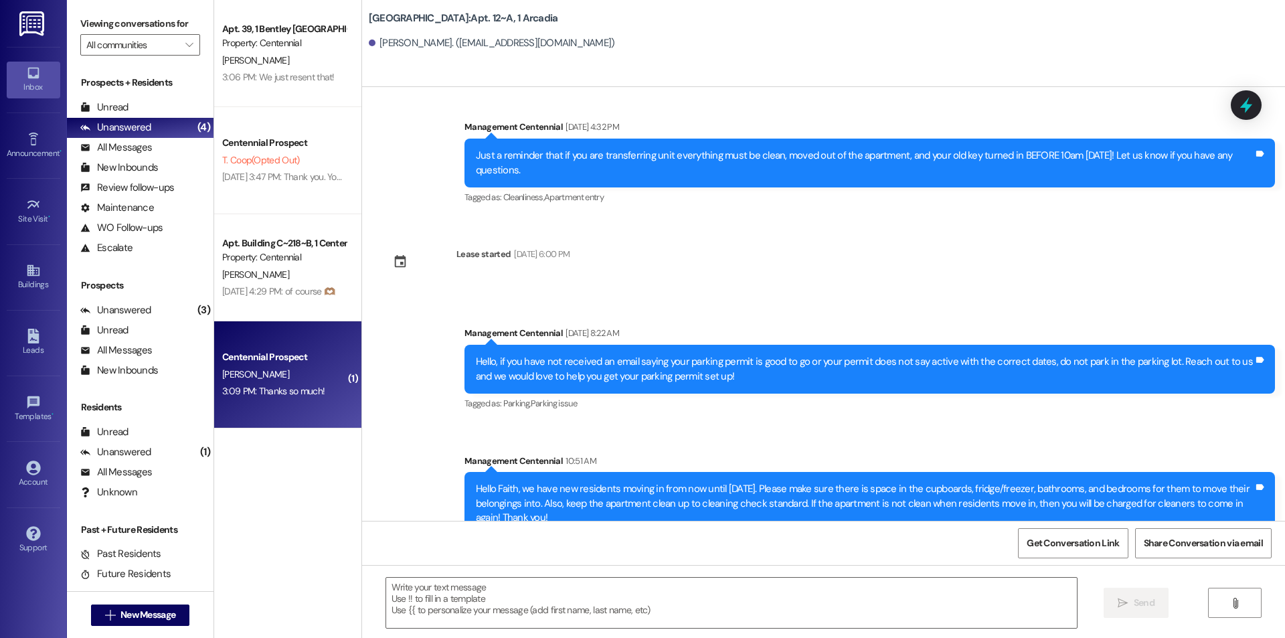
click at [233, 363] on div "Centennial Prospect" at bounding box center [284, 357] width 124 height 14
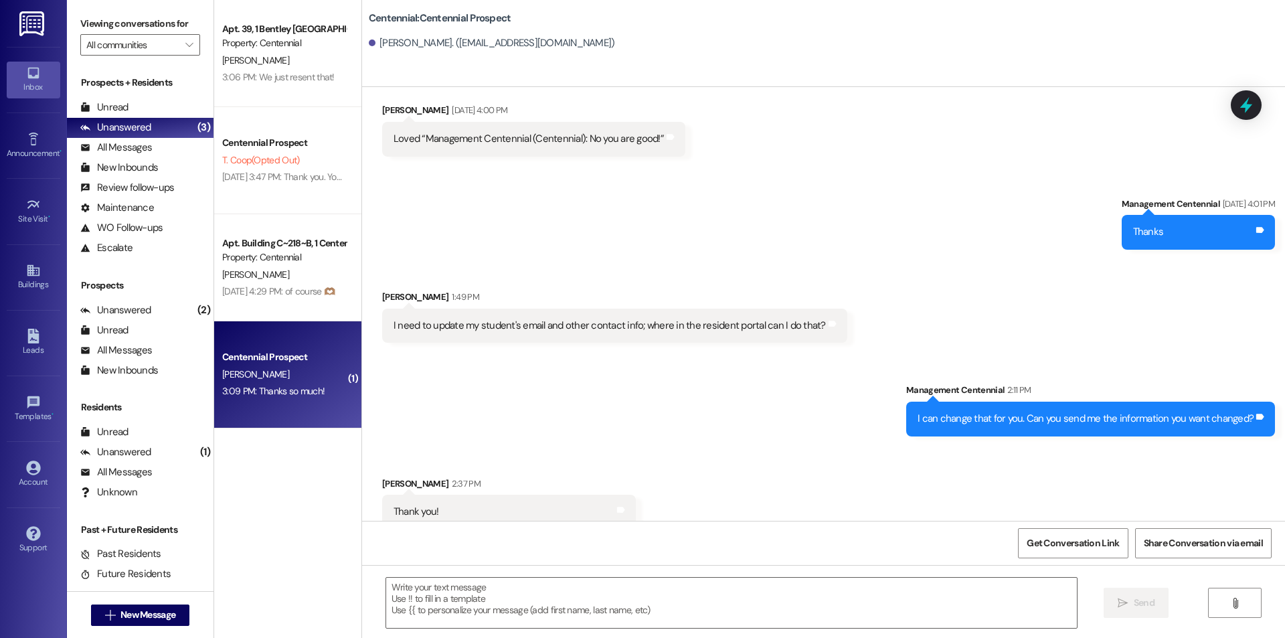
scroll to position [1147, 0]
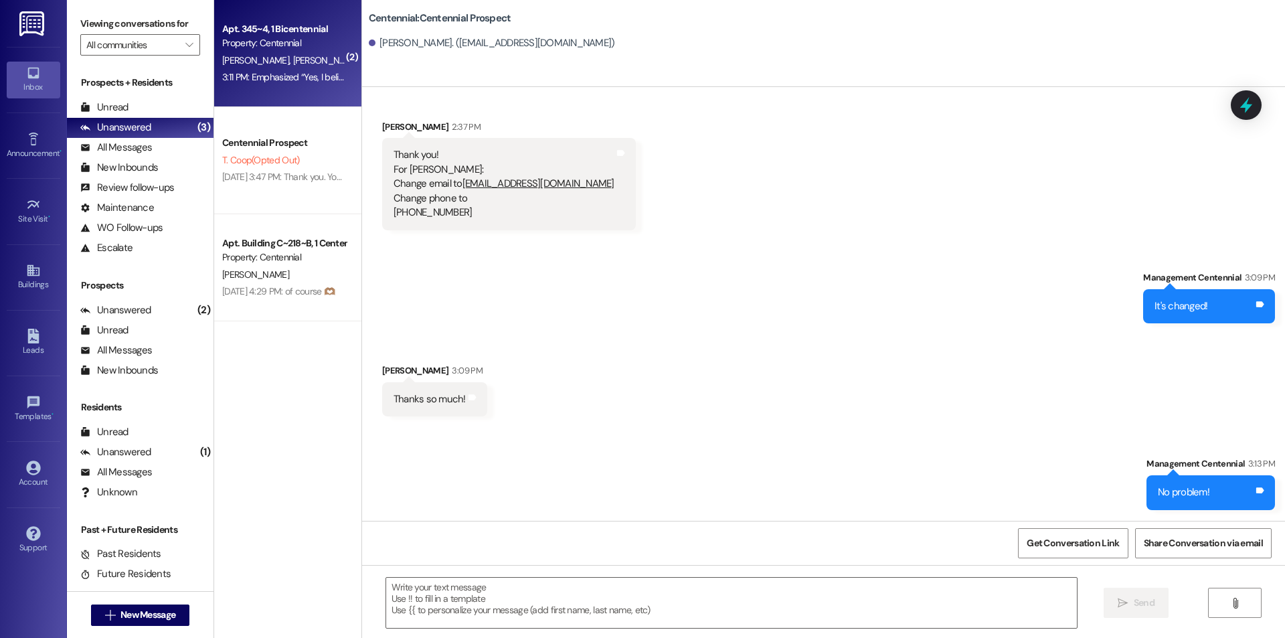
click at [303, 48] on div "Property: Centennial" at bounding box center [284, 43] width 124 height 14
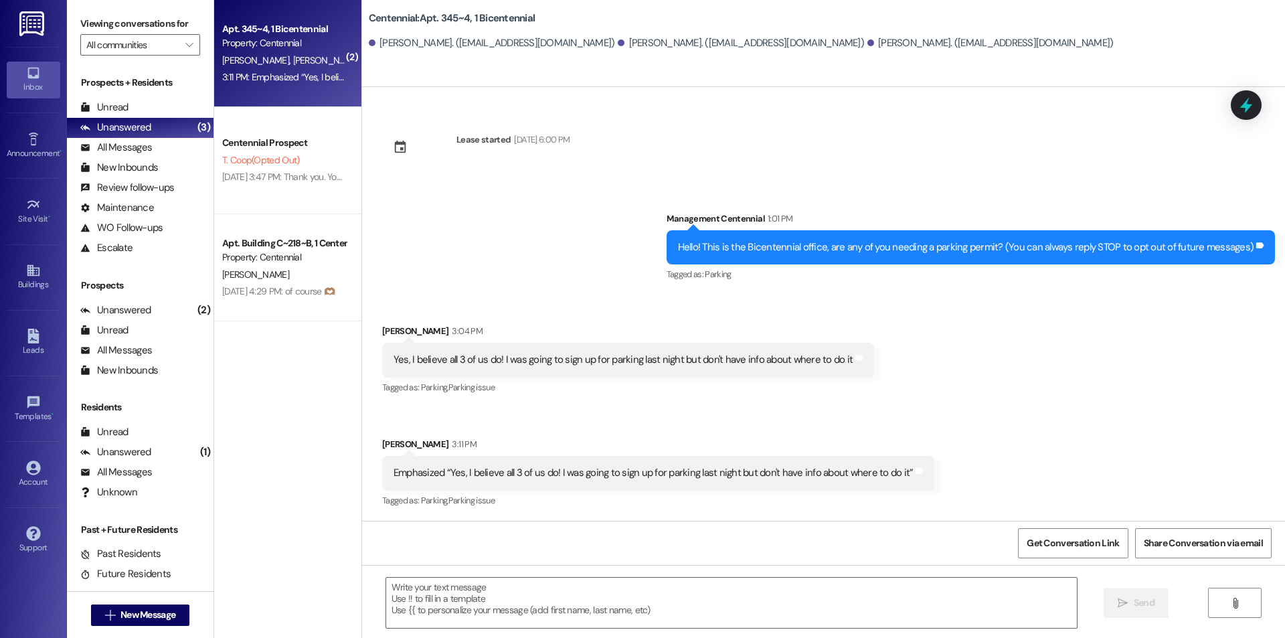
scroll to position [122, 0]
click at [600, 608] on textarea at bounding box center [731, 603] width 691 height 50
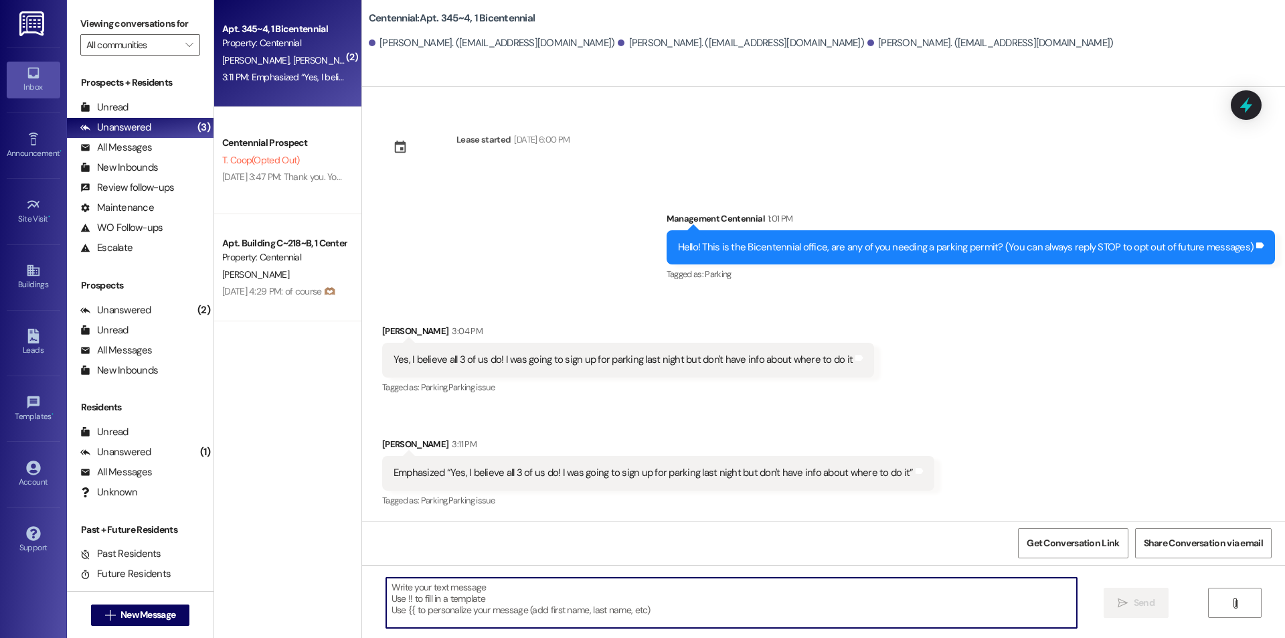
type textarea "F"
type textarea "A"
type textarea "You are only able to have 2 parking passes."
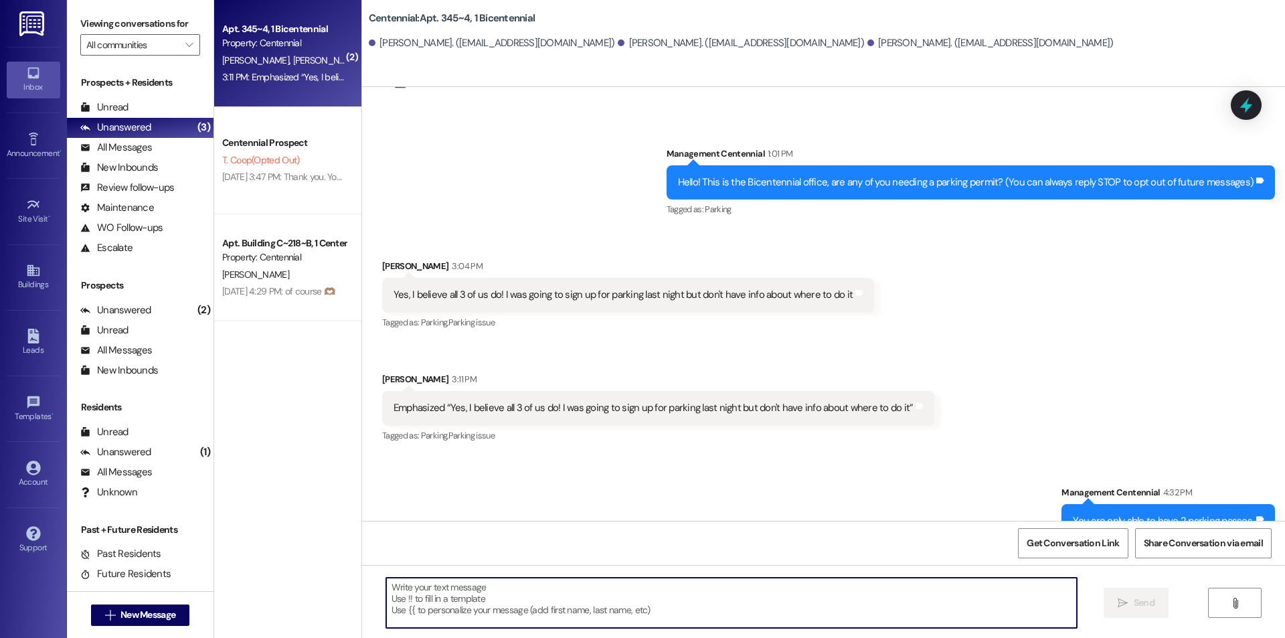
scroll to position [215, 0]
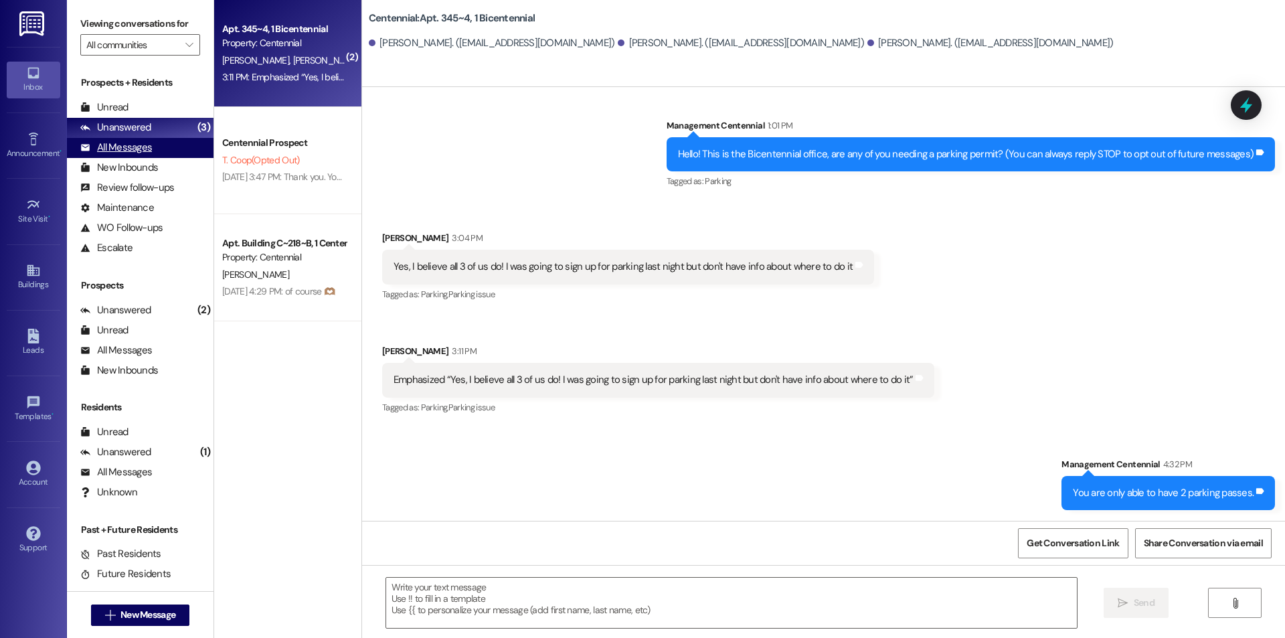
click at [122, 141] on div "All Messages" at bounding box center [116, 148] width 72 height 14
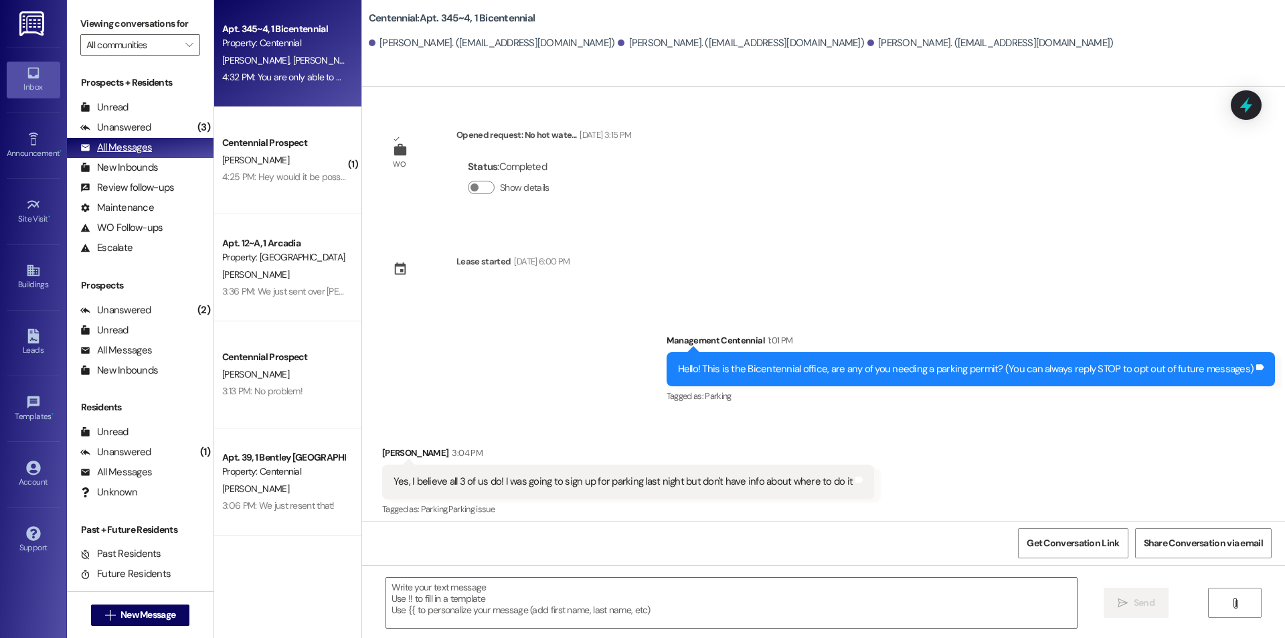
scroll to position [121, 0]
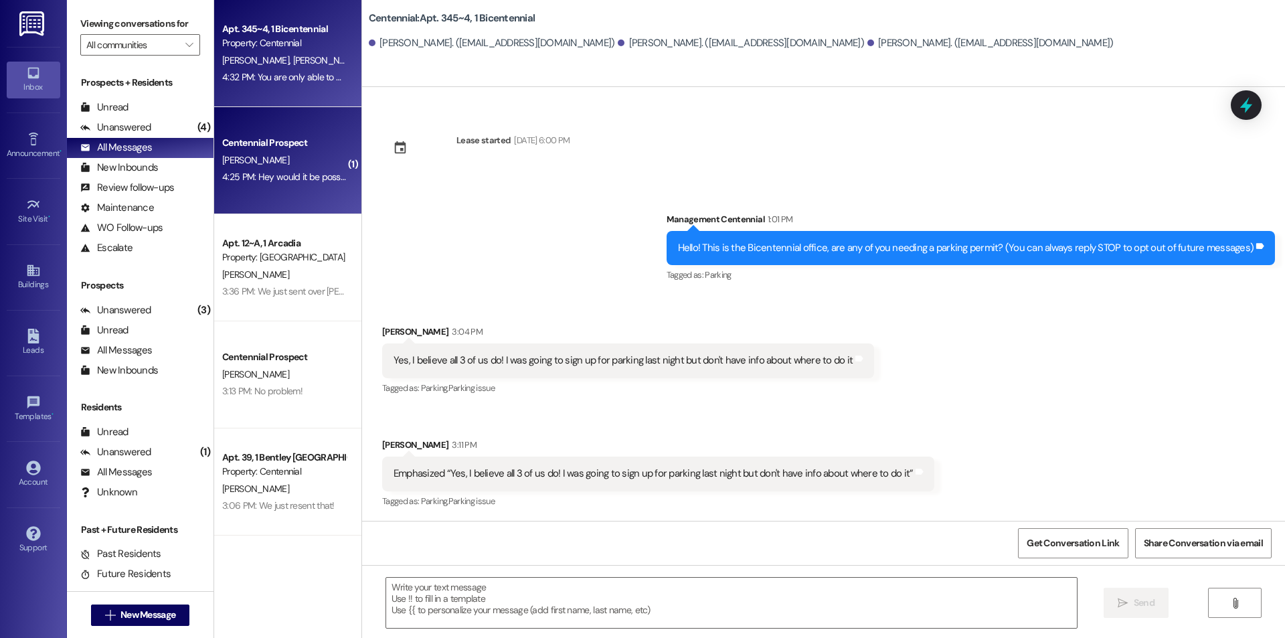
click at [290, 160] on div "[PERSON_NAME]" at bounding box center [284, 160] width 127 height 17
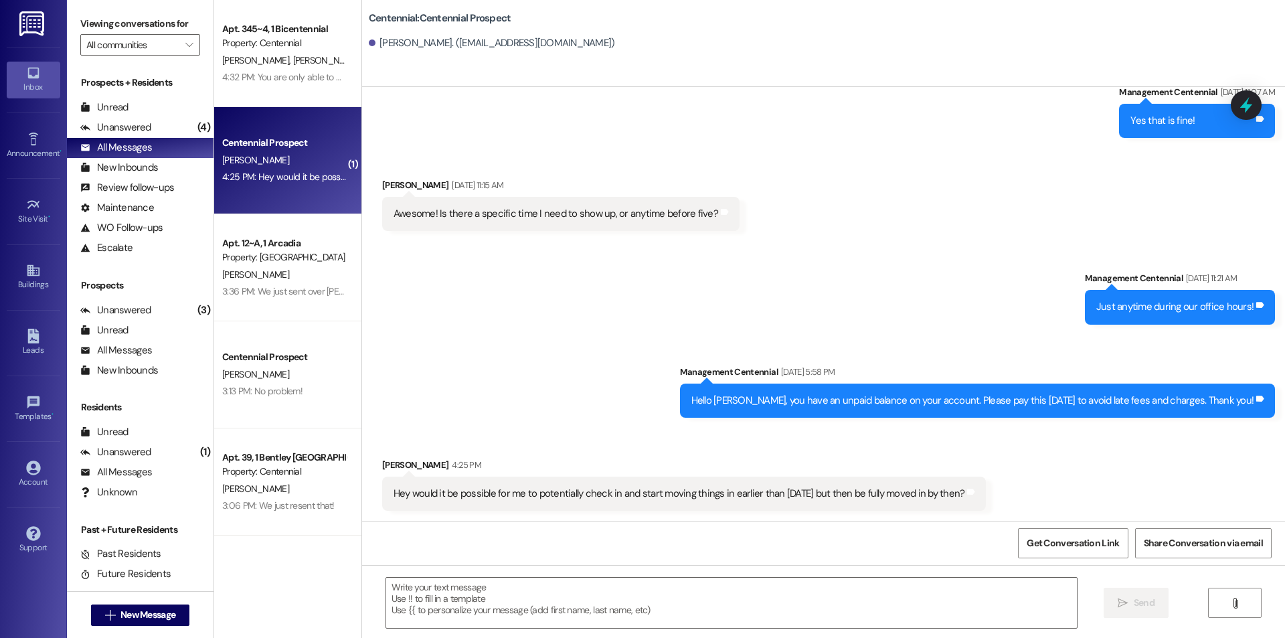
scroll to position [3338, 0]
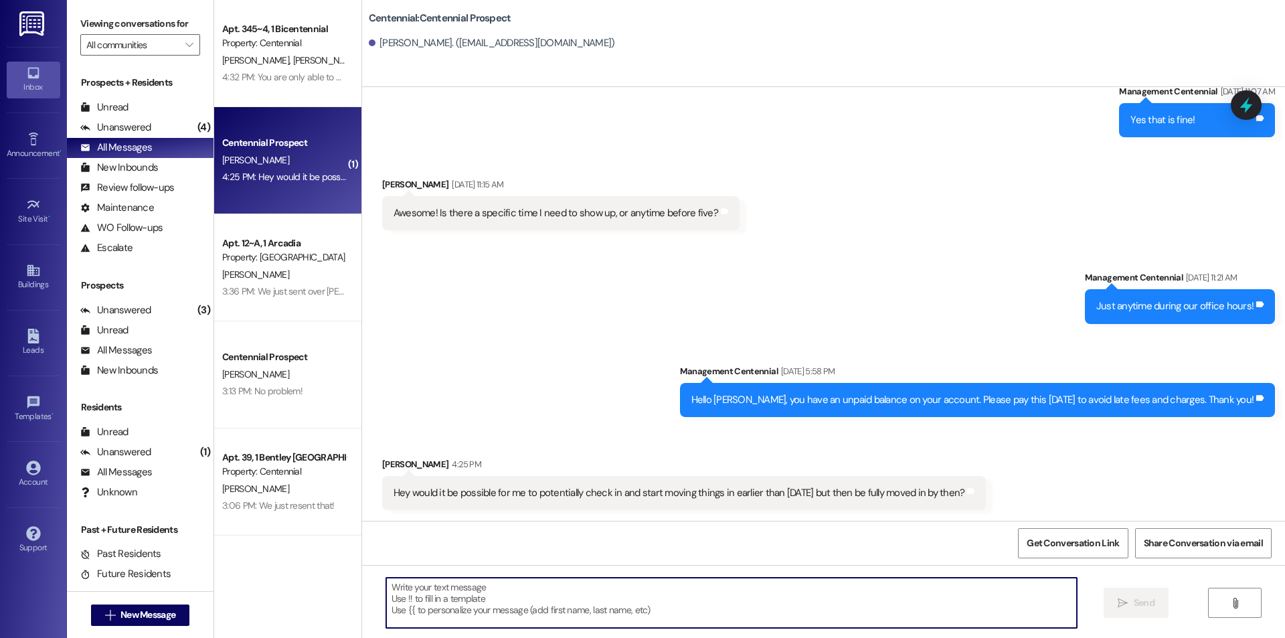
click at [600, 615] on textarea at bounding box center [731, 603] width 691 height 50
type textarea "When did you want to move in?"
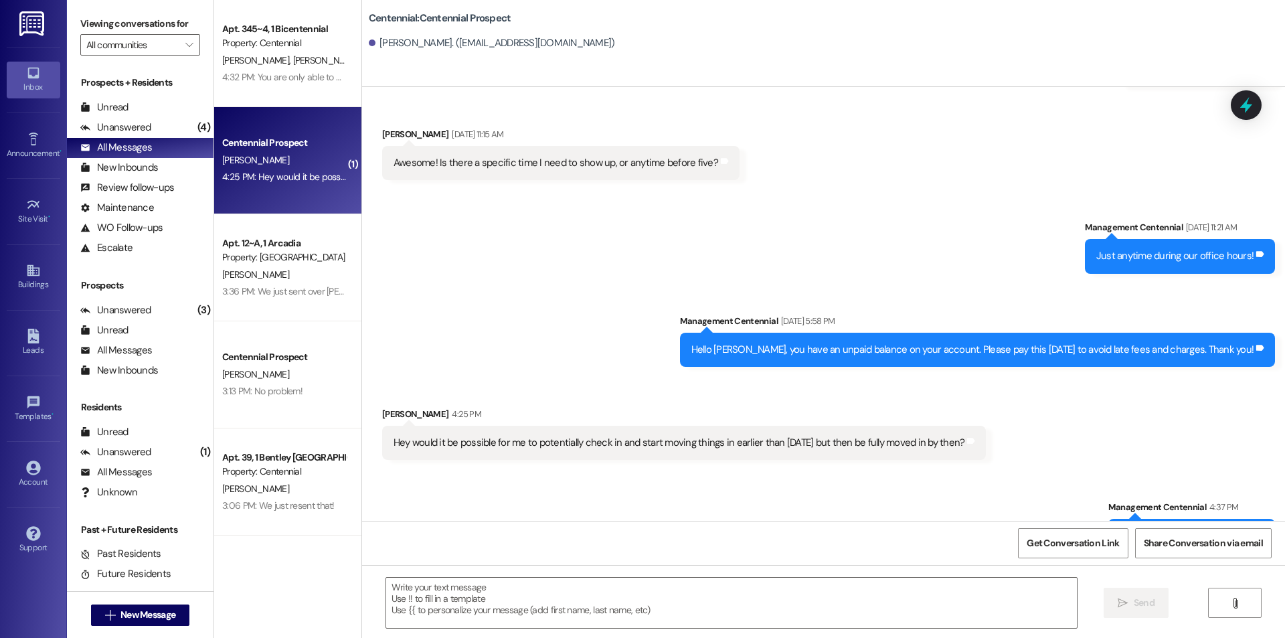
scroll to position [3432, 0]
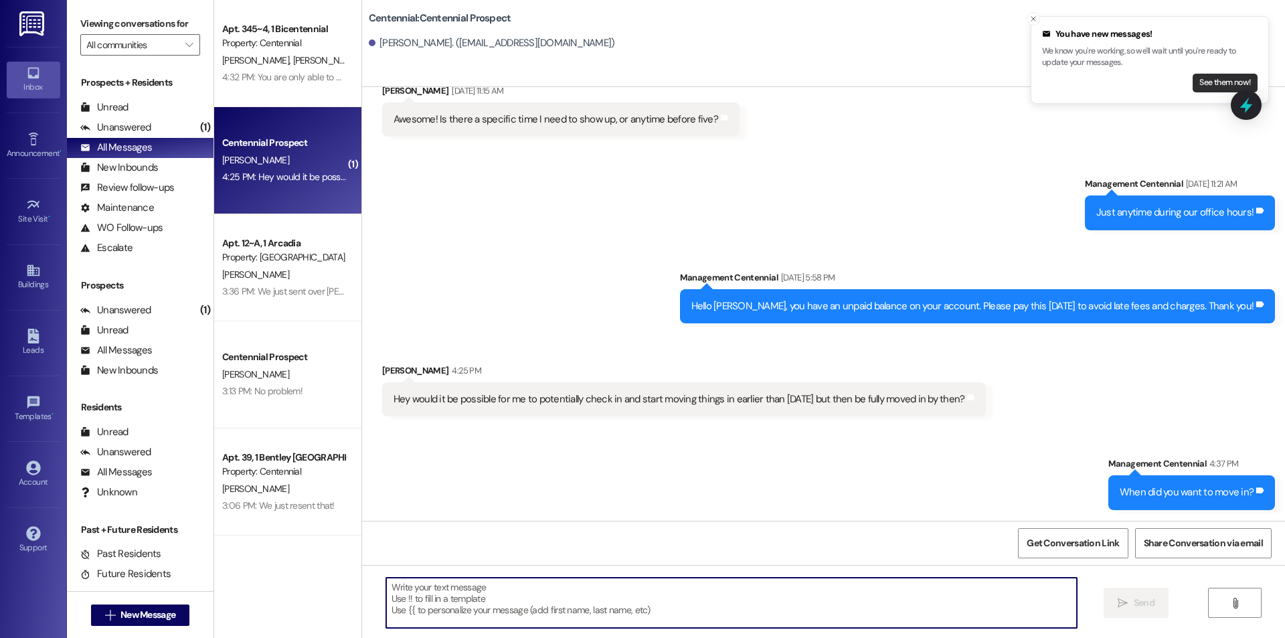
click at [1199, 82] on button "See them now!" at bounding box center [1225, 83] width 65 height 19
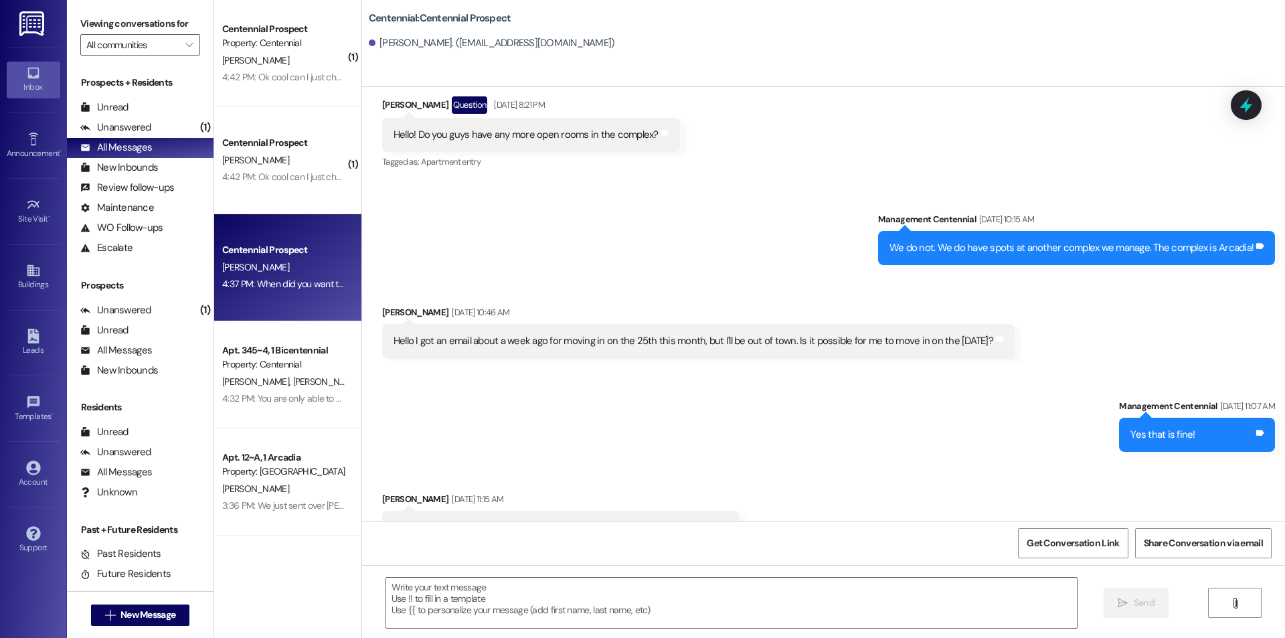
scroll to position [3338, 0]
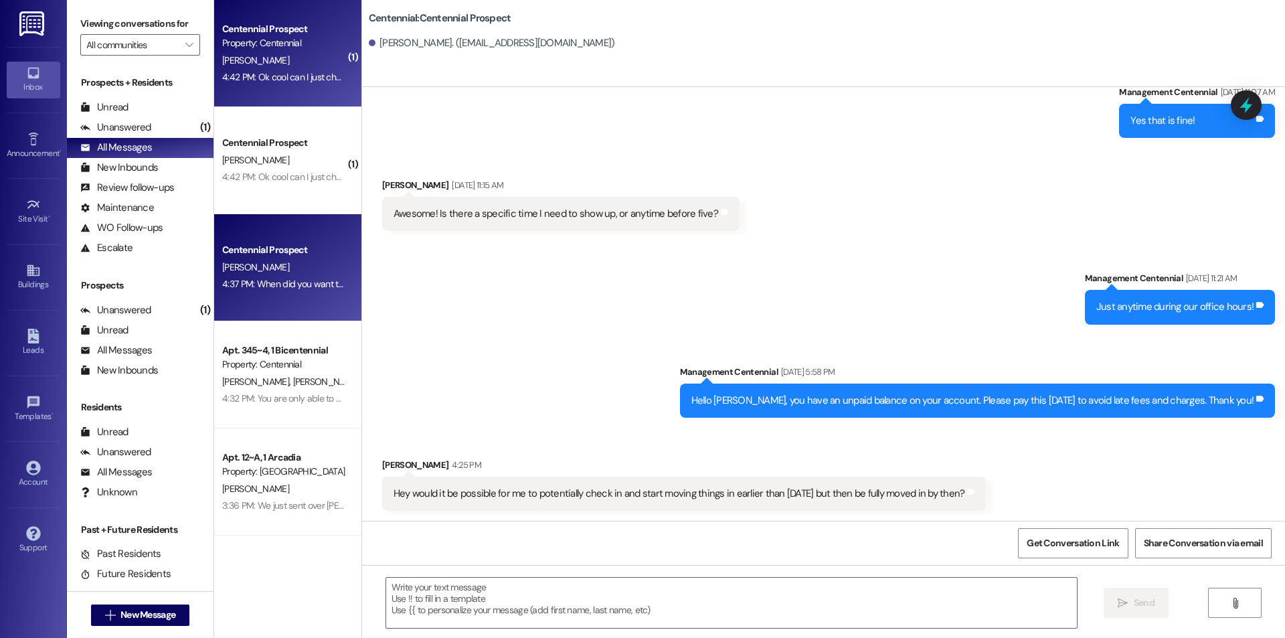
click at [222, 78] on div "4:42 PM: Ok cool can I just check to make sure with you that it's [STREET_ADDRE…" at bounding box center [385, 77] width 327 height 12
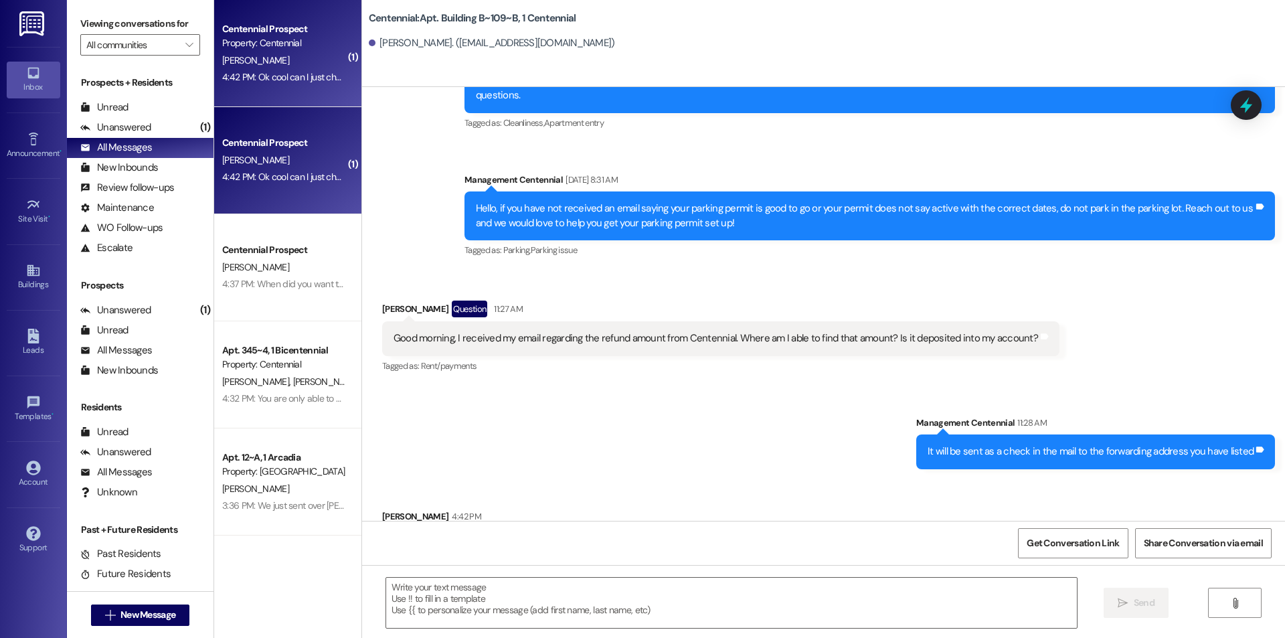
scroll to position [16315, 0]
click at [420, 593] on textarea at bounding box center [731, 603] width 691 height 50
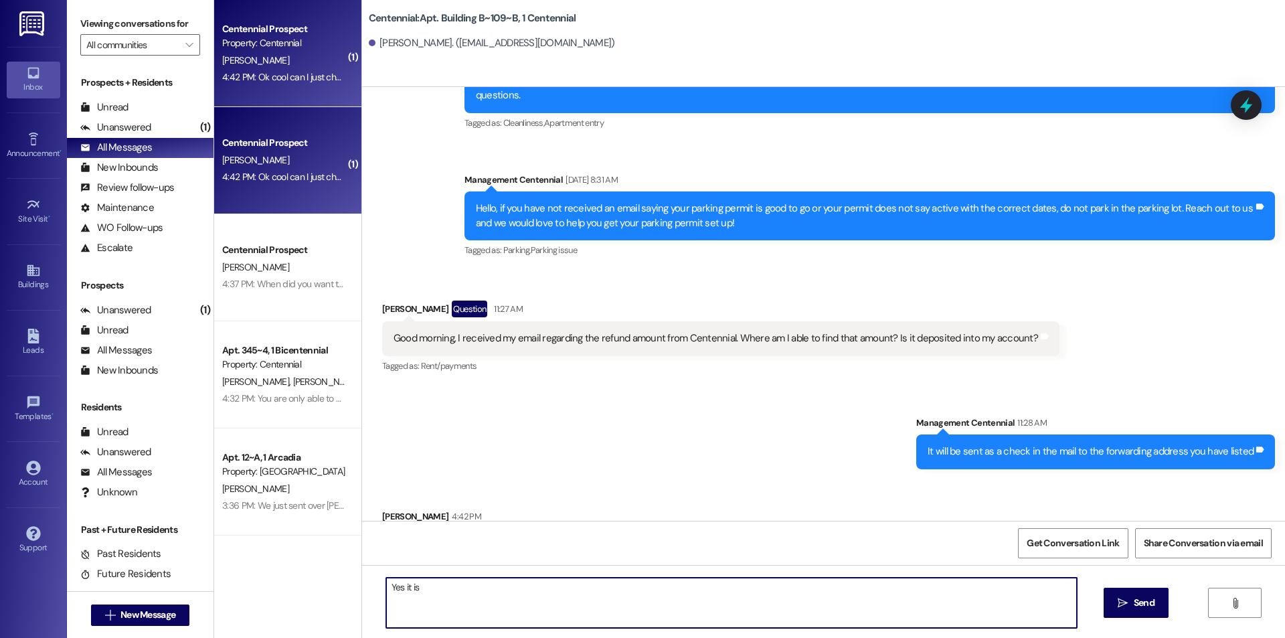
type textarea "Yes it is ."
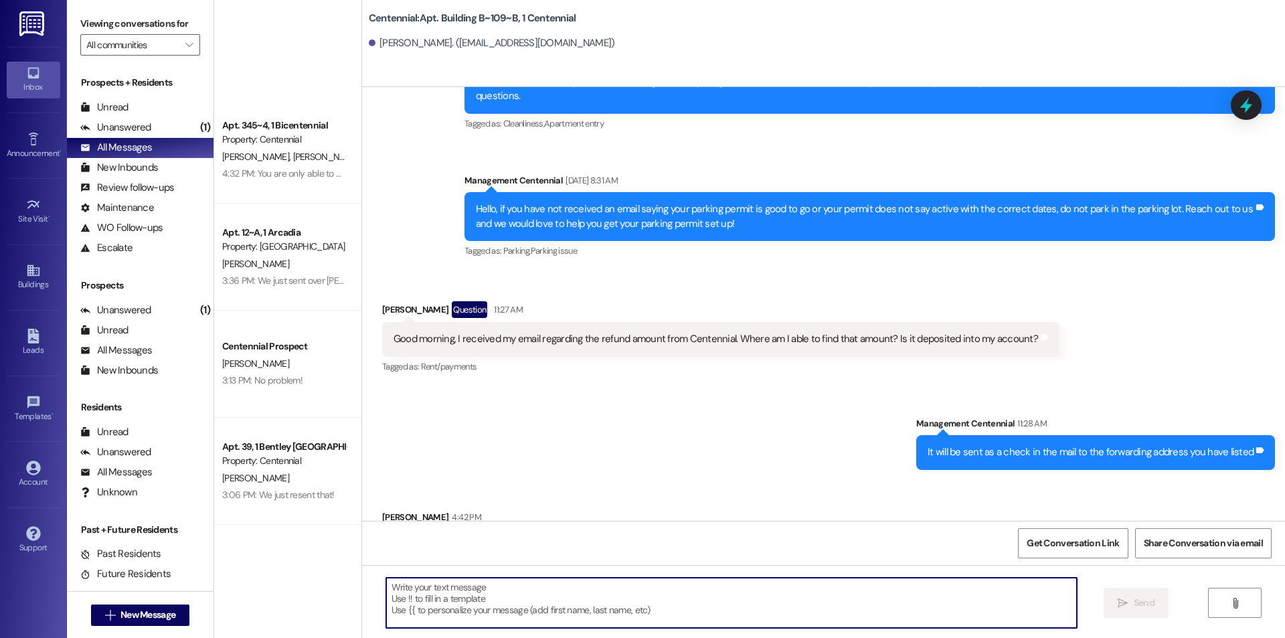
scroll to position [536, 0]
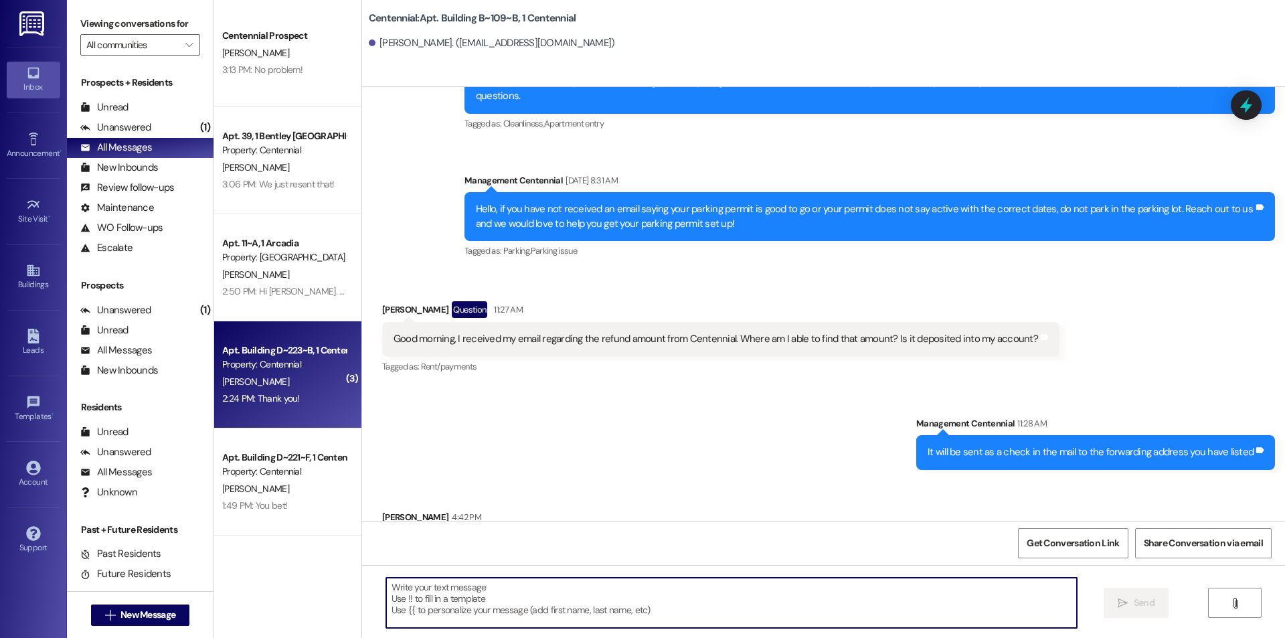
click at [214, 374] on div "Apt. Building D~223~B, 1 Centennial Property: Centennial [PERSON_NAME] 2:24 PM:…" at bounding box center [287, 374] width 147 height 107
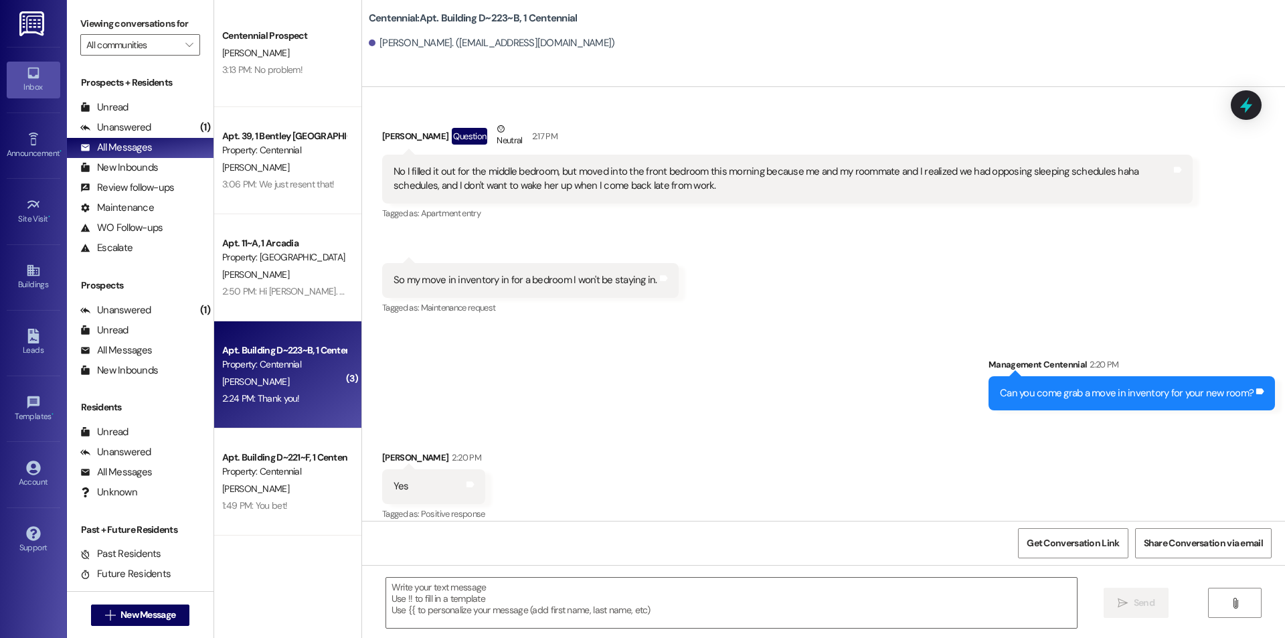
scroll to position [27537, 0]
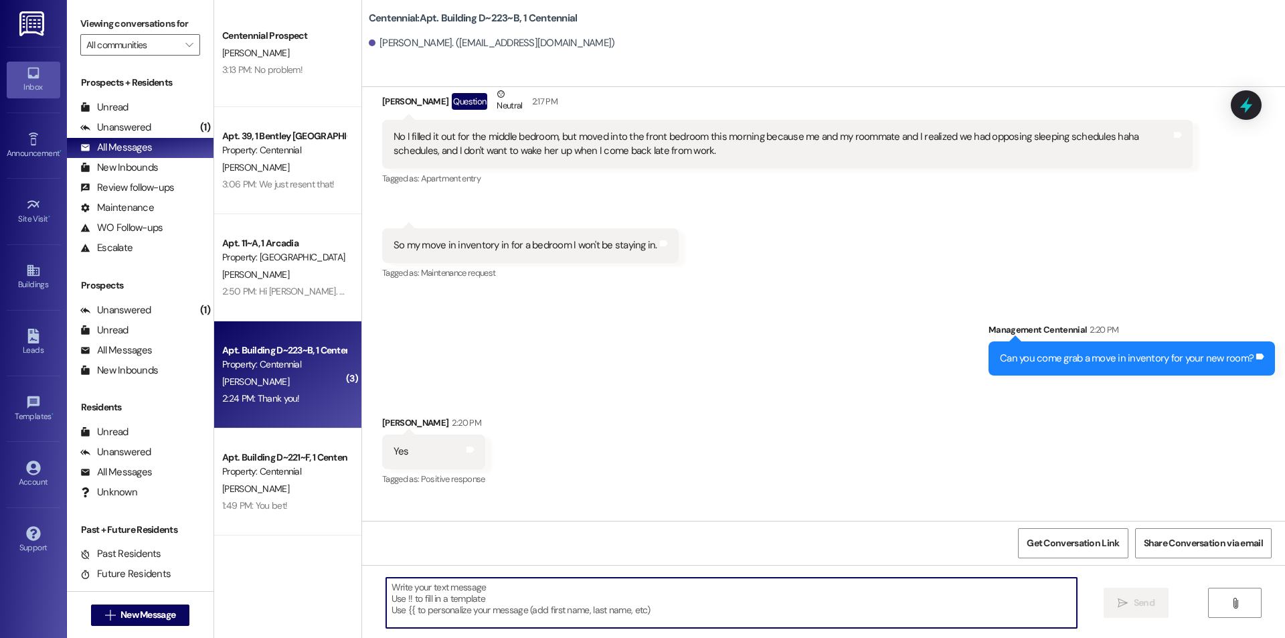
click at [476, 599] on textarea at bounding box center [731, 603] width 691 height 50
type textarea "n"
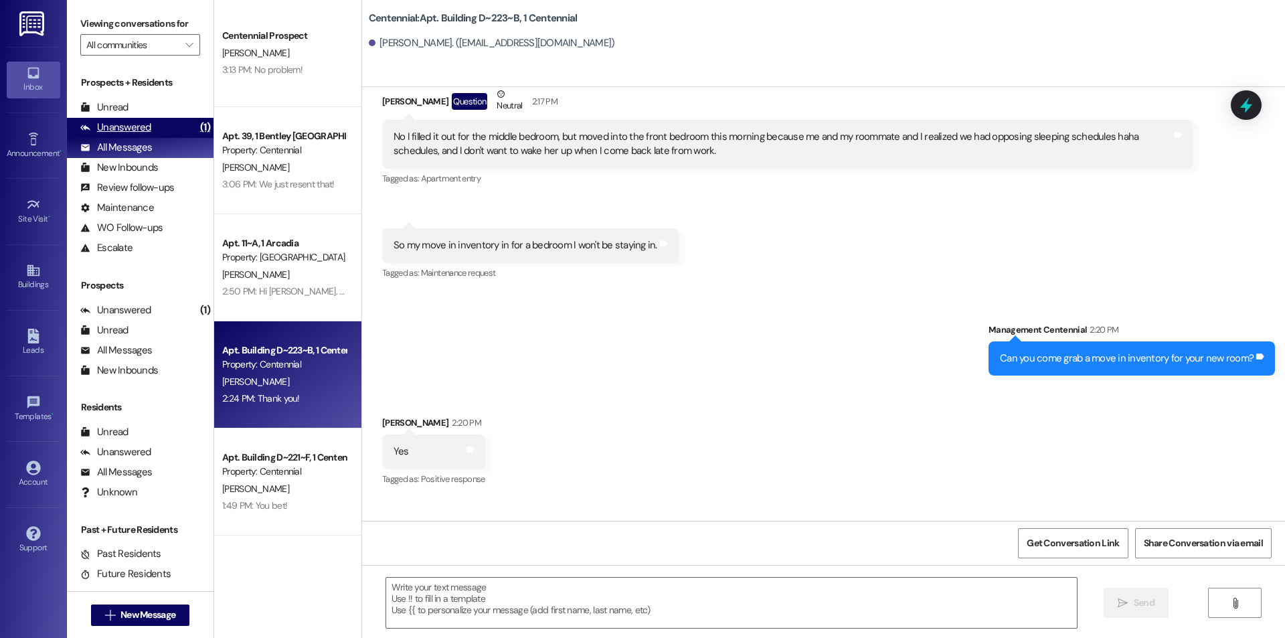
click at [149, 135] on div "Unanswered (1)" at bounding box center [140, 128] width 147 height 20
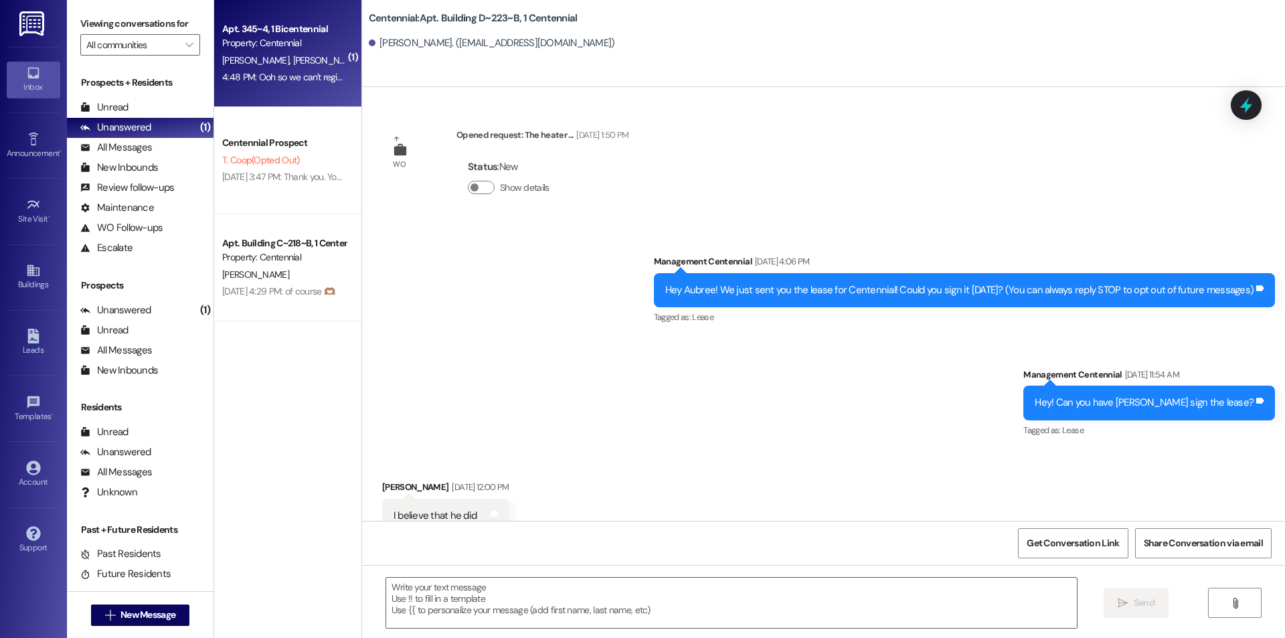
click at [324, 66] on div "[PERSON_NAME] [PERSON_NAME] [PERSON_NAME]" at bounding box center [284, 60] width 127 height 17
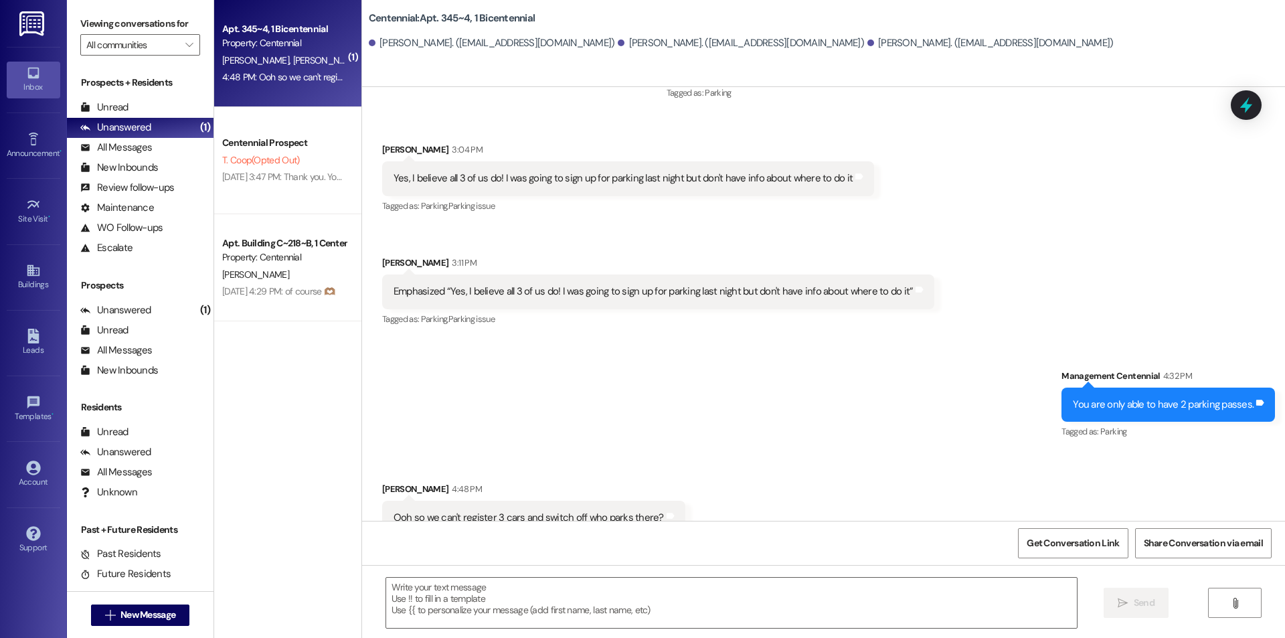
scroll to position [348, 0]
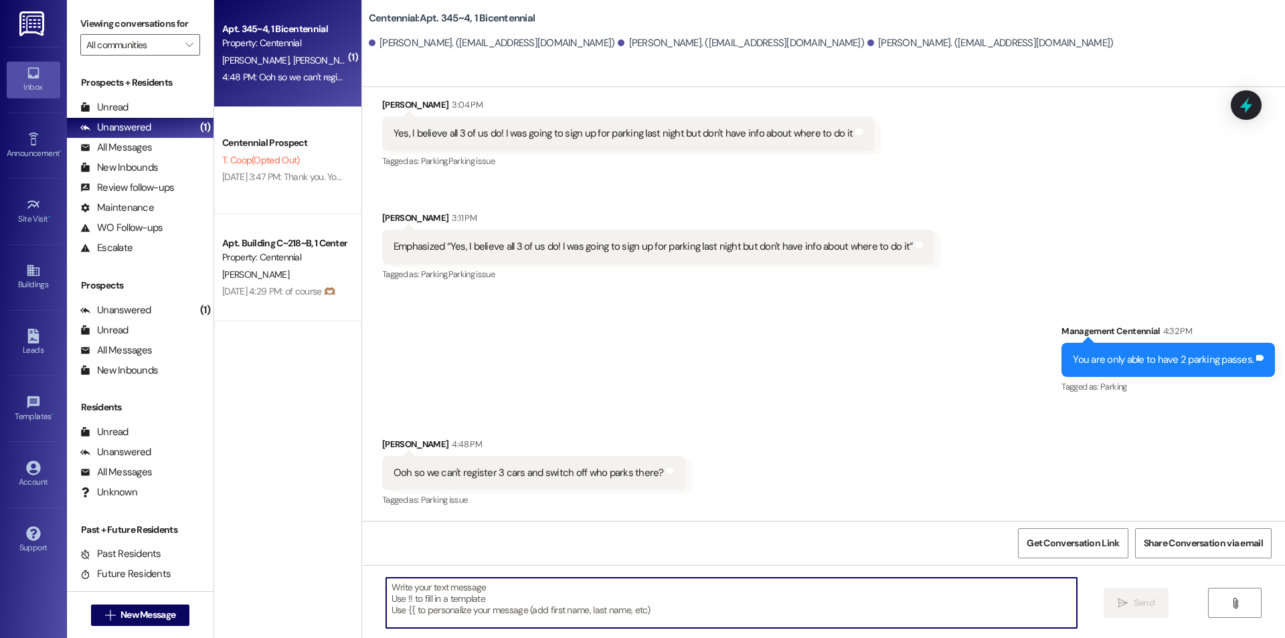
click at [602, 611] on textarea at bounding box center [731, 603] width 691 height 50
click at [574, 594] on textarea "You should be able to do that." at bounding box center [731, 603] width 691 height 50
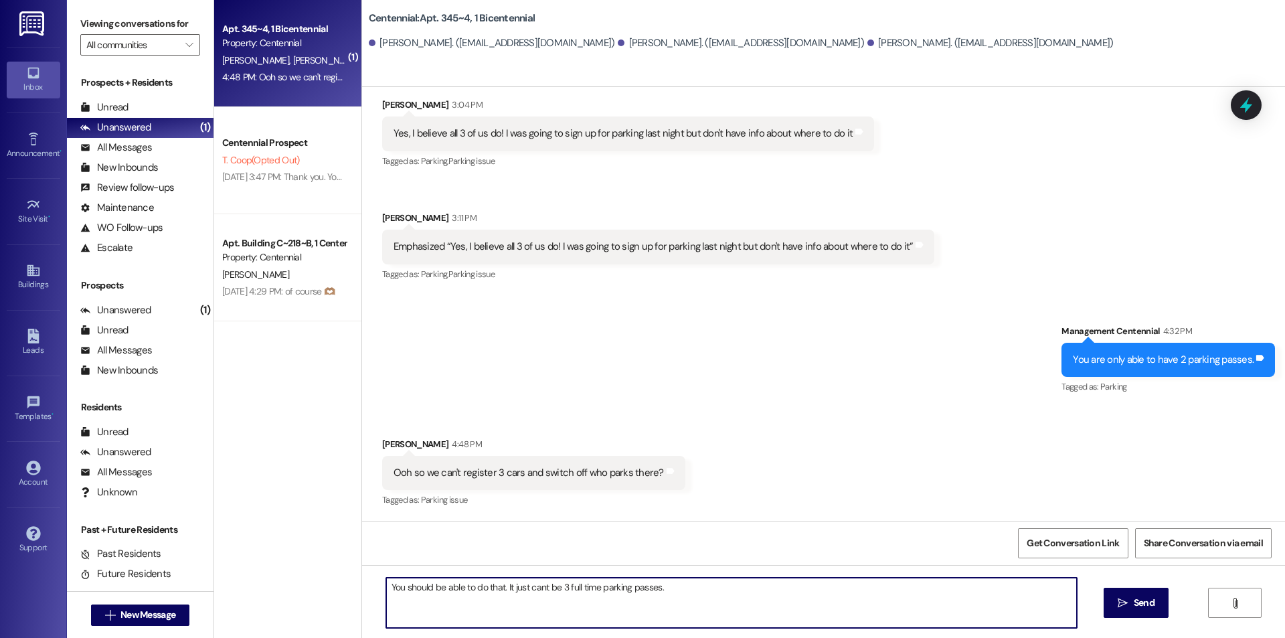
type textarea "You should be able to do that. It just cant be 3 full time parking passes."
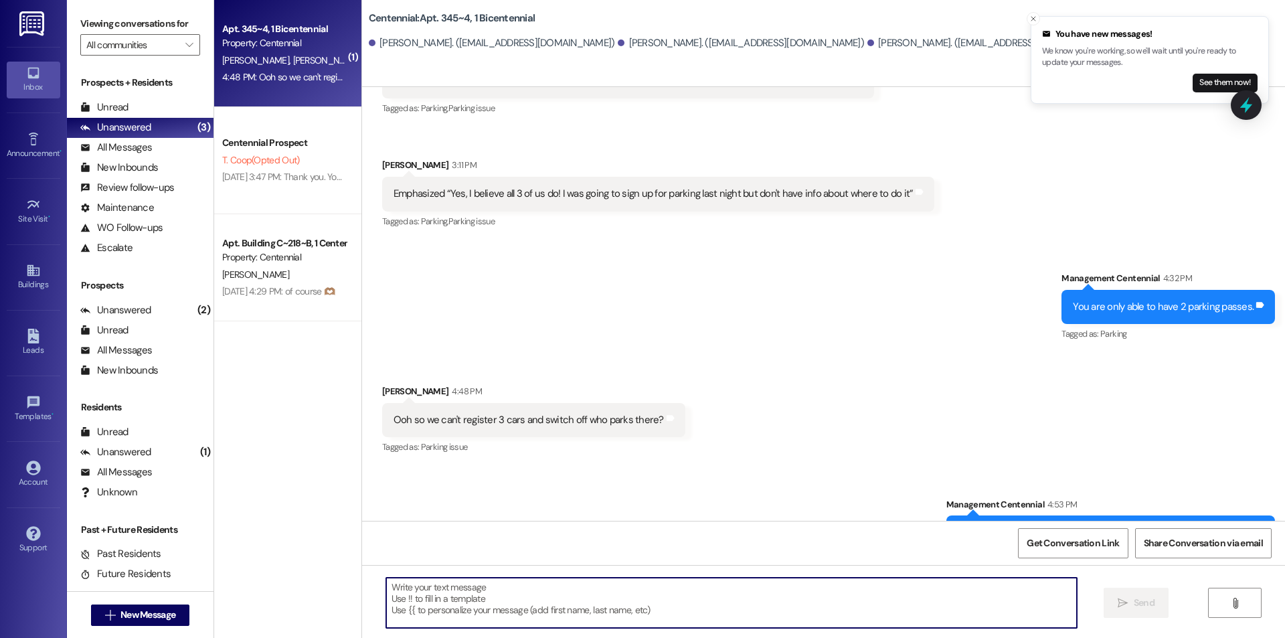
scroll to position [441, 0]
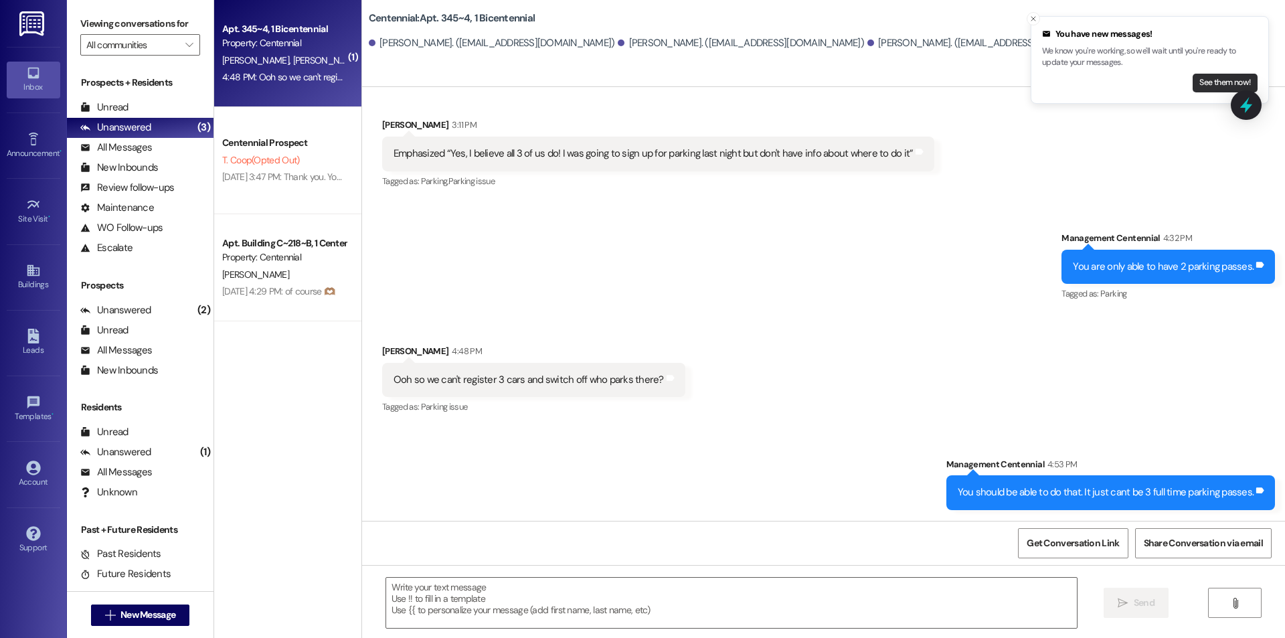
click at [1214, 80] on button "See them now!" at bounding box center [1225, 83] width 65 height 19
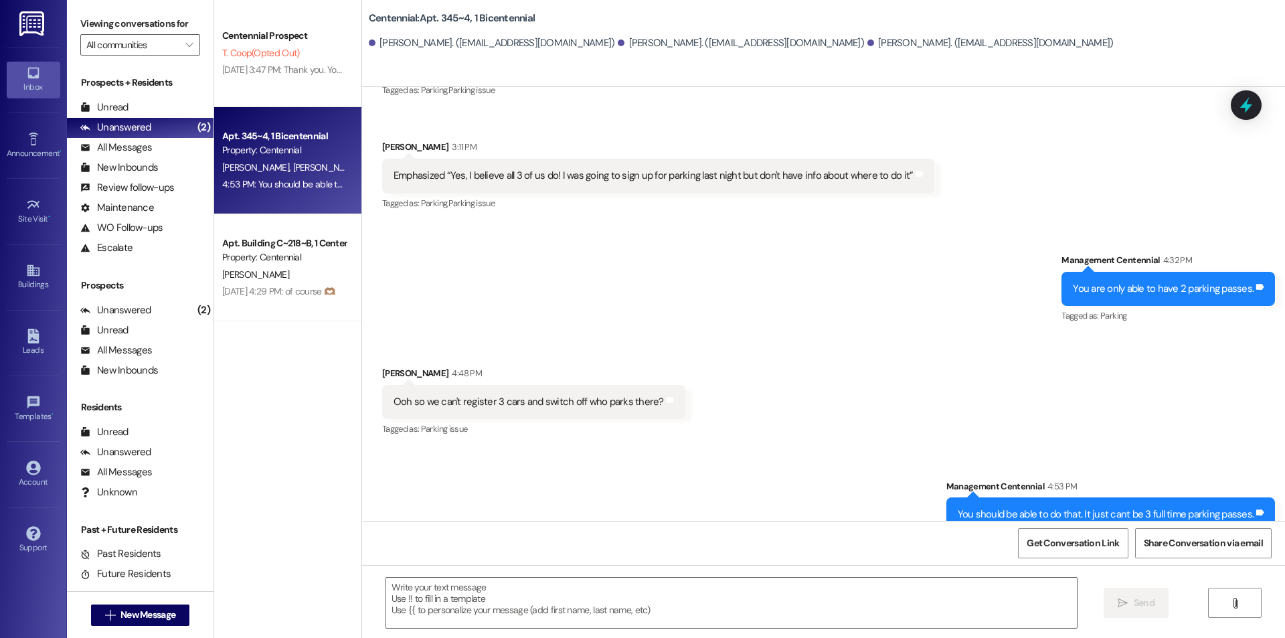
scroll to position [461, 0]
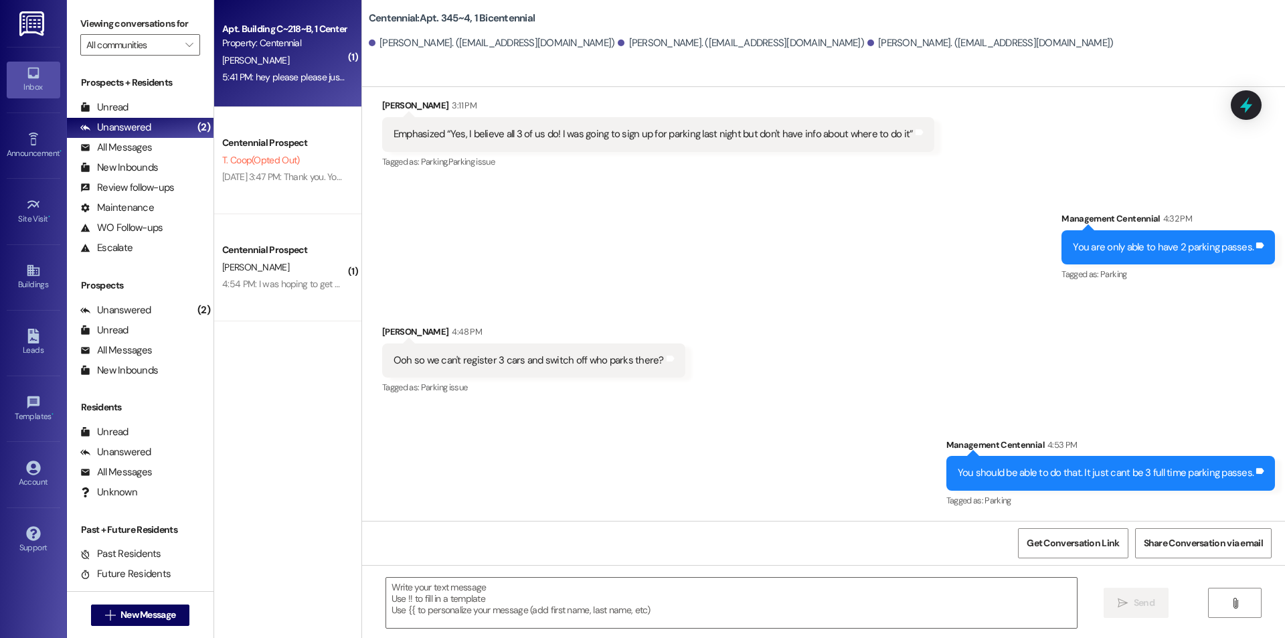
click at [284, 98] on div "Apt. Building C~218~B, 1 Centennial Property: Centennial [PERSON_NAME] 5:41 PM:…" at bounding box center [287, 53] width 147 height 107
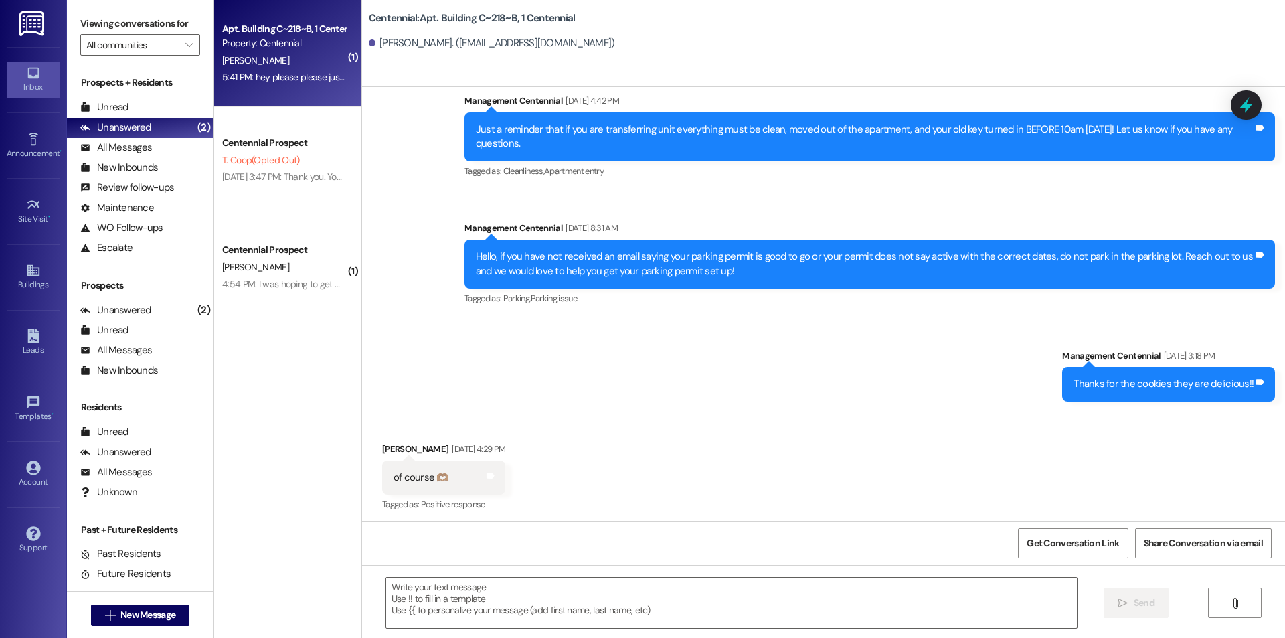
scroll to position [40885, 0]
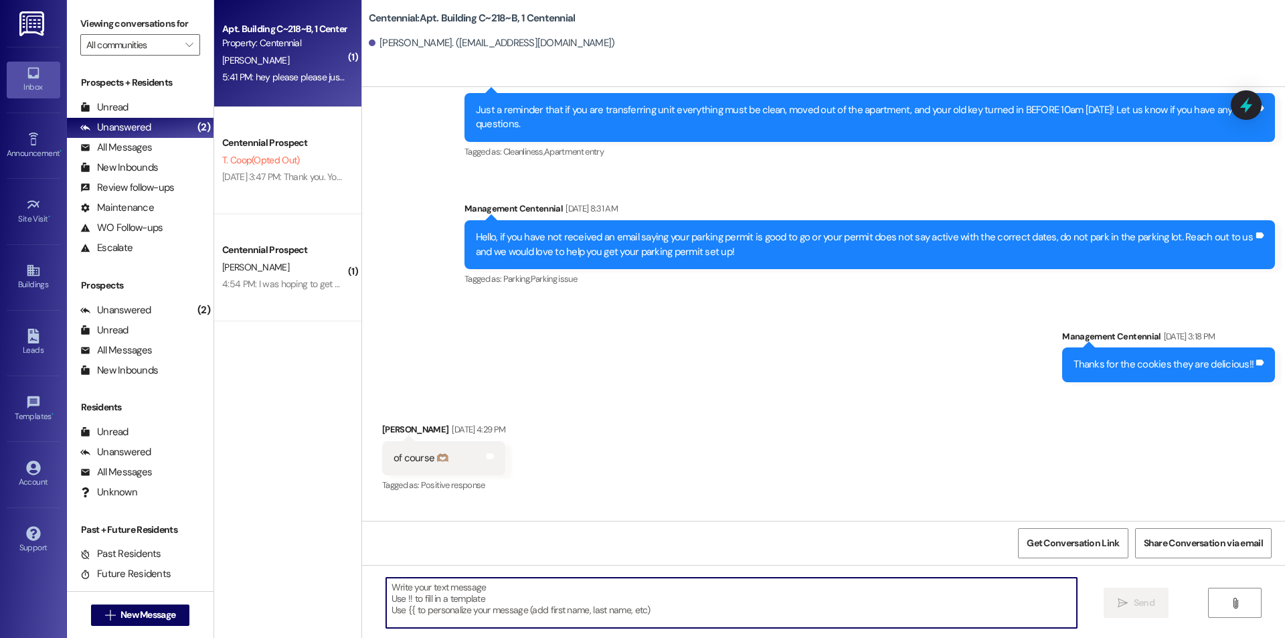
click at [513, 610] on textarea at bounding box center [731, 603] width 691 height 50
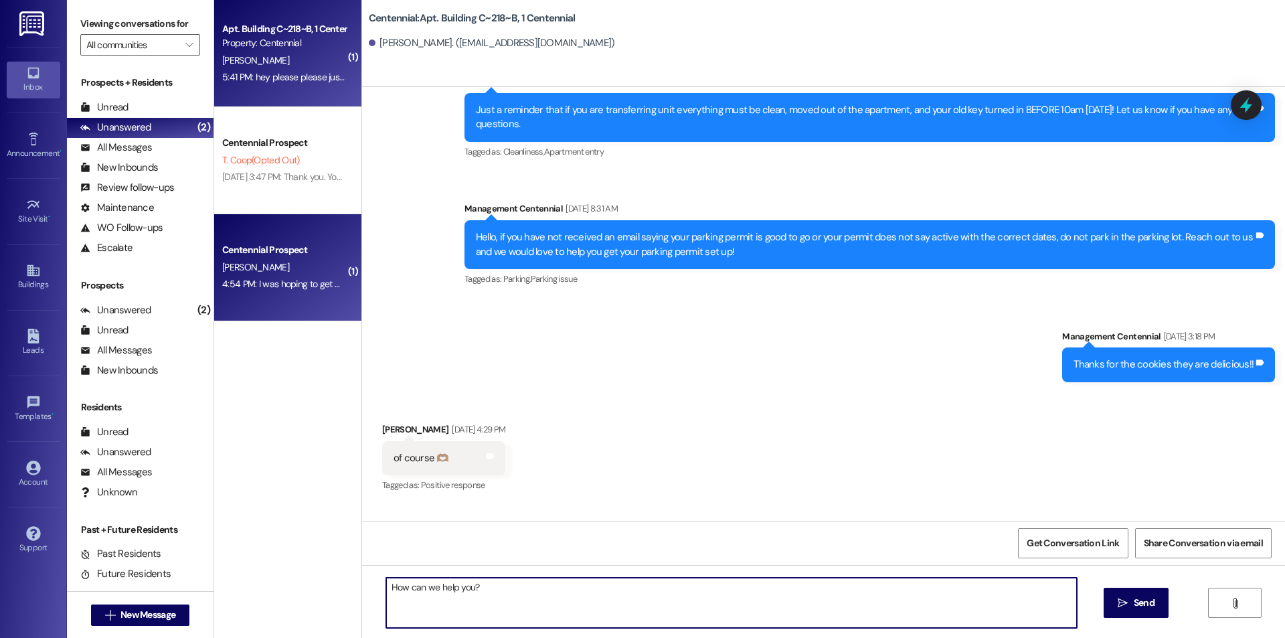
type textarea "How can we help you?"
click at [251, 307] on div "Centennial Prospect [PERSON_NAME] 4:54 PM: I was hoping to get my key and start…" at bounding box center [287, 267] width 147 height 107
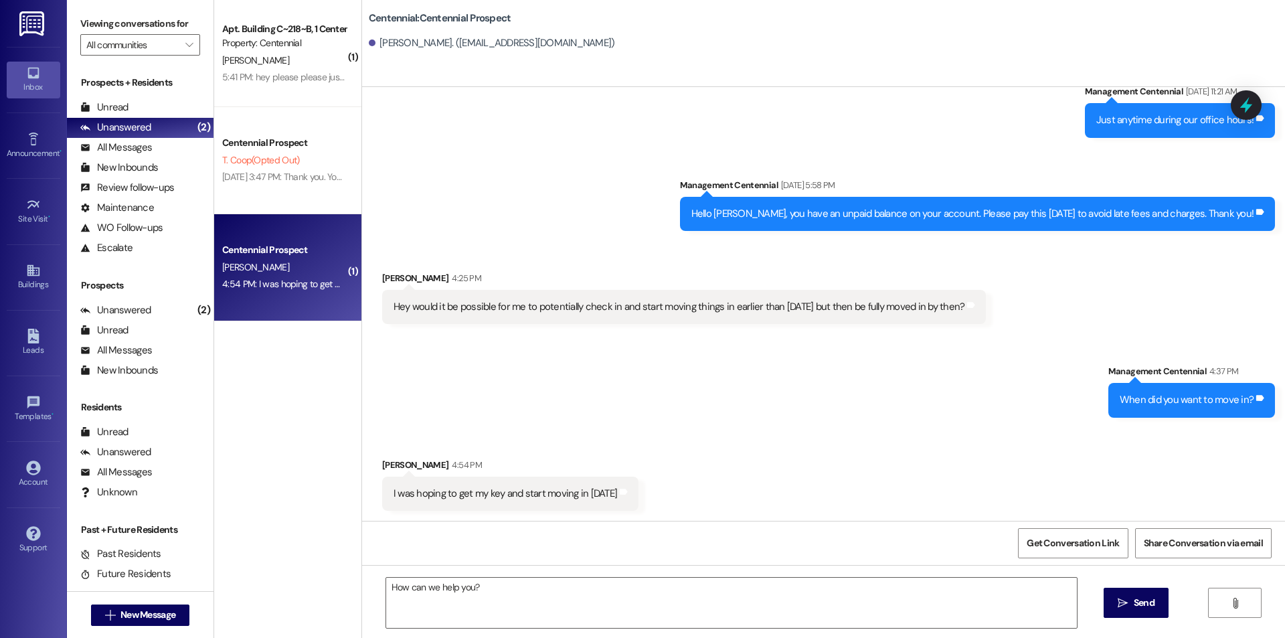
scroll to position [3525, 0]
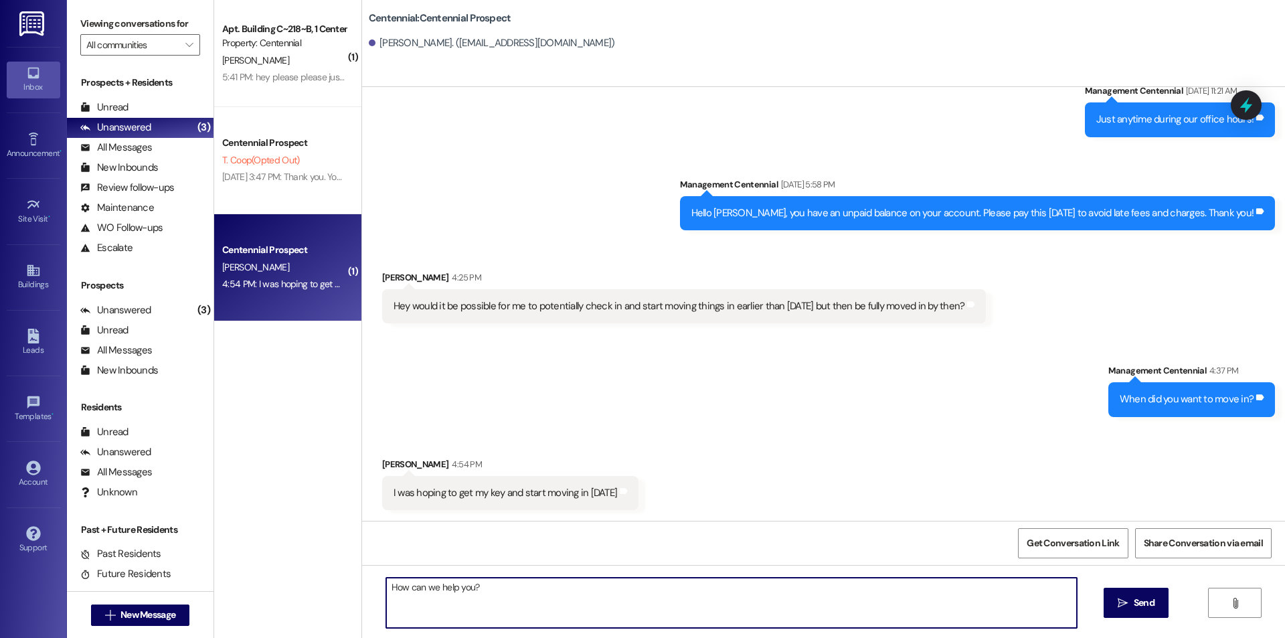
drag, startPoint x: 522, startPoint y: 595, endPoint x: 295, endPoint y: 588, distance: 227.0
click at [295, 588] on div "( 1 ) Apt. Building C~218~B, 1 Centennial Property: Centennial [PERSON_NAME] 5:…" at bounding box center [749, 319] width 1071 height 638
type textarea "That should work."
click at [1148, 607] on span "Send" at bounding box center [1144, 603] width 21 height 14
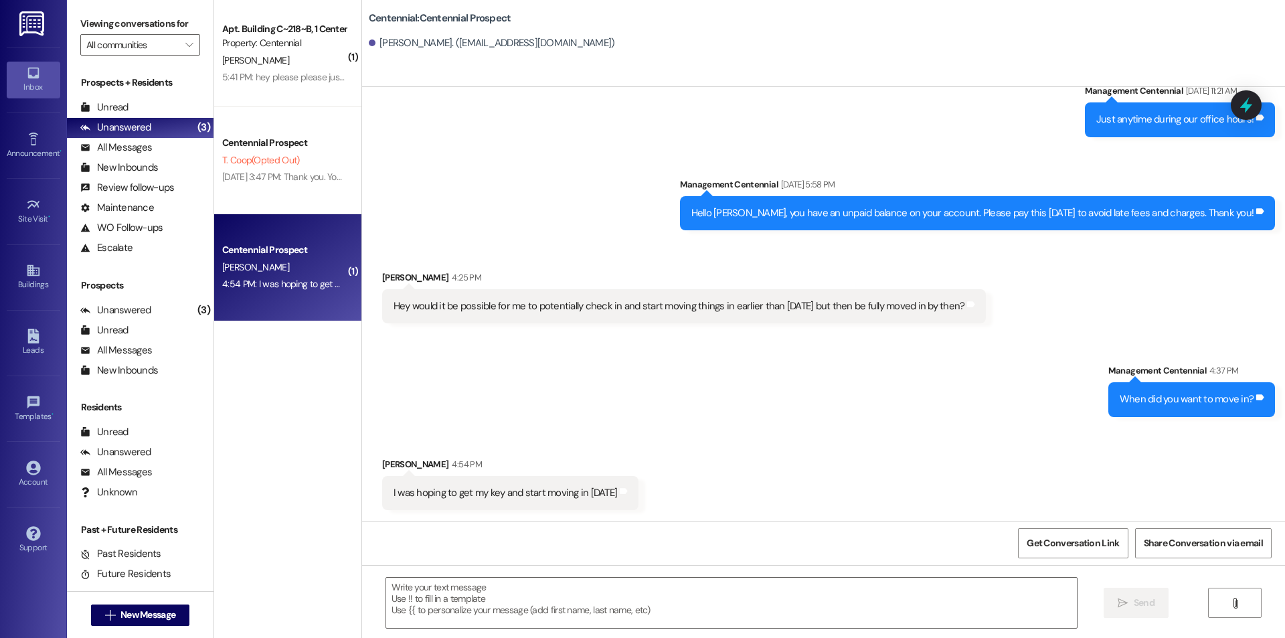
scroll to position [3618, 0]
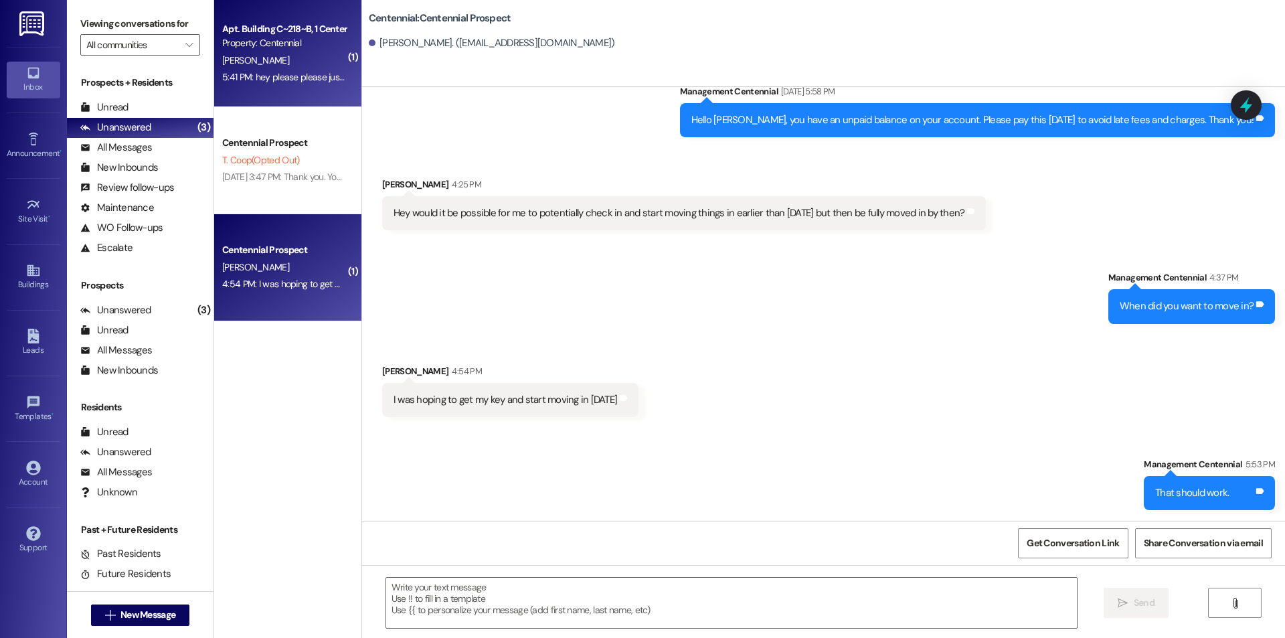
click at [246, 63] on span "[PERSON_NAME]" at bounding box center [255, 60] width 67 height 12
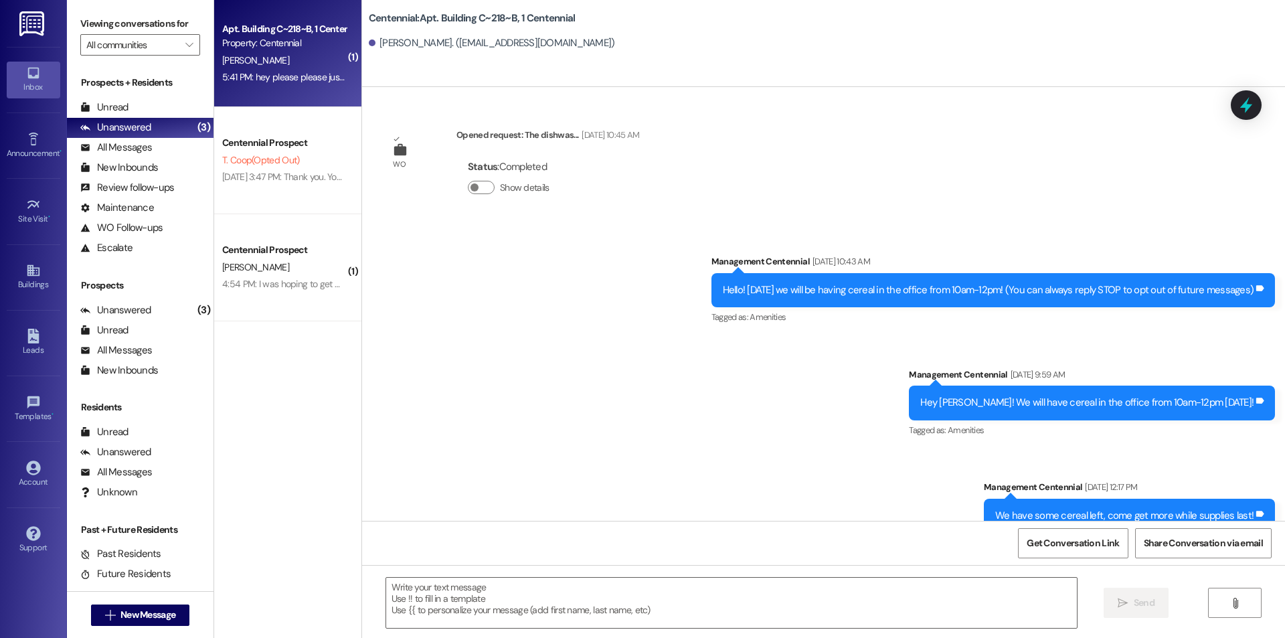
scroll to position [40885, 0]
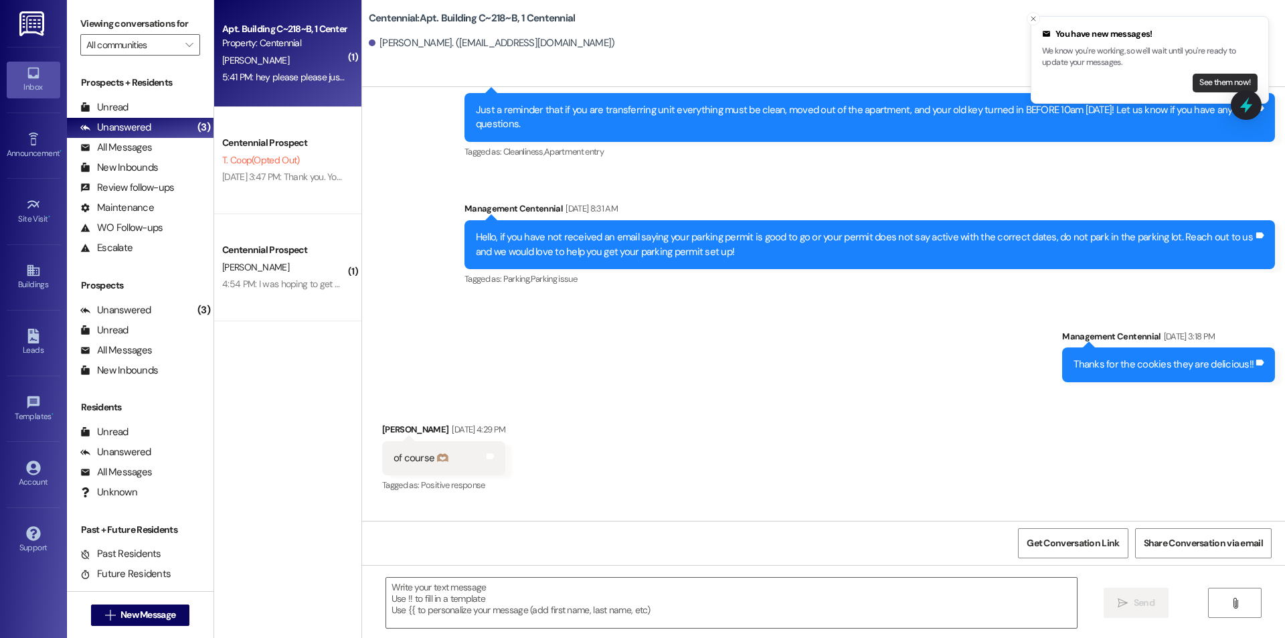
click at [1218, 85] on button "See them now!" at bounding box center [1225, 83] width 65 height 19
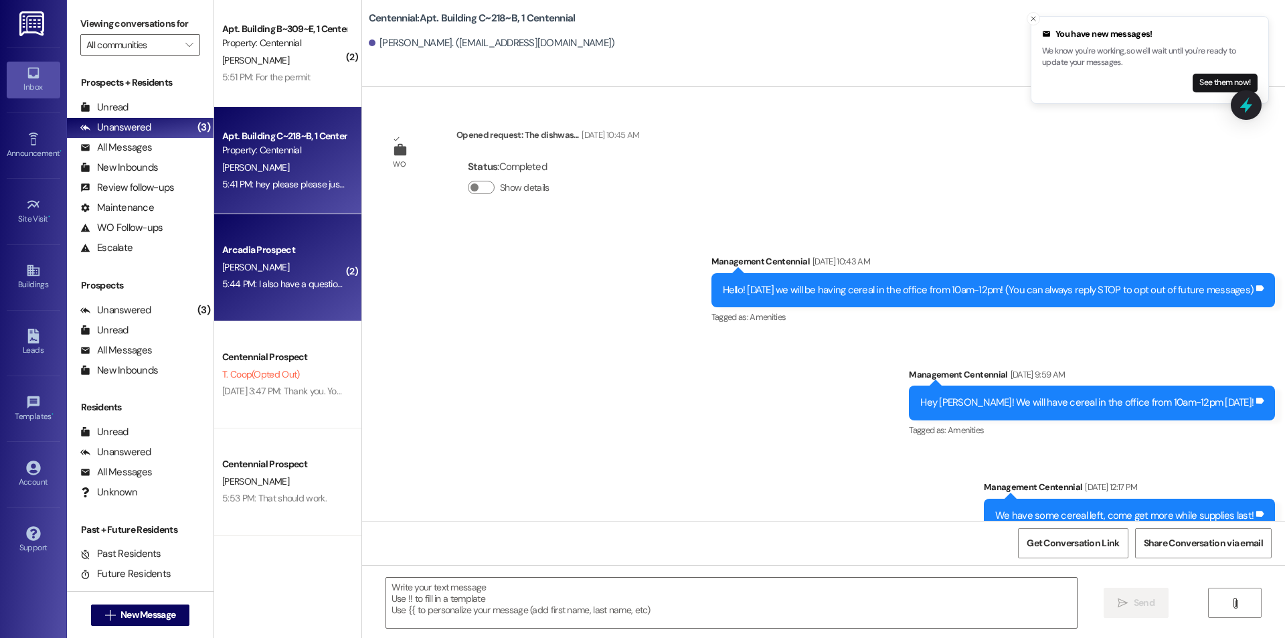
scroll to position [40884, 0]
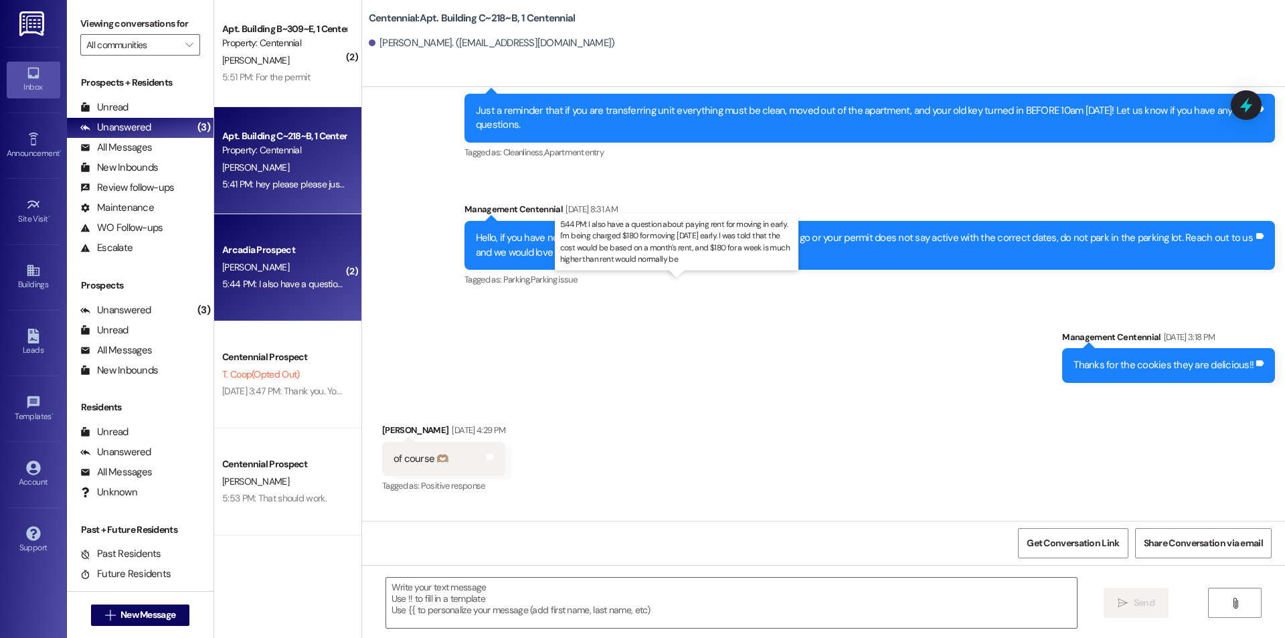
click at [299, 280] on div "5:44 PM: I also have a question about paying rent for moving in early. I'm bein…" at bounding box center [686, 284] width 929 height 12
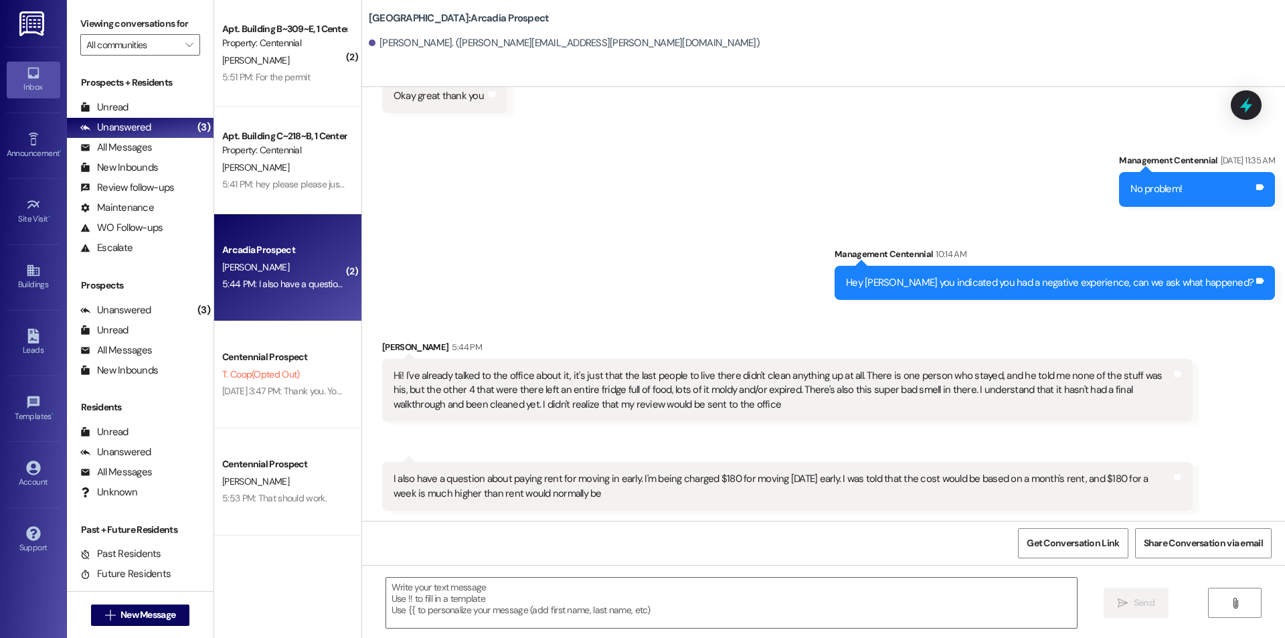
scroll to position [2674, 0]
click at [544, 602] on textarea at bounding box center [731, 603] width 691 height 50
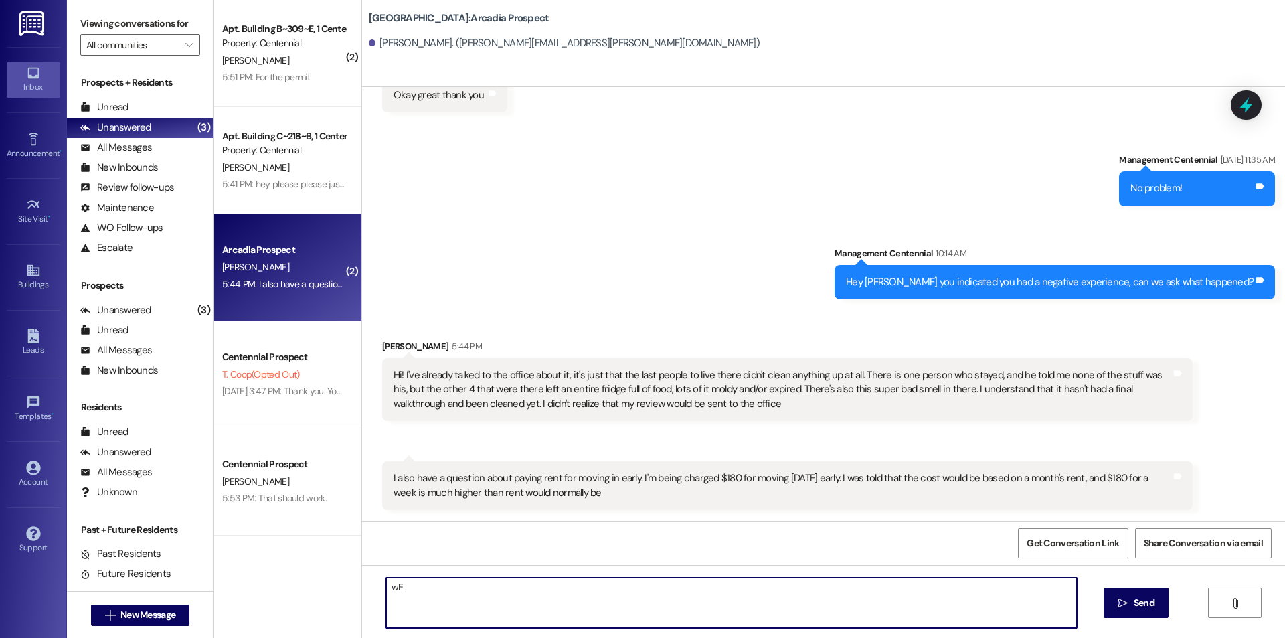
type textarea "w"
type textarea "W"
click at [485, 586] on textarea "We can look into the rent. Im not sure right now but I can get back to you." at bounding box center [731, 603] width 691 height 50
type textarea "We can look into the rent. I'm not sure right now but I can get back to you."
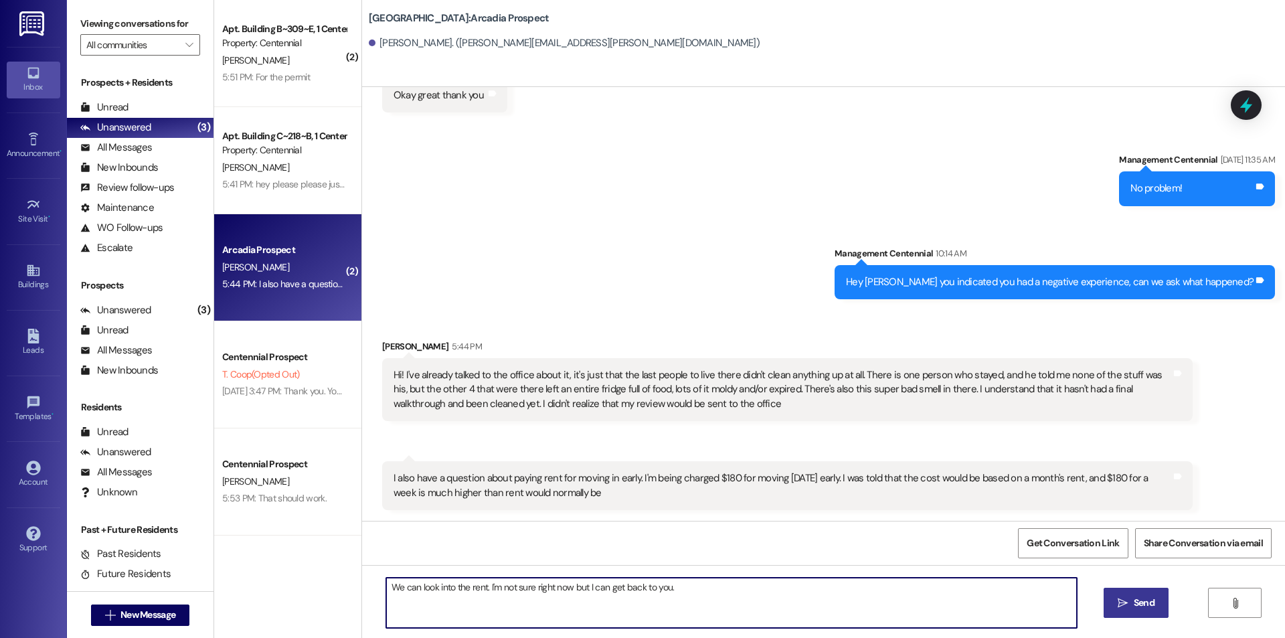
click at [1155, 606] on span "Send" at bounding box center [1144, 603] width 26 height 14
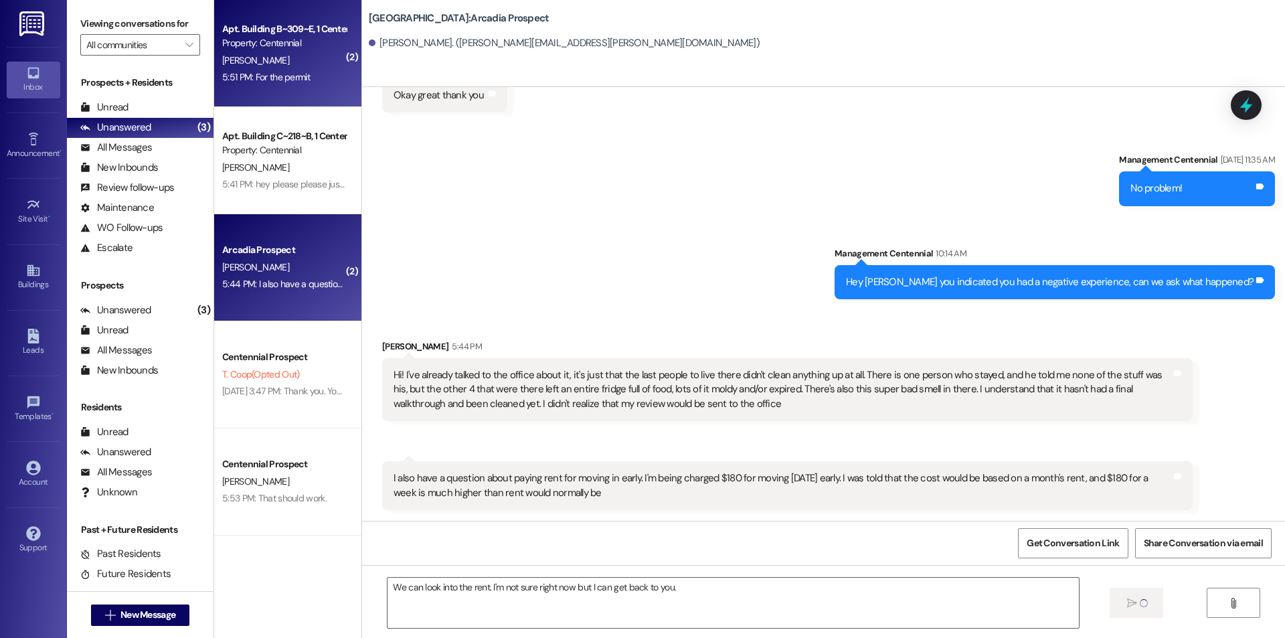
click at [297, 46] on div "Property: Centennial" at bounding box center [284, 43] width 124 height 14
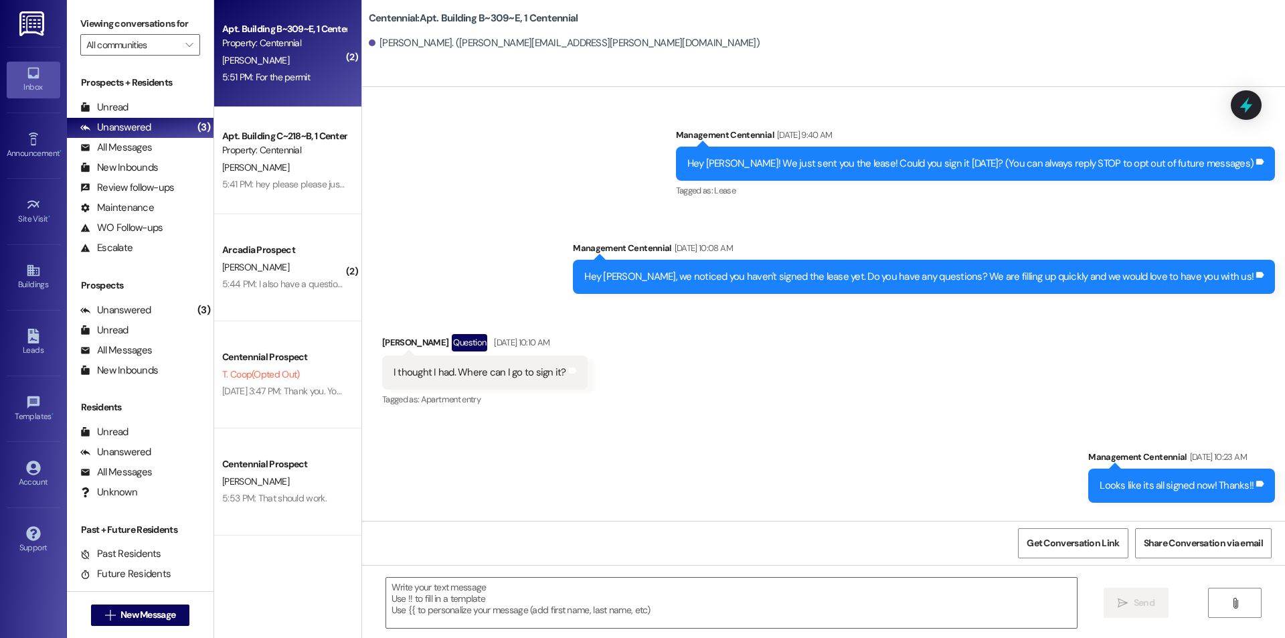
scroll to position [27216, 0]
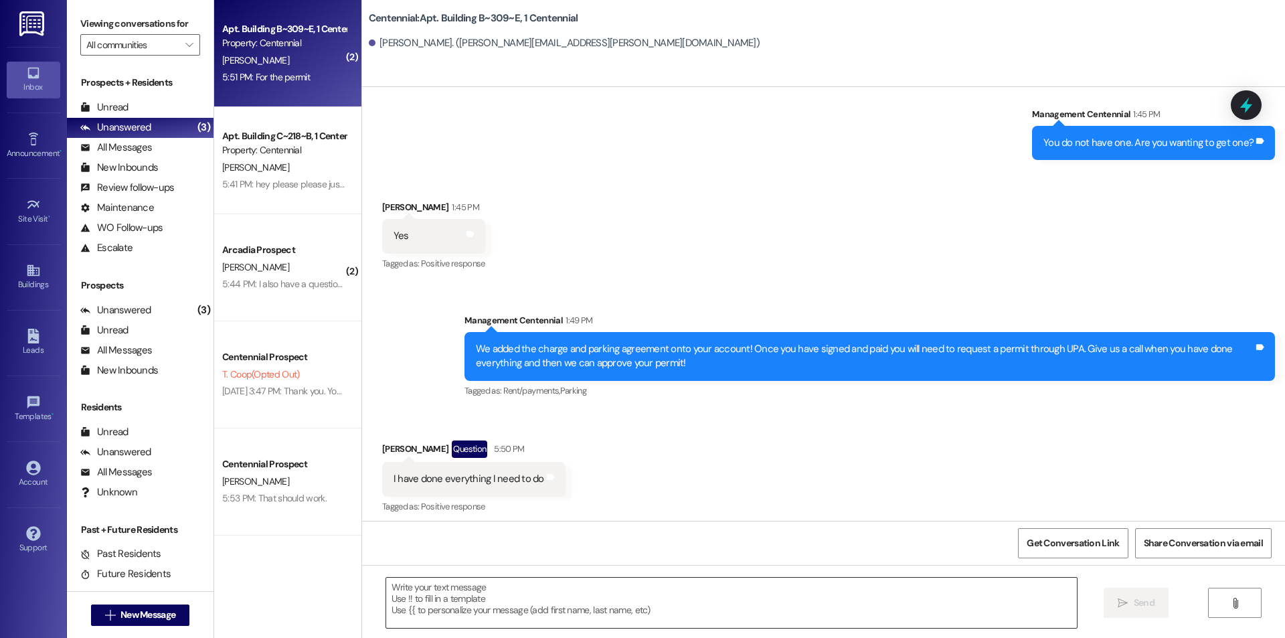
click at [464, 616] on textarea at bounding box center [731, 603] width 691 height 50
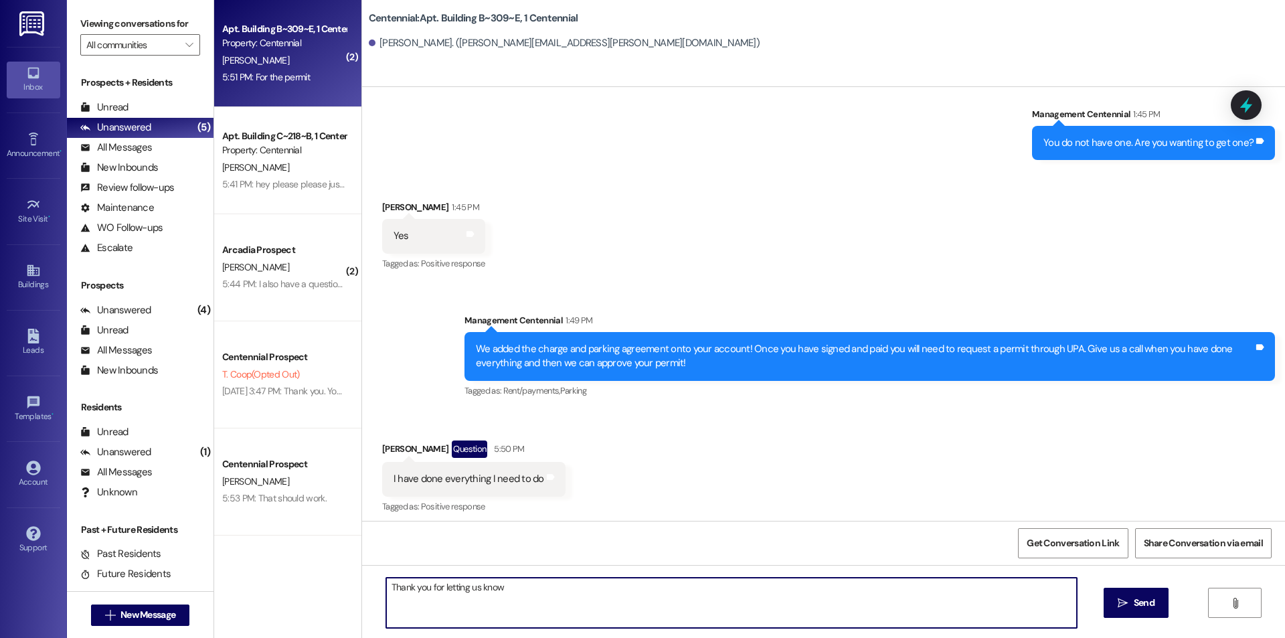
type textarea "Thank you for letting us know!"
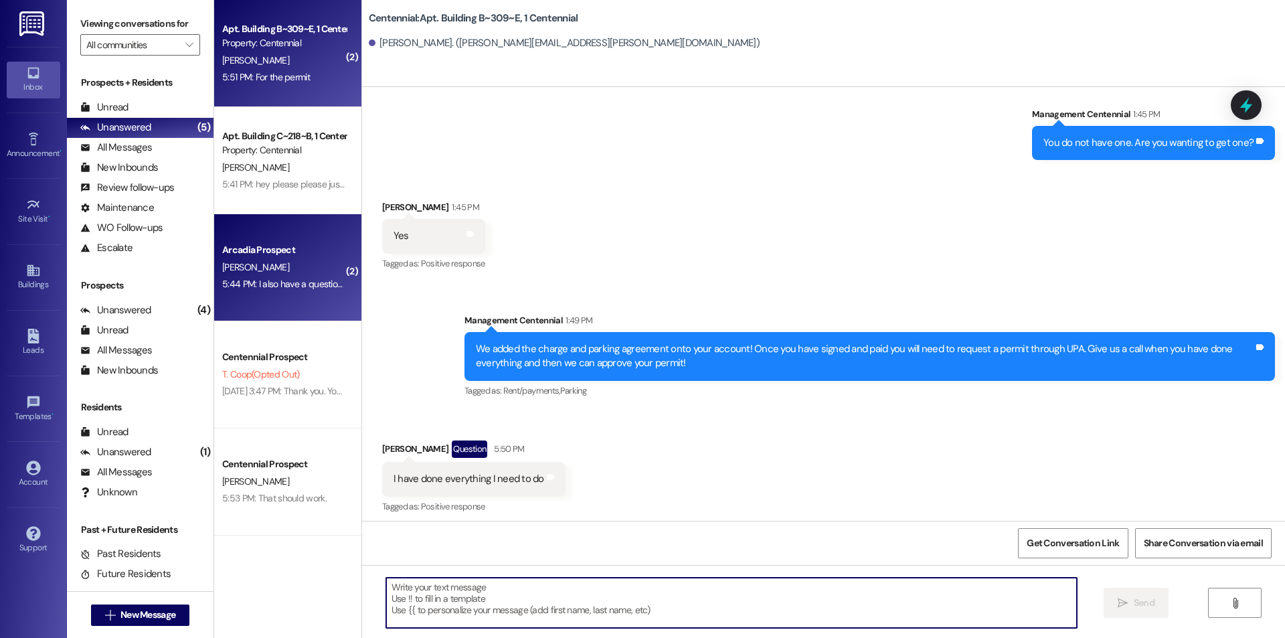
scroll to position [27216, 0]
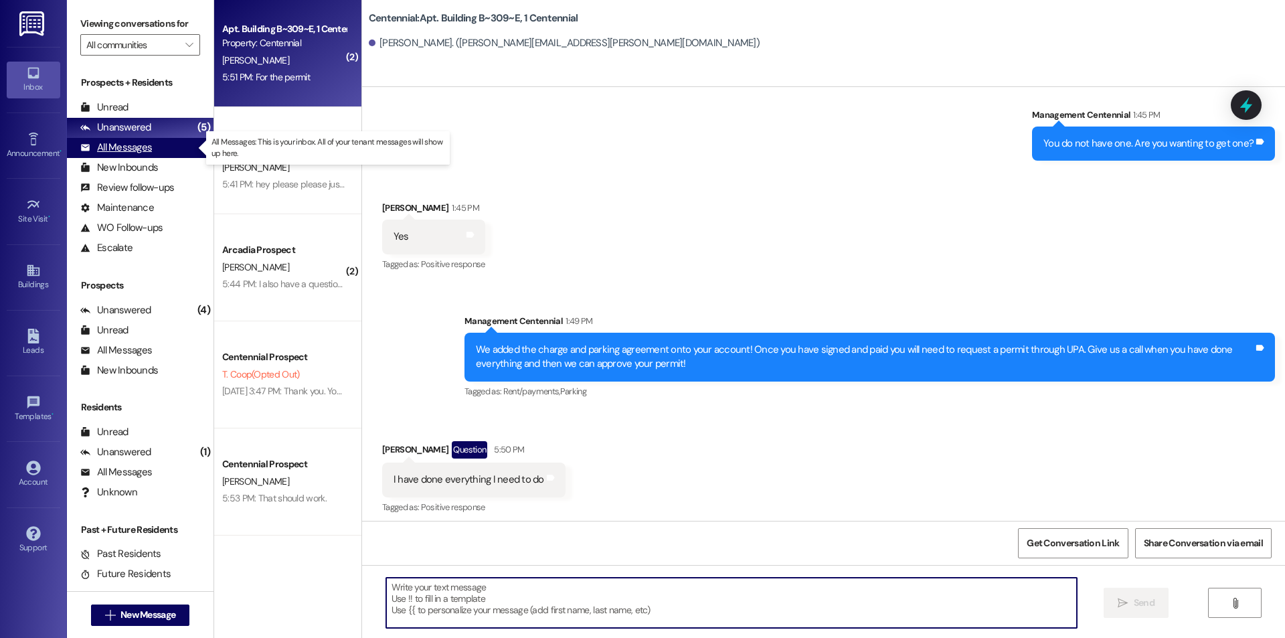
click at [135, 146] on div "All Messages" at bounding box center [116, 148] width 72 height 14
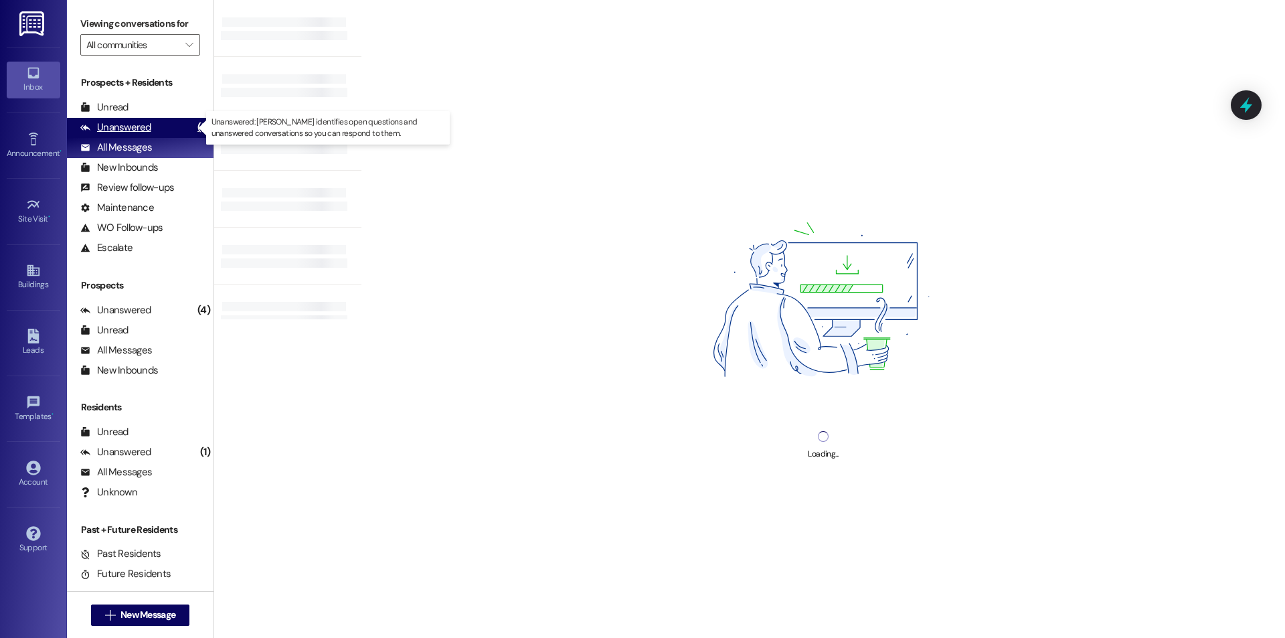
click at [150, 131] on div "Unanswered (5)" at bounding box center [140, 128] width 147 height 20
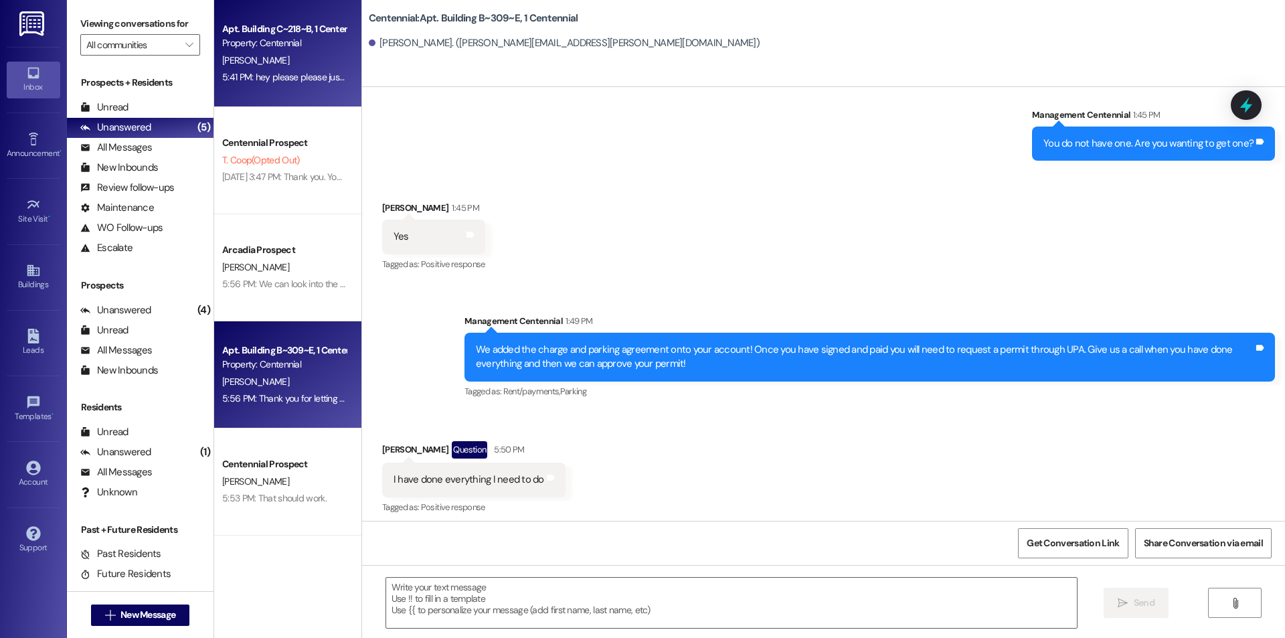
click at [282, 60] on div "[PERSON_NAME]" at bounding box center [284, 60] width 127 height 17
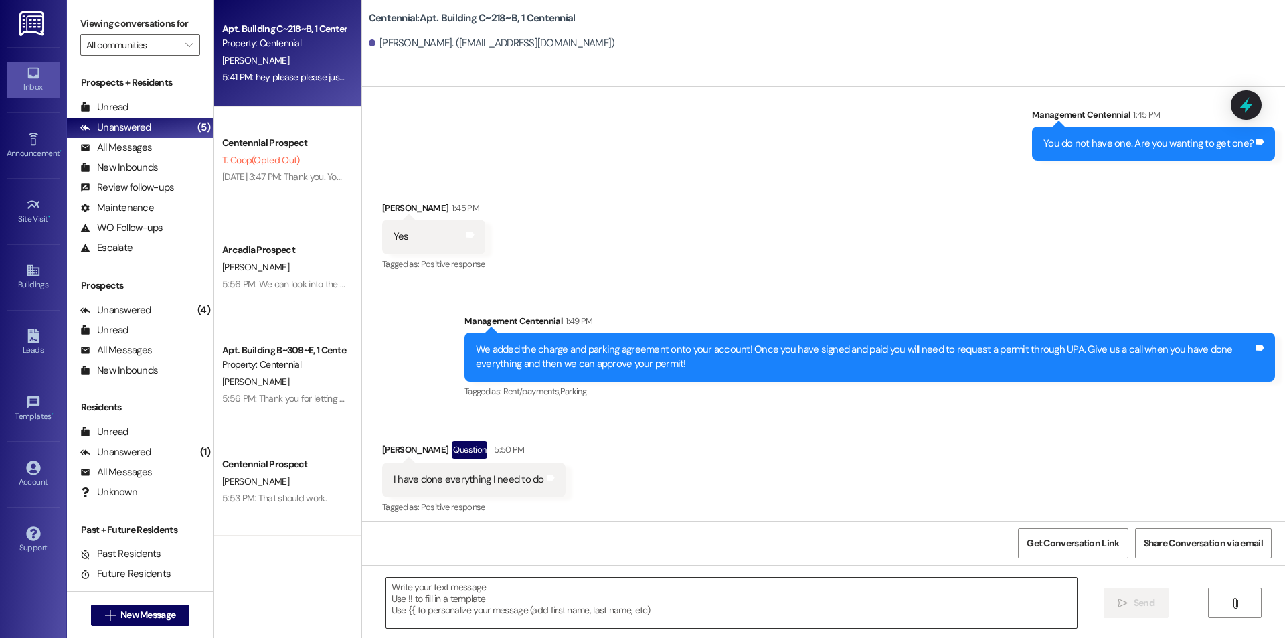
click at [555, 608] on textarea at bounding box center [731, 603] width 691 height 50
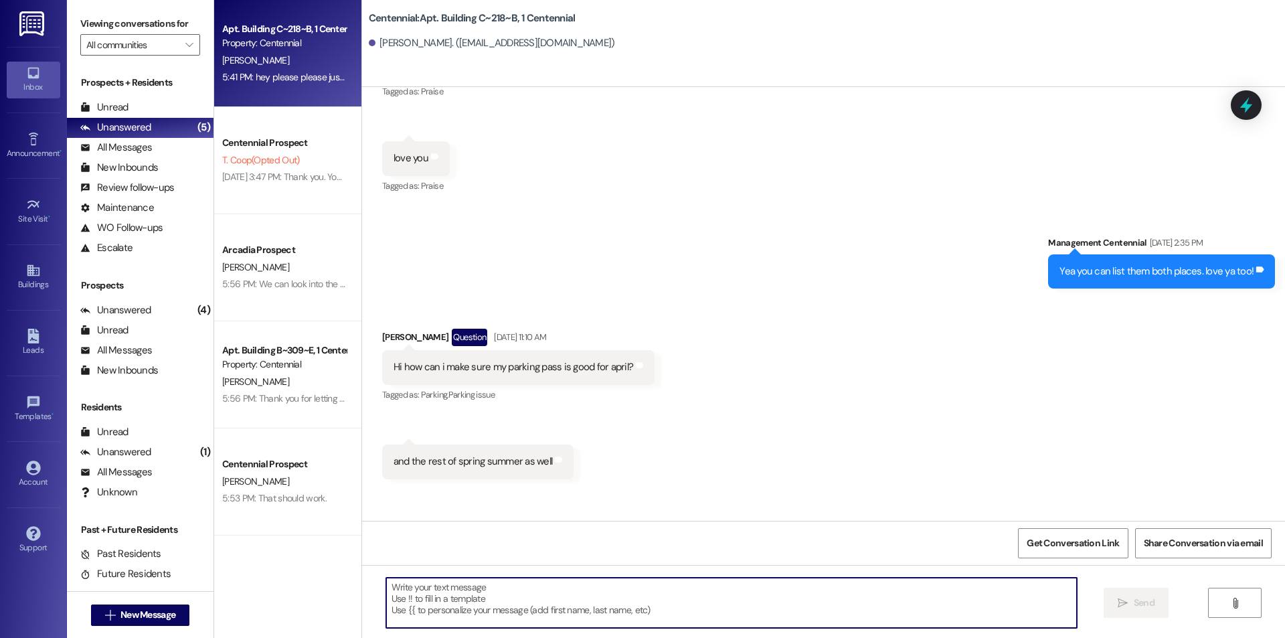
scroll to position [40885, 0]
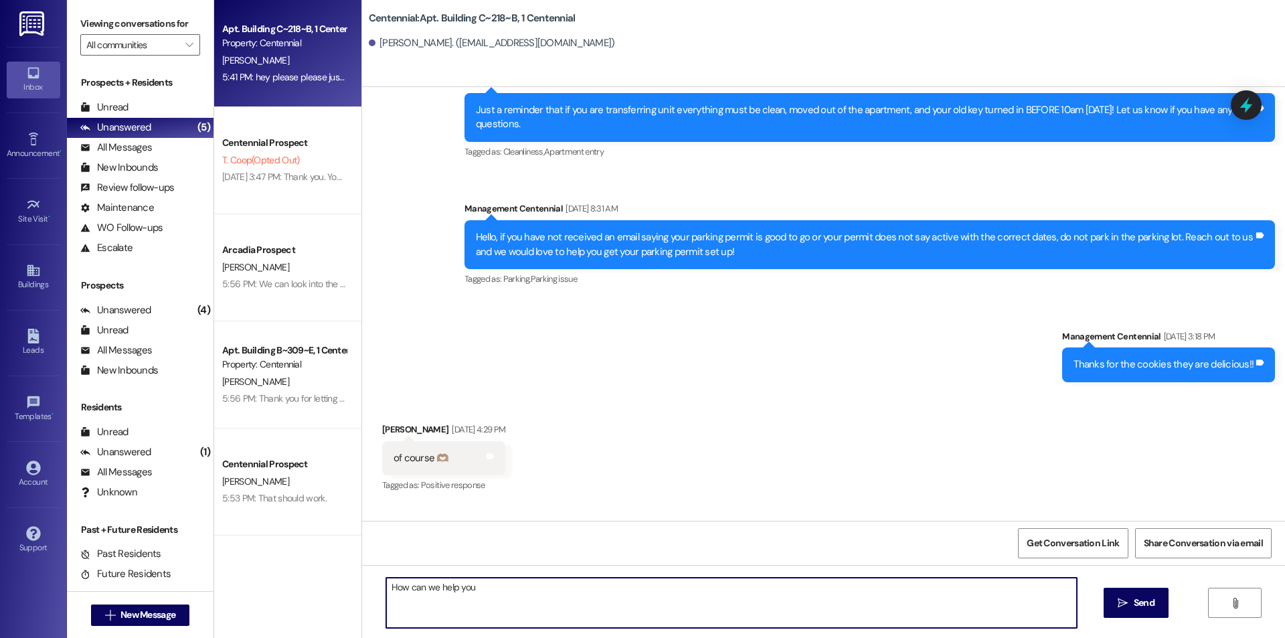
type textarea "How can we help you?"
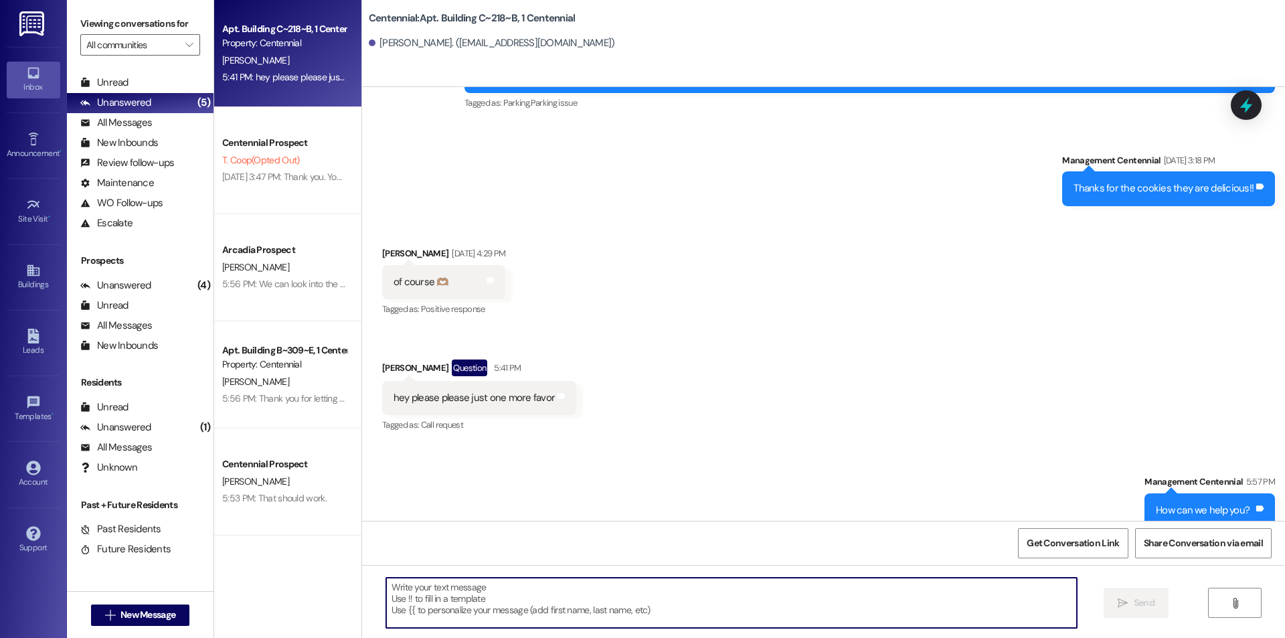
scroll to position [41071, 0]
